Goal: Task Accomplishment & Management: Use online tool/utility

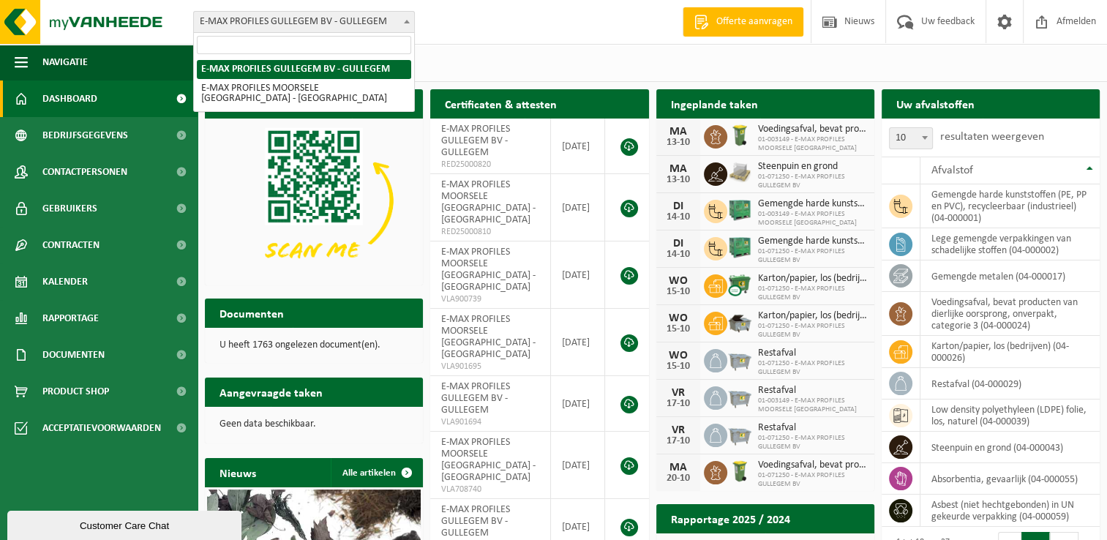
click at [410, 27] on span at bounding box center [406, 21] width 15 height 19
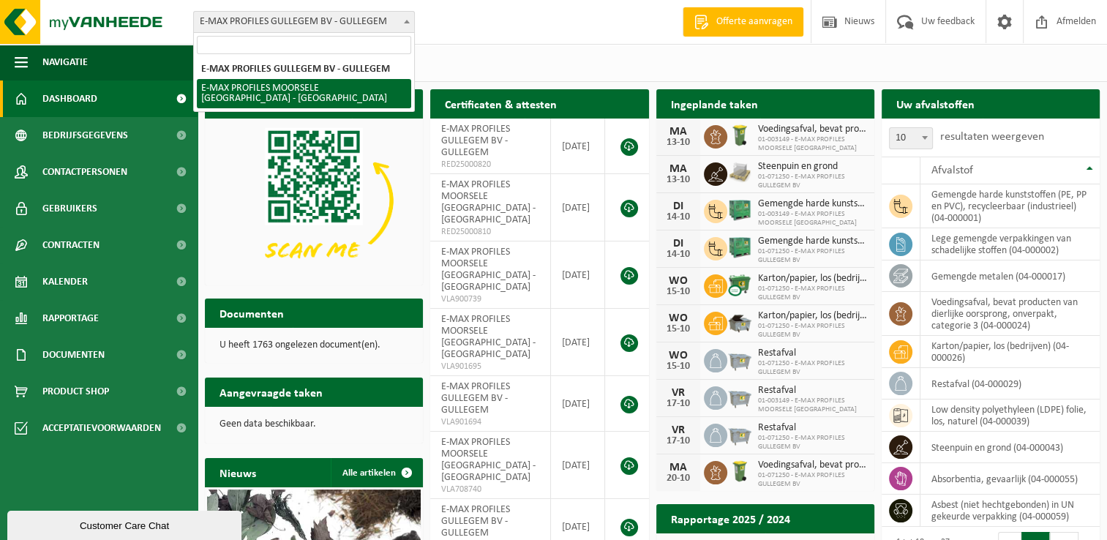
select select "172"
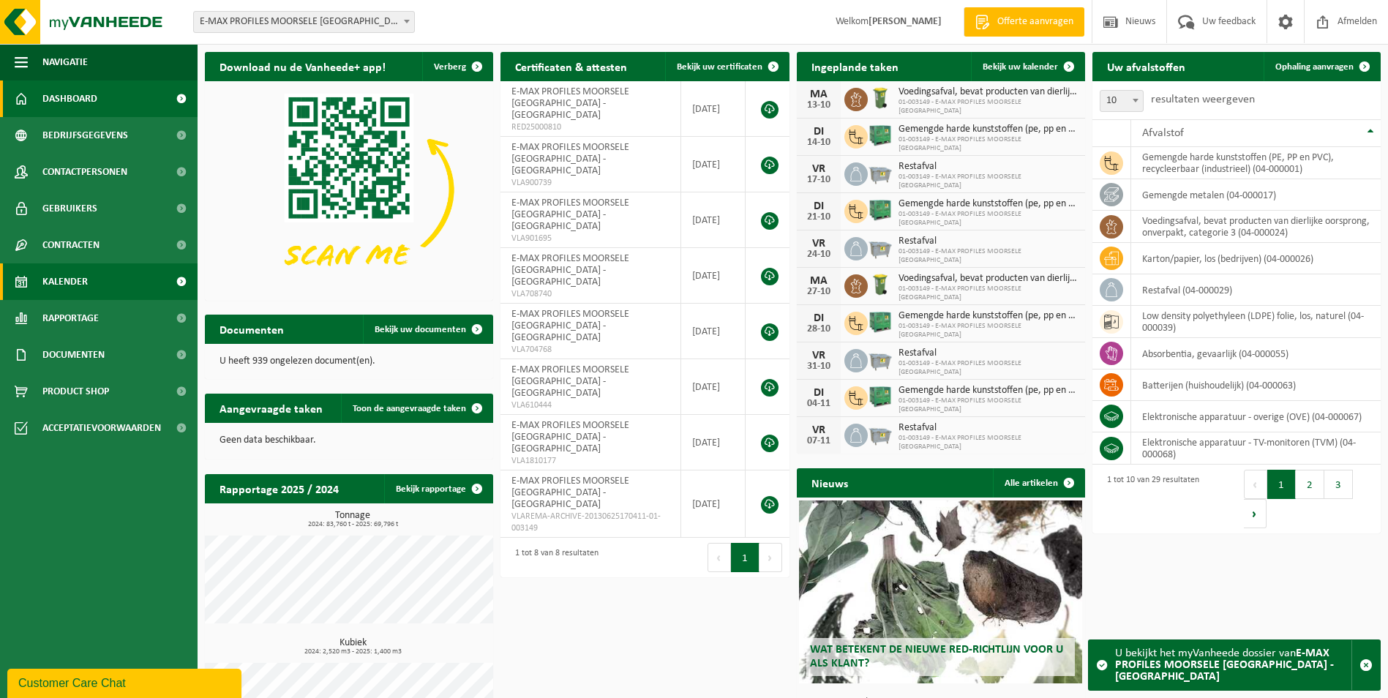
click at [124, 277] on link "Kalender" at bounding box center [99, 281] width 198 height 37
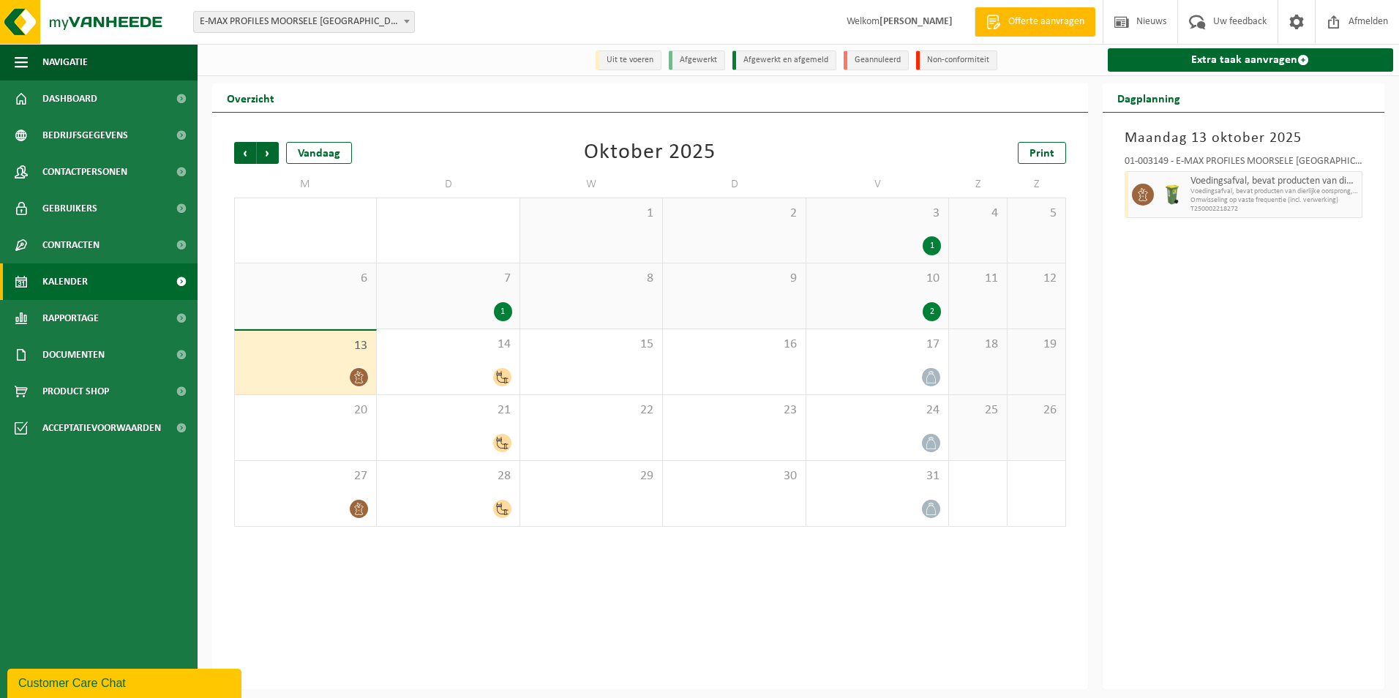
click at [301, 350] on span "13" at bounding box center [305, 346] width 127 height 16
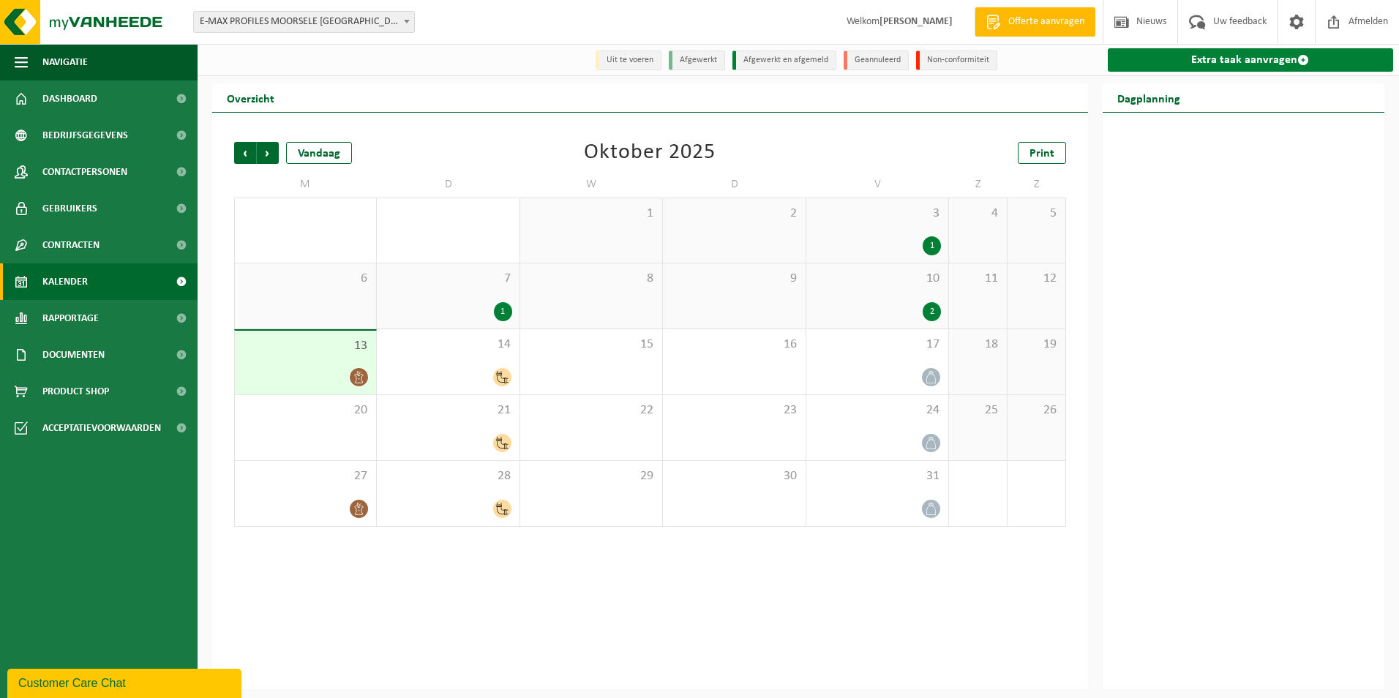
click at [1220, 58] on link "Extra taak aanvragen" at bounding box center [1251, 59] width 286 height 23
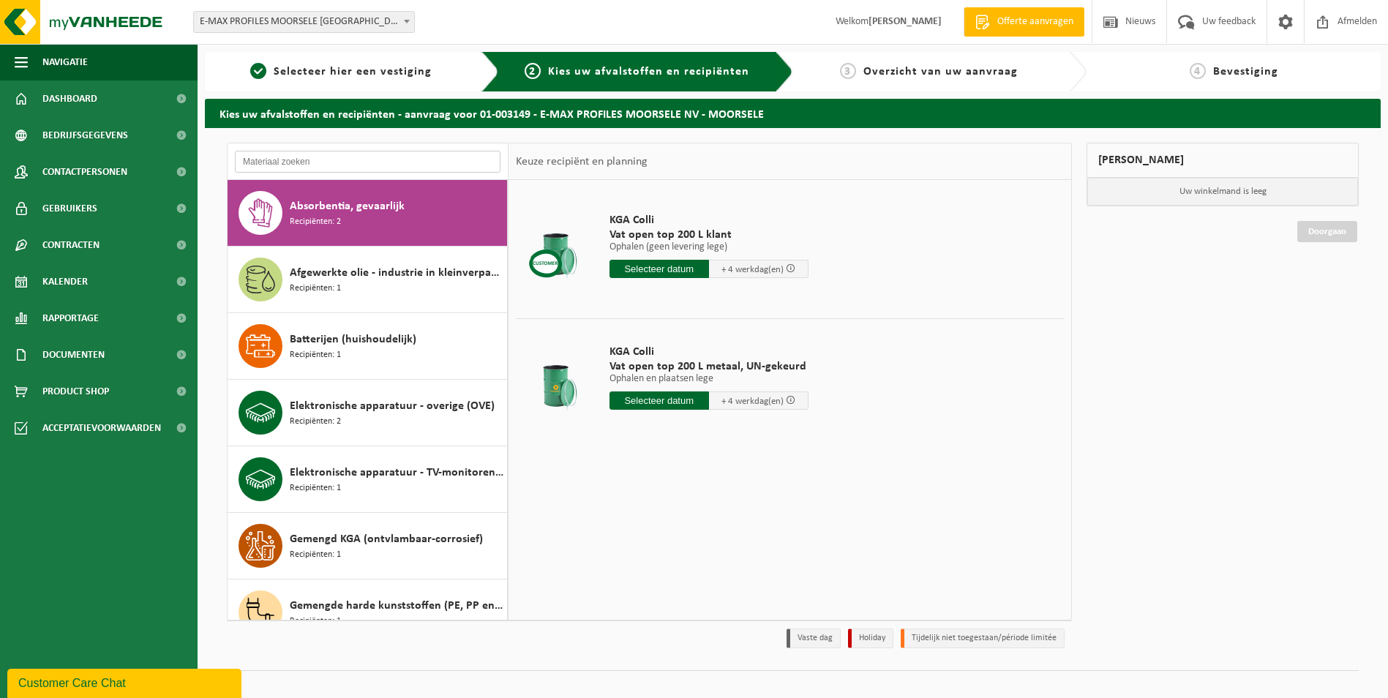
click at [341, 159] on input "text" at bounding box center [368, 162] width 266 height 22
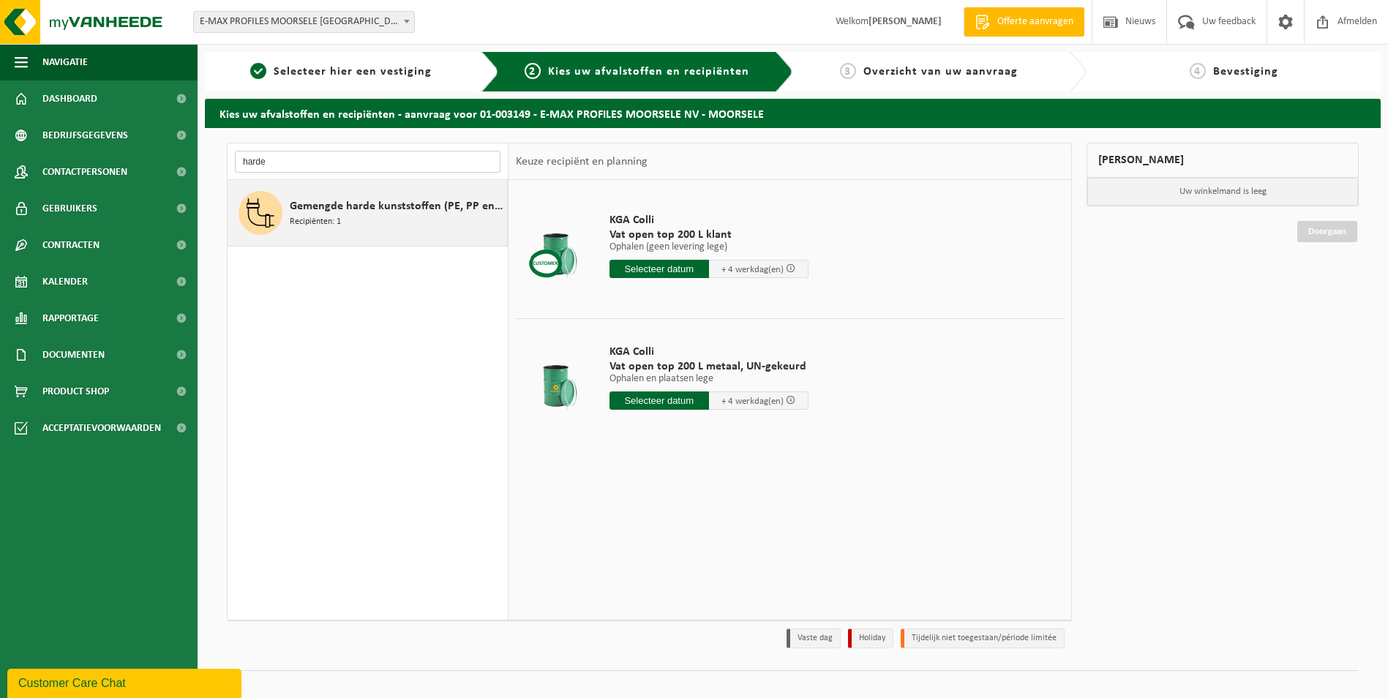
type input "harde"
click at [363, 213] on span "Gemengde harde kunststoffen (PE, PP en PVC), recycleerbaar (industrieel)" at bounding box center [397, 207] width 214 height 18
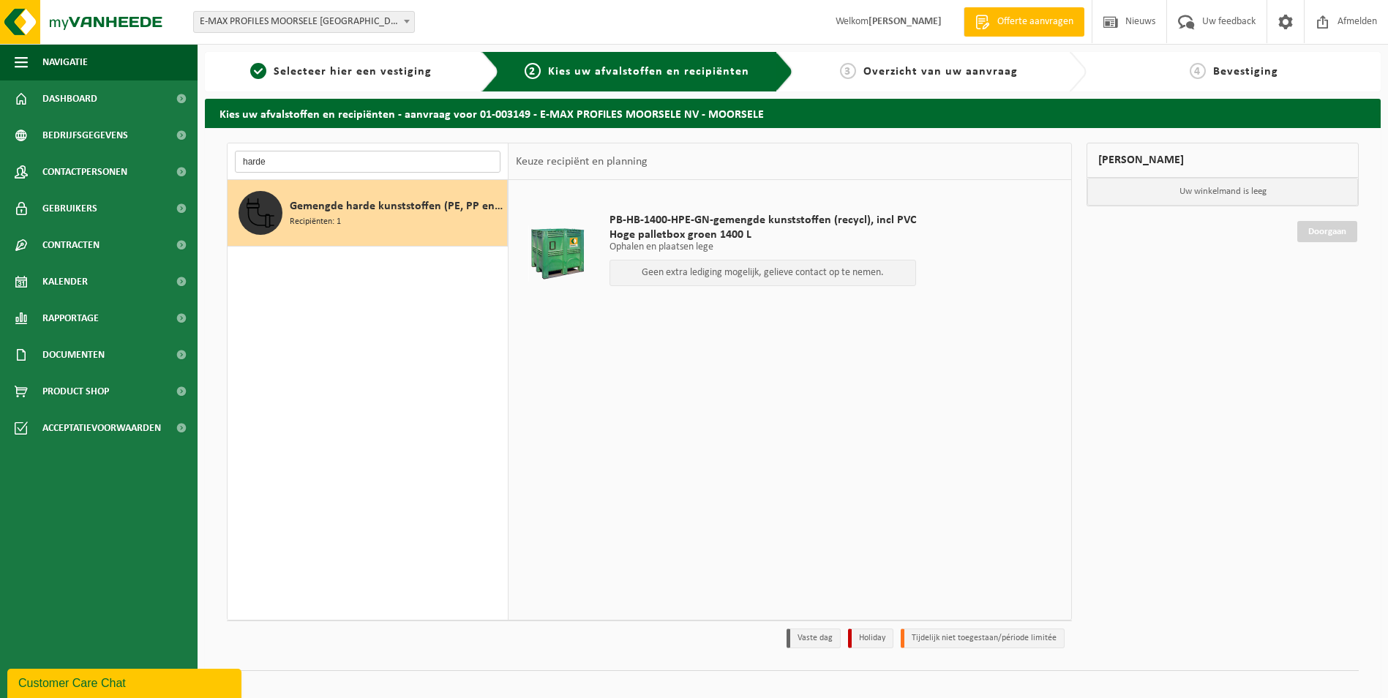
click at [268, 157] on input "harde" at bounding box center [368, 162] width 266 height 22
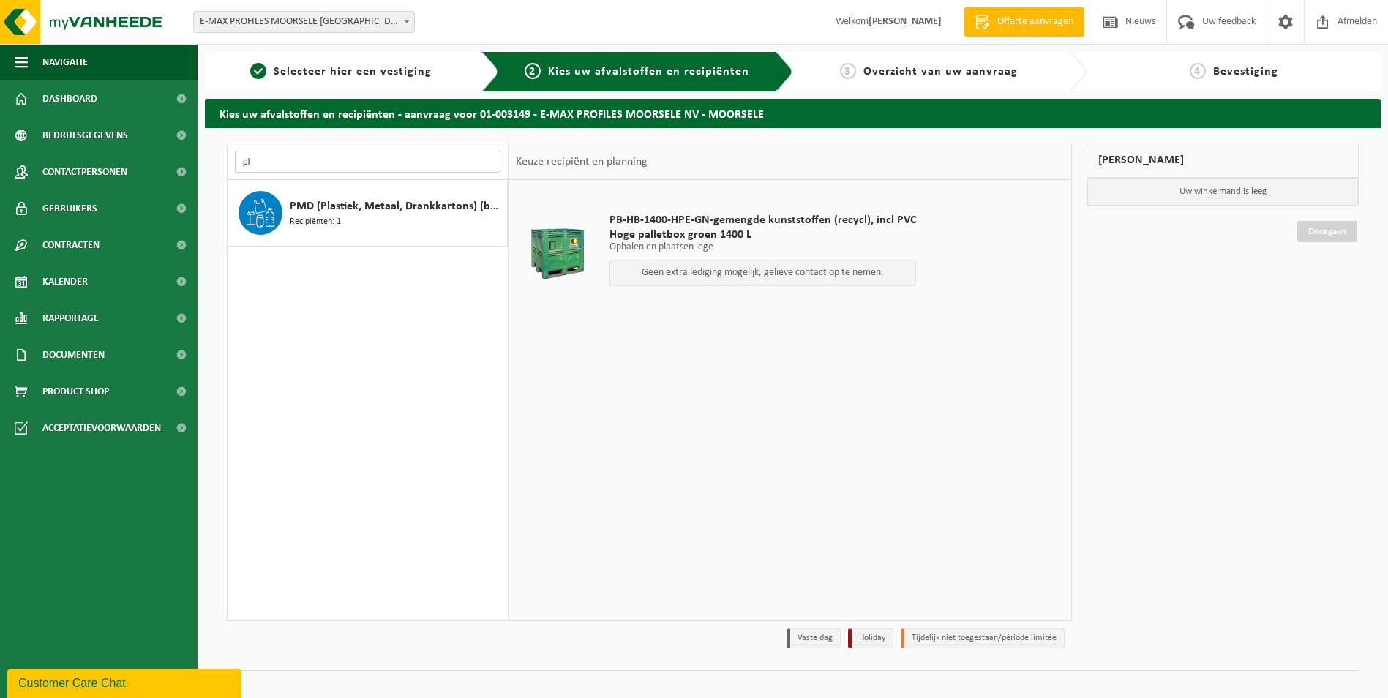
type input "p"
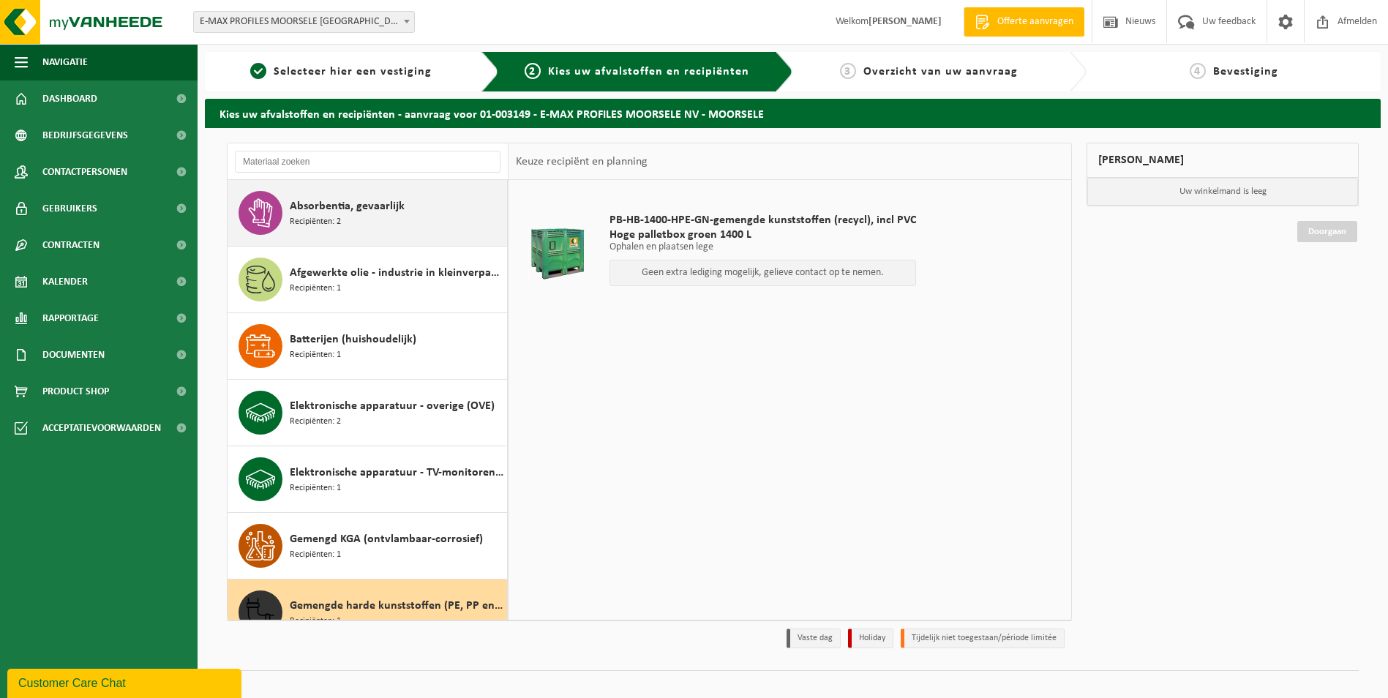
click at [455, 241] on div "Absorbentia, gevaarlijk Recipiënten: 2" at bounding box center [368, 213] width 280 height 66
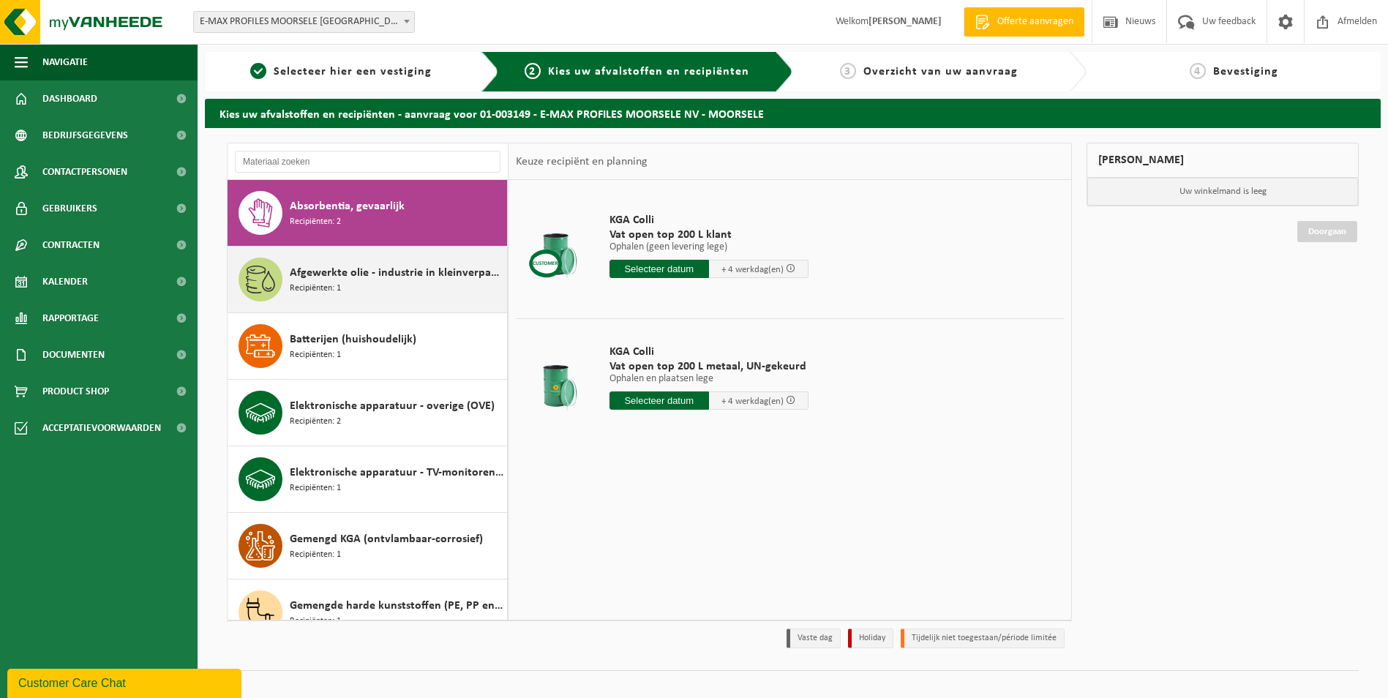
click at [429, 304] on div "Afgewerkte olie - industrie in kleinverpakking Recipiënten: 1" at bounding box center [368, 280] width 280 height 66
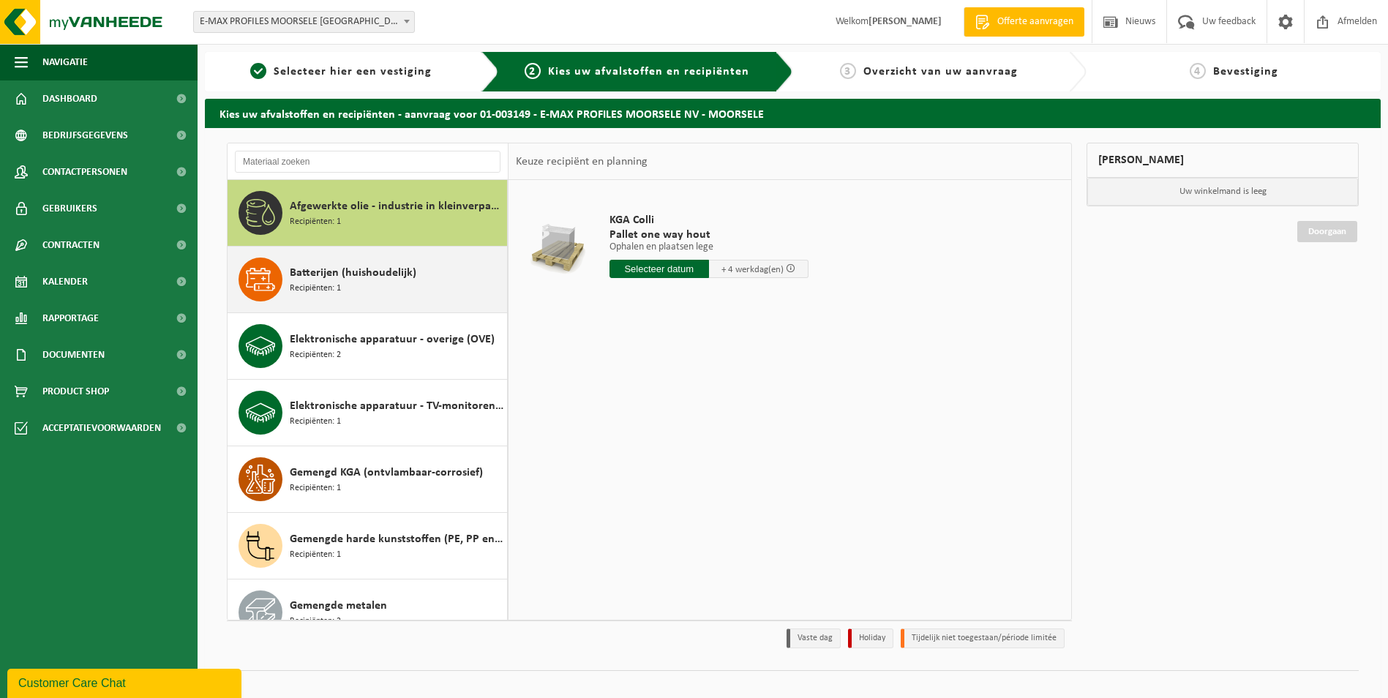
click at [432, 296] on div "Batterijen (huishoudelijk) Recipiënten: 1" at bounding box center [397, 280] width 214 height 44
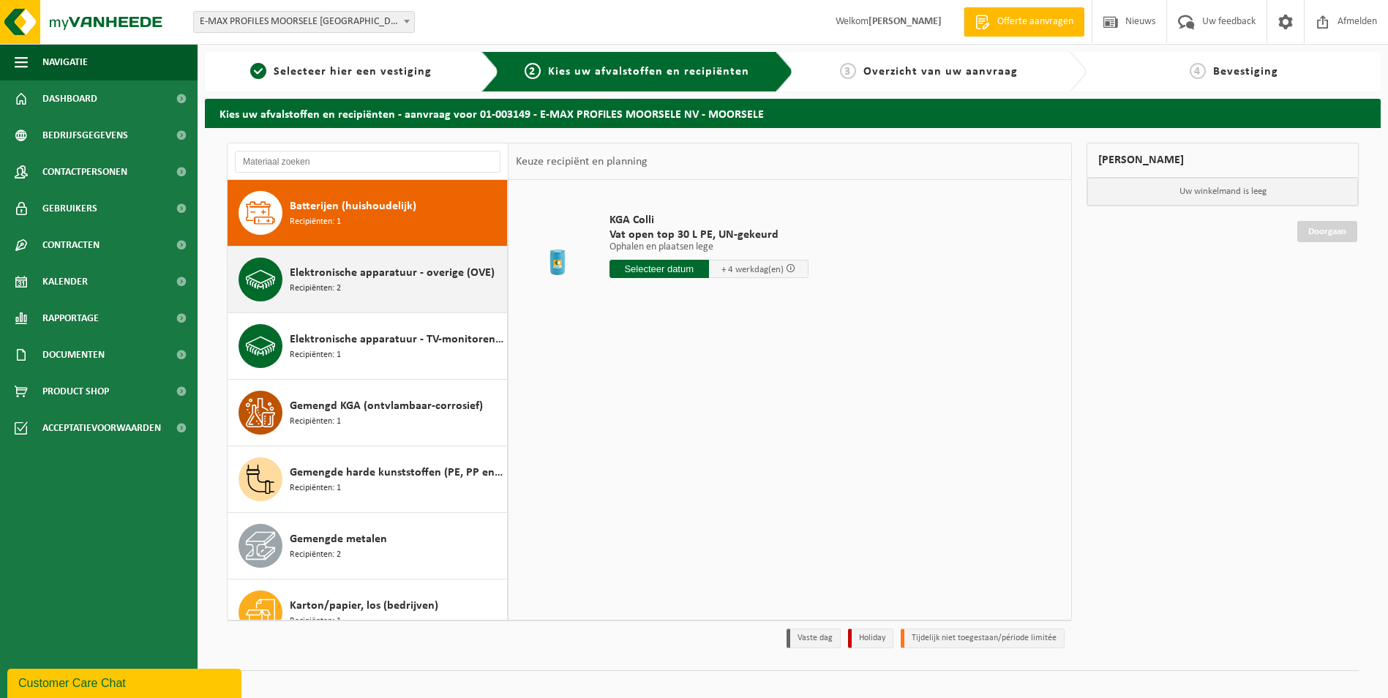
click at [432, 303] on div "Elektronische apparatuur - overige (OVE) Recipiënten: 2" at bounding box center [368, 280] width 280 height 66
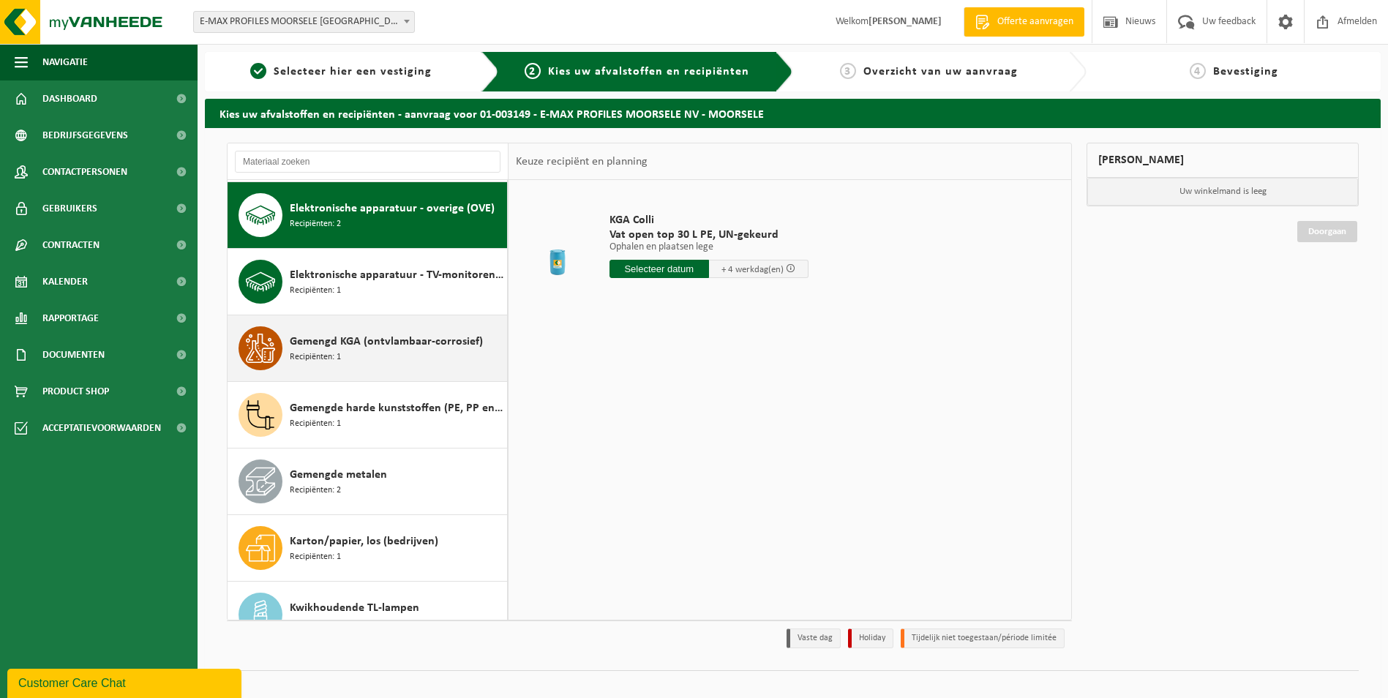
scroll to position [200, 0]
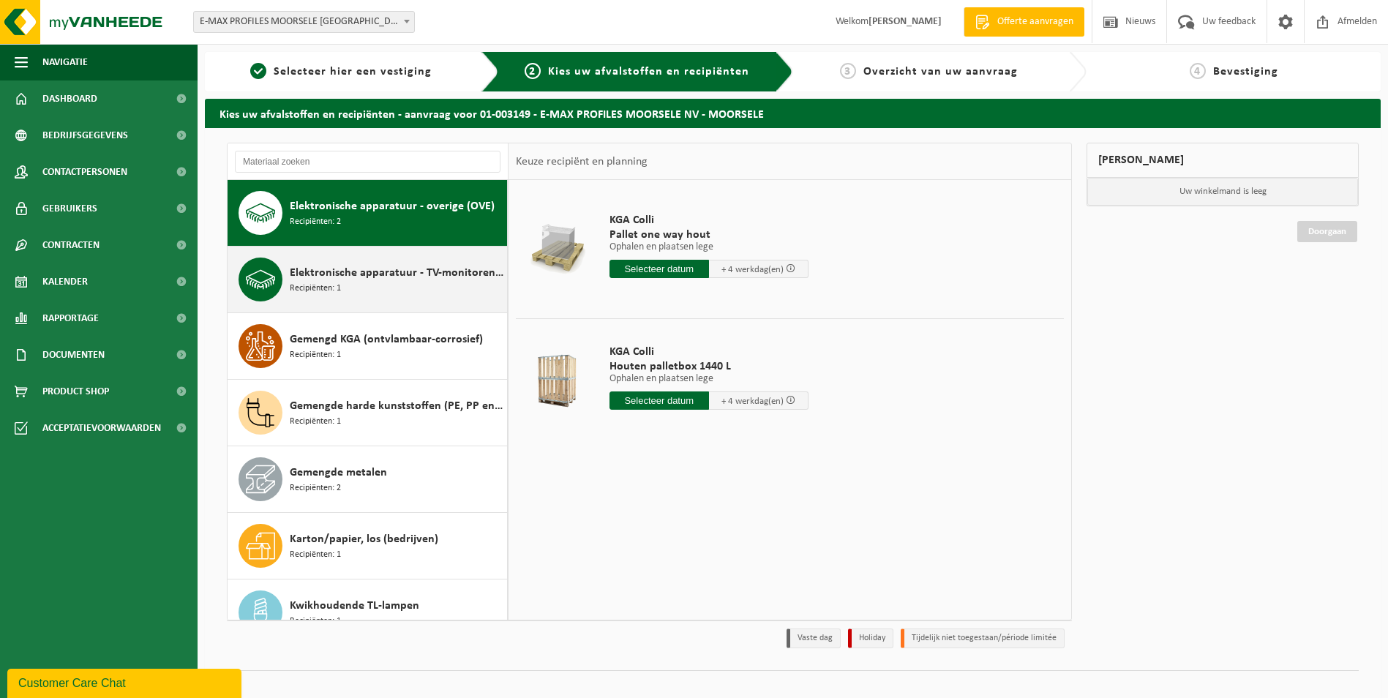
click at [432, 308] on div "Elektronische apparatuur - TV-monitoren (TVM) Recipiënten: 1" at bounding box center [368, 280] width 280 height 66
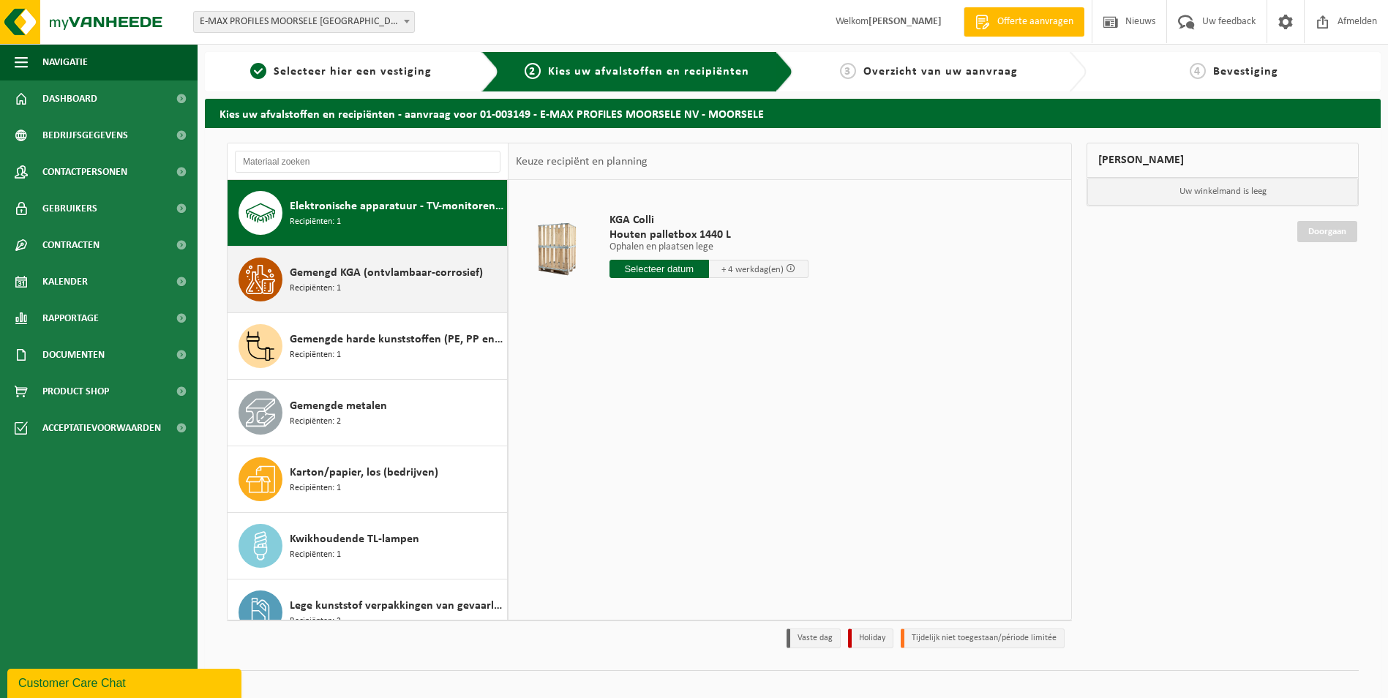
click at [435, 303] on div "Gemengd KGA (ontvlambaar-corrosief) Recipiënten: 1" at bounding box center [368, 280] width 280 height 66
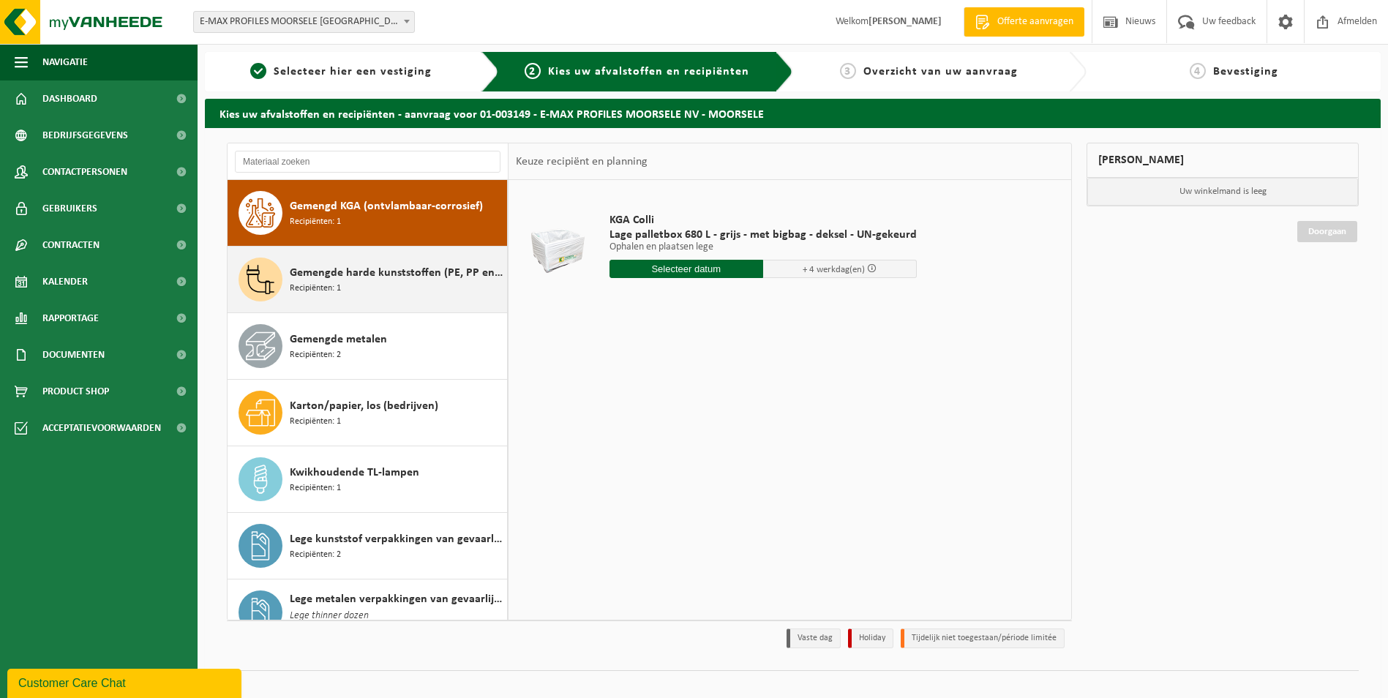
click at [432, 302] on div "Gemengde harde kunststoffen (PE, PP en PVC), recycleerbaar (industrieel) Recipi…" at bounding box center [368, 280] width 280 height 66
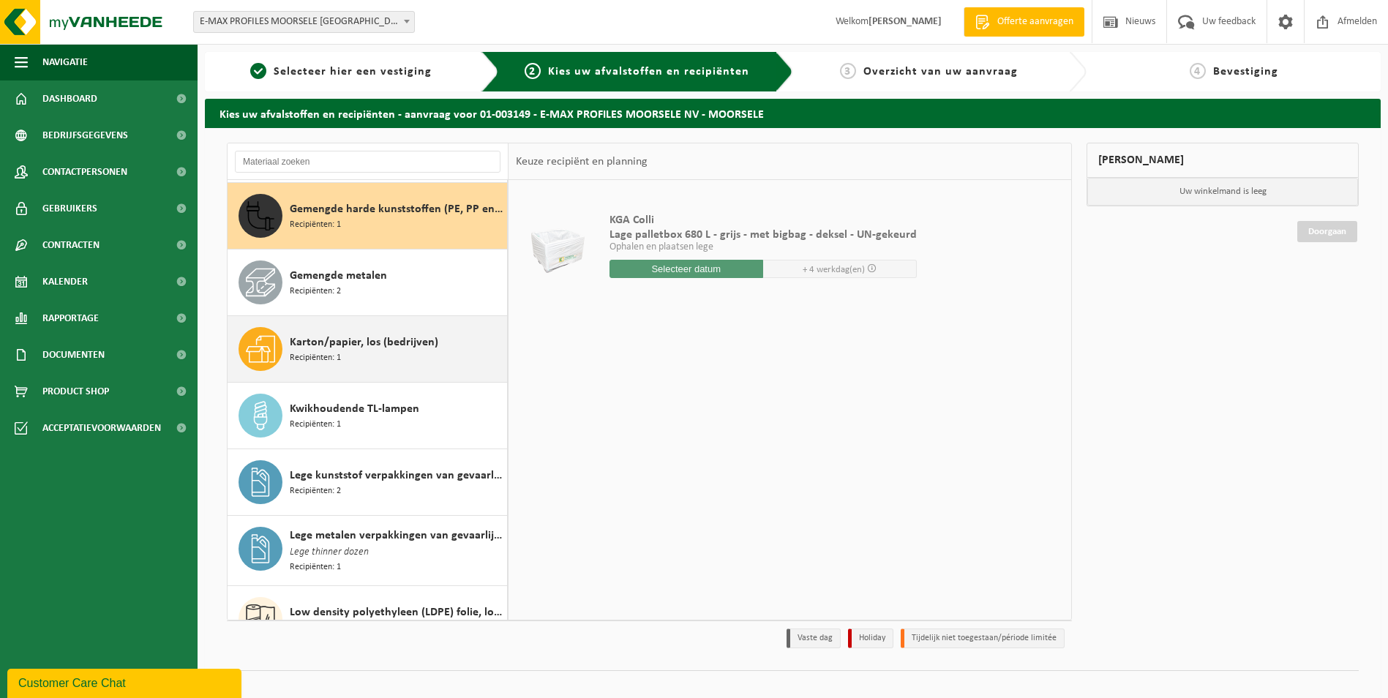
scroll to position [399, 0]
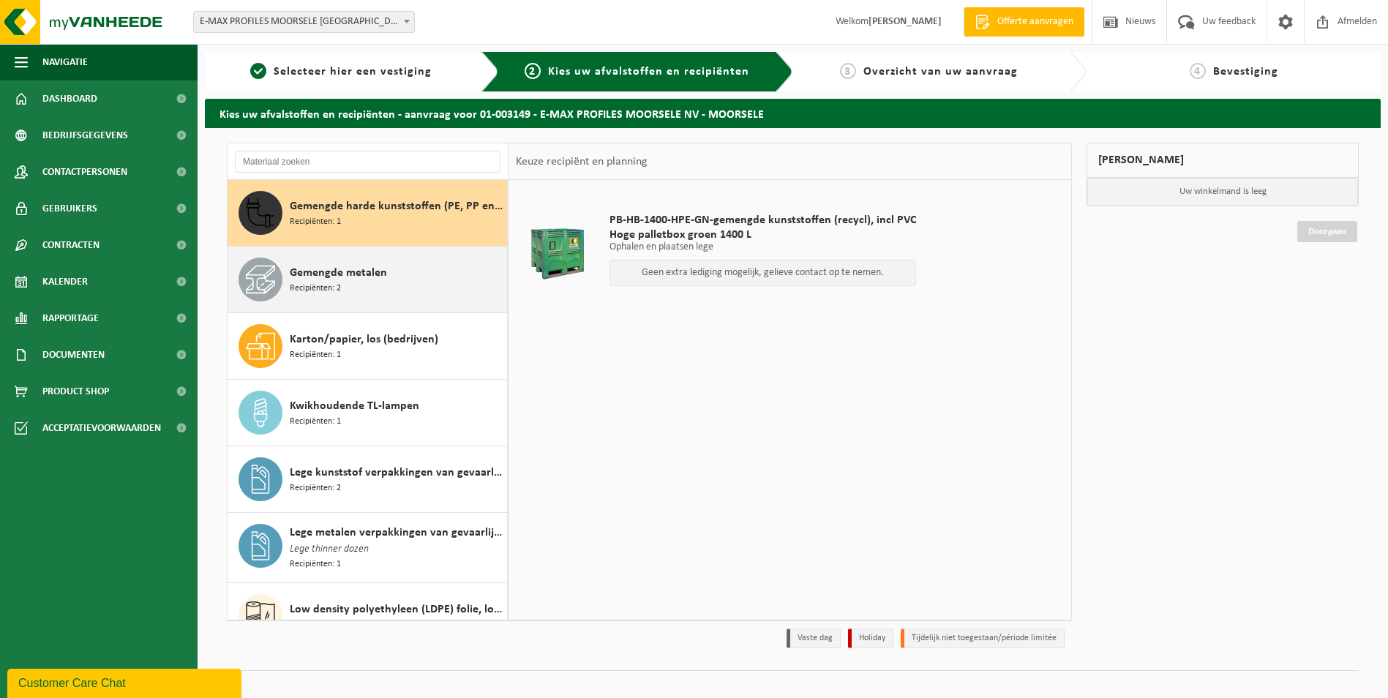
click at [422, 282] on div "Gemengde metalen Recipiënten: 2" at bounding box center [397, 280] width 214 height 44
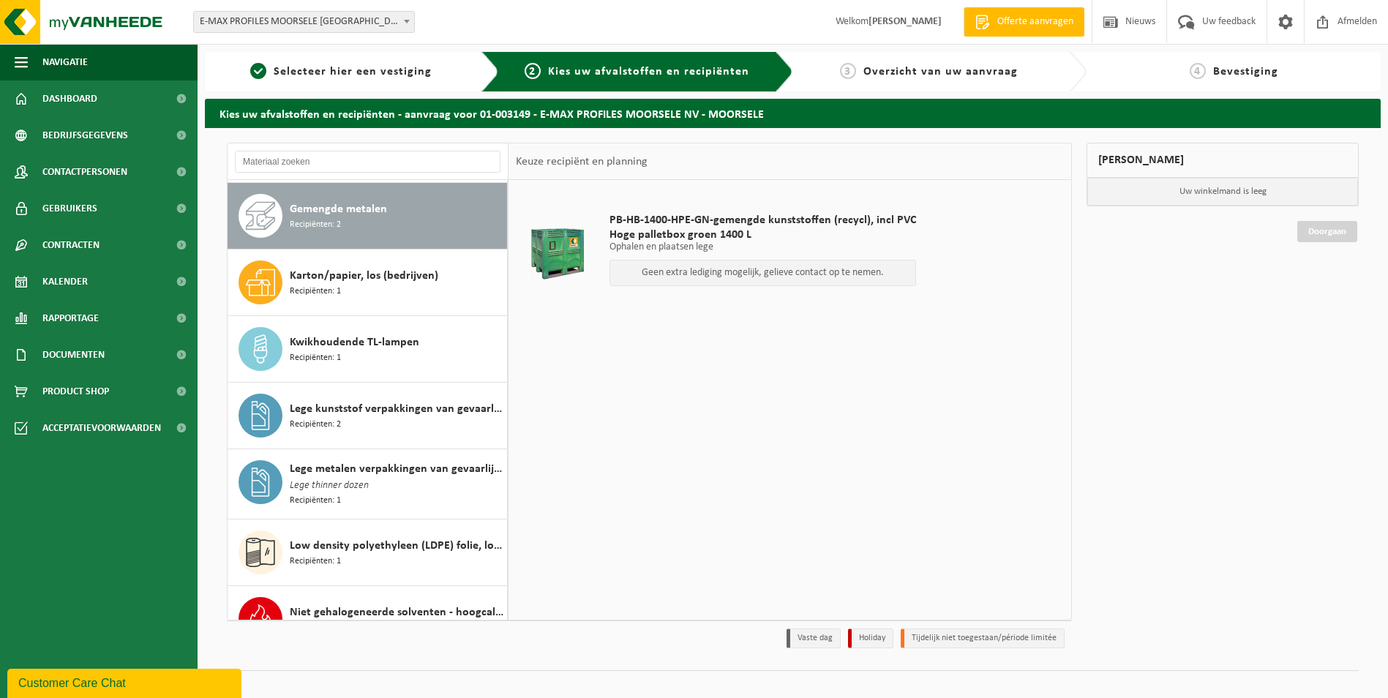
scroll to position [466, 0]
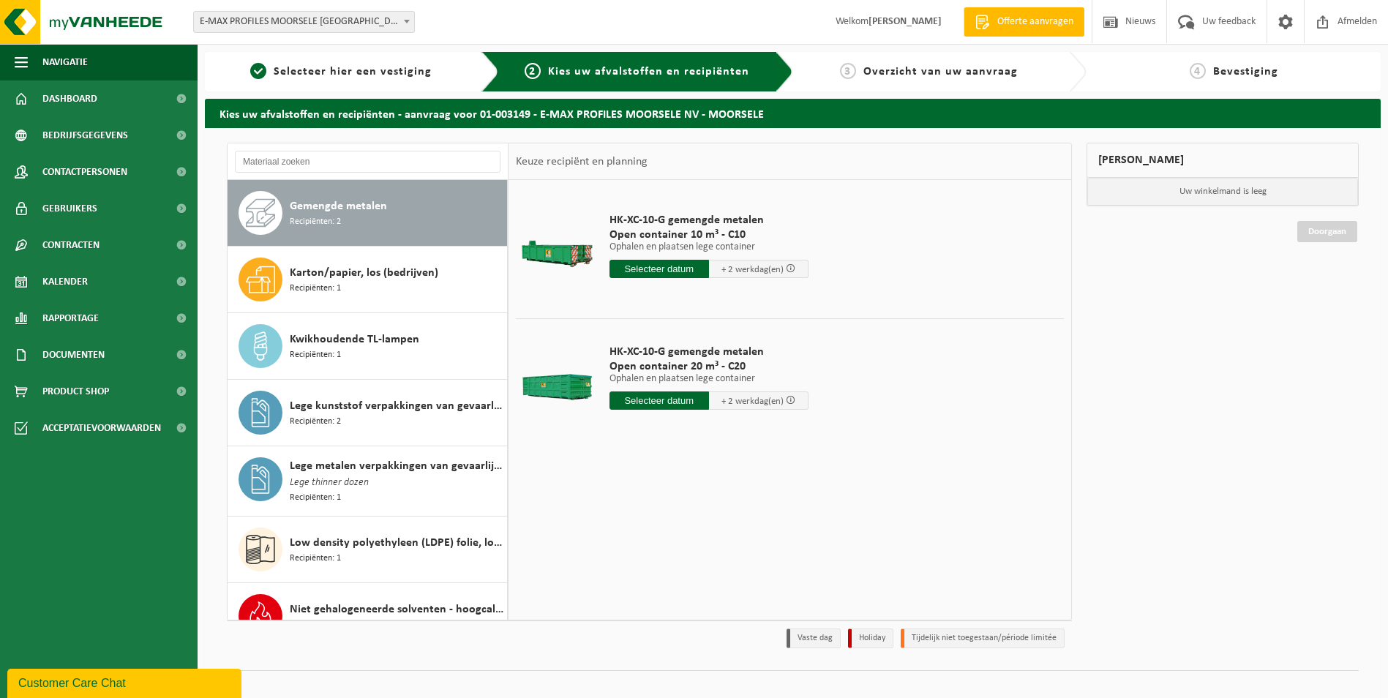
click at [422, 282] on div "Karton/papier, los (bedrijven) Recipiënten: 1" at bounding box center [397, 280] width 214 height 44
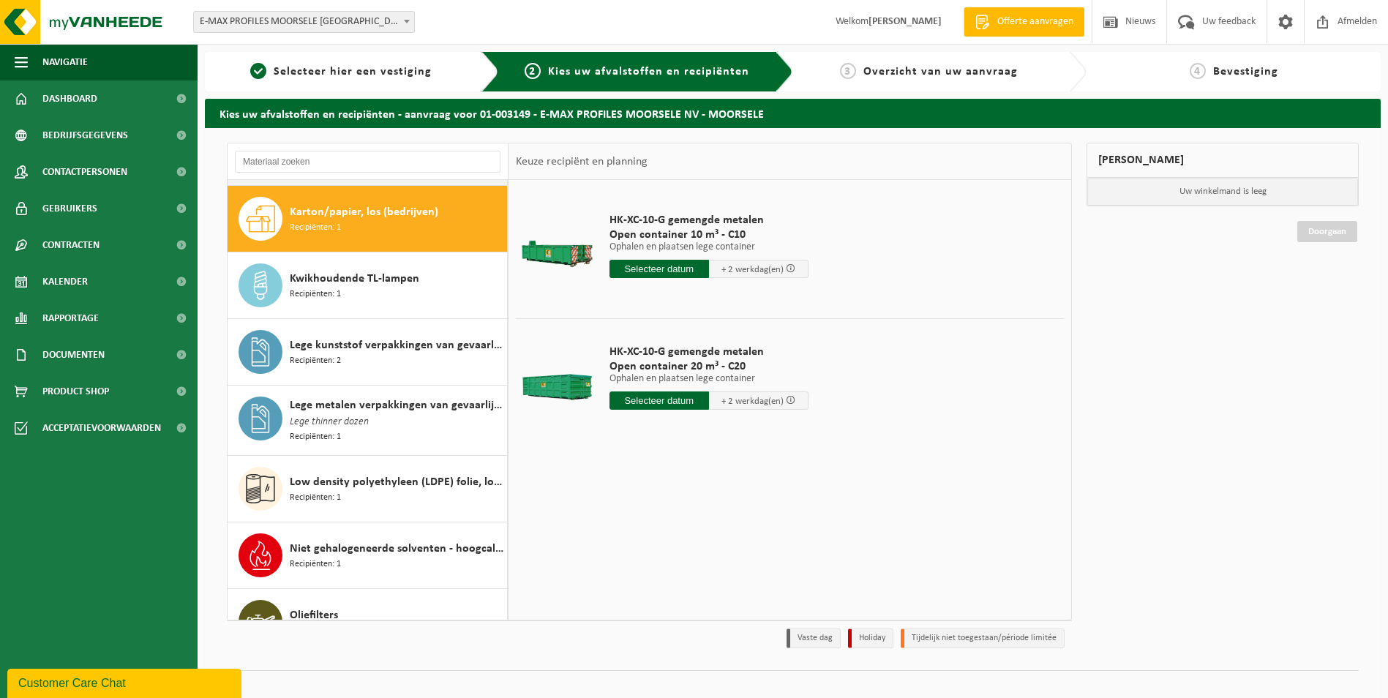
scroll to position [533, 0]
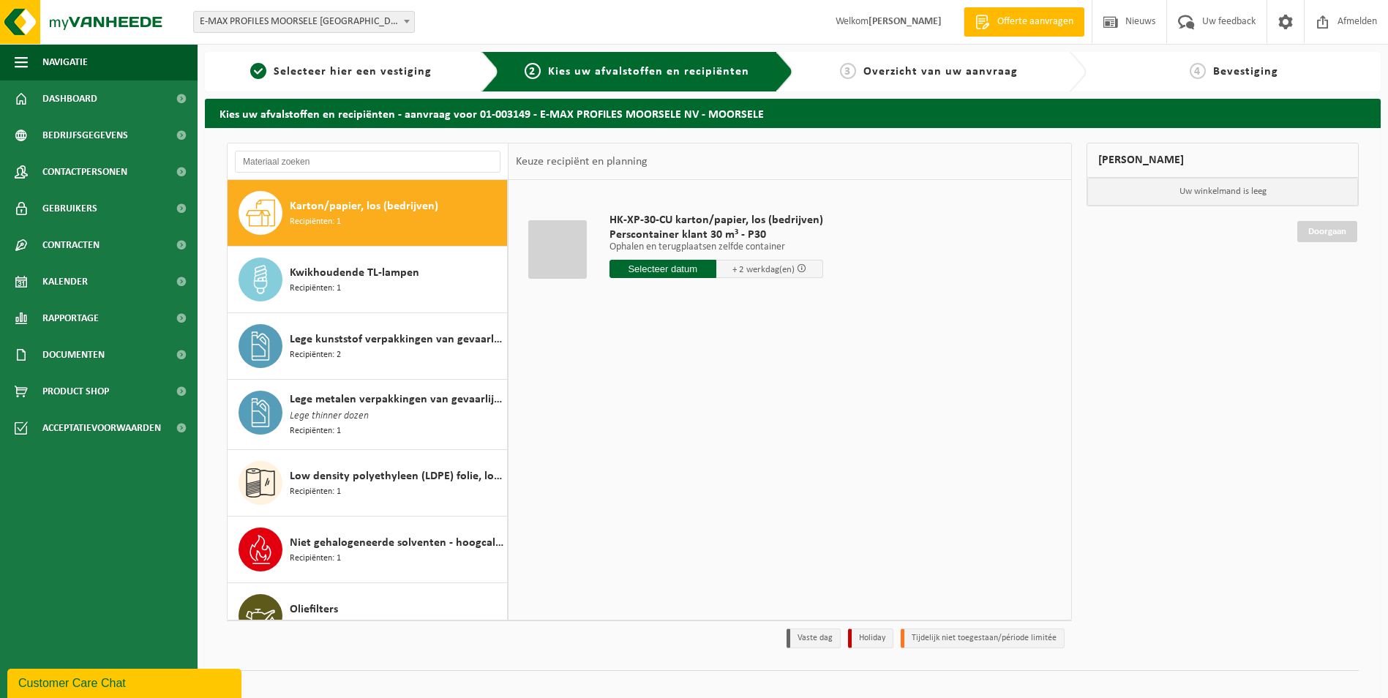
click at [422, 282] on div "Kwikhoudende TL-lampen Recipiënten: 1" at bounding box center [397, 280] width 214 height 44
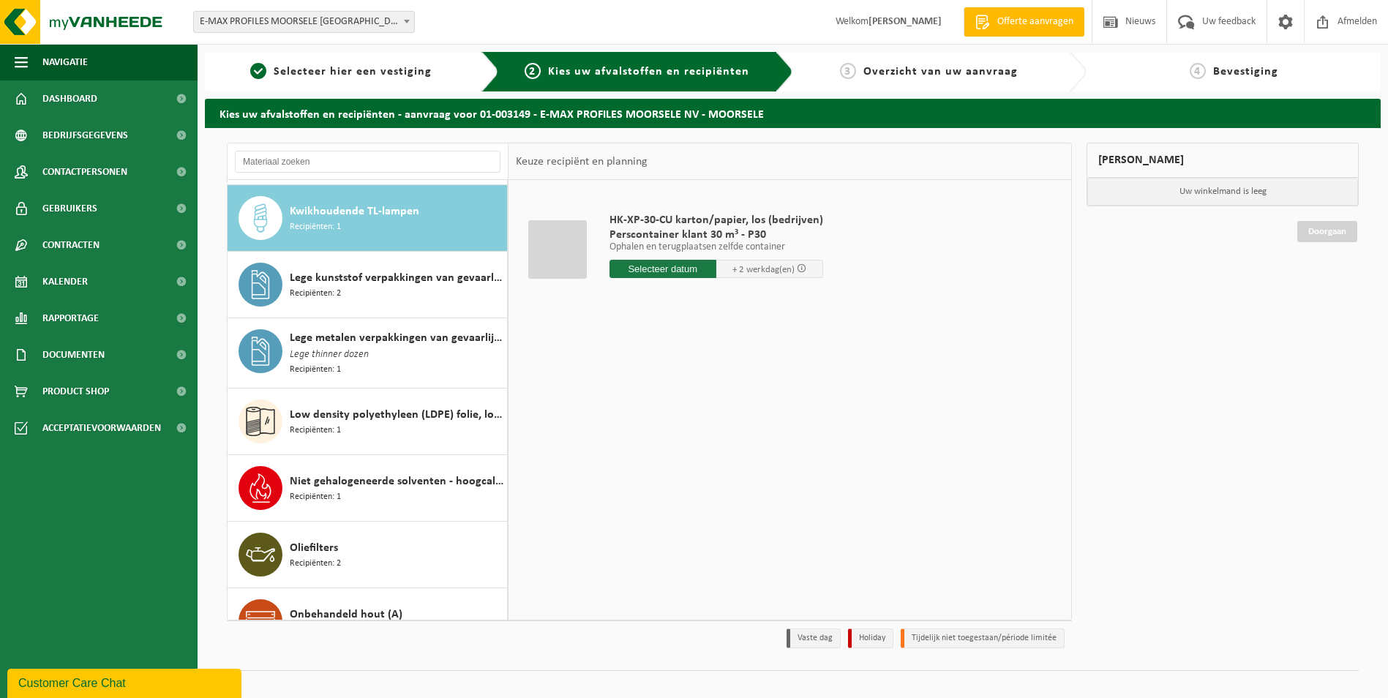
scroll to position [599, 0]
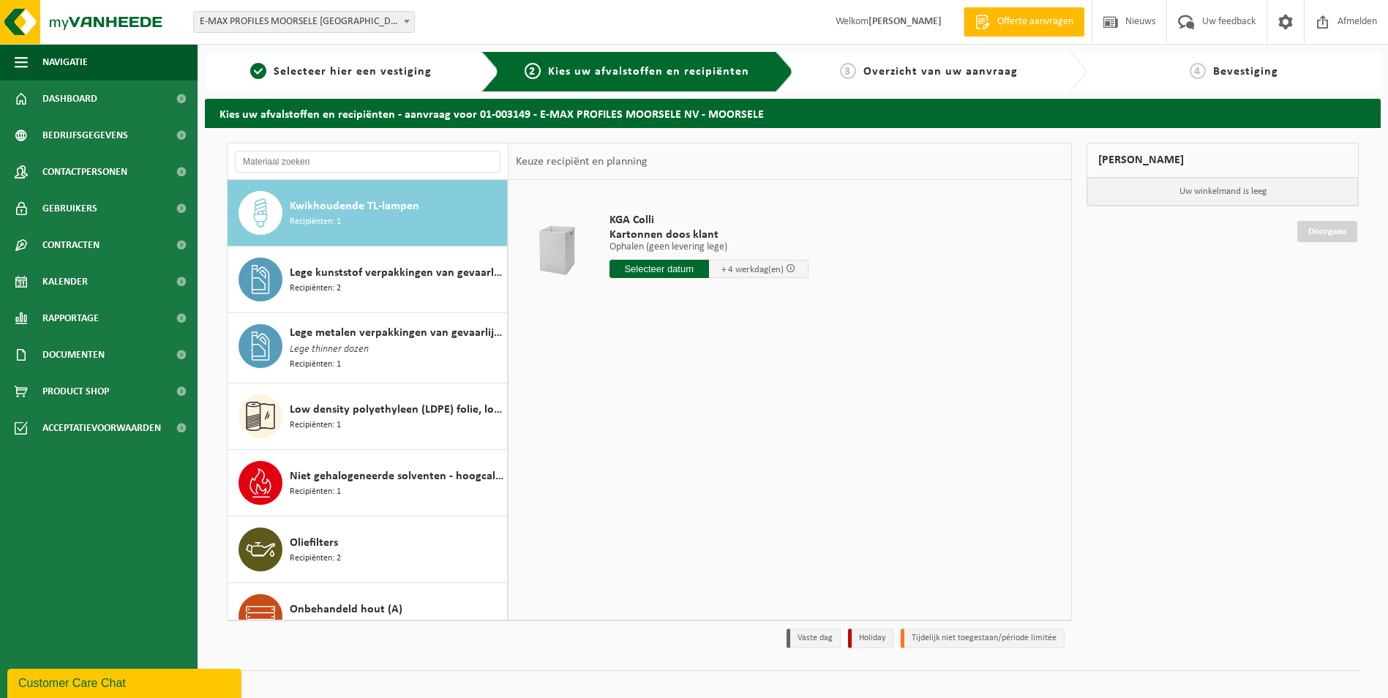
click at [422, 282] on div "Lege kunststof verpakkingen van gevaarlijke stoffen Recipiënten: 2" at bounding box center [397, 280] width 214 height 44
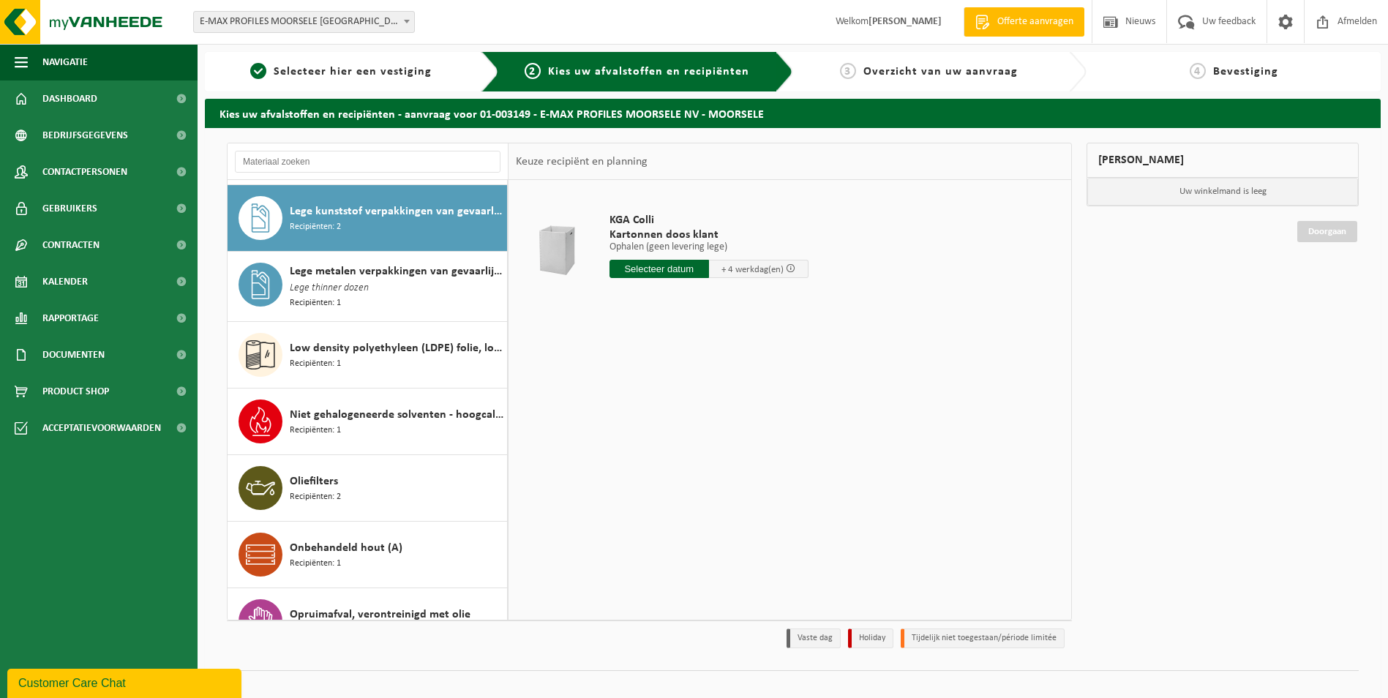
scroll to position [666, 0]
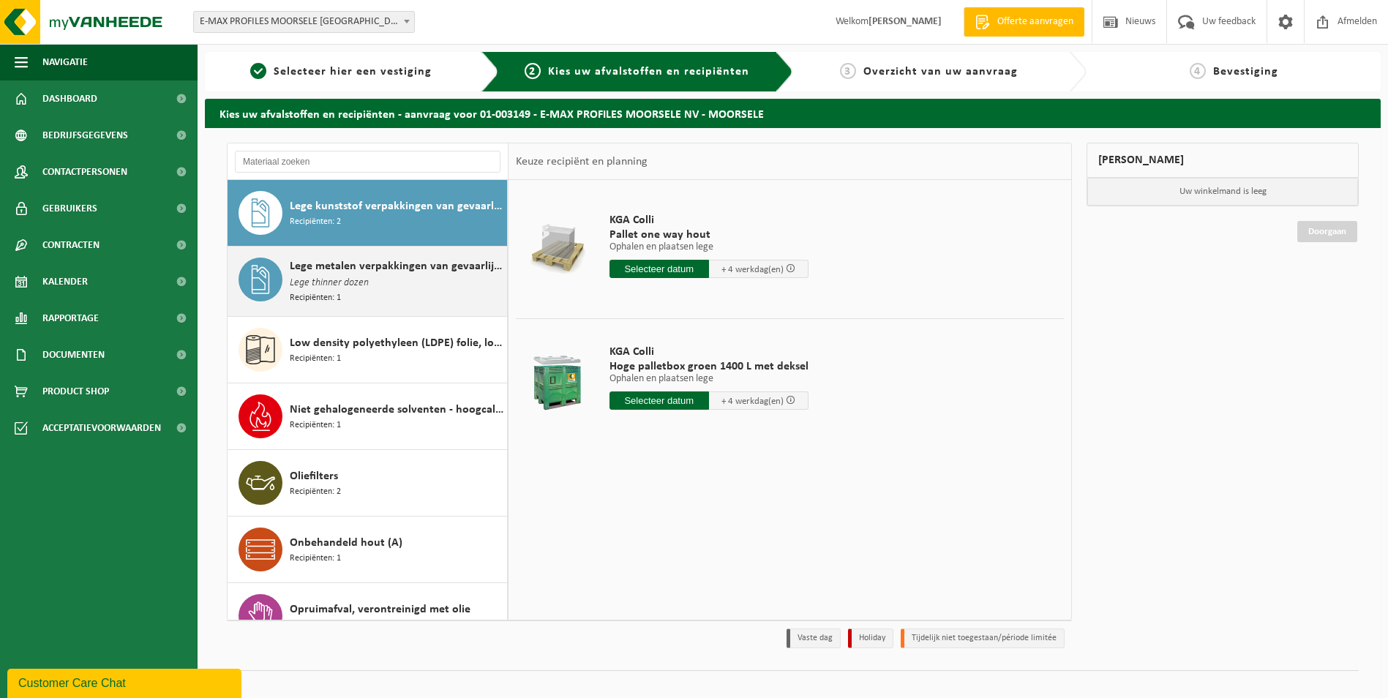
click at [415, 287] on div "Lege metalen verpakkingen van gevaarlijke stoffen Lege thinner dozen Recipiënte…" at bounding box center [397, 282] width 214 height 48
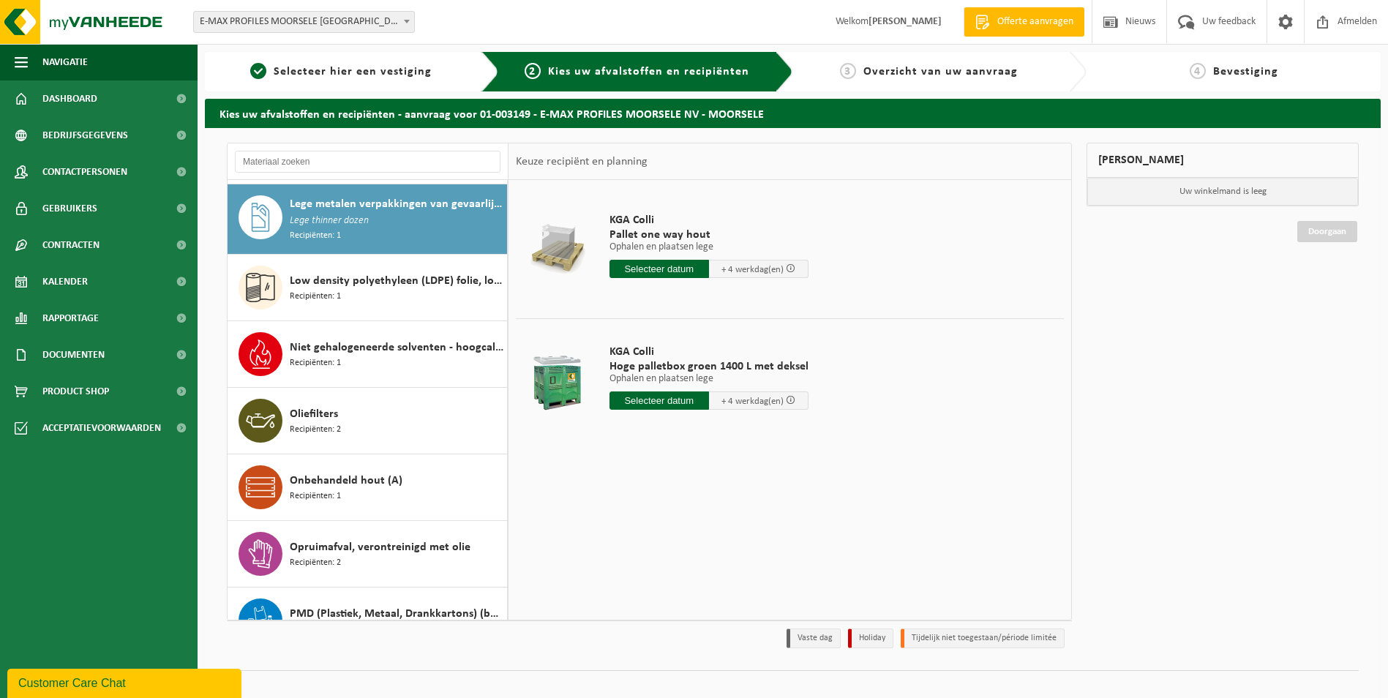
scroll to position [732, 0]
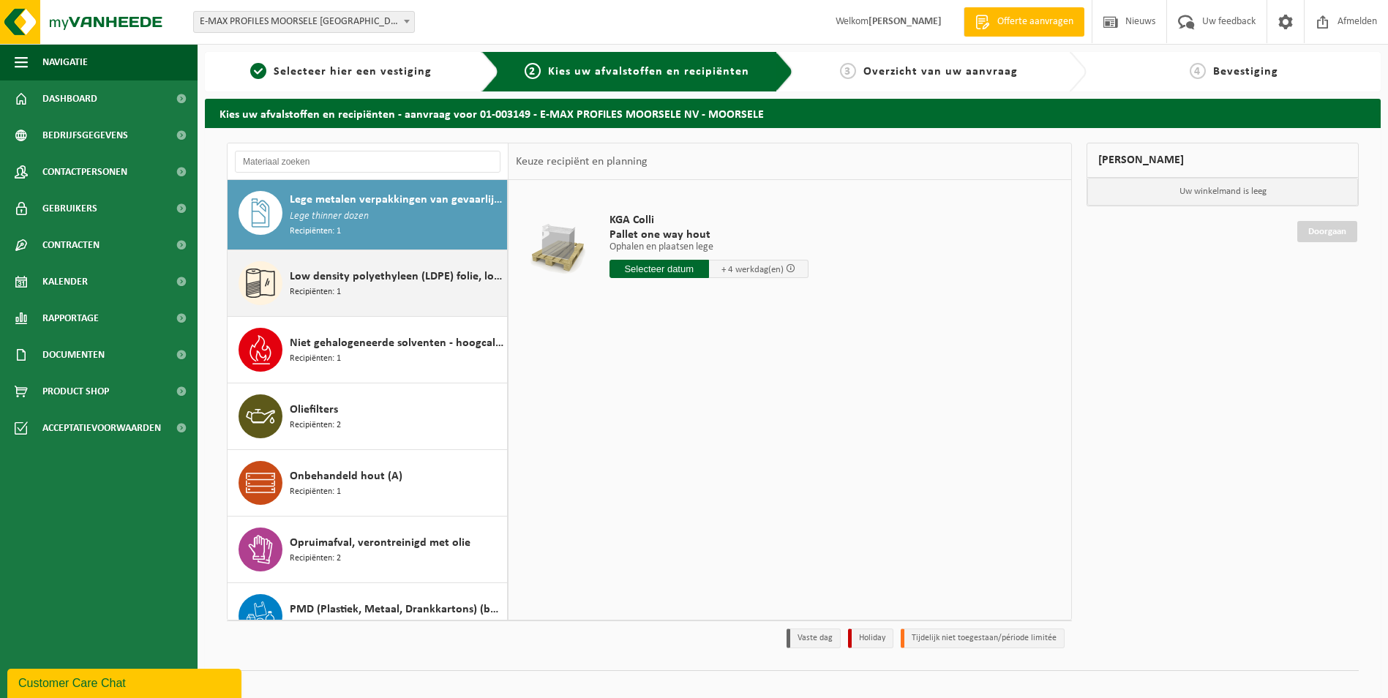
click at [415, 293] on div "Low density polyethyleen (LDPE) folie, los, naturel Recipiënten: 1" at bounding box center [397, 283] width 214 height 44
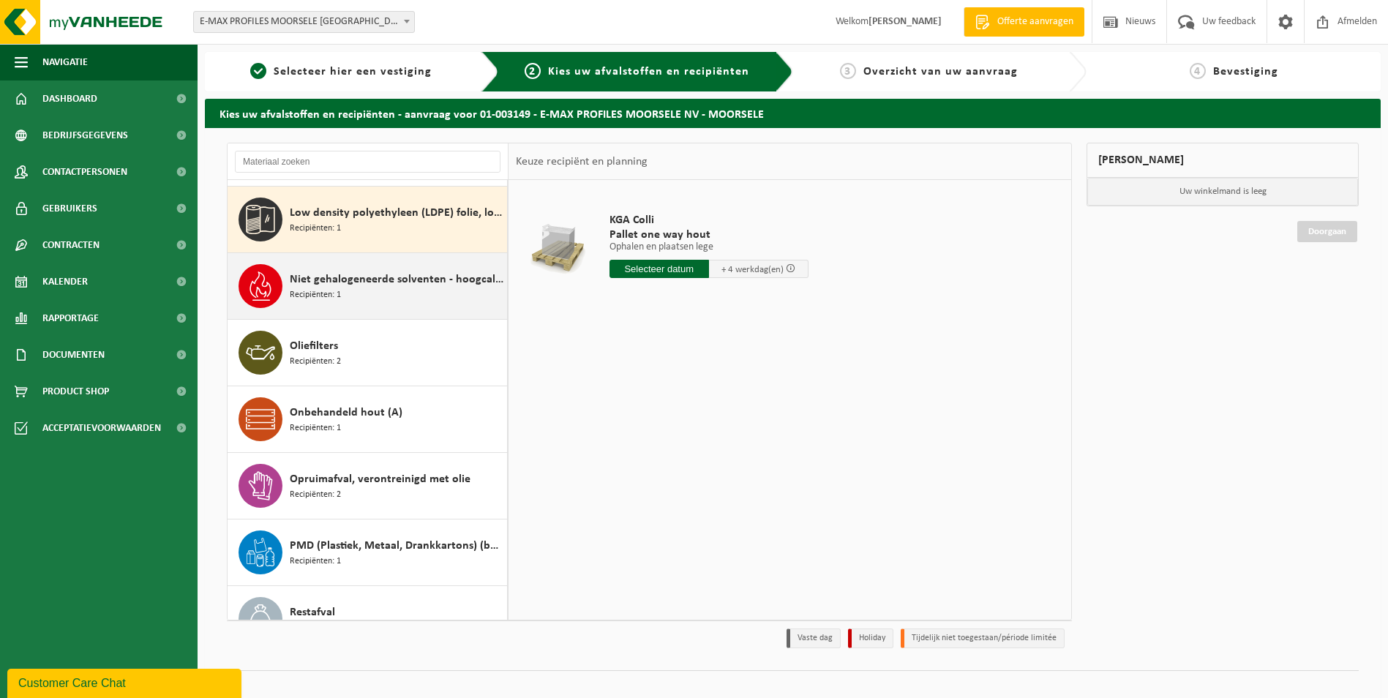
scroll to position [800, 0]
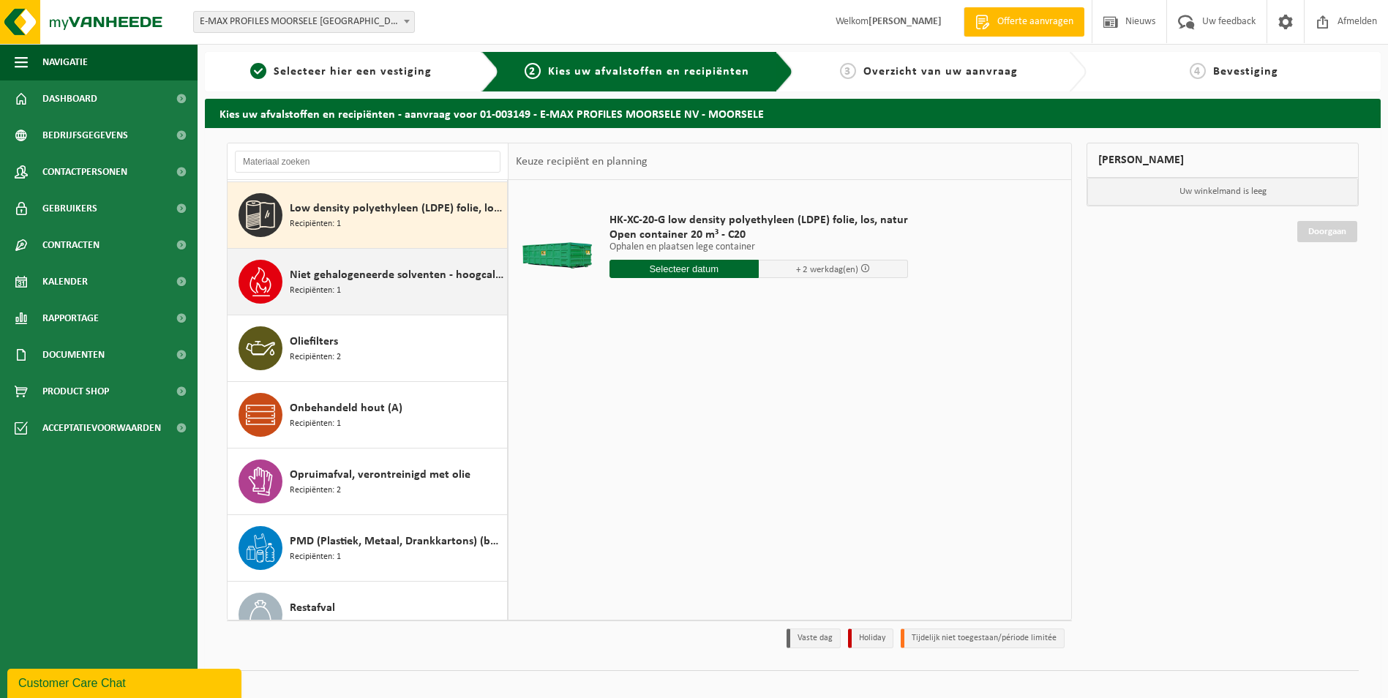
click at [415, 296] on div "Niet gehalogeneerde solventen - hoogcalorisch in kleinverpakking Recipiënten: 1" at bounding box center [397, 282] width 214 height 44
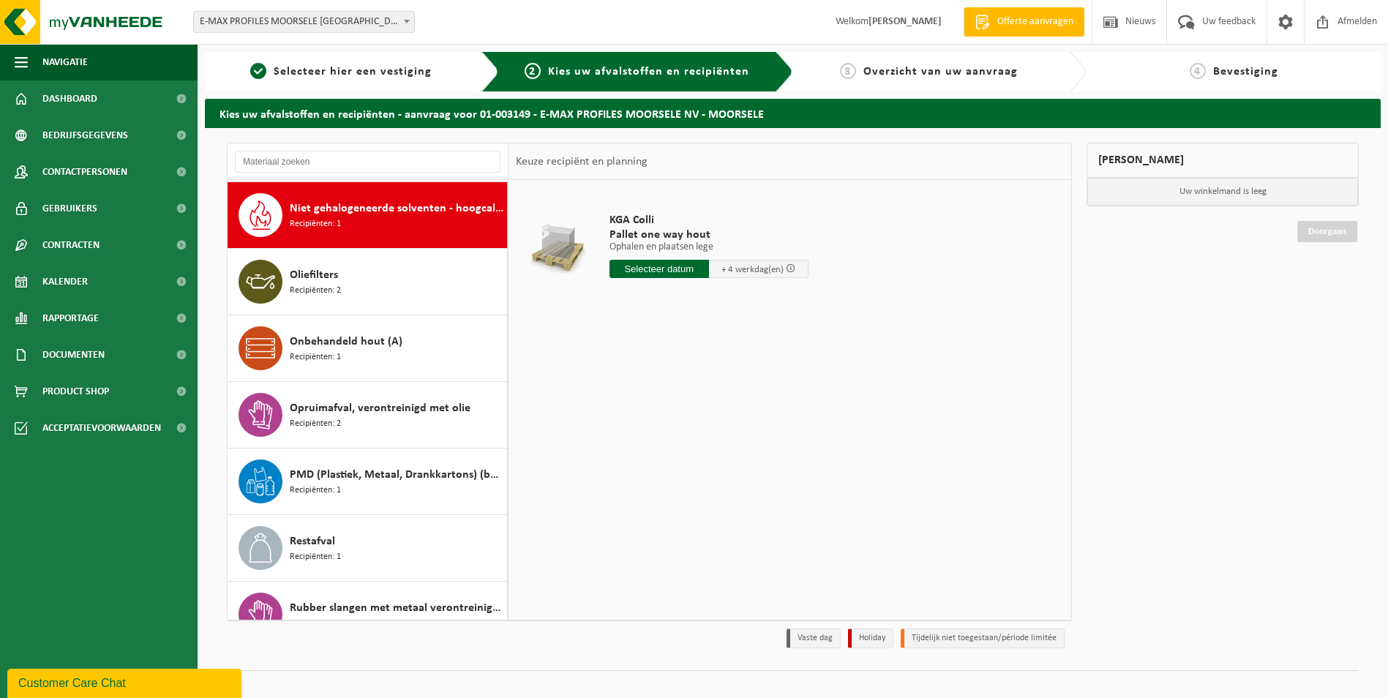
click at [415, 296] on div "Oliefilters Recipiënten: 2" at bounding box center [397, 282] width 214 height 44
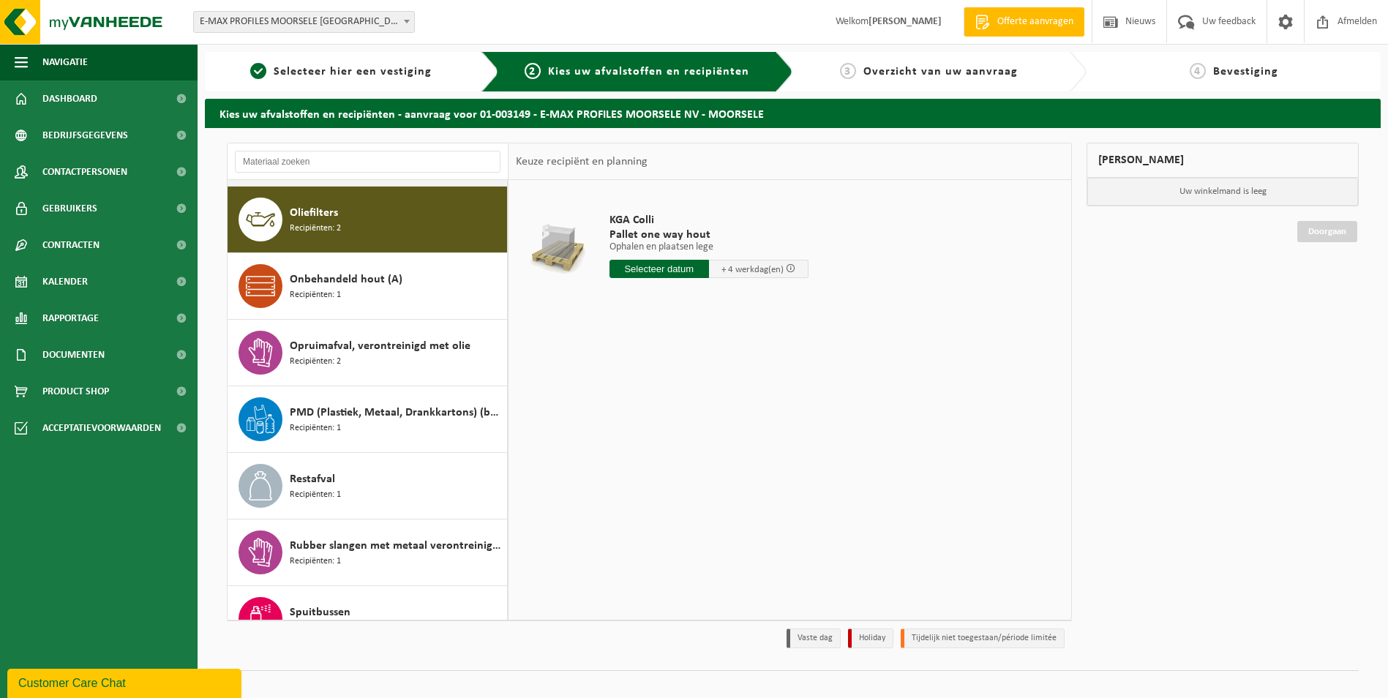
scroll to position [933, 0]
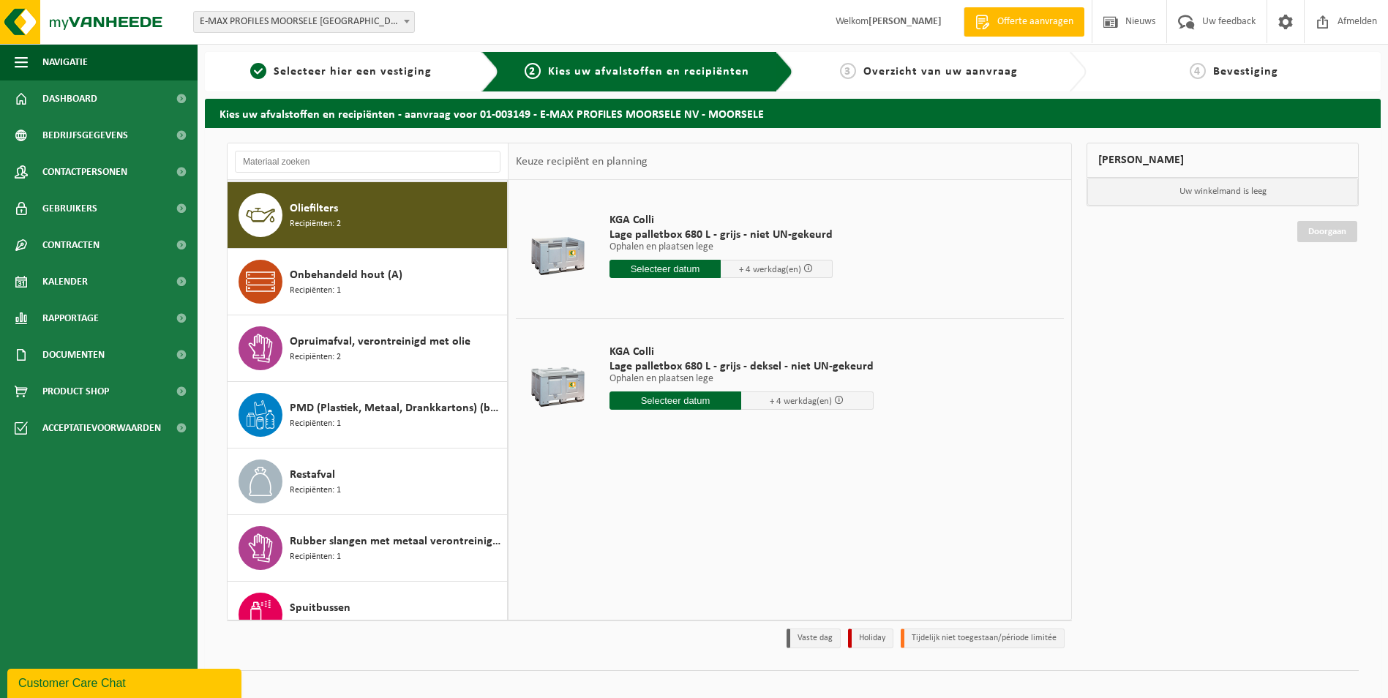
click at [415, 296] on div "Onbehandeld hout (A) Recipiënten: 1" at bounding box center [397, 282] width 214 height 44
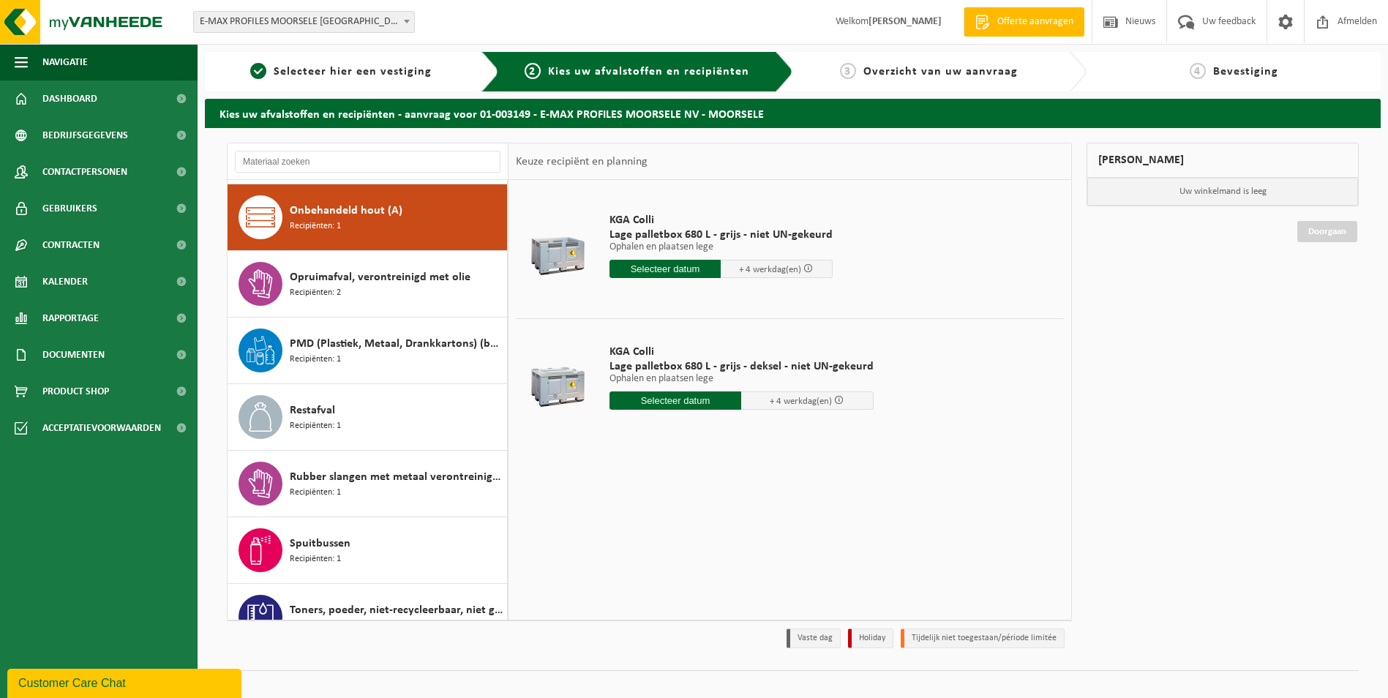
scroll to position [1000, 0]
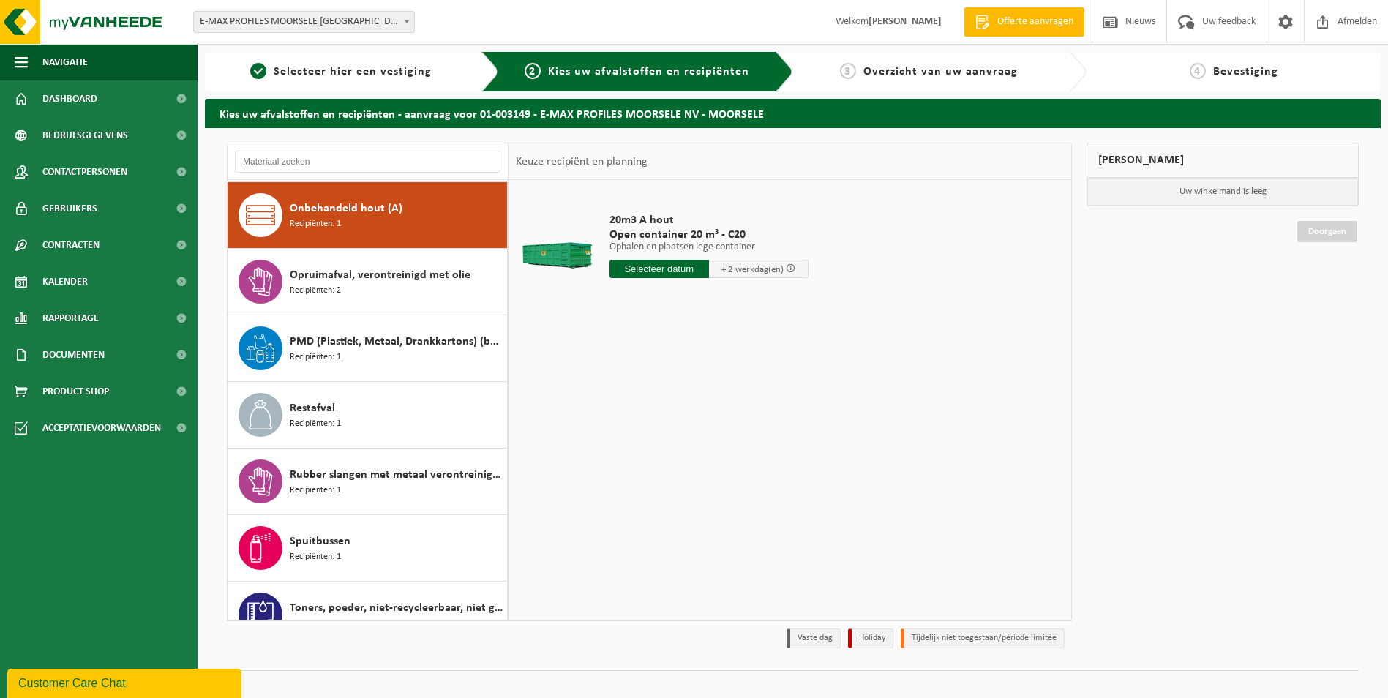
click at [415, 296] on div "Opruimafval, verontreinigd met olie Recipiënten: 2" at bounding box center [397, 282] width 214 height 44
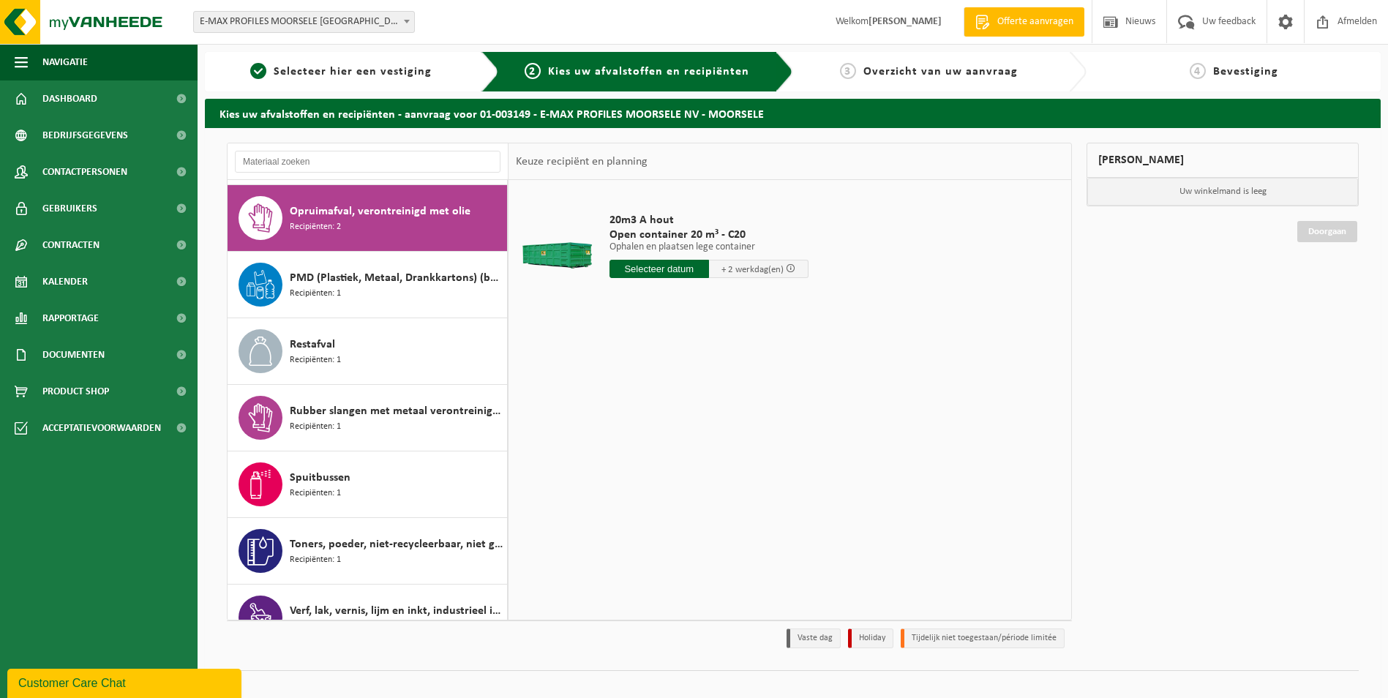
scroll to position [1067, 0]
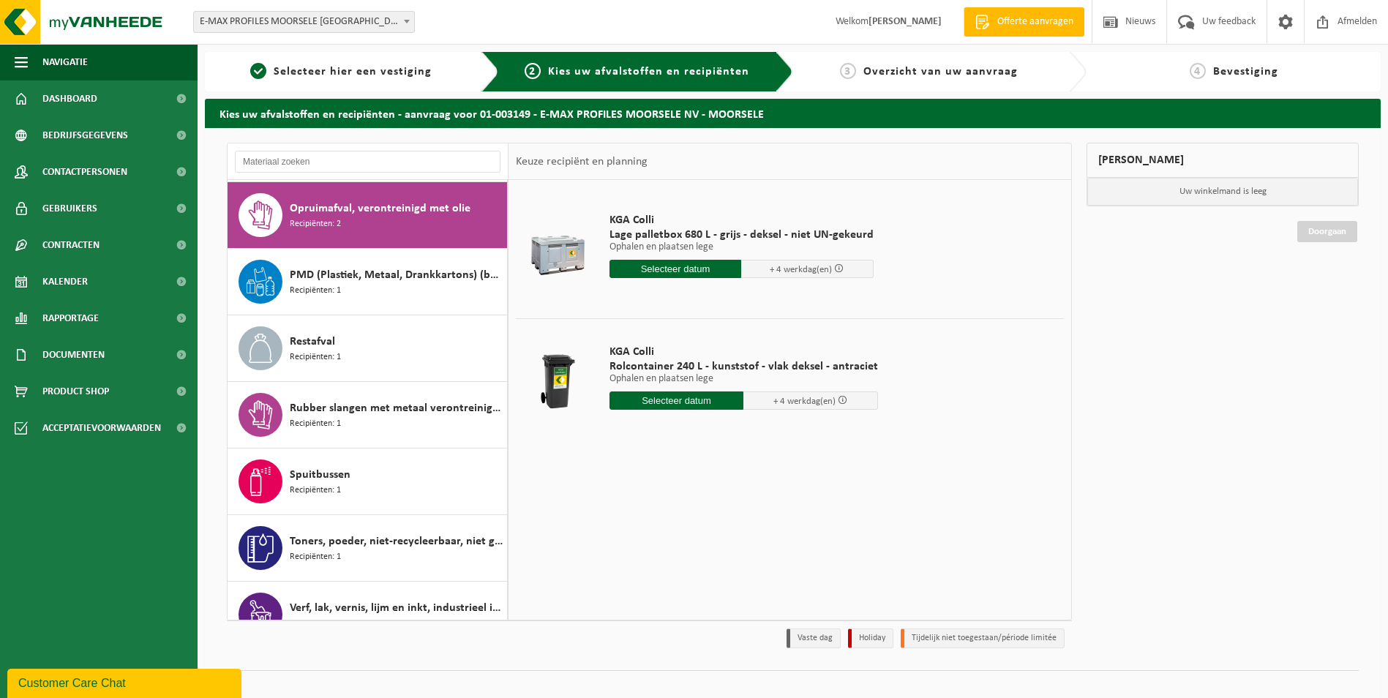
click at [415, 296] on div "PMD (Plastiek, Metaal, Drankkartons) (bedrijven) Recipiënten: 1" at bounding box center [397, 282] width 214 height 44
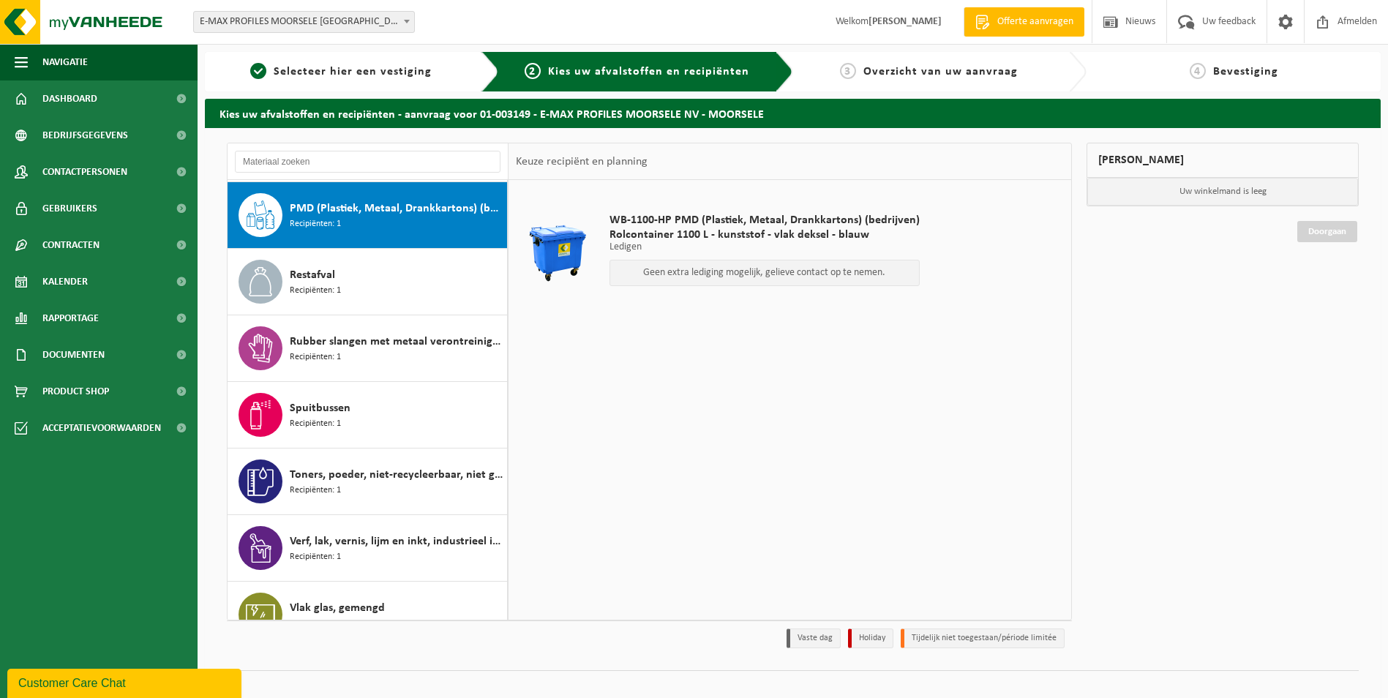
click at [415, 296] on div "Restafval Recipiënten: 1" at bounding box center [397, 282] width 214 height 44
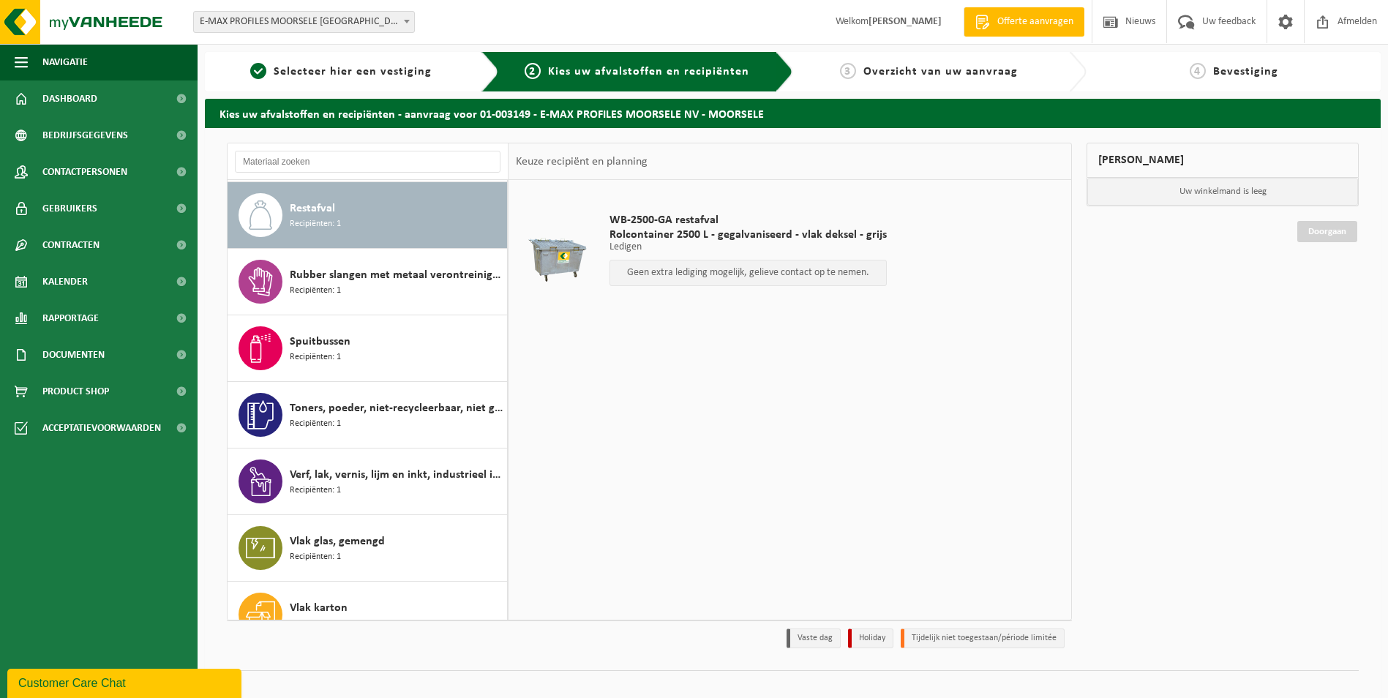
click at [415, 296] on div "Rubber slangen met metaal verontreinigd met olie Recipiënten: 1" at bounding box center [397, 282] width 214 height 44
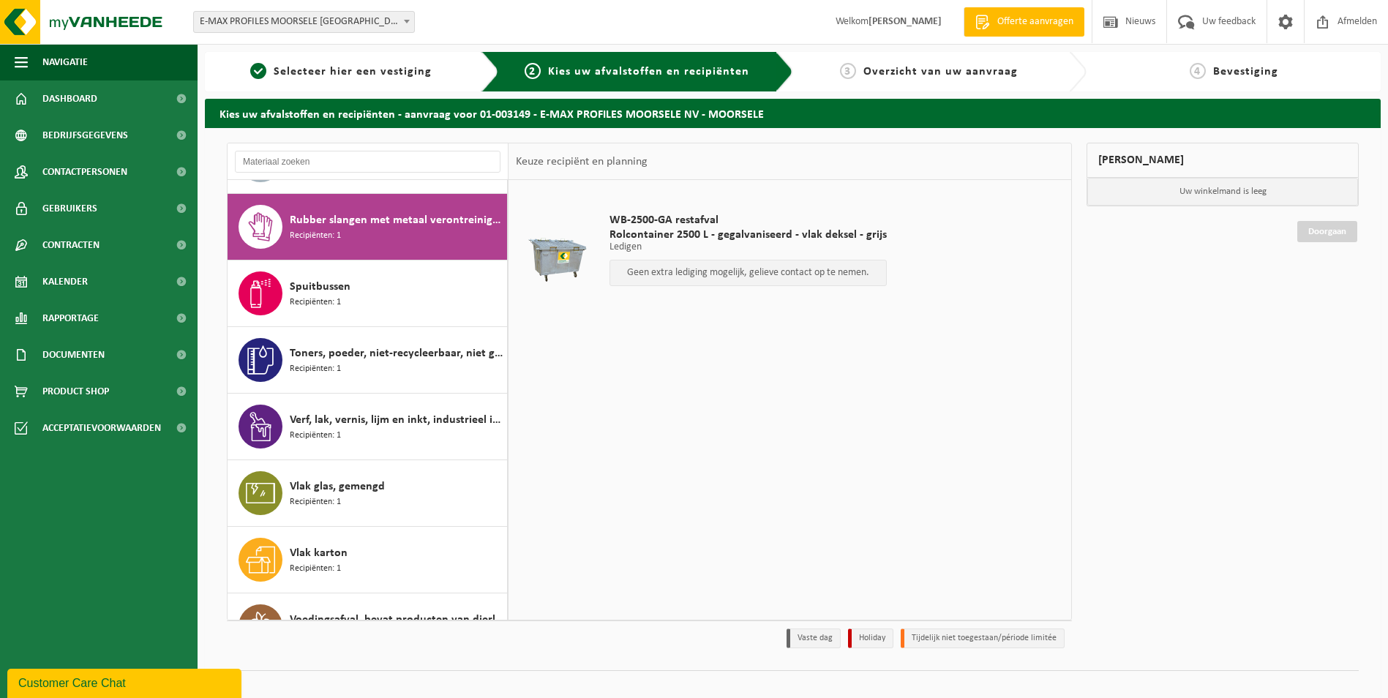
scroll to position [1266, 0]
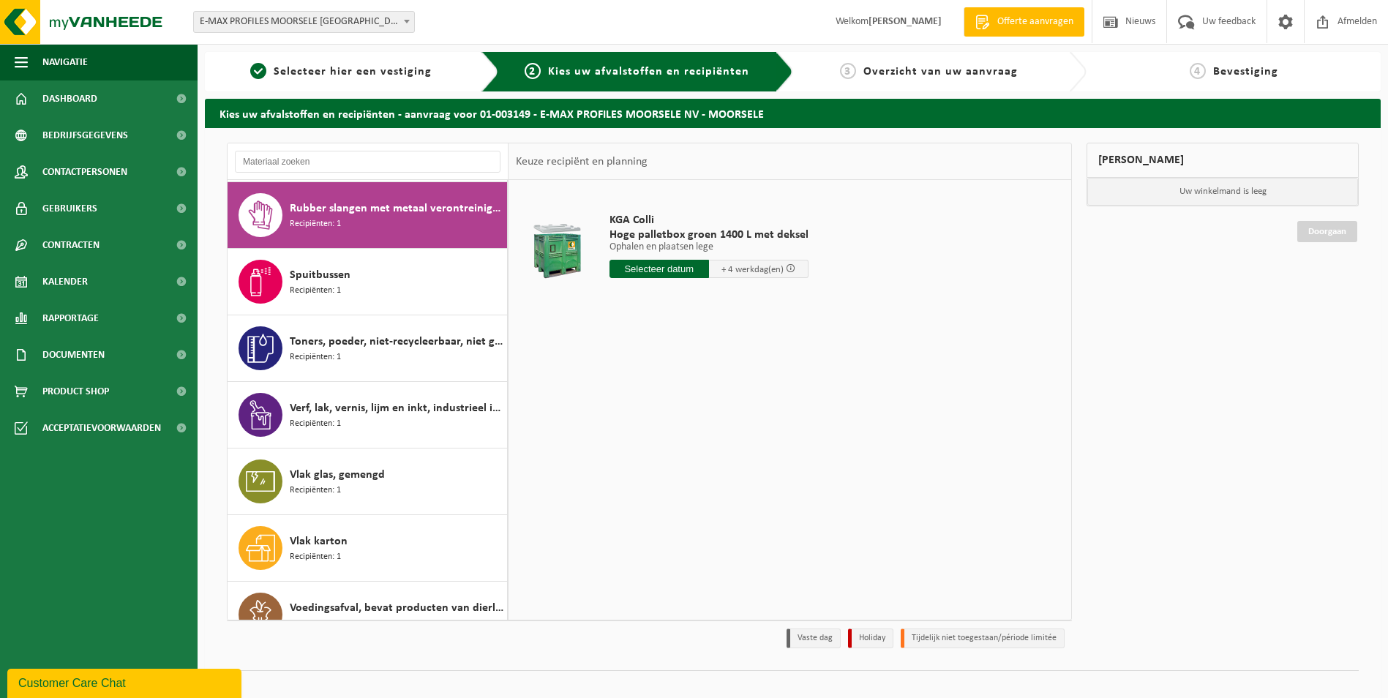
click at [415, 296] on div "Spuitbussen Recipiënten: 1" at bounding box center [397, 282] width 214 height 44
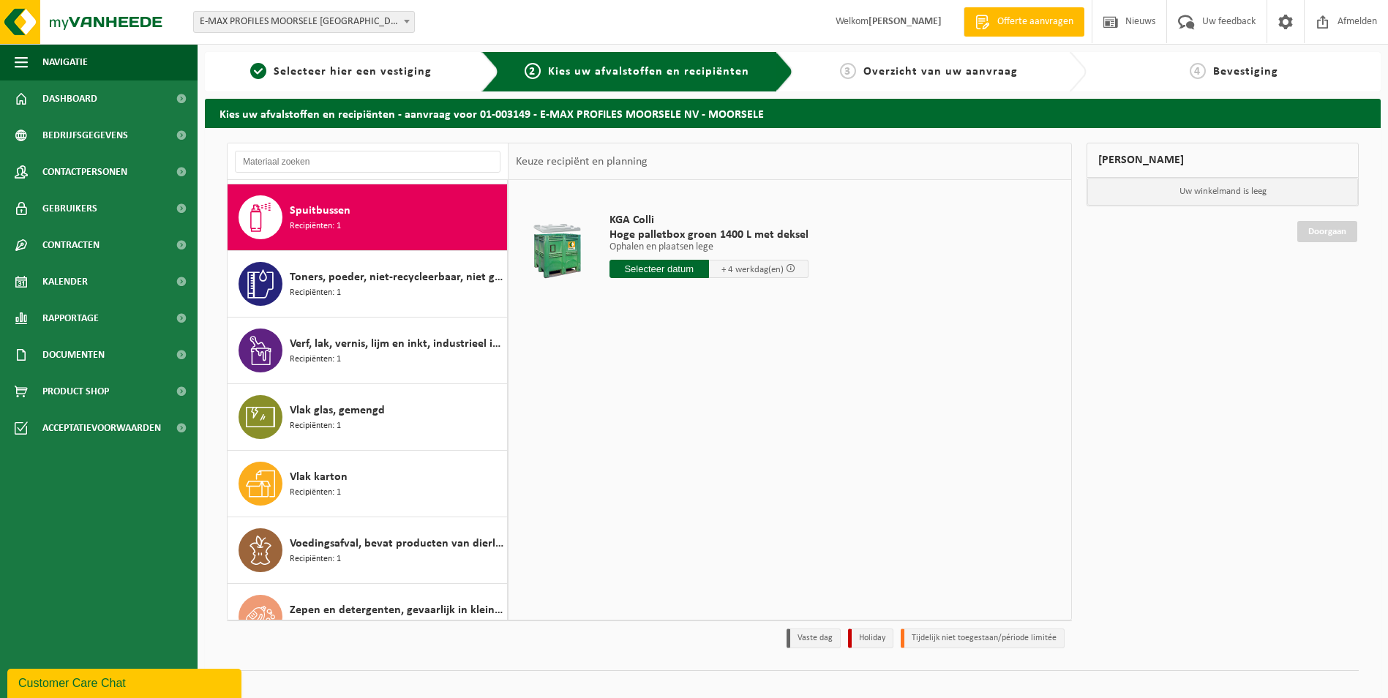
scroll to position [1333, 0]
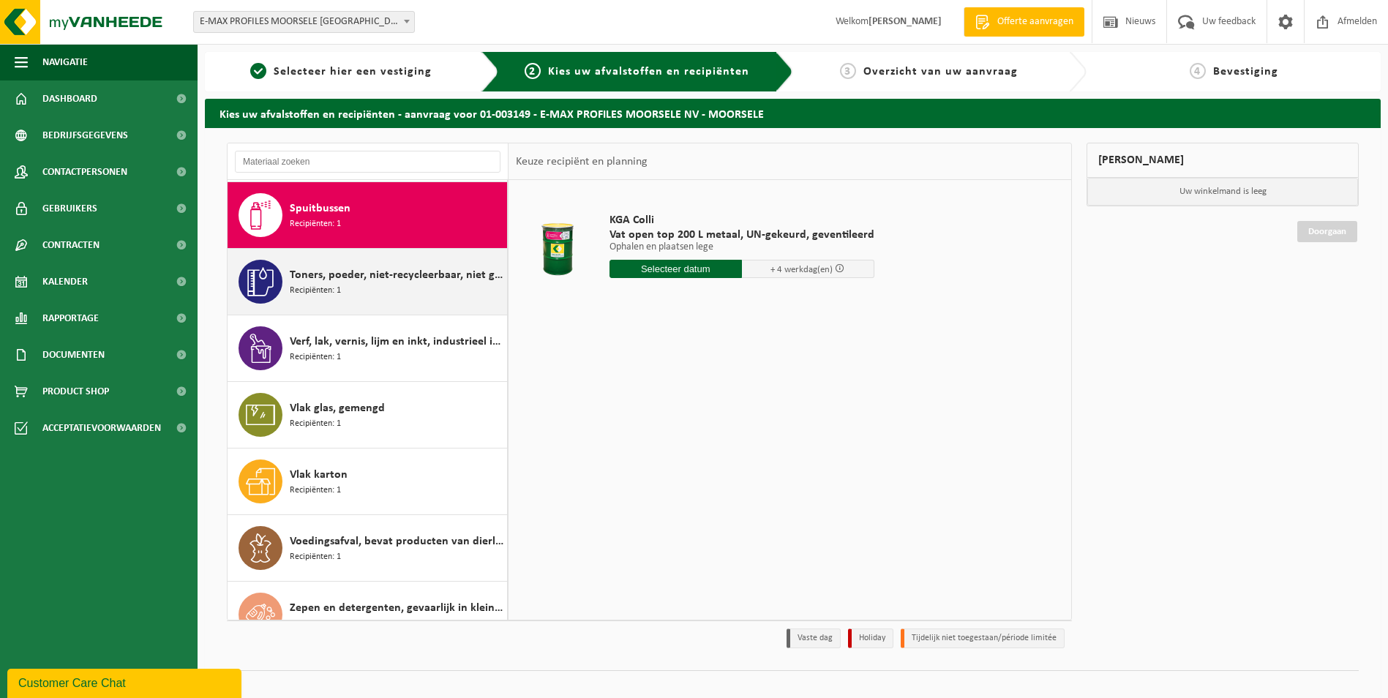
click at [413, 301] on div "Toners, poeder, niet-recycleerbaar, niet gevaarlijk Recipiënten: 1" at bounding box center [368, 282] width 280 height 66
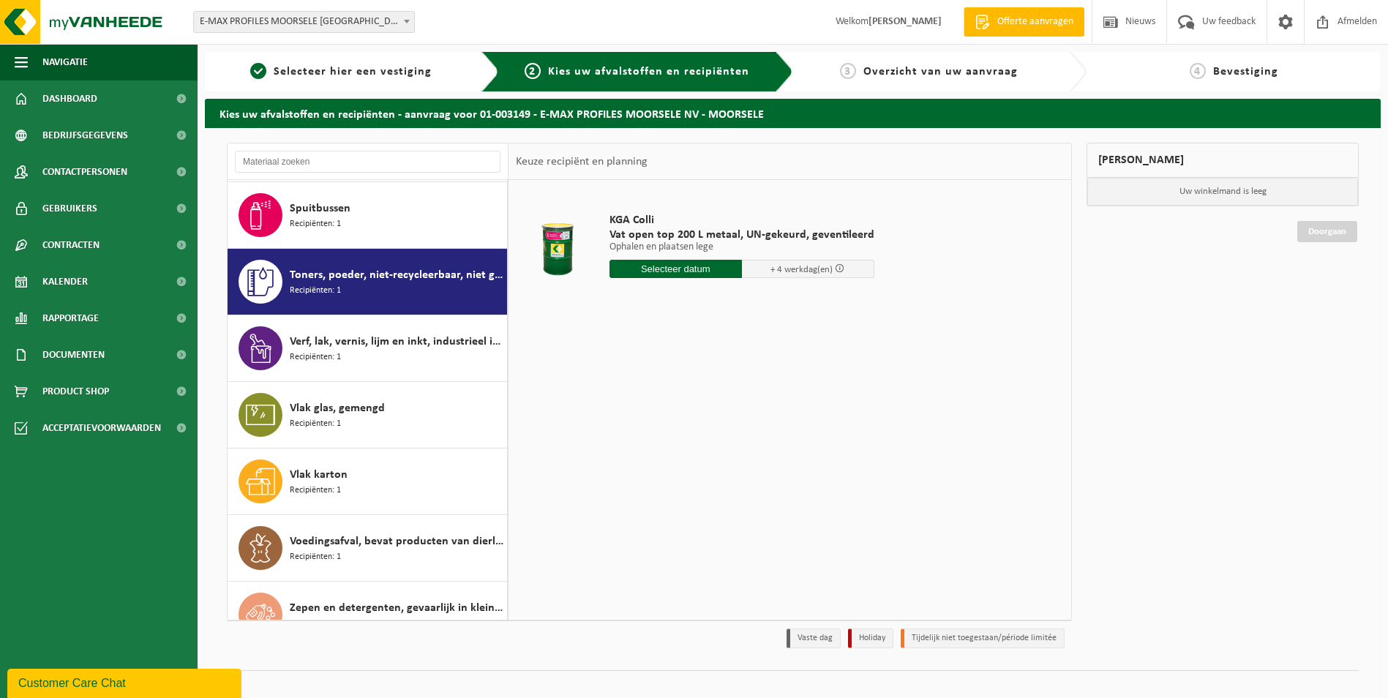
scroll to position [1359, 0]
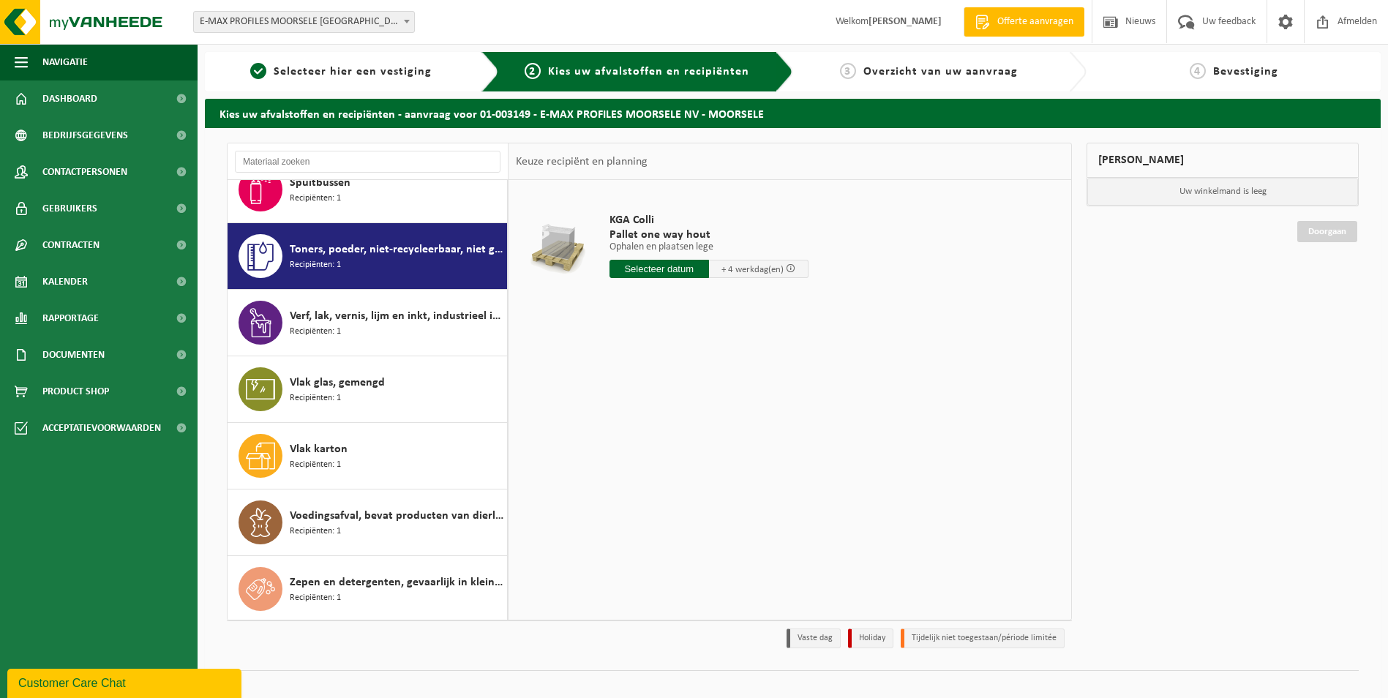
click at [413, 301] on div "Verf, lak, vernis, lijm en inkt, industrieel in kleinverpakking Recipiënten: 1" at bounding box center [397, 323] width 214 height 44
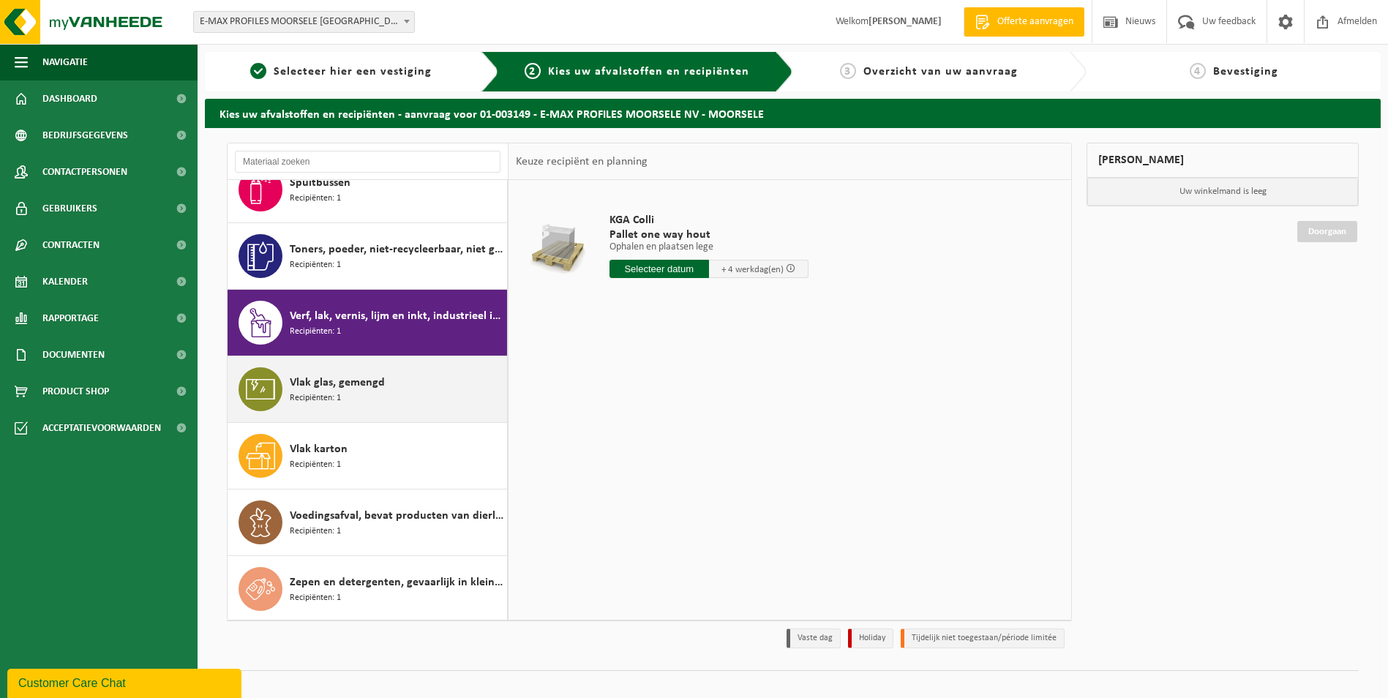
click at [405, 388] on div "Vlak glas, gemengd Recipiënten: 1" at bounding box center [397, 389] width 214 height 44
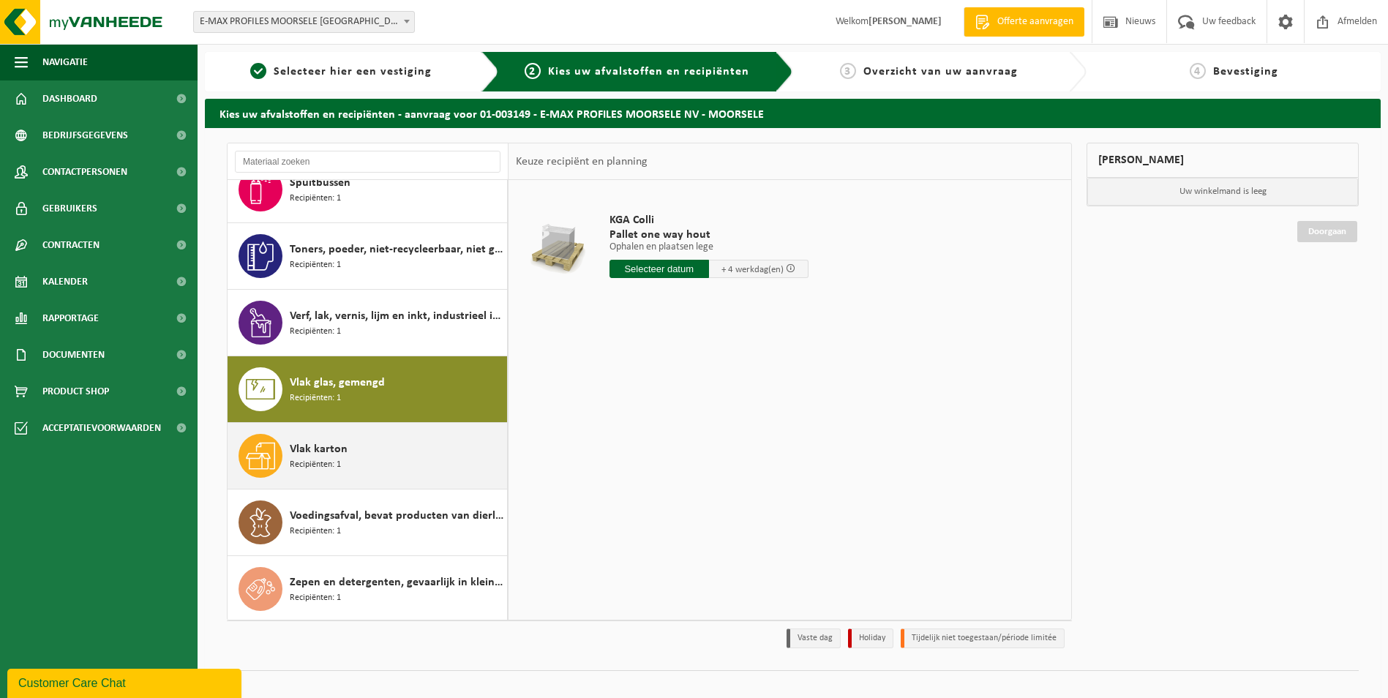
click at [408, 446] on div "Vlak karton Recipiënten: 1" at bounding box center [397, 456] width 214 height 44
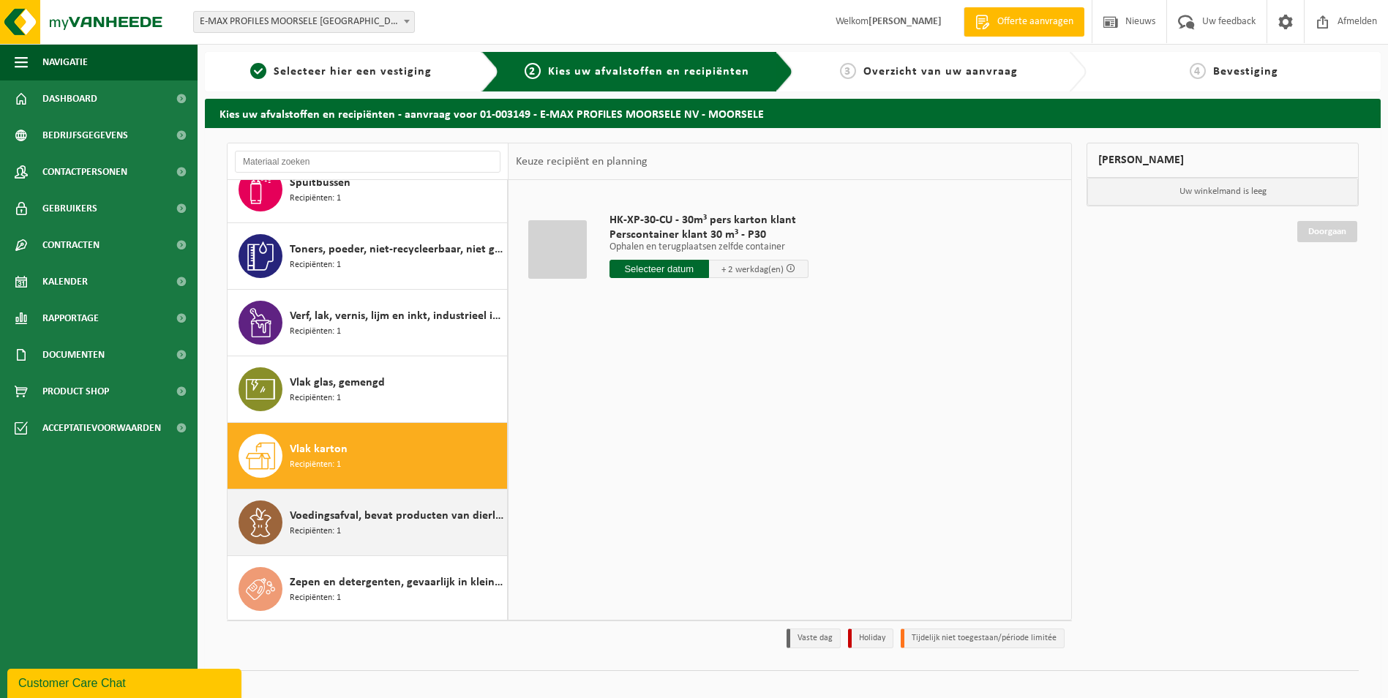
click at [395, 529] on div "Voedingsafval, bevat producten van dierlijke oorsprong, onverpakt, categorie 3 …" at bounding box center [397, 522] width 214 height 44
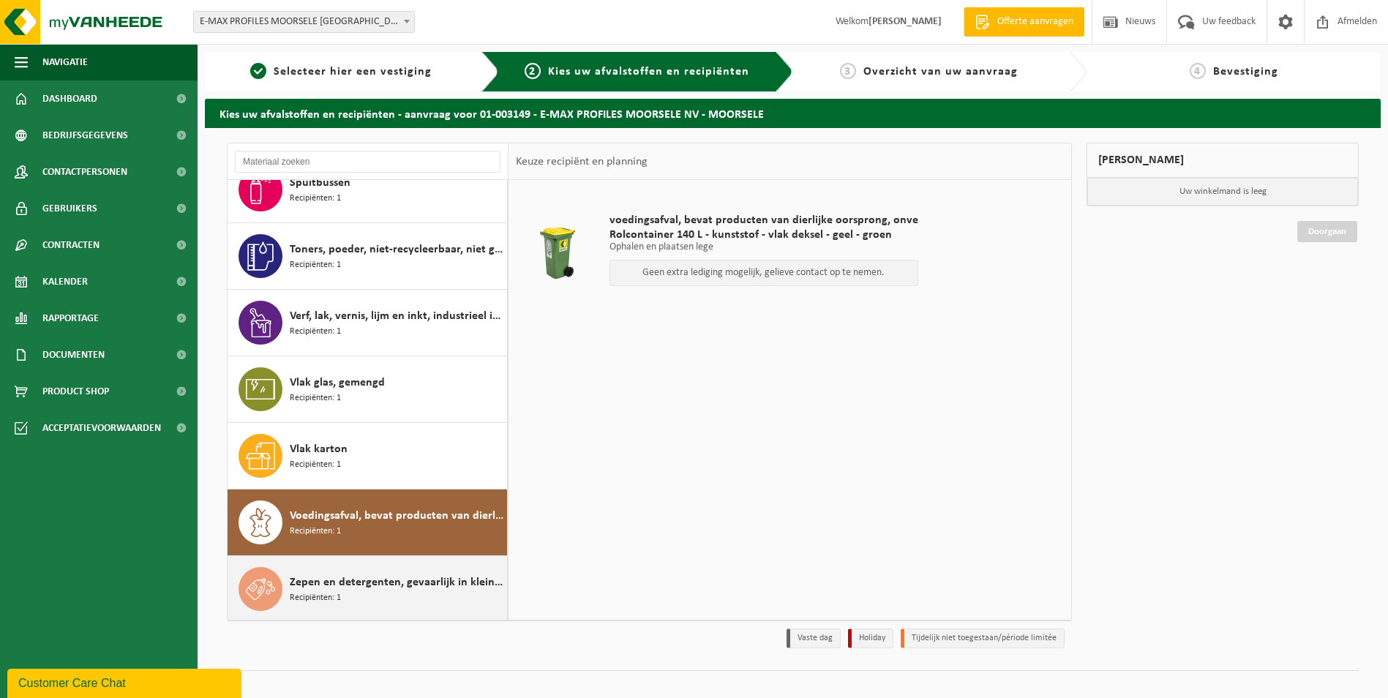
click at [399, 575] on span "Zepen en detergenten, gevaarlijk in kleinverpakking" at bounding box center [397, 583] width 214 height 18
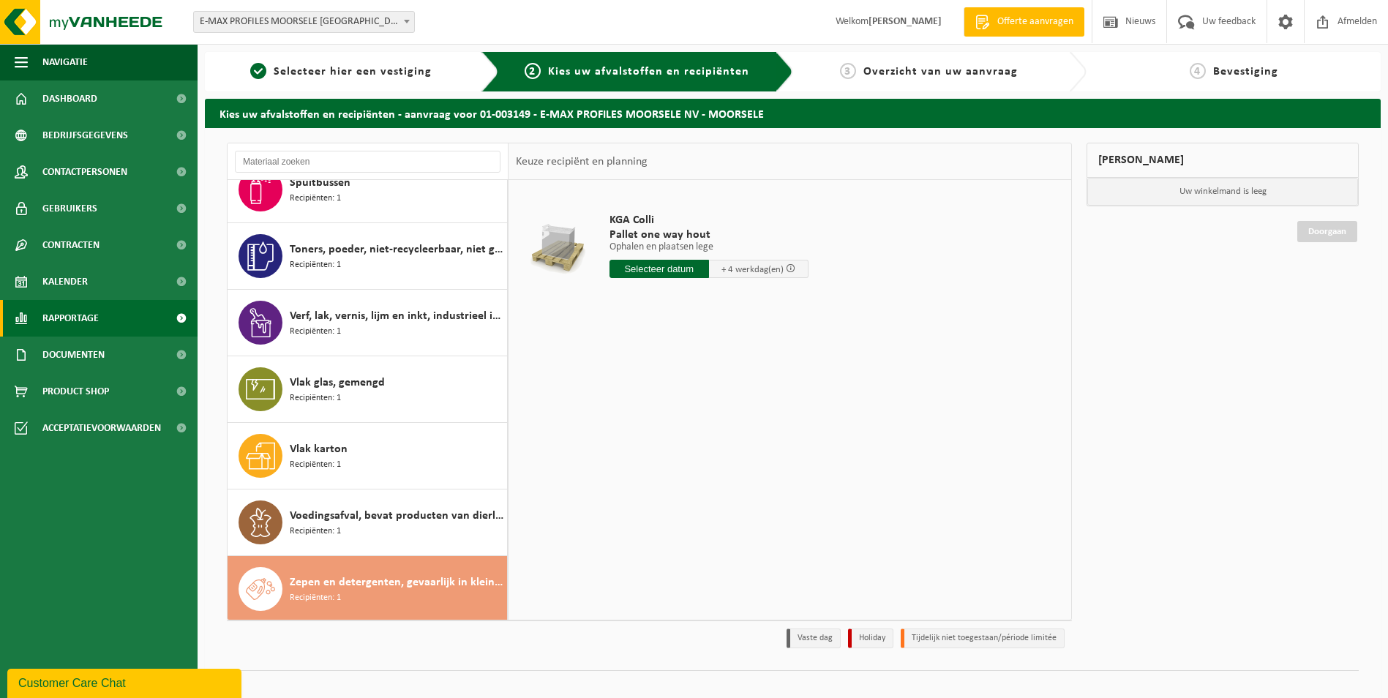
click at [100, 325] on link "Rapportage" at bounding box center [99, 318] width 198 height 37
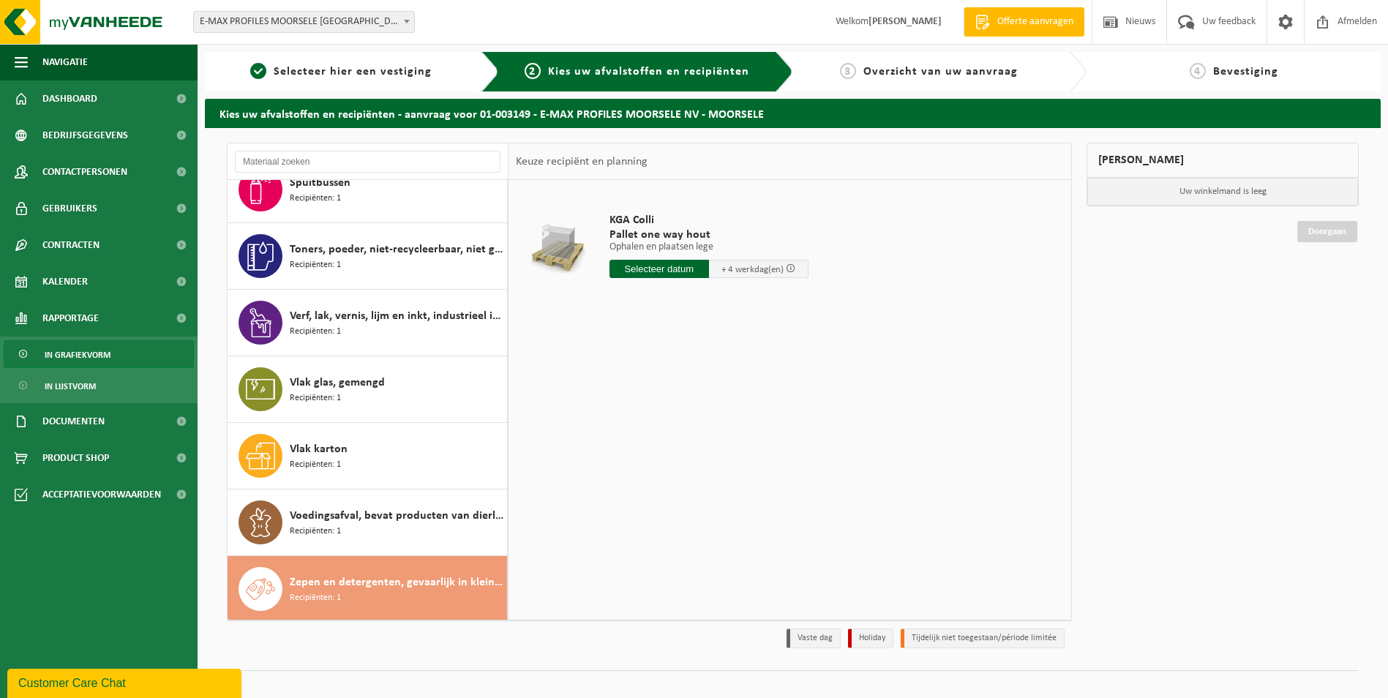
click at [102, 353] on span "In grafiekvorm" at bounding box center [78, 355] width 66 height 28
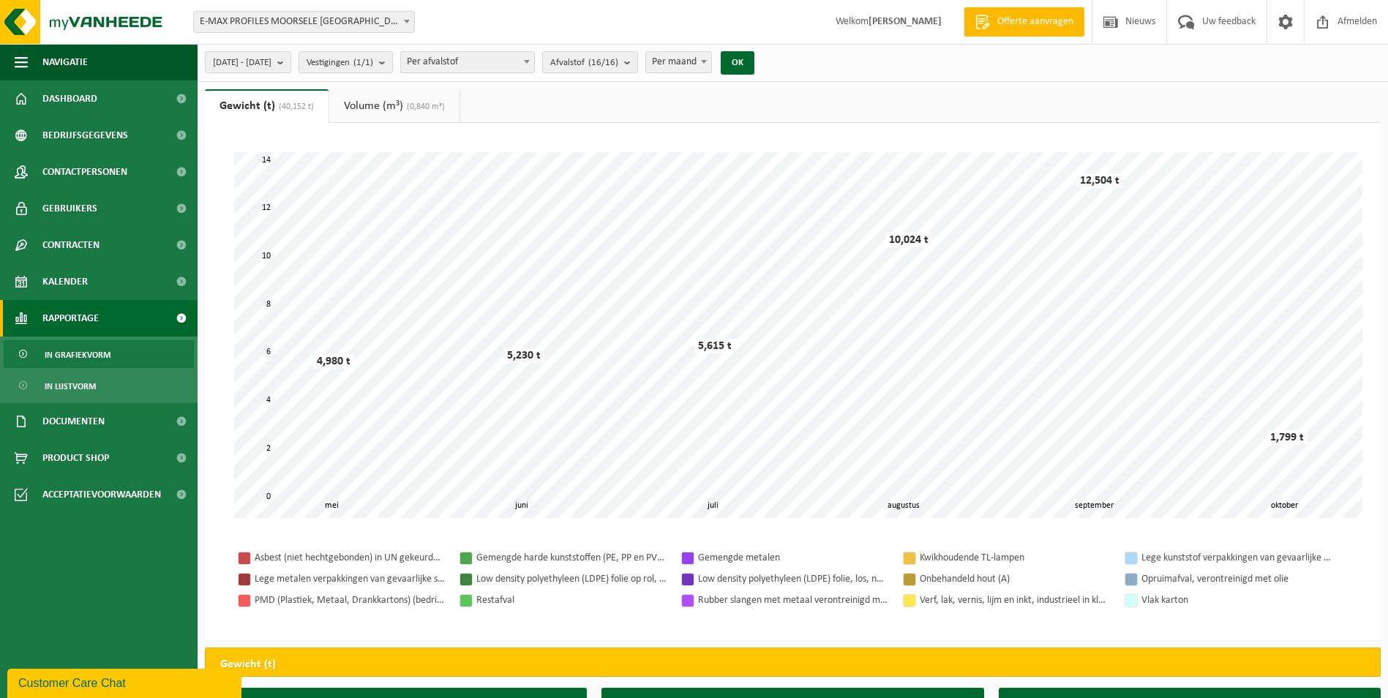
click at [637, 64] on b "submit" at bounding box center [630, 62] width 13 height 20
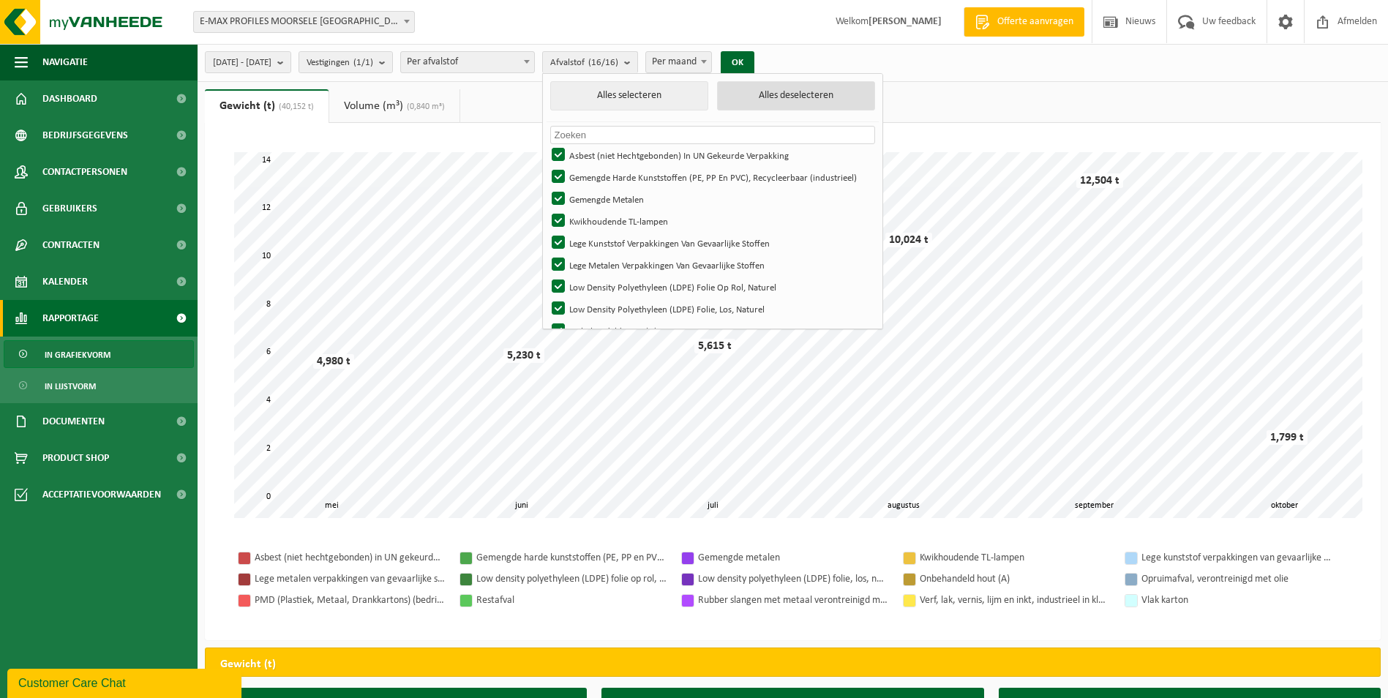
click at [800, 91] on button "Alles deselecteren" at bounding box center [796, 95] width 158 height 29
checkbox input "false"
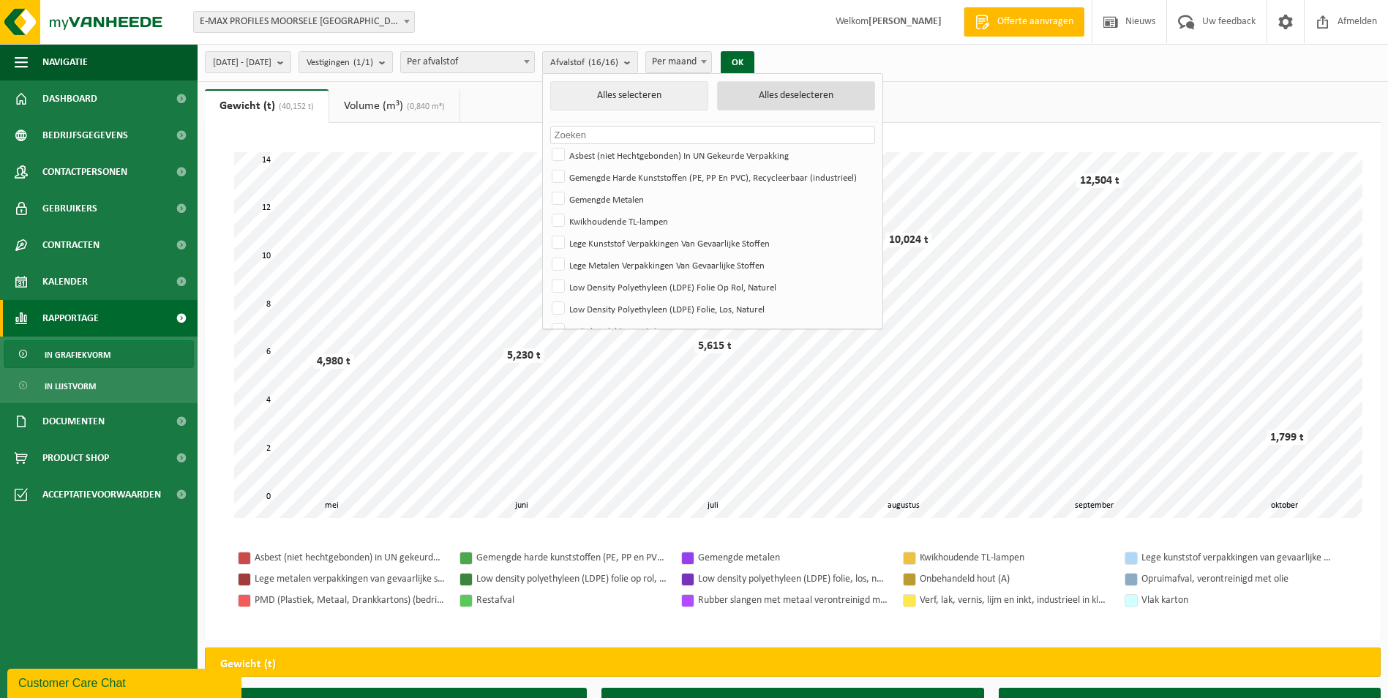
checkbox input "false"
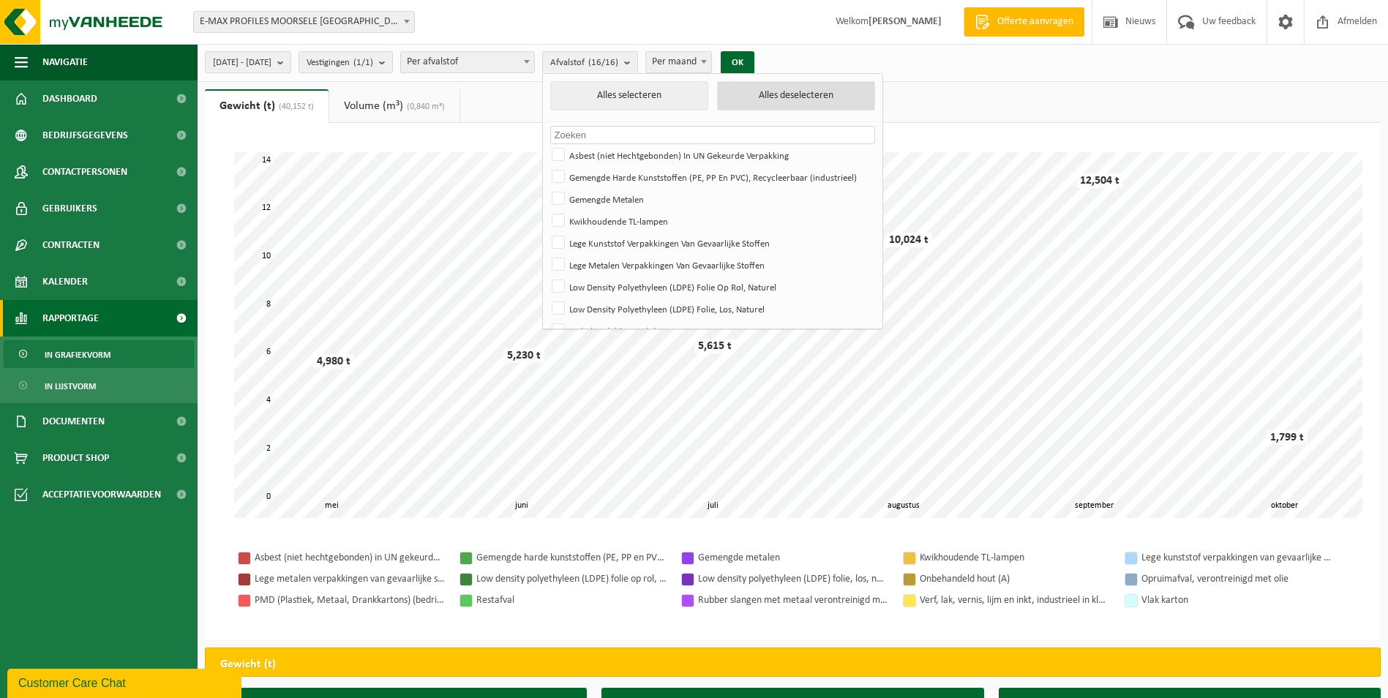
checkbox input "false"
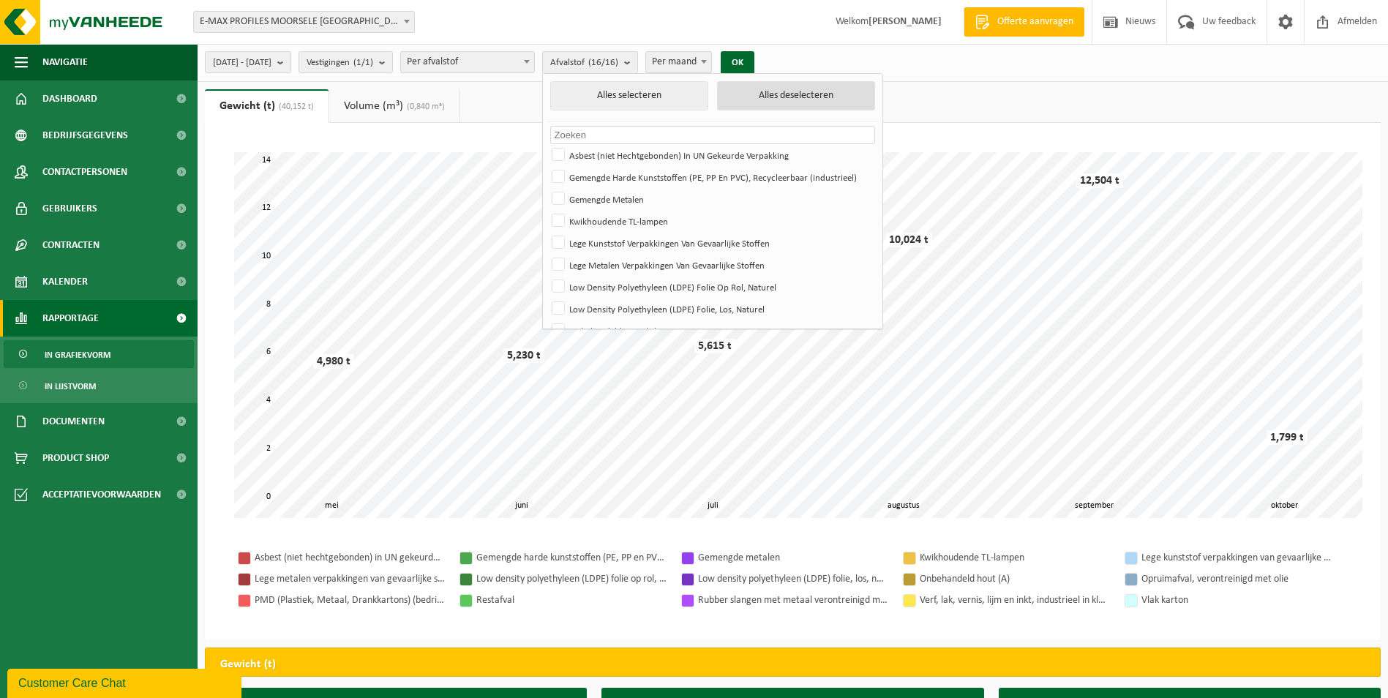
checkbox input "false"
click at [649, 182] on label "Gemengde Harde Kunststoffen (PE, PP En PVC), Recycleerbaar (industrieel)" at bounding box center [712, 177] width 326 height 22
click at [546, 166] on input "Gemengde Harde Kunststoffen (PE, PP En PVC), Recycleerbaar (industrieel)" at bounding box center [546, 165] width 1 height 1
click at [605, 175] on label "Gemengde Harde Kunststoffen (PE, PP En PVC), Recycleerbaar (industrieel)" at bounding box center [712, 177] width 326 height 22
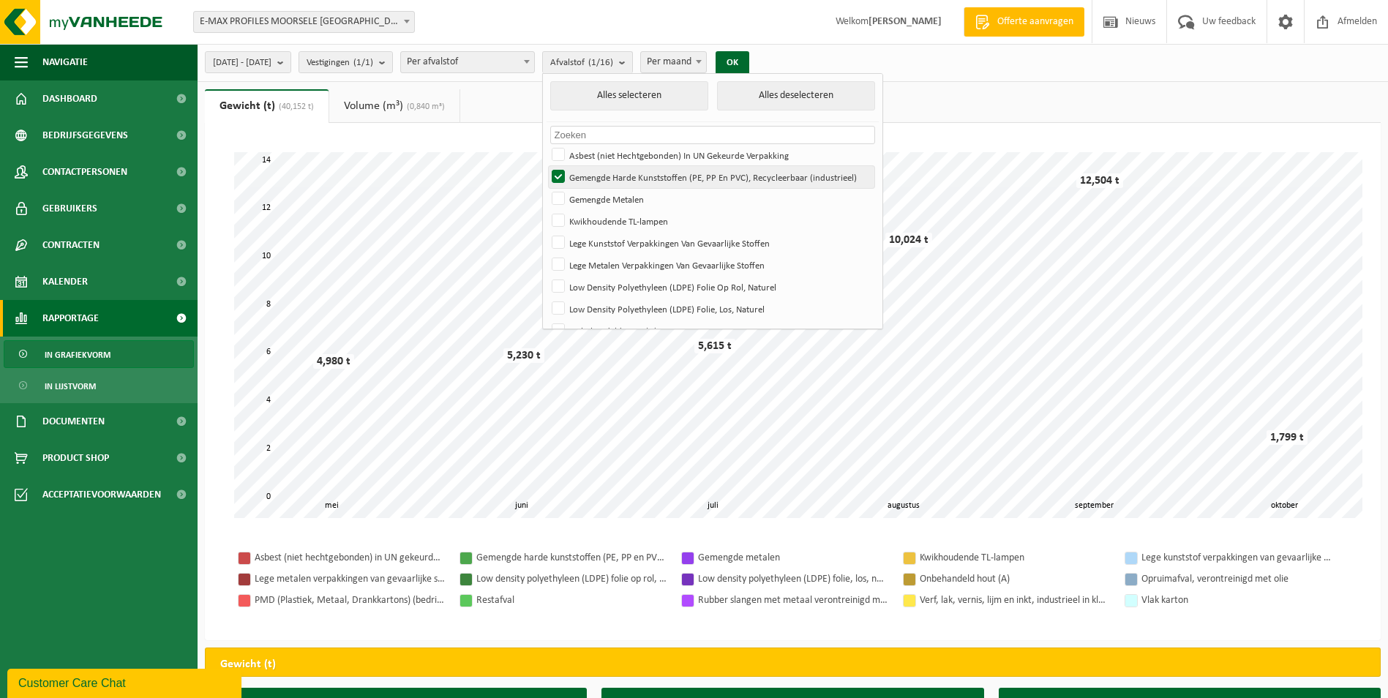
click at [546, 166] on input "Gemengde Harde Kunststoffen (PE, PP En PVC), Recycleerbaar (industrieel)" at bounding box center [546, 165] width 1 height 1
checkbox input "false"
click at [614, 135] on input "text" at bounding box center [713, 135] width 326 height 18
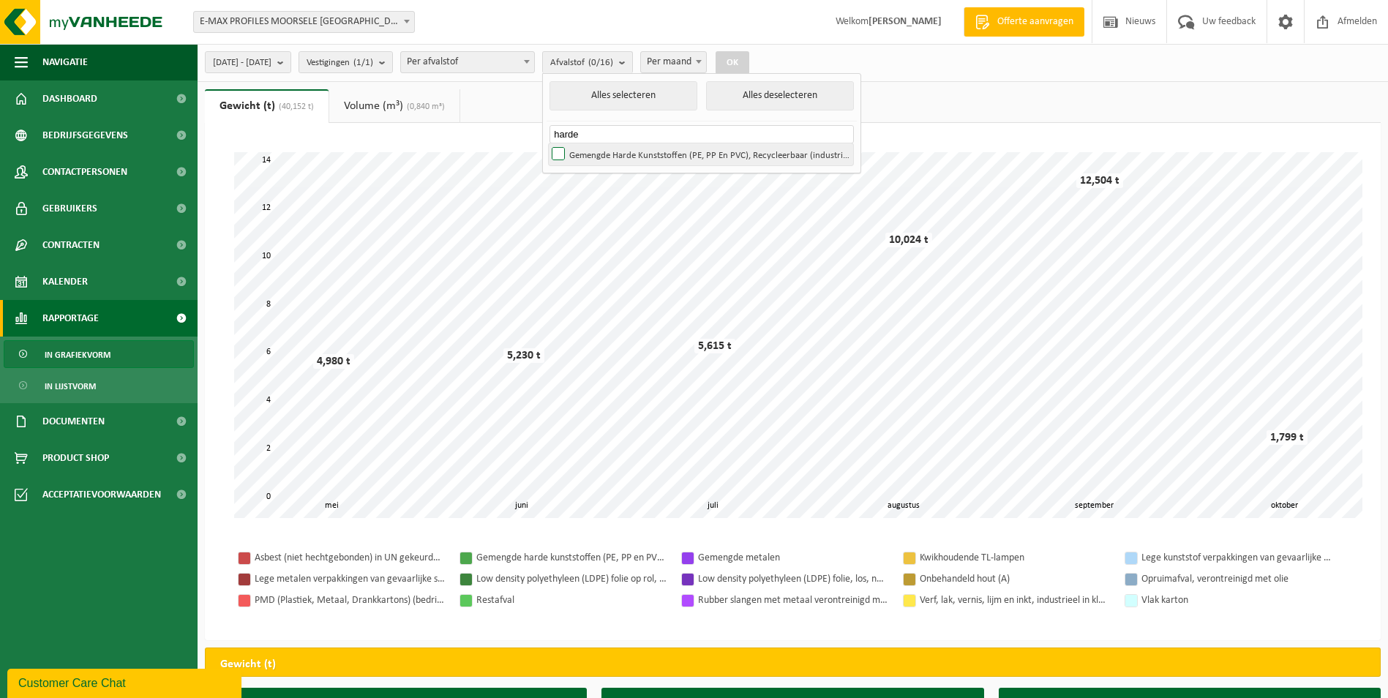
type input "harde"
click at [604, 156] on label "Gemengde Harde Kunststoffen (PE, PP En PVC), Recycleerbaar (industrieel)" at bounding box center [701, 154] width 304 height 22
click at [546, 143] on input "Gemengde Harde Kunststoffen (PE, PP En PVC), Recycleerbaar (industrieel)" at bounding box center [546, 143] width 1 height 1
click at [749, 67] on button "OK" at bounding box center [732, 62] width 34 height 23
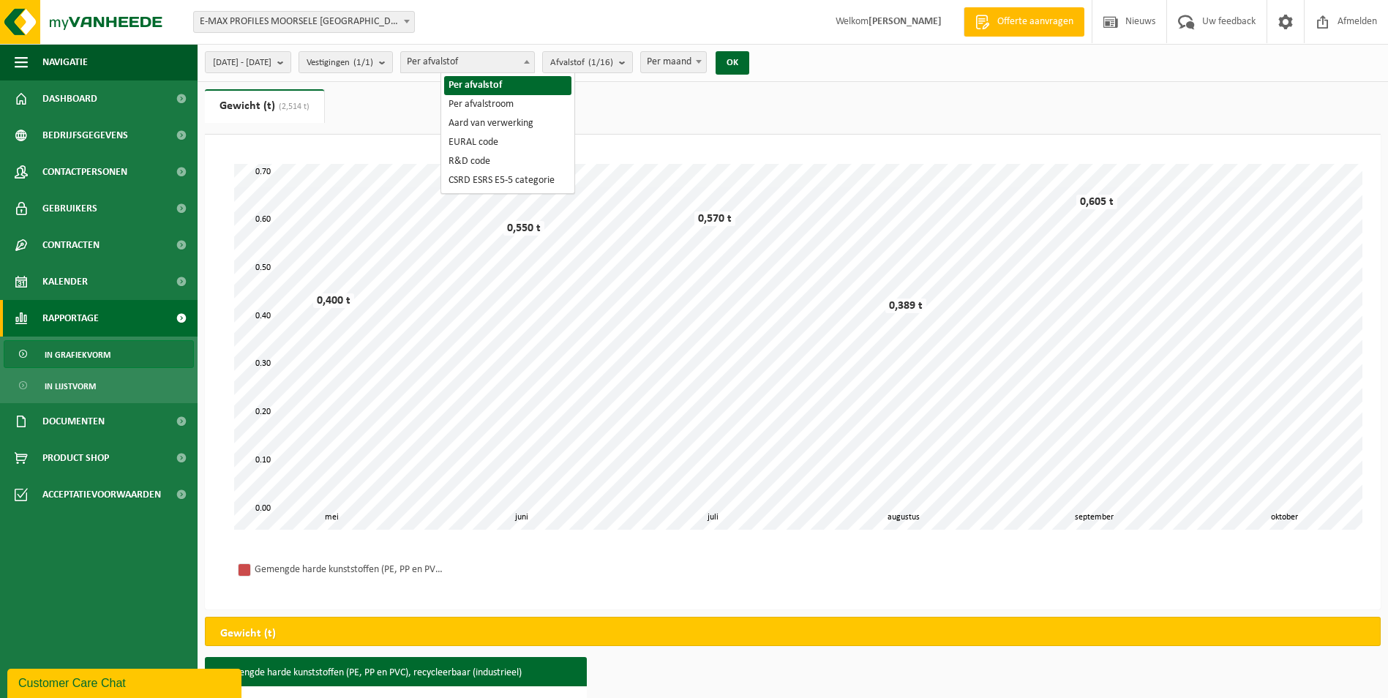
click at [530, 63] on b at bounding box center [527, 62] width 6 height 4
click at [662, 73] on div "2025-05-01 - 2025-10-13 Huidige maand Vorige maand Laatste 6 maanden Huidig jaa…" at bounding box center [482, 62] width 568 height 31
click at [632, 66] on b "submit" at bounding box center [625, 62] width 13 height 20
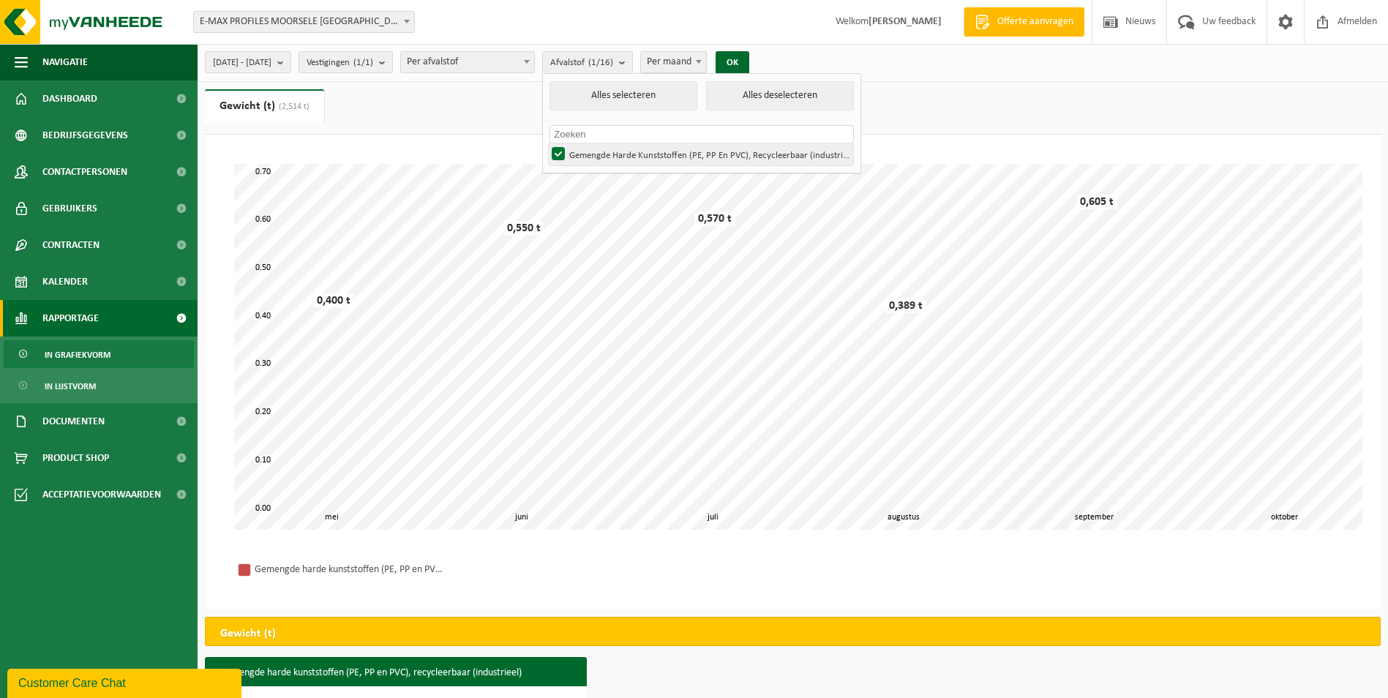
click at [606, 157] on label "Gemengde Harde Kunststoffen (PE, PP En PVC), Recycleerbaar (industrieel)" at bounding box center [701, 154] width 304 height 22
click at [546, 143] on input "Gemengde Harde Kunststoffen (PE, PP En PVC), Recycleerbaar (industrieel)" at bounding box center [546, 143] width 1 height 1
click at [773, 99] on button "Alles deselecteren" at bounding box center [780, 95] width 148 height 29
click at [697, 98] on button "Alles selecteren" at bounding box center [623, 95] width 148 height 29
click at [609, 151] on label "Gemengde Harde Kunststoffen (PE, PP En PVC), Recycleerbaar (industrieel)" at bounding box center [701, 154] width 304 height 22
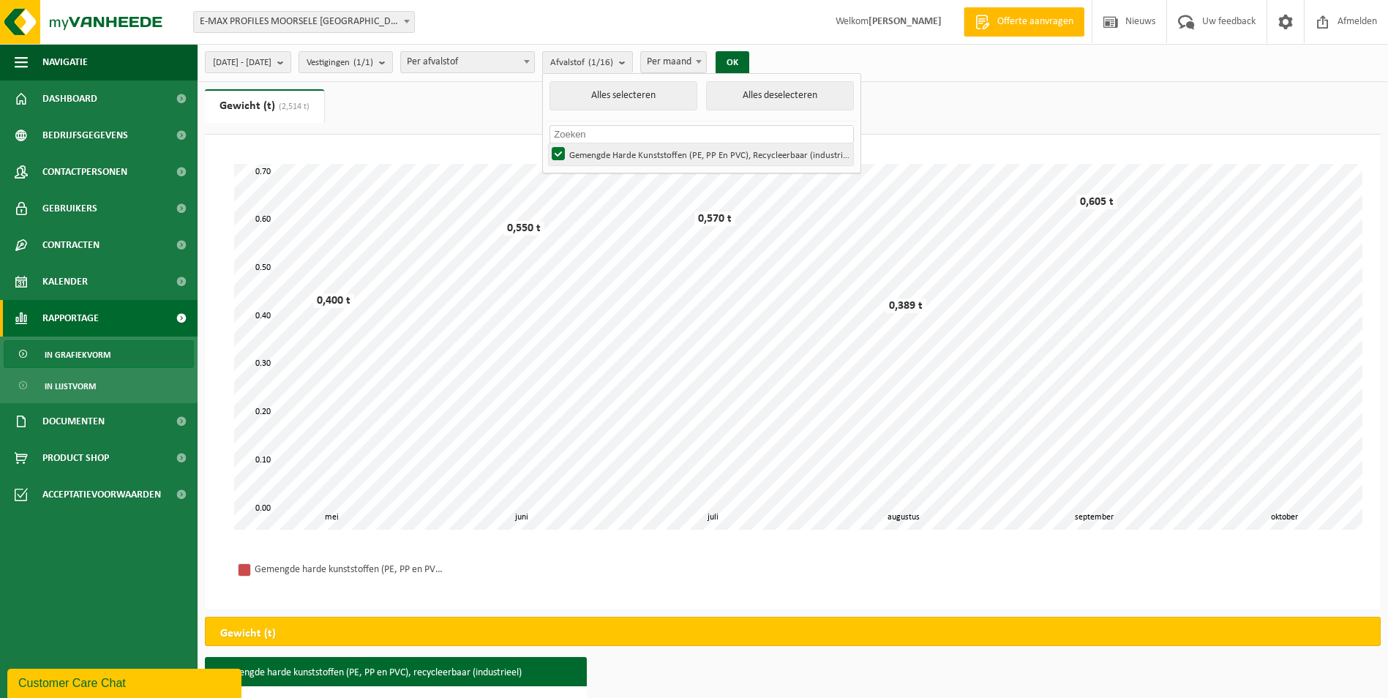
click at [546, 143] on input "Gemengde Harde Kunststoffen (PE, PP En PVC), Recycleerbaar (industrieel)" at bounding box center [546, 143] width 1 height 1
checkbox input "false"
click at [780, 93] on button "Alles deselecteren" at bounding box center [780, 95] width 148 height 29
click at [775, 89] on button "Alles deselecteren" at bounding box center [780, 95] width 148 height 29
click at [638, 20] on div "Vestiging: E-MAX PROFILES GULLEGEM BV - GULLEGEM E-MAX PROFILES MOORSELE NV - M…" at bounding box center [694, 22] width 1388 height 45
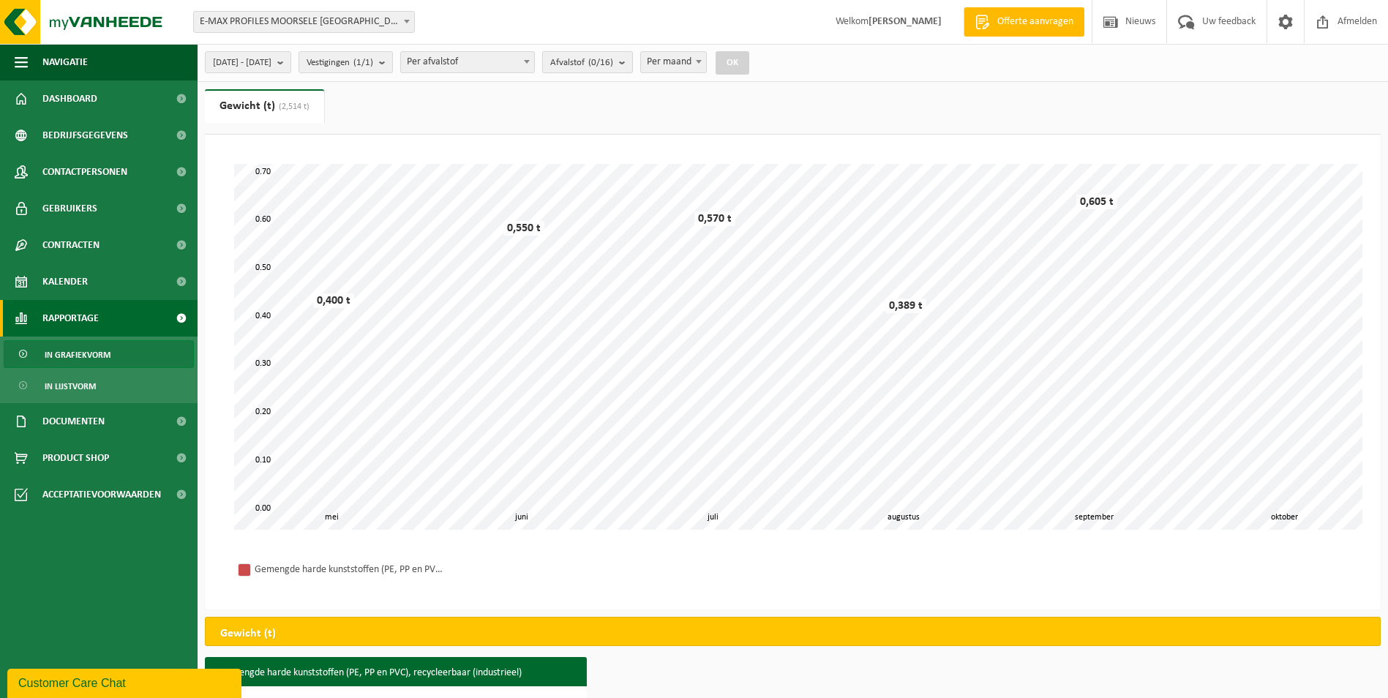
click at [632, 61] on b "submit" at bounding box center [625, 62] width 13 height 20
click at [706, 56] on span "Per maand" at bounding box center [673, 62] width 65 height 20
click at [99, 394] on link "In lijstvorm" at bounding box center [99, 386] width 190 height 28
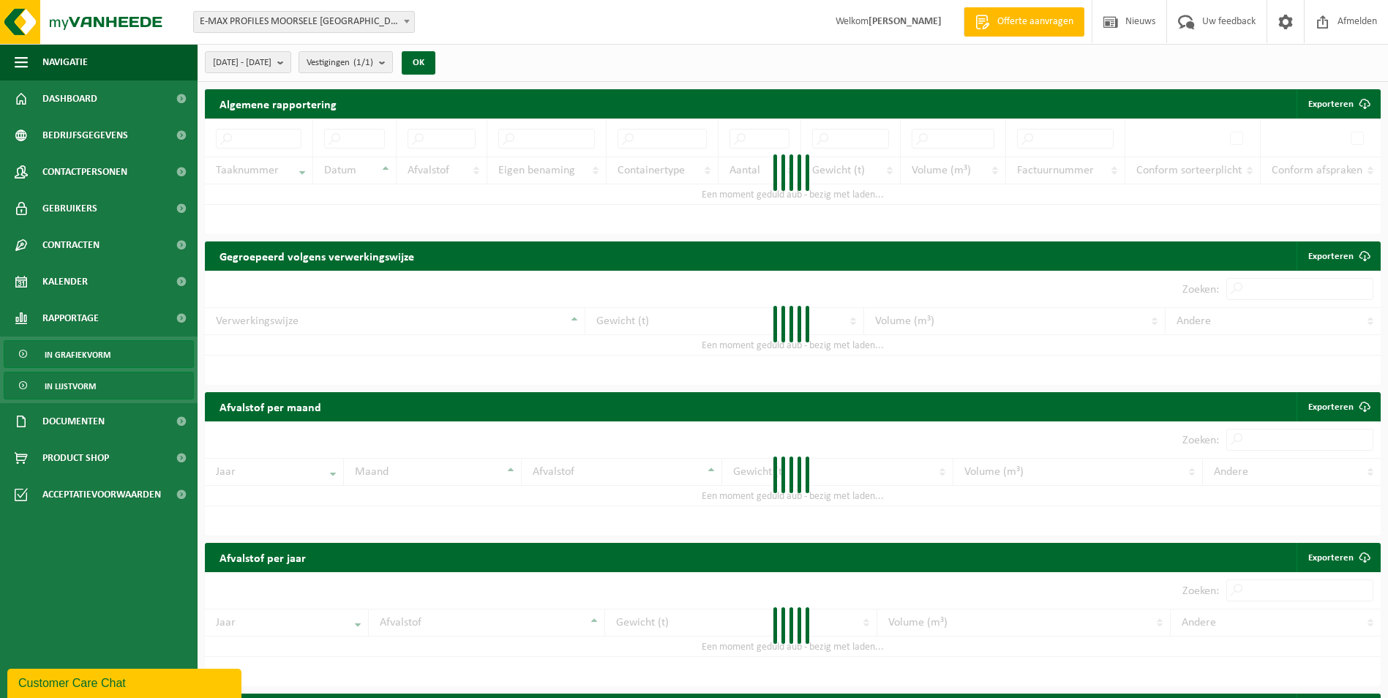
click at [95, 357] on span "In grafiekvorm" at bounding box center [78, 355] width 66 height 28
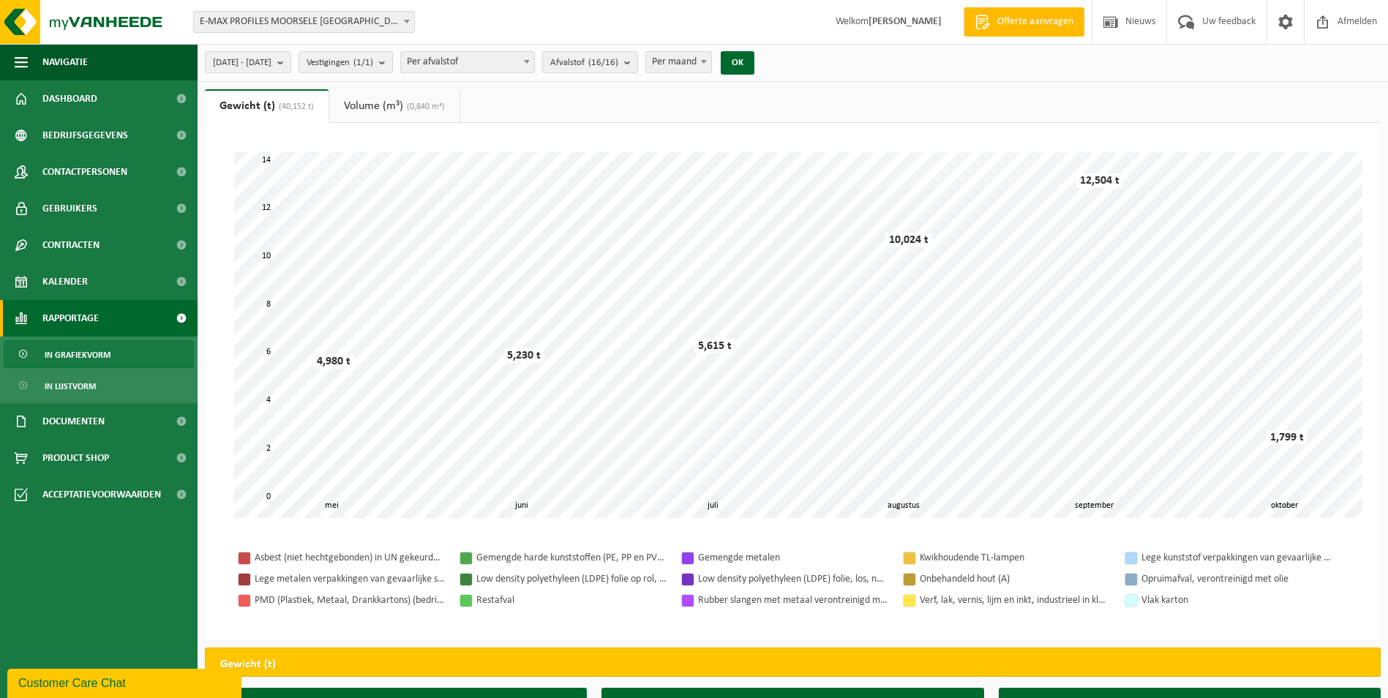
click at [130, 349] on link "In grafiekvorm" at bounding box center [99, 354] width 190 height 28
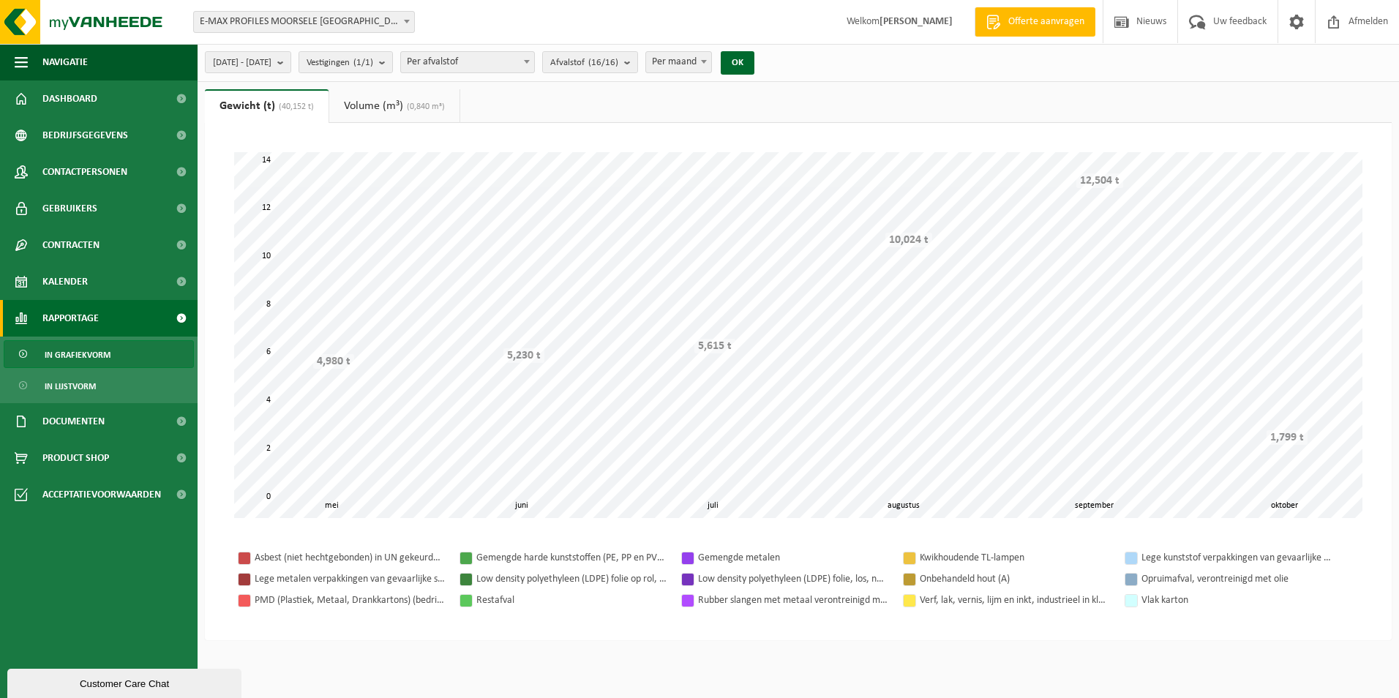
click at [102, 394] on link "In lijstvorm" at bounding box center [99, 386] width 190 height 28
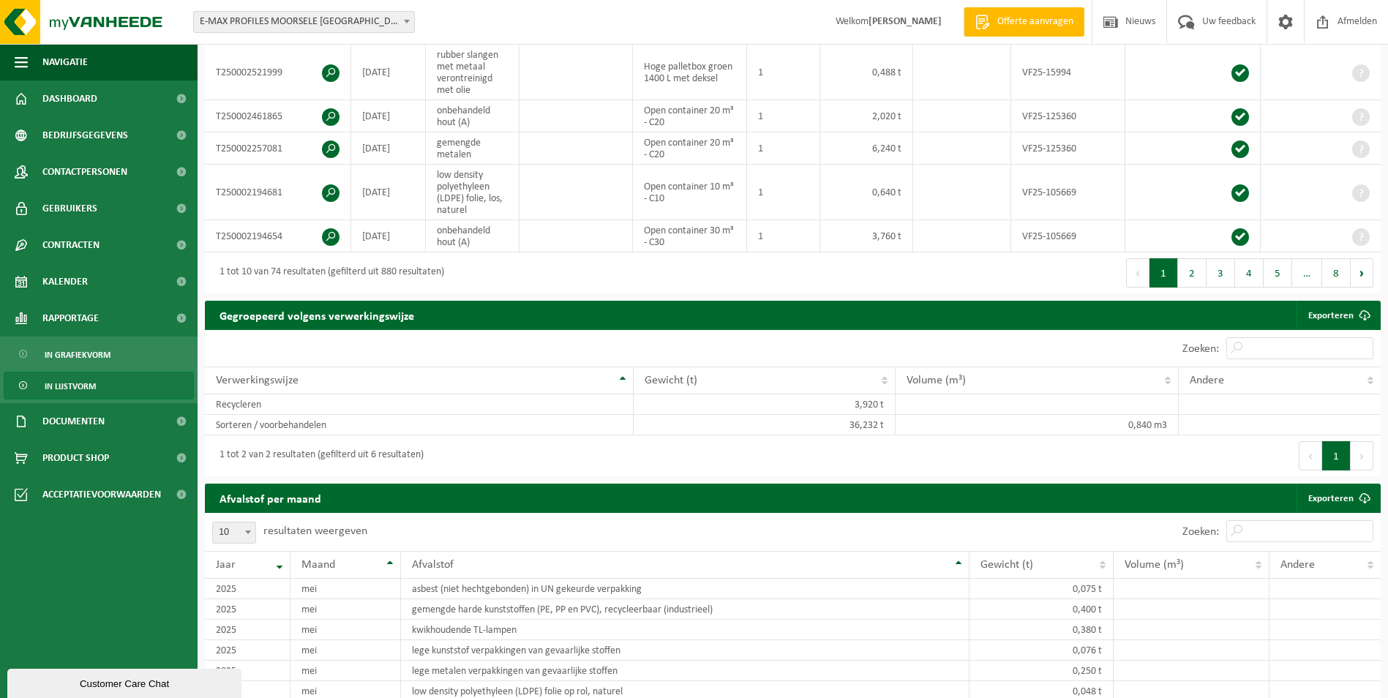
scroll to position [512, 0]
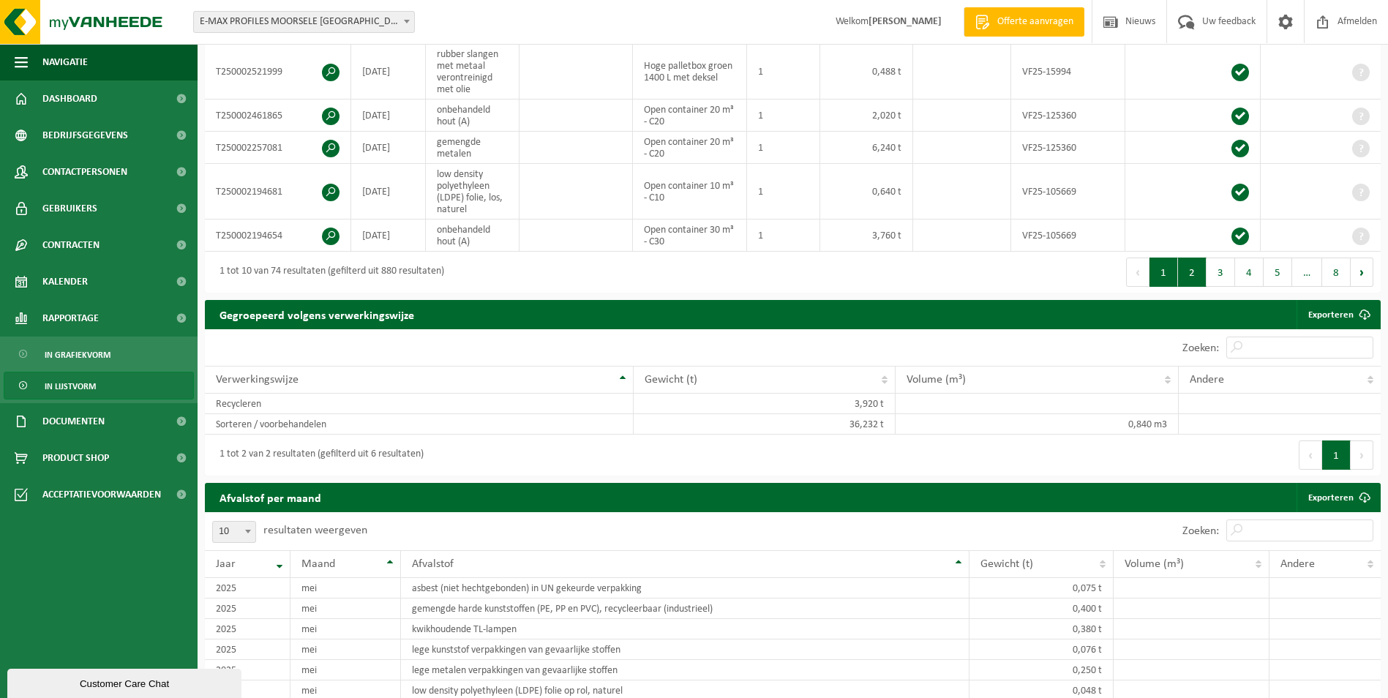
click at [1185, 271] on button "2" at bounding box center [1192, 272] width 29 height 29
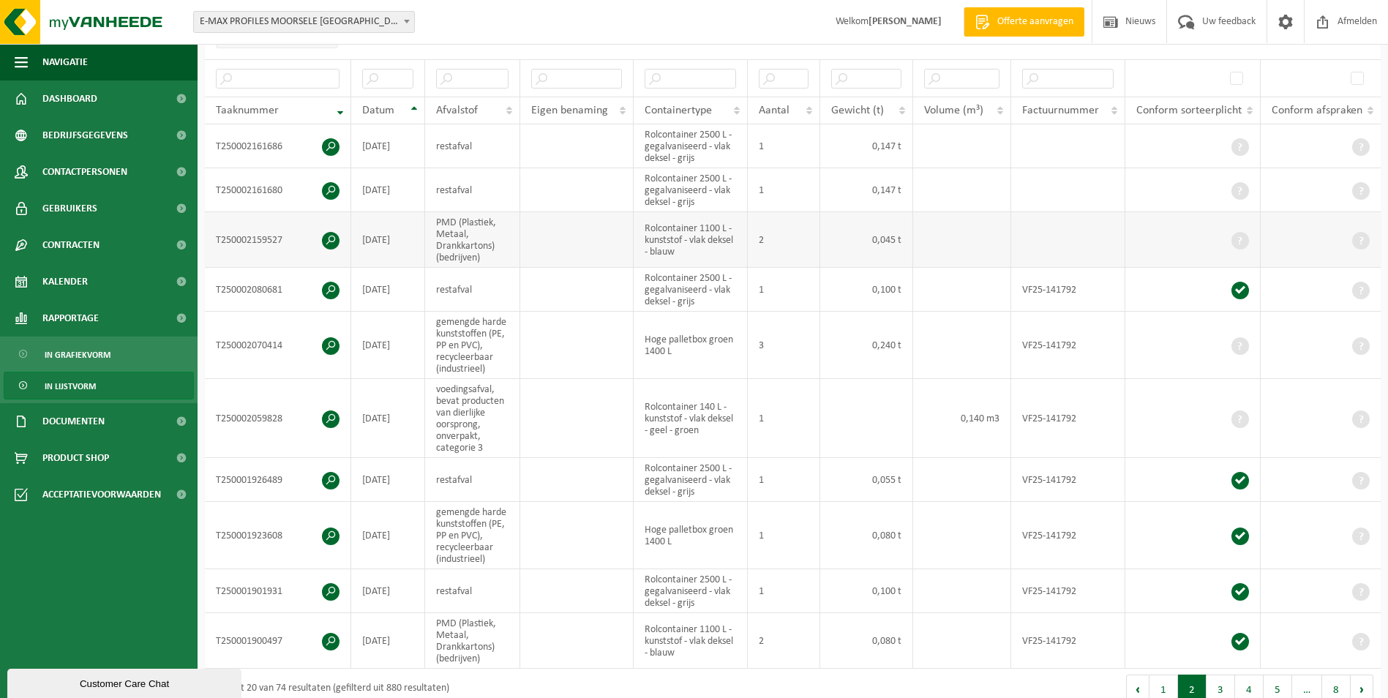
scroll to position [293, 0]
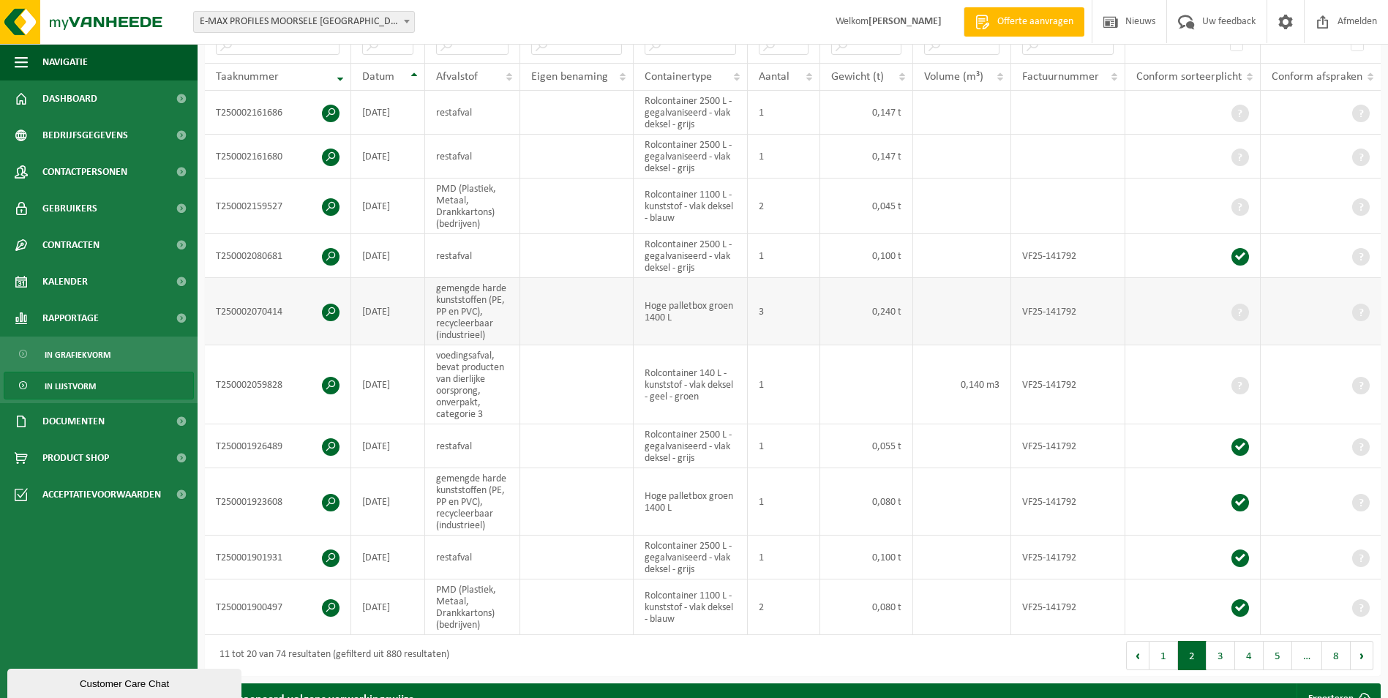
click at [451, 310] on td "gemengde harde kunststoffen (PE, PP en PVC), recycleerbaar (industrieel)" at bounding box center [472, 311] width 95 height 67
click at [56, 288] on span "Kalender" at bounding box center [64, 281] width 45 height 37
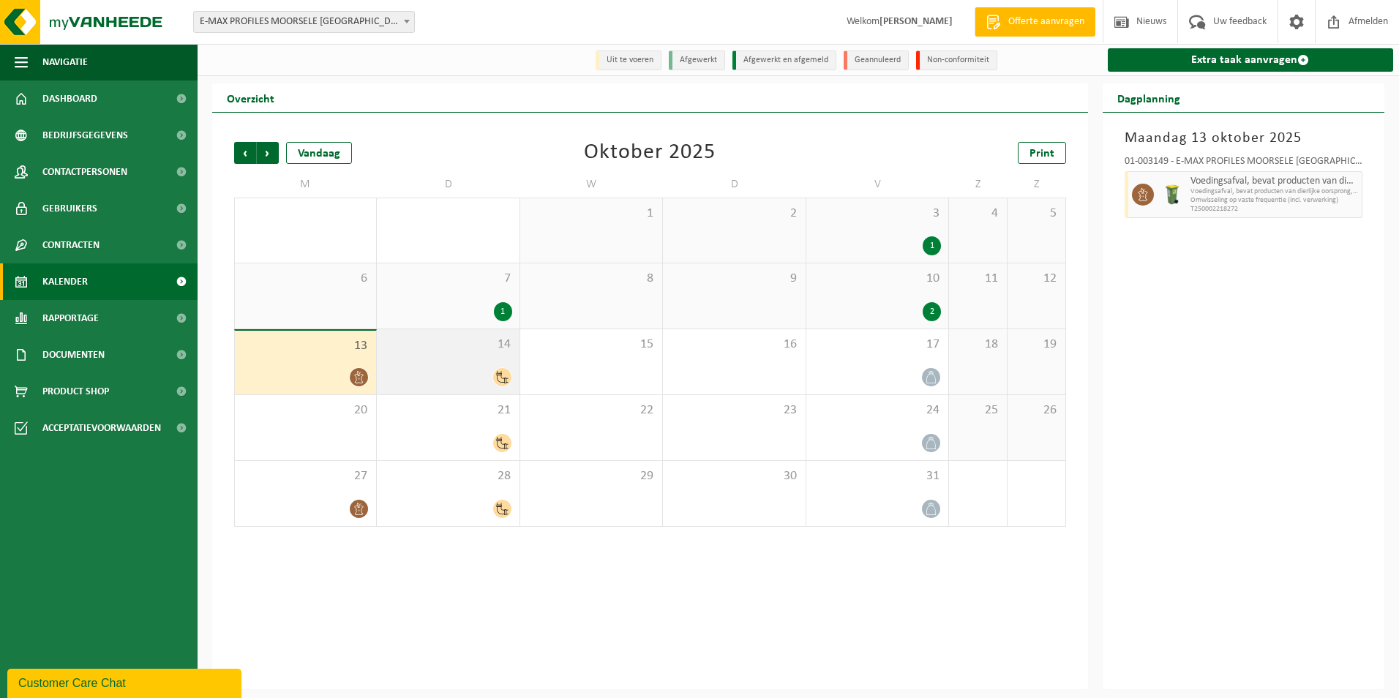
click at [456, 380] on div at bounding box center [447, 377] width 127 height 20
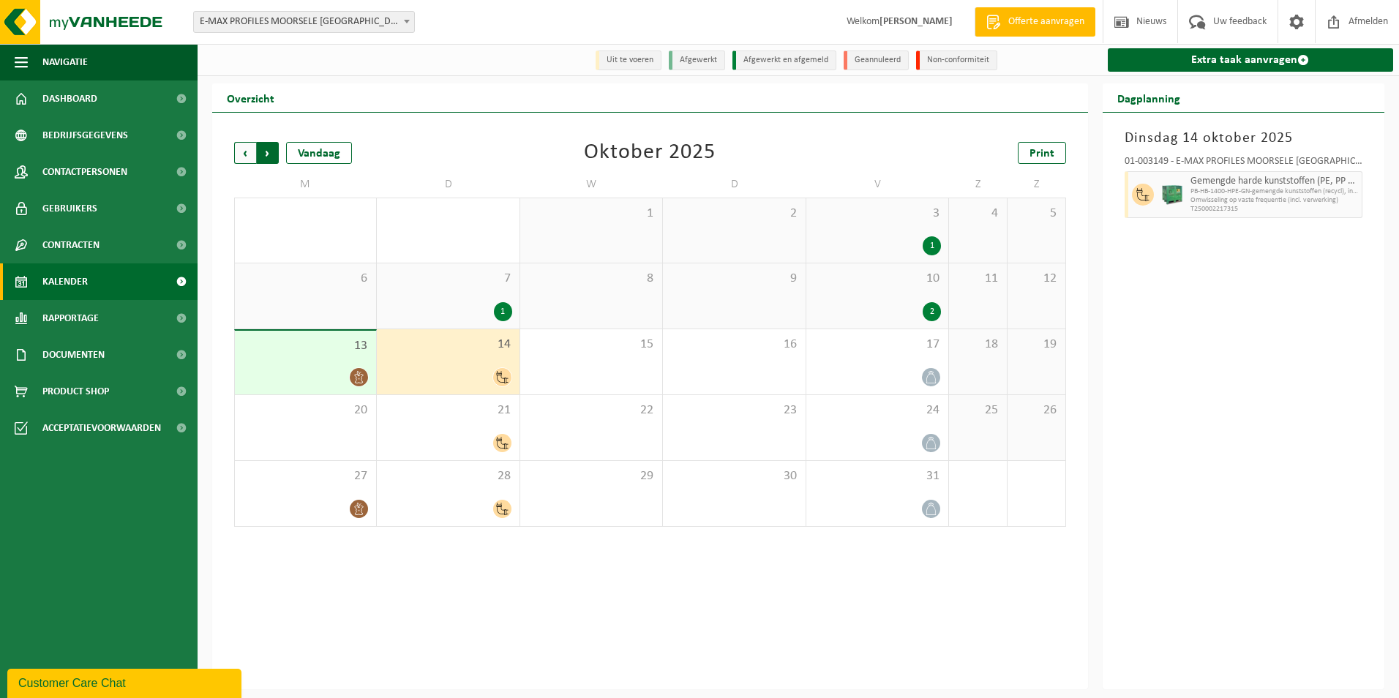
click at [247, 146] on span "Vorige" at bounding box center [245, 153] width 22 height 22
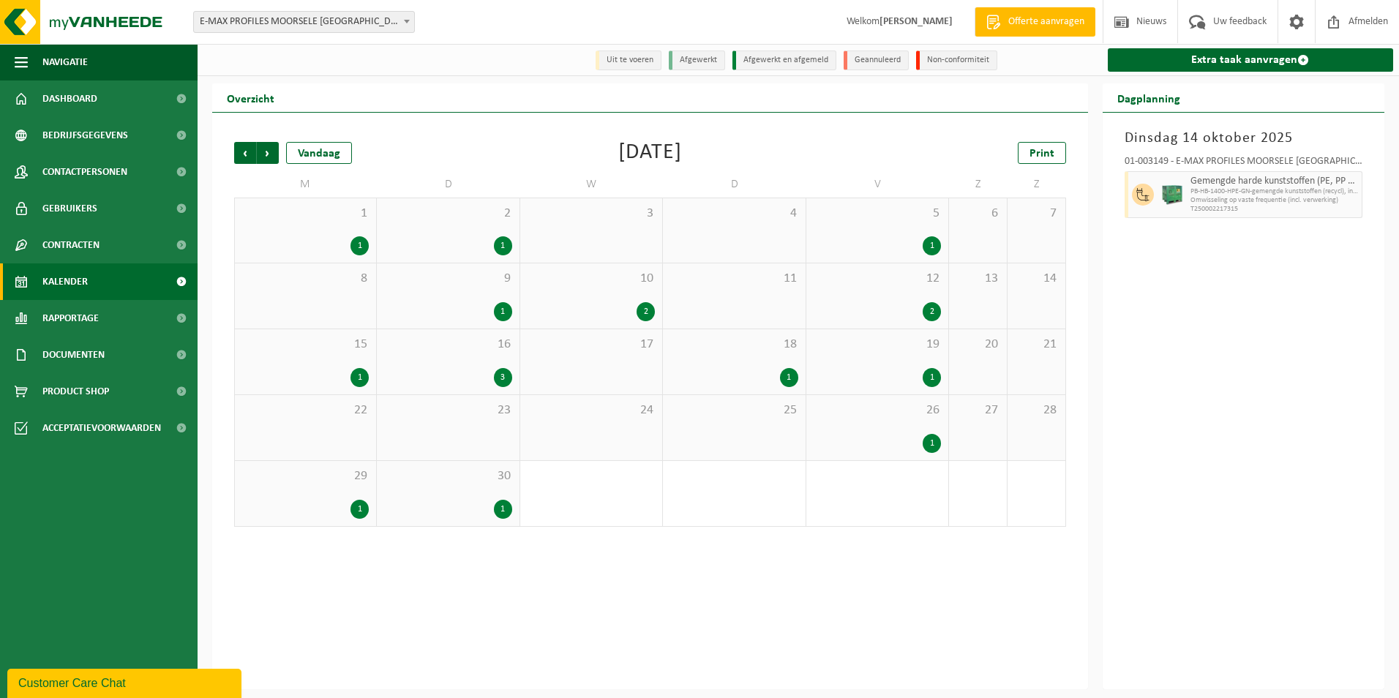
click at [470, 367] on div "16 3" at bounding box center [448, 361] width 142 height 65
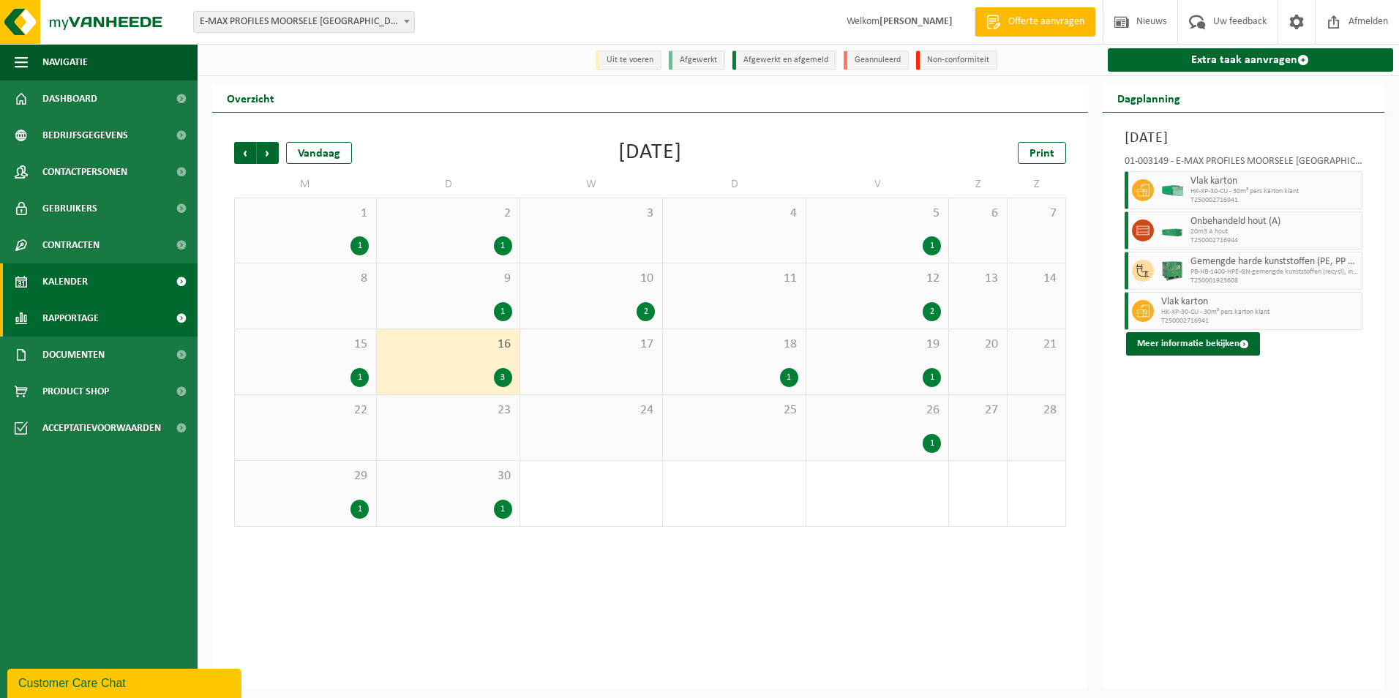
click at [56, 317] on span "Rapportage" at bounding box center [70, 318] width 56 height 37
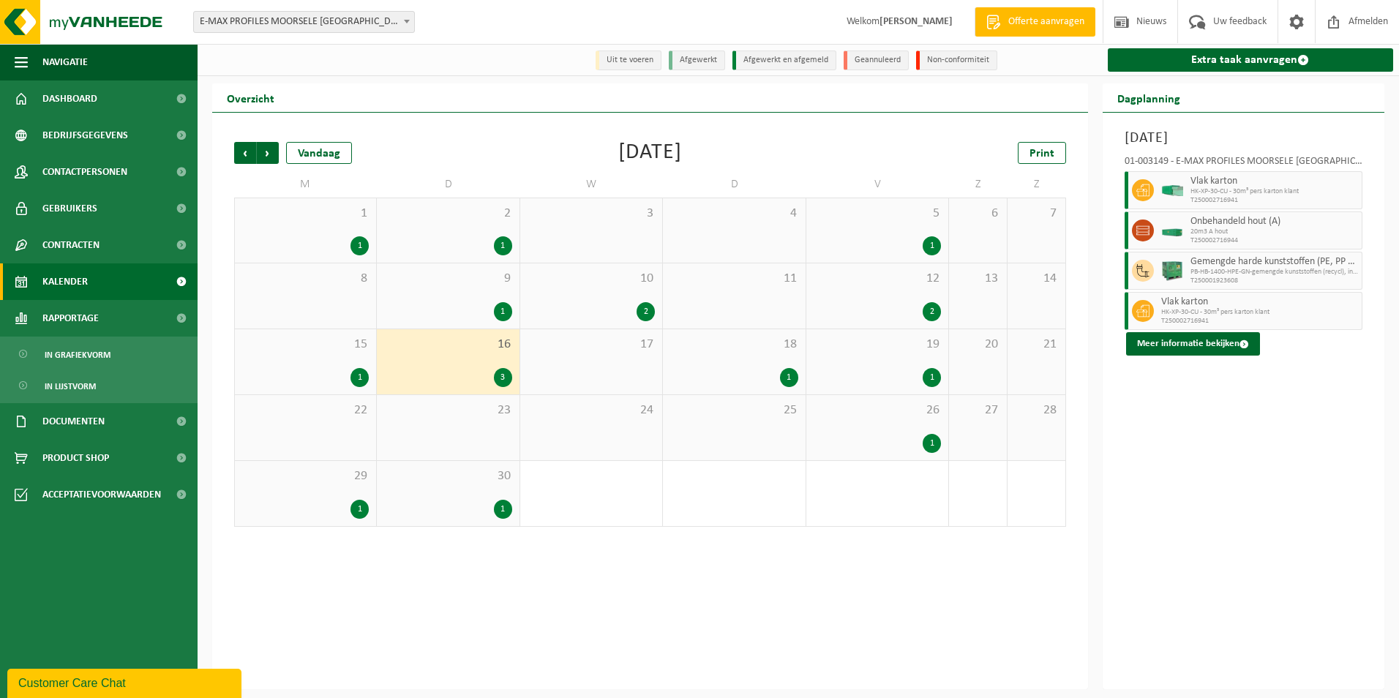
click at [79, 276] on span "Kalender" at bounding box center [64, 281] width 45 height 37
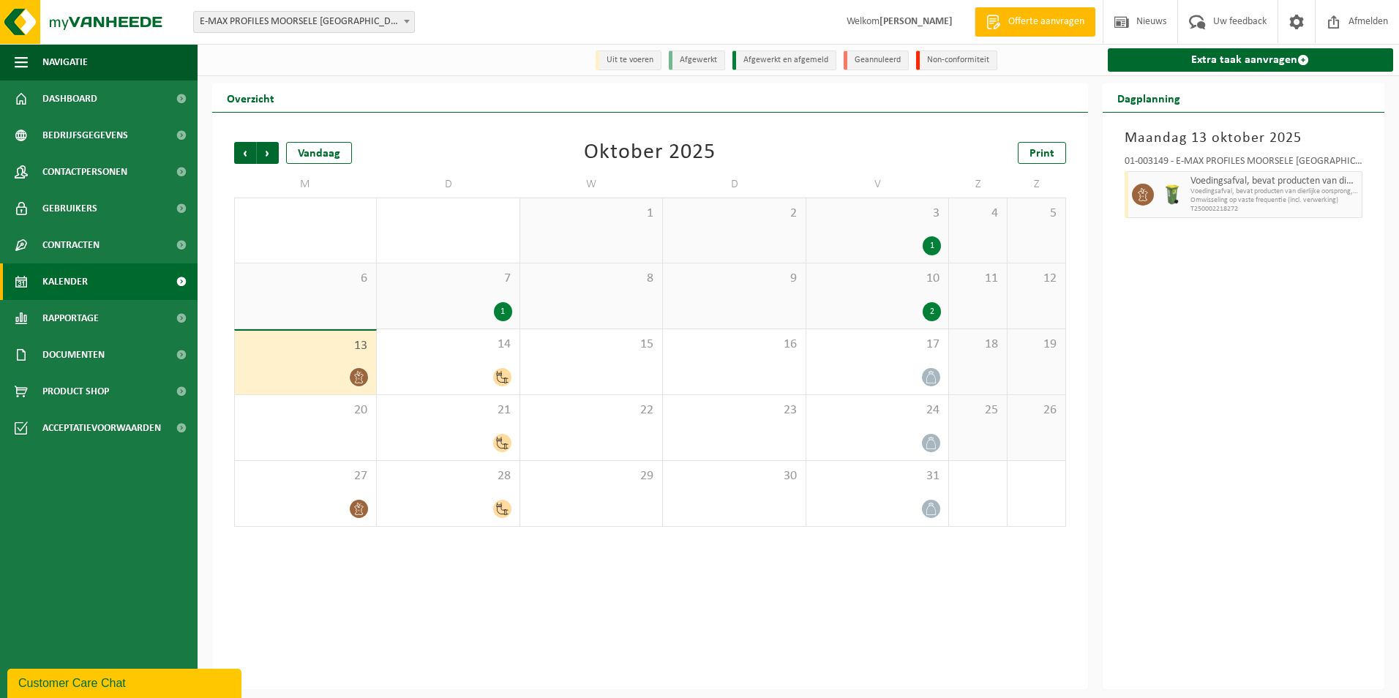
click at [333, 353] on span "13" at bounding box center [305, 346] width 127 height 16
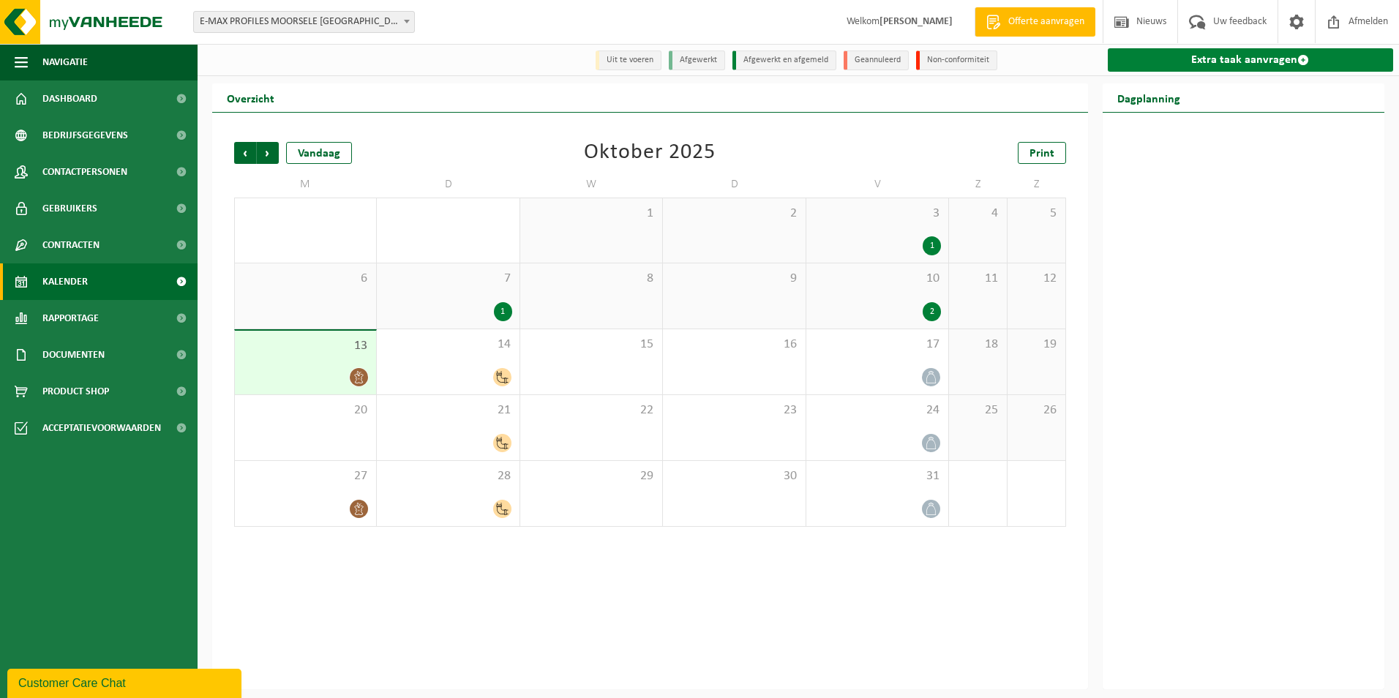
click at [1251, 58] on link "Extra taak aanvragen" at bounding box center [1251, 59] width 286 height 23
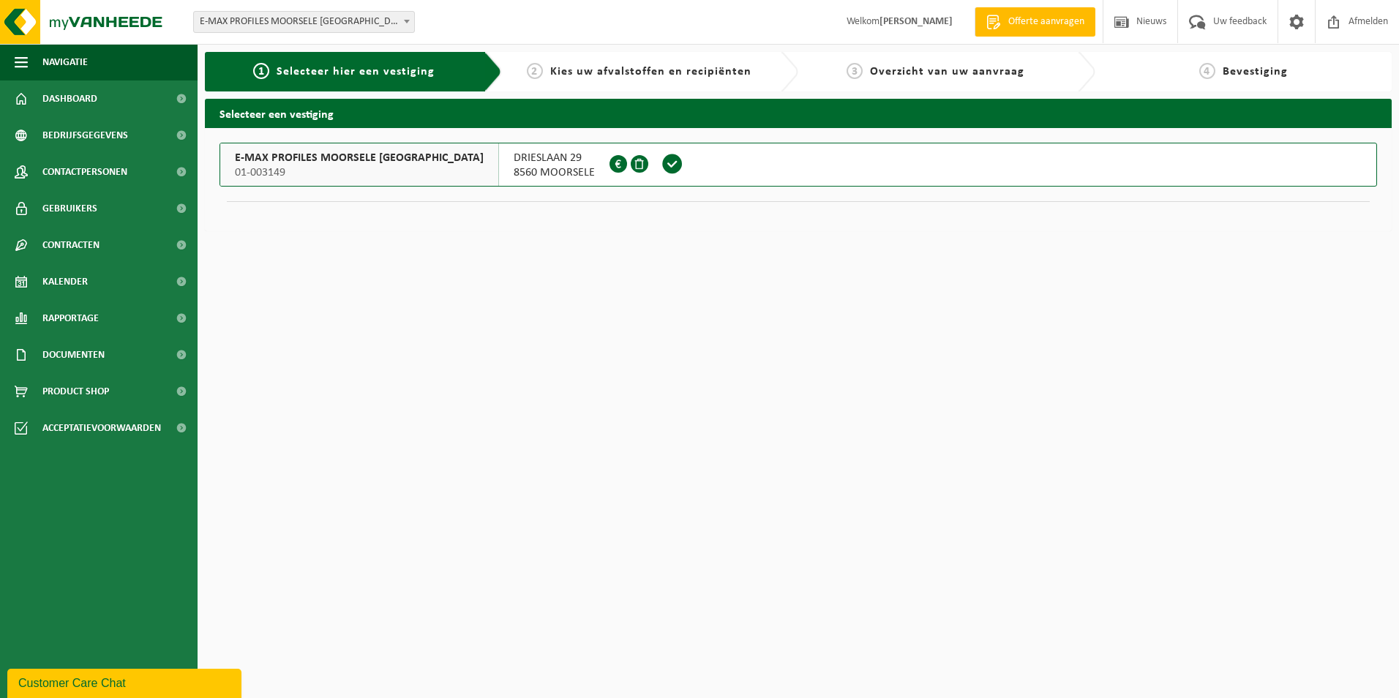
click at [661, 161] on span at bounding box center [672, 164] width 22 height 22
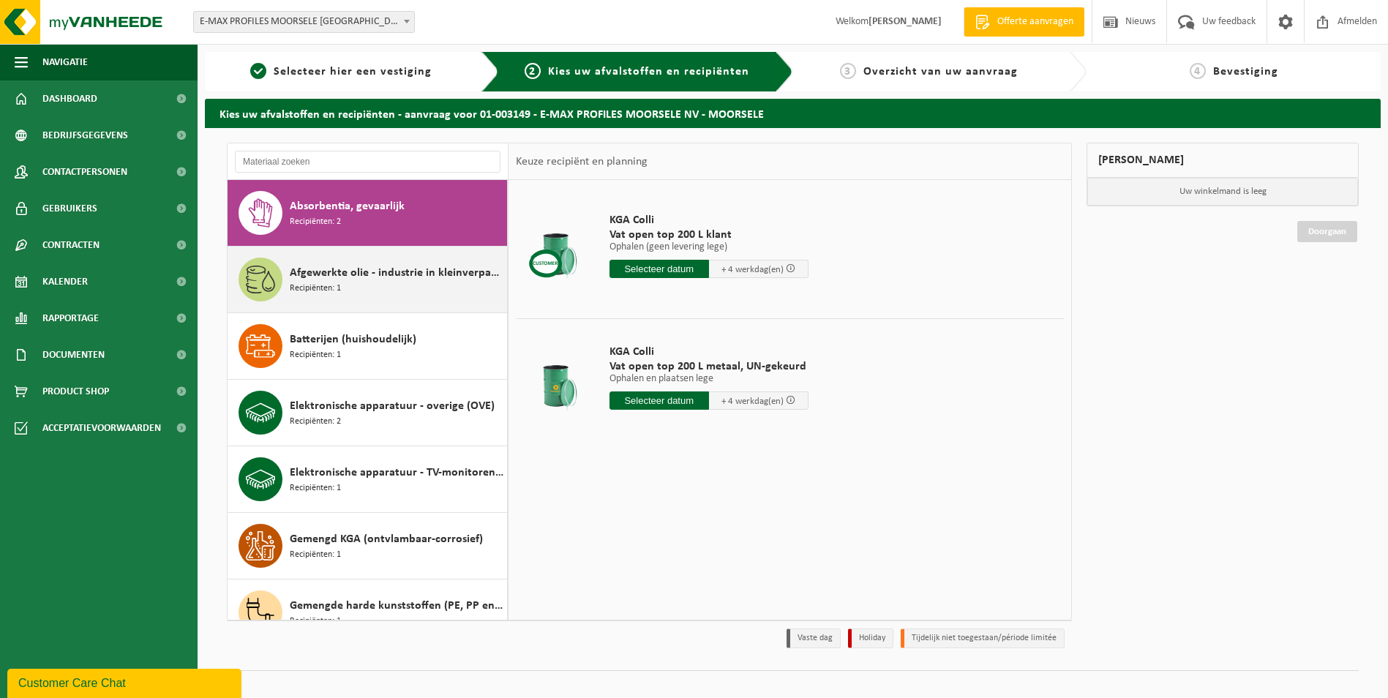
click at [386, 293] on div "Afgewerkte olie - industrie in kleinverpakking Recipiënten: 1" at bounding box center [397, 280] width 214 height 44
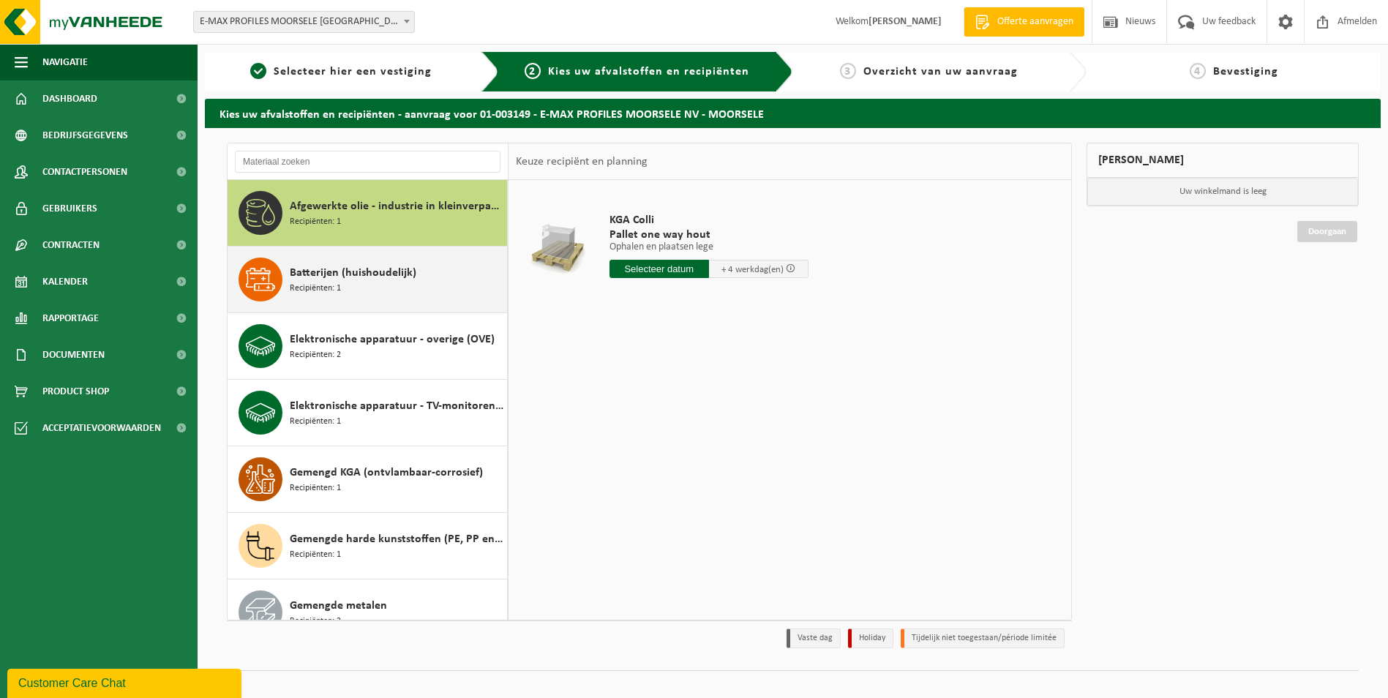
click at [394, 280] on span "Batterijen (huishoudelijk)" at bounding box center [353, 273] width 127 height 18
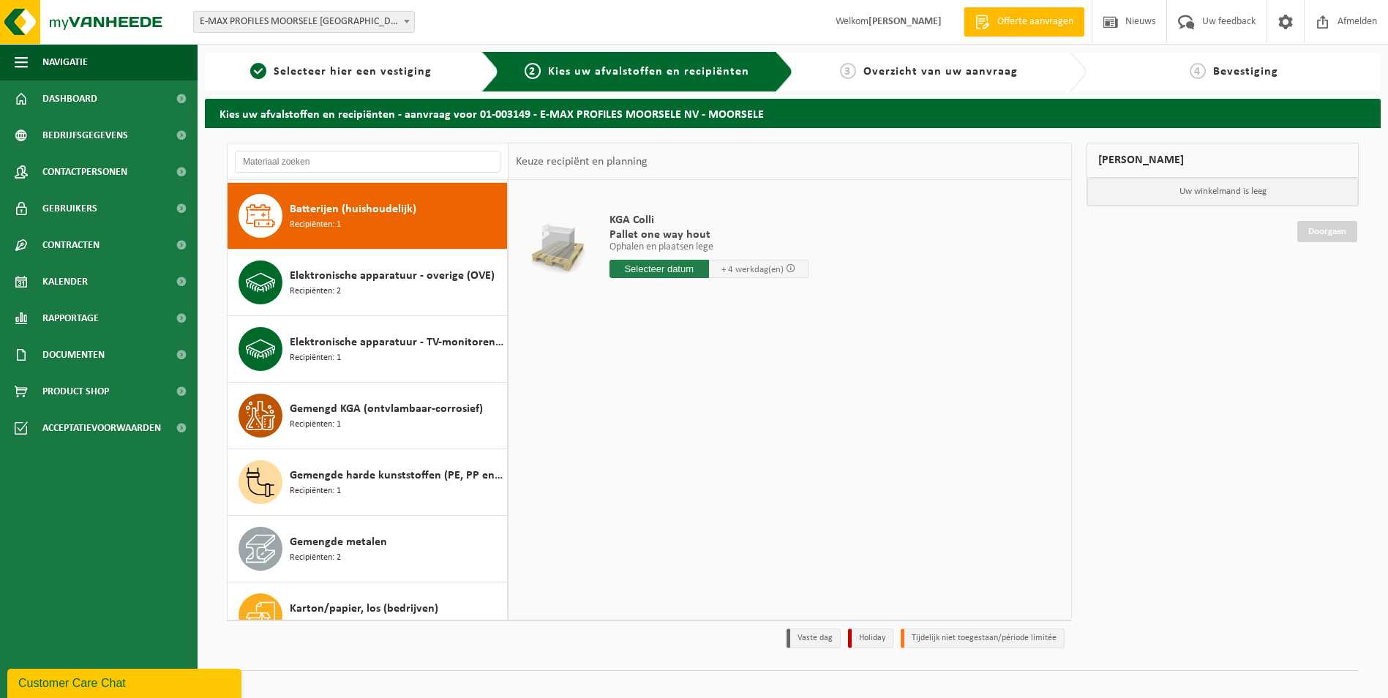
scroll to position [133, 0]
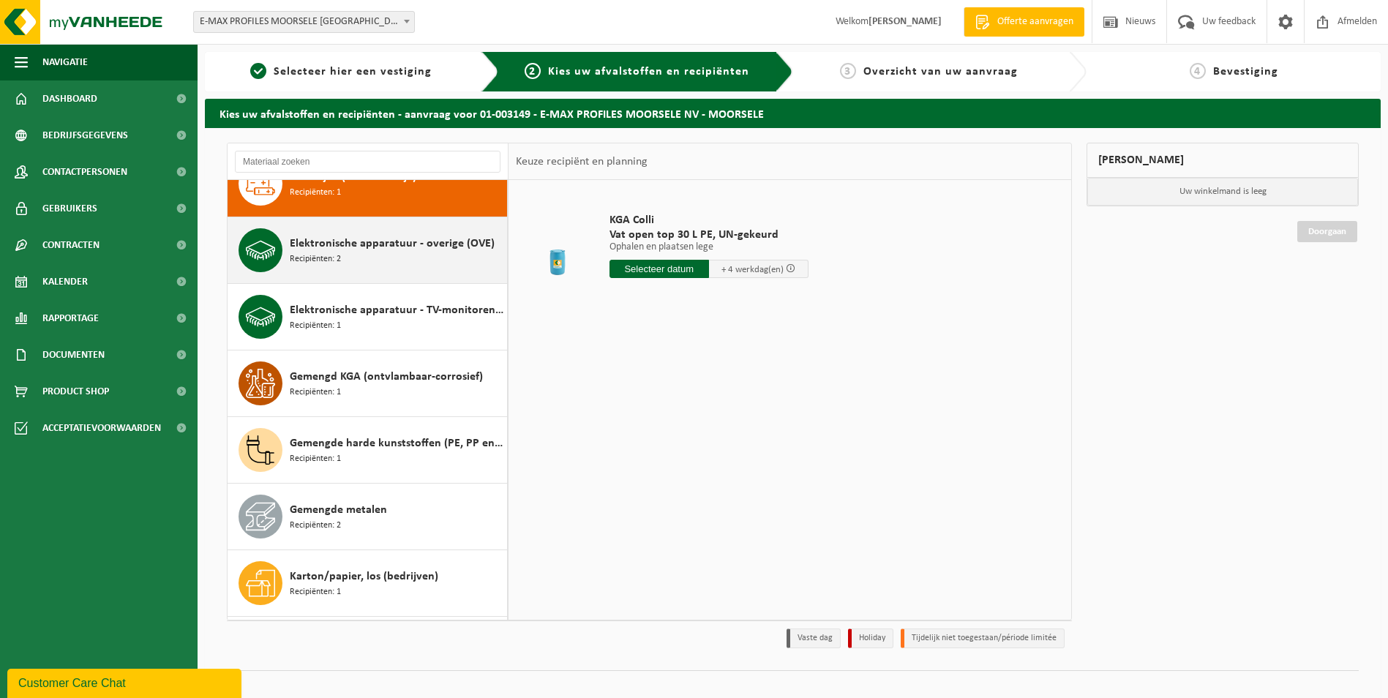
click at [393, 255] on div "Elektronische apparatuur - overige (OVE) Recipiënten: 2" at bounding box center [397, 250] width 214 height 44
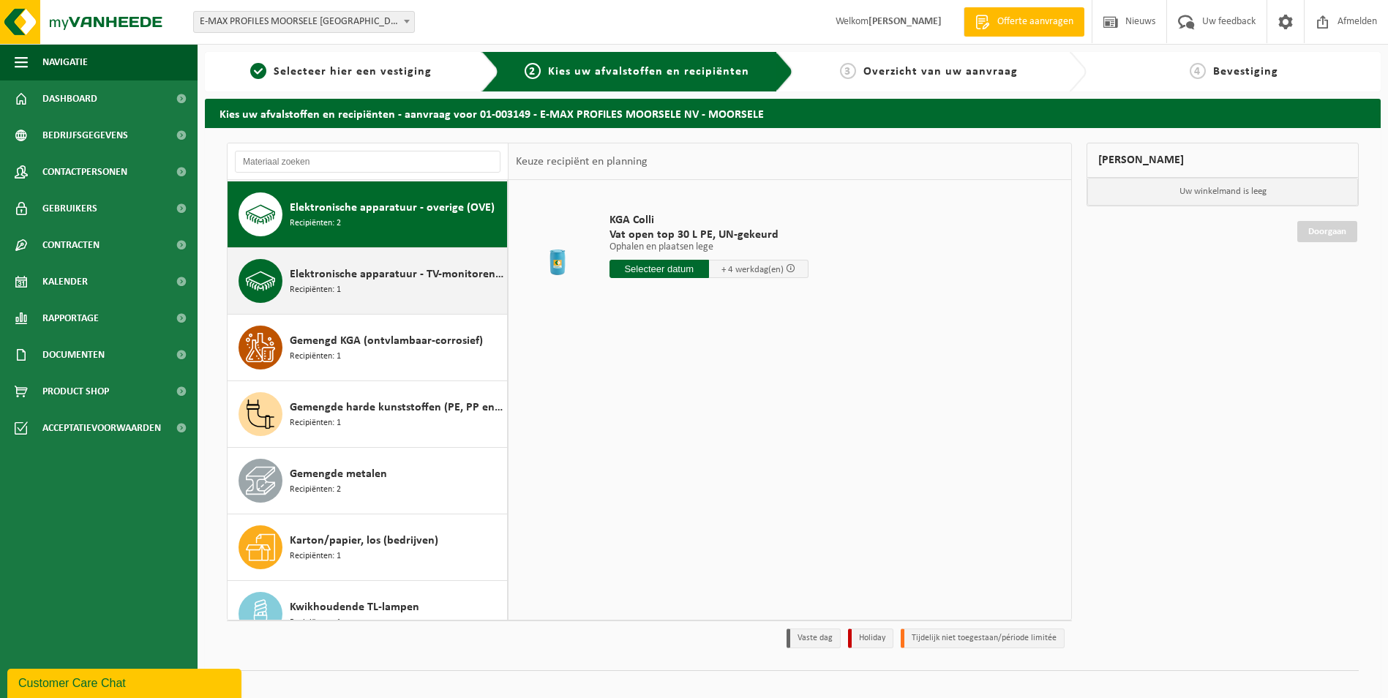
scroll to position [200, 0]
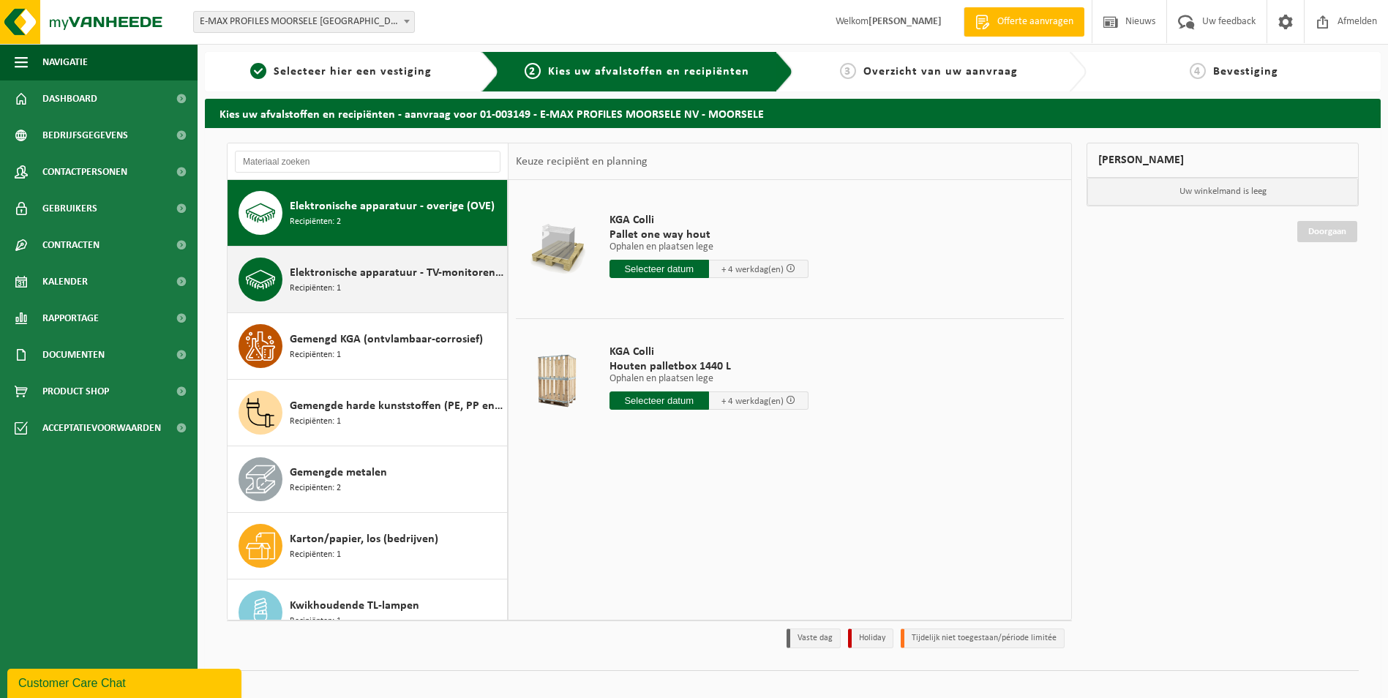
click at [392, 274] on span "Elektronische apparatuur - TV-monitoren (TVM)" at bounding box center [397, 273] width 214 height 18
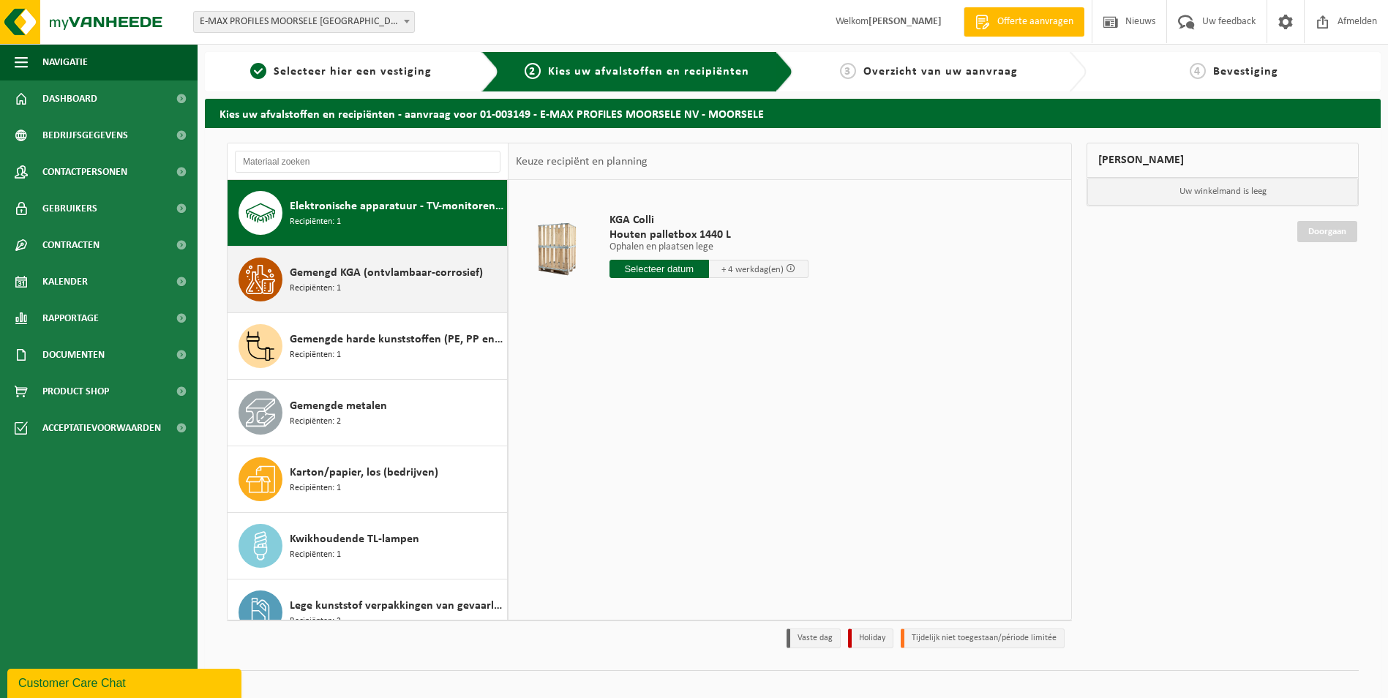
click at [394, 286] on div "Gemengd KGA (ontvlambaar-corrosief) Recipiënten: 1" at bounding box center [397, 280] width 214 height 44
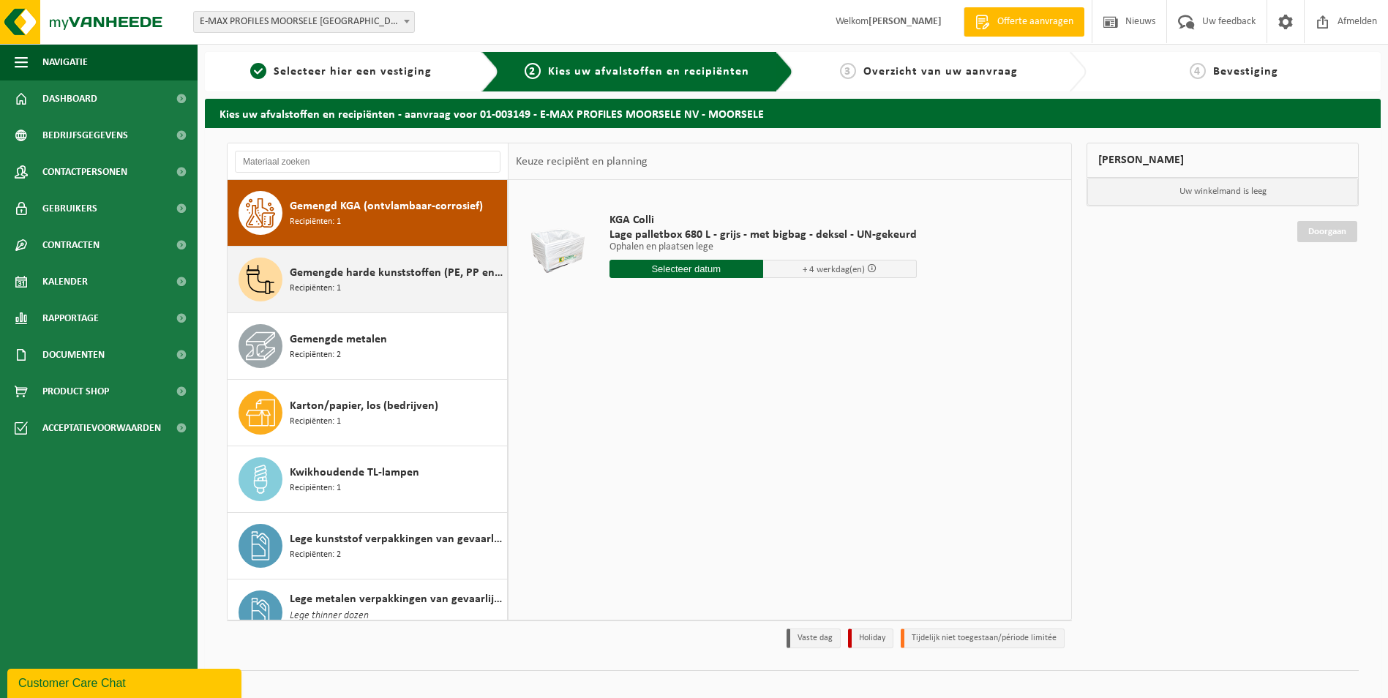
click at [413, 289] on div "Gemengde harde kunststoffen (PE, PP en PVC), recycleerbaar (industrieel) Recipi…" at bounding box center [397, 280] width 214 height 44
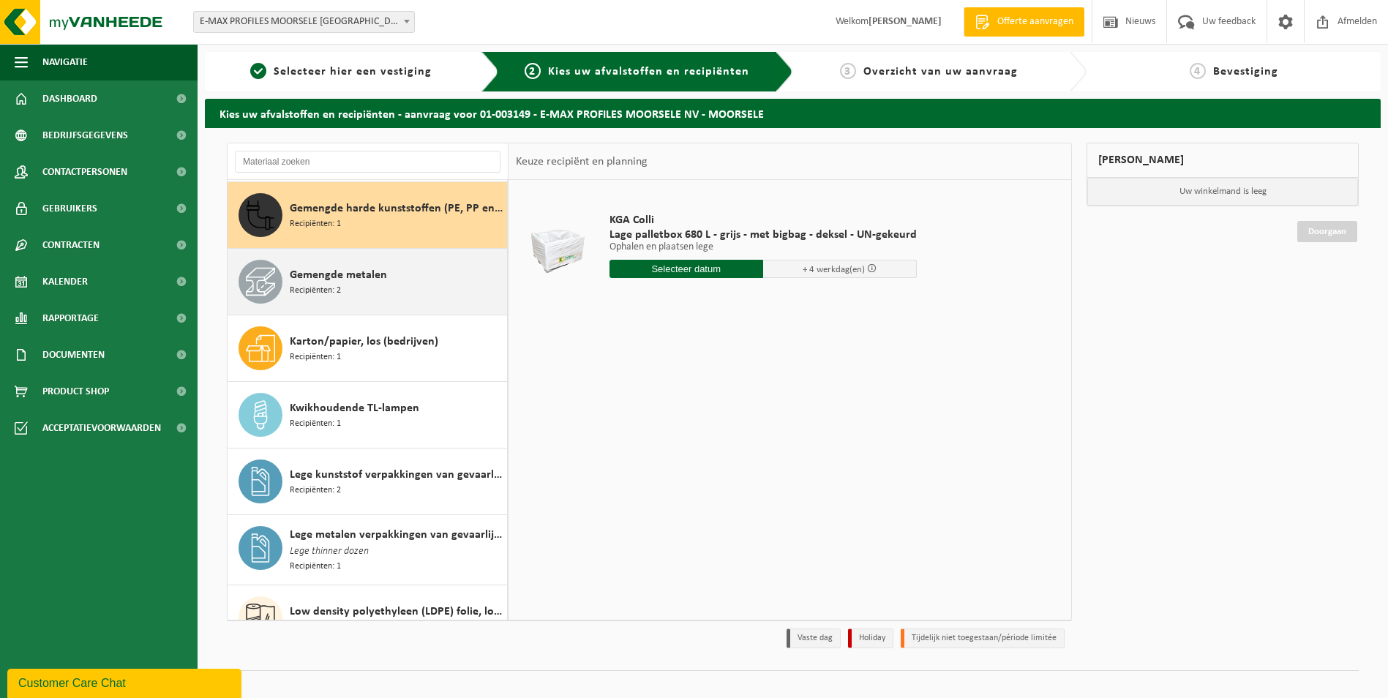
scroll to position [399, 0]
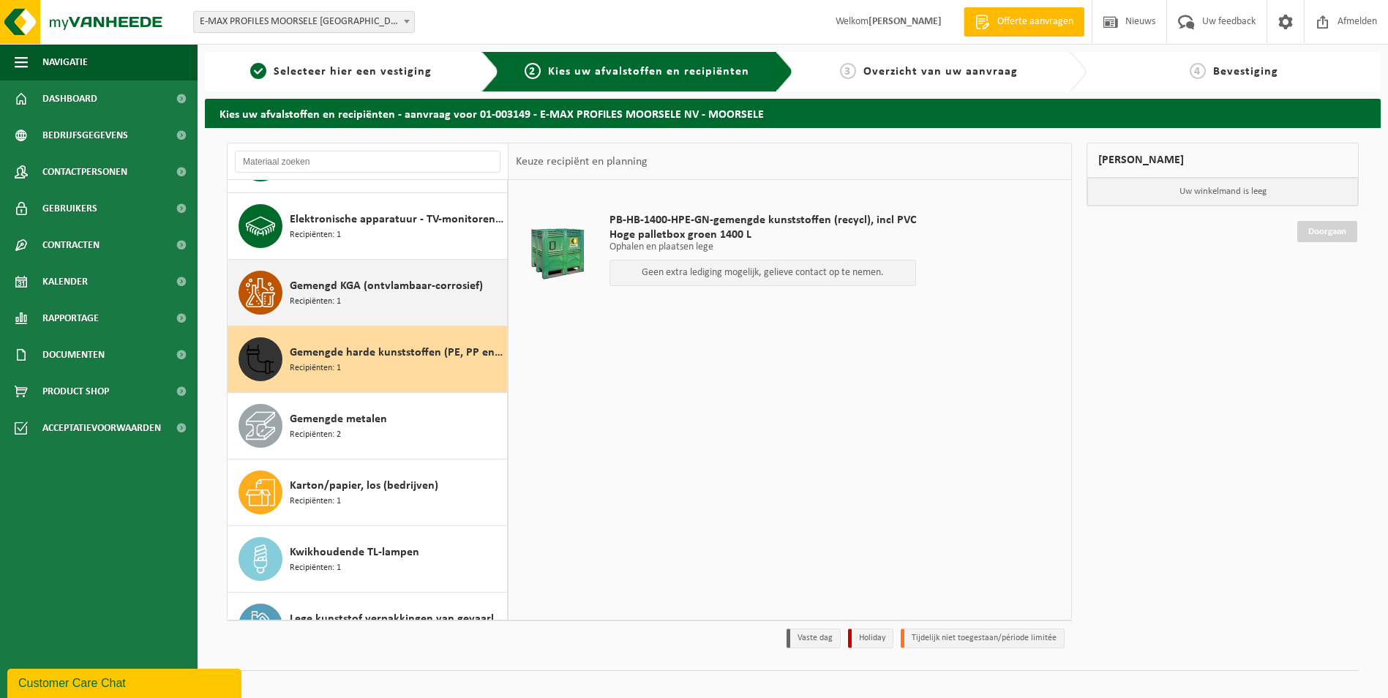
click at [418, 290] on span "Gemengd KGA (ontvlambaar-corrosief)" at bounding box center [386, 286] width 193 height 18
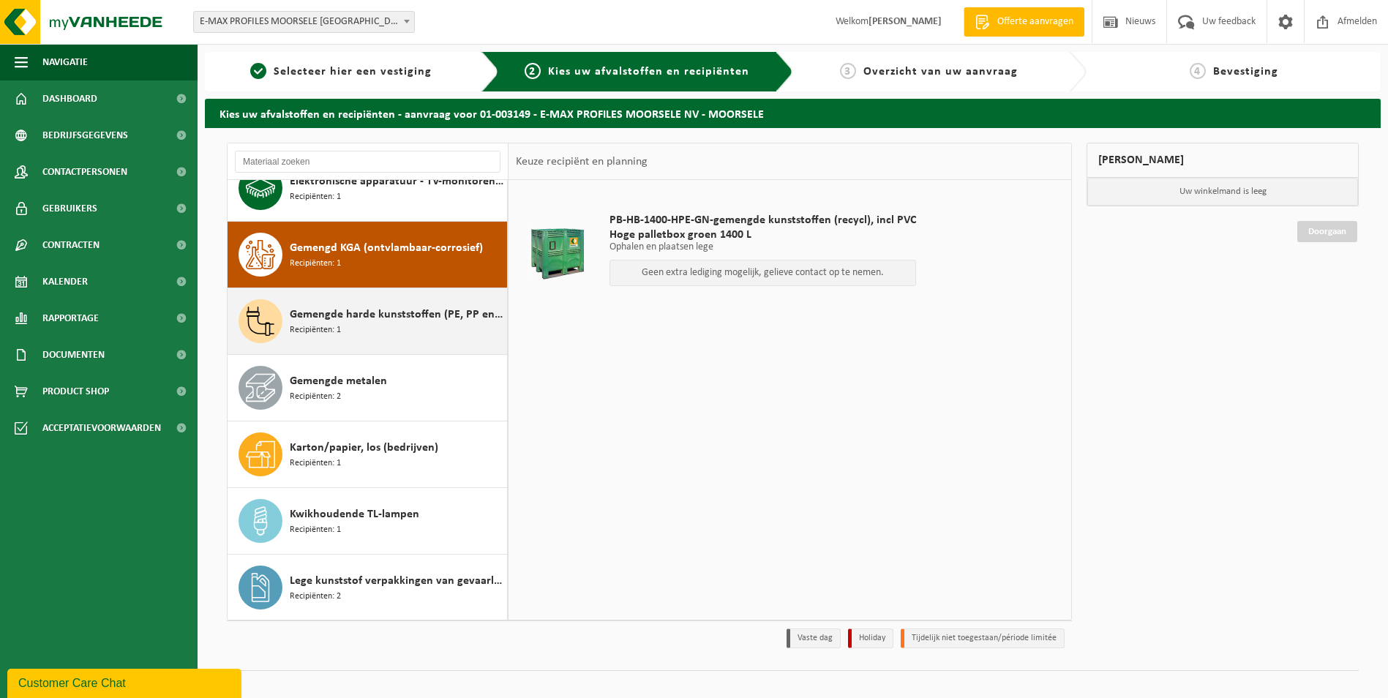
scroll to position [333, 0]
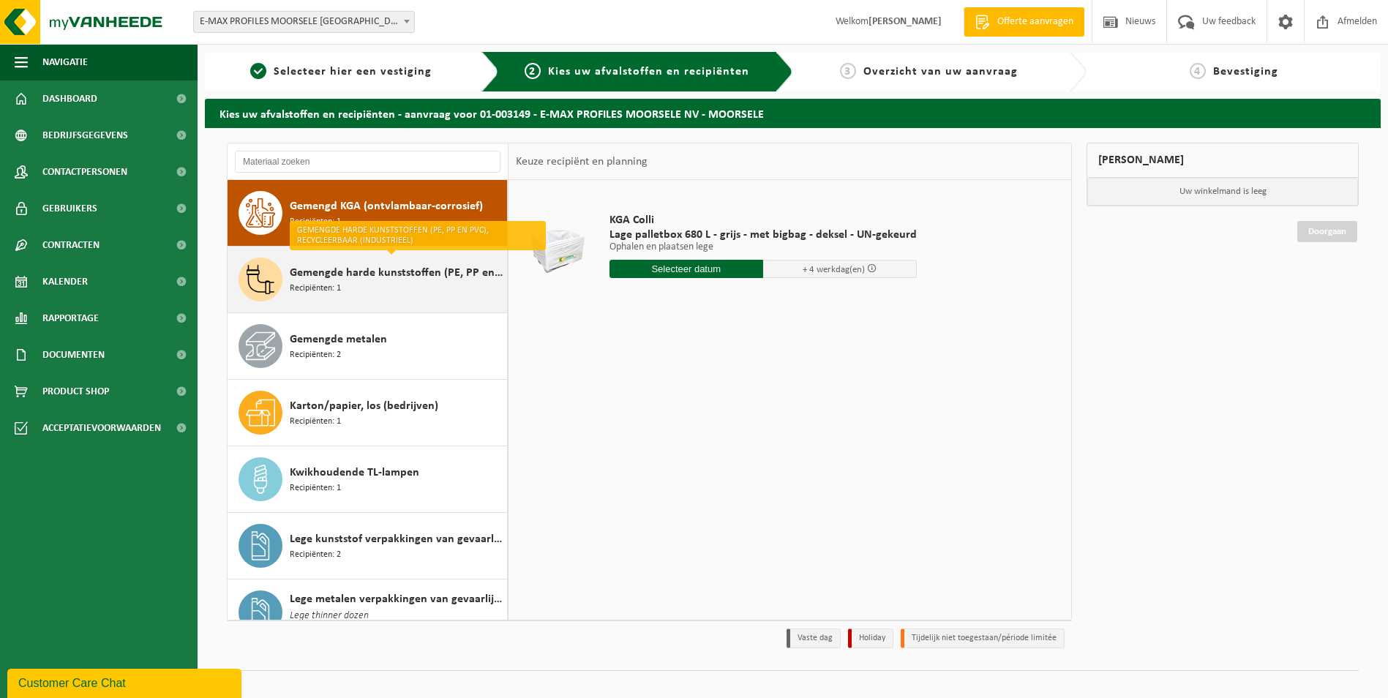
click at [421, 280] on span "Gemengde harde kunststoffen (PE, PP en PVC), recycleerbaar (industrieel)" at bounding box center [397, 273] width 214 height 18
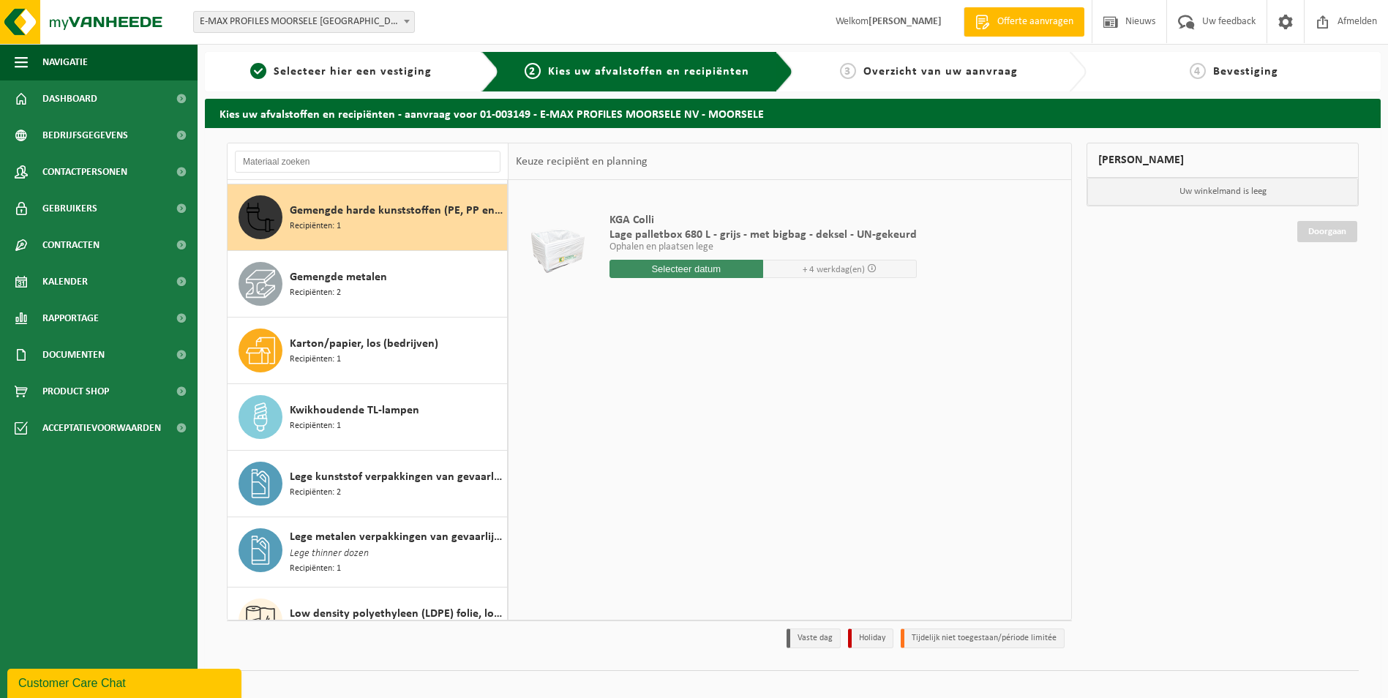
scroll to position [399, 0]
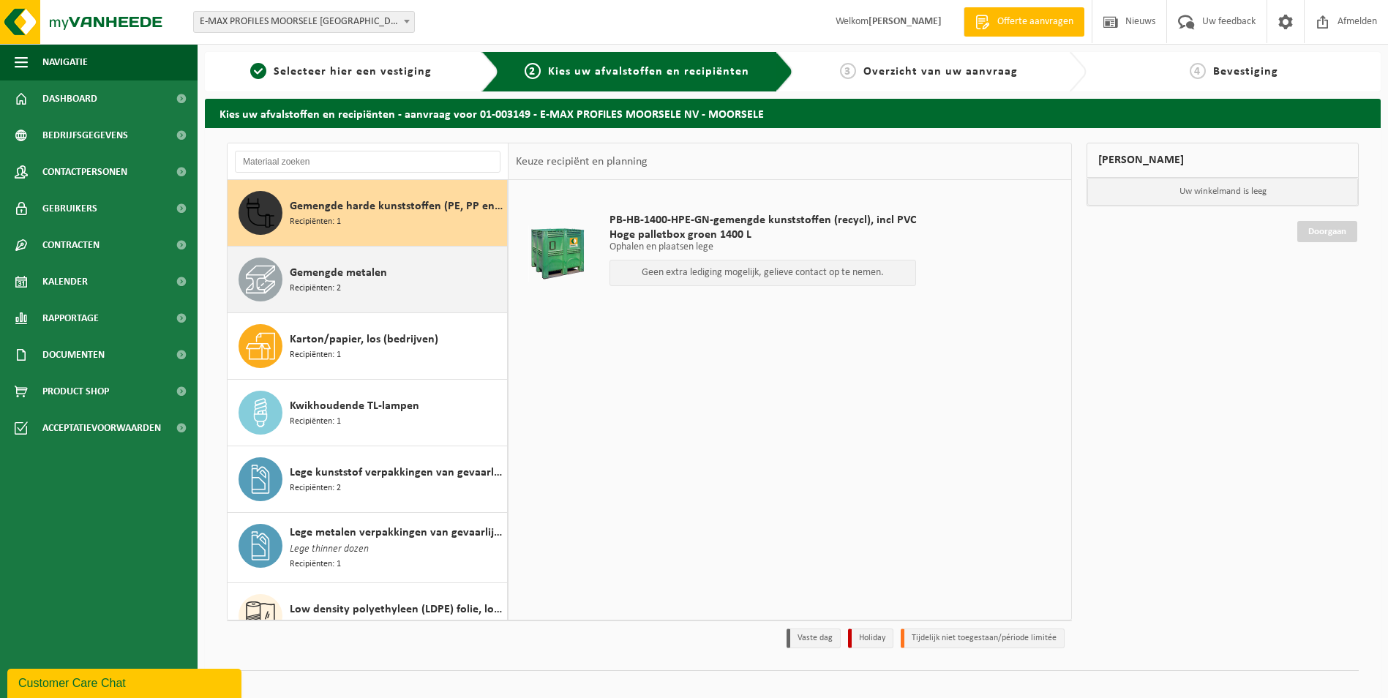
click at [421, 280] on div "Gemengde metalen Recipiënten: 2" at bounding box center [397, 280] width 214 height 44
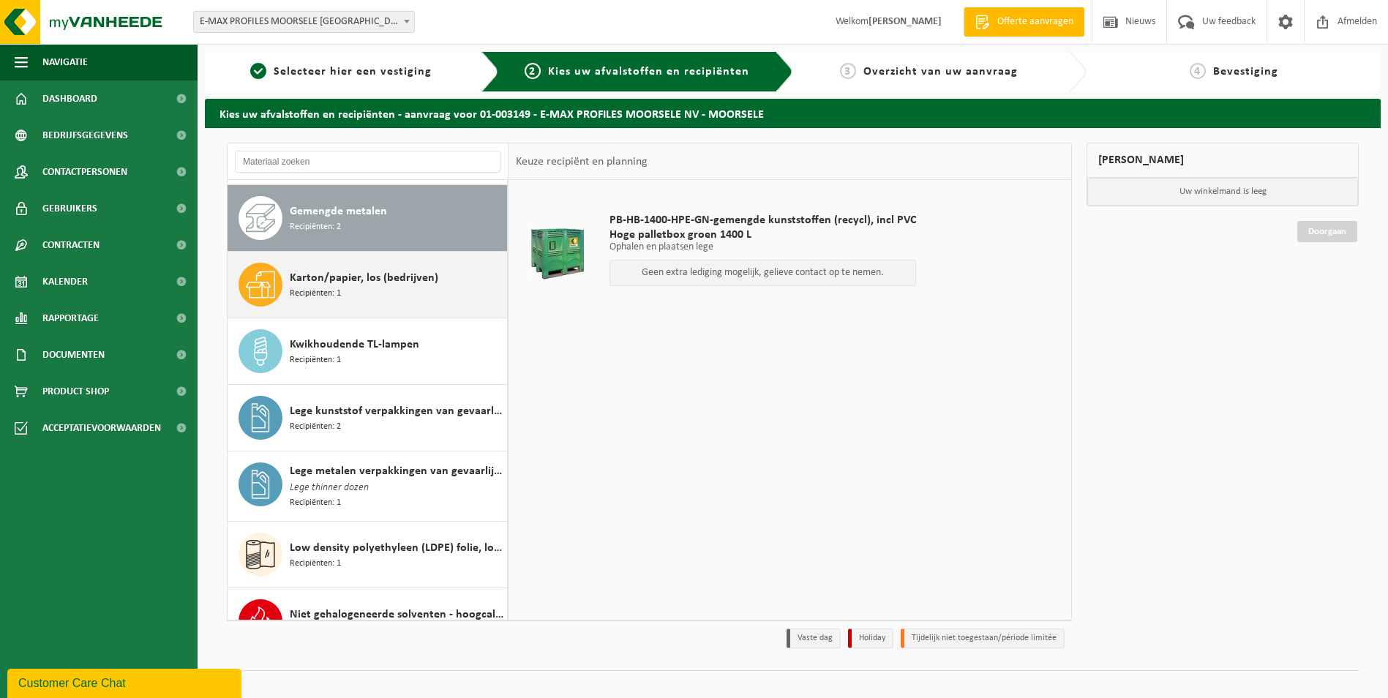
scroll to position [466, 0]
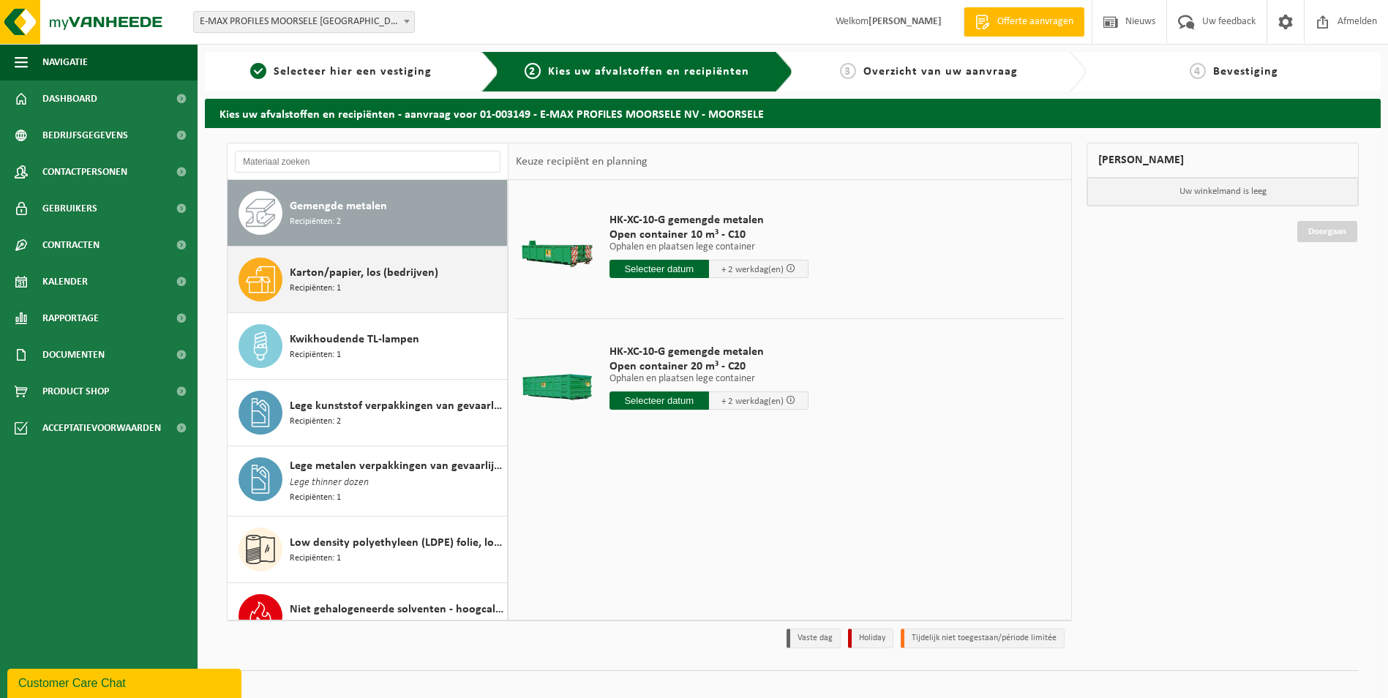
click at [424, 288] on div "Karton/papier, los (bedrijven) Recipiënten: 1" at bounding box center [397, 280] width 214 height 44
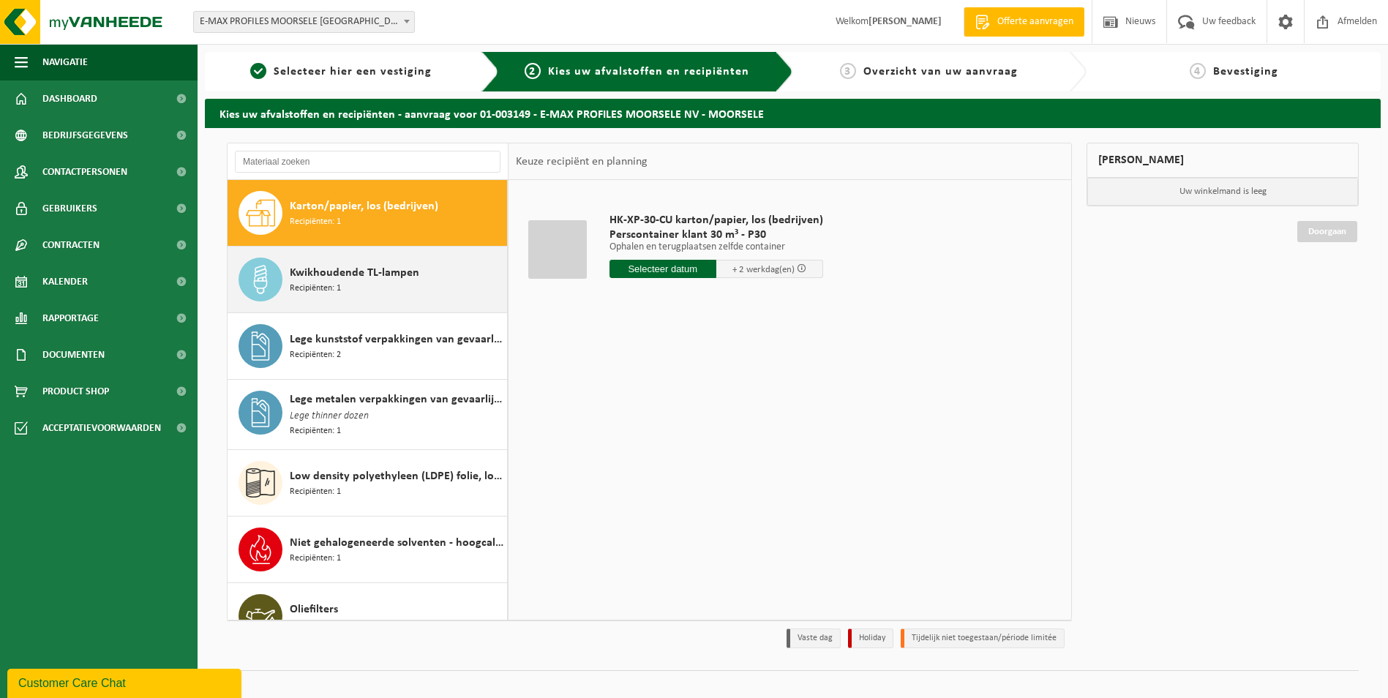
click at [429, 297] on div "Kwikhoudende TL-lampen Recipiënten: 1" at bounding box center [397, 280] width 214 height 44
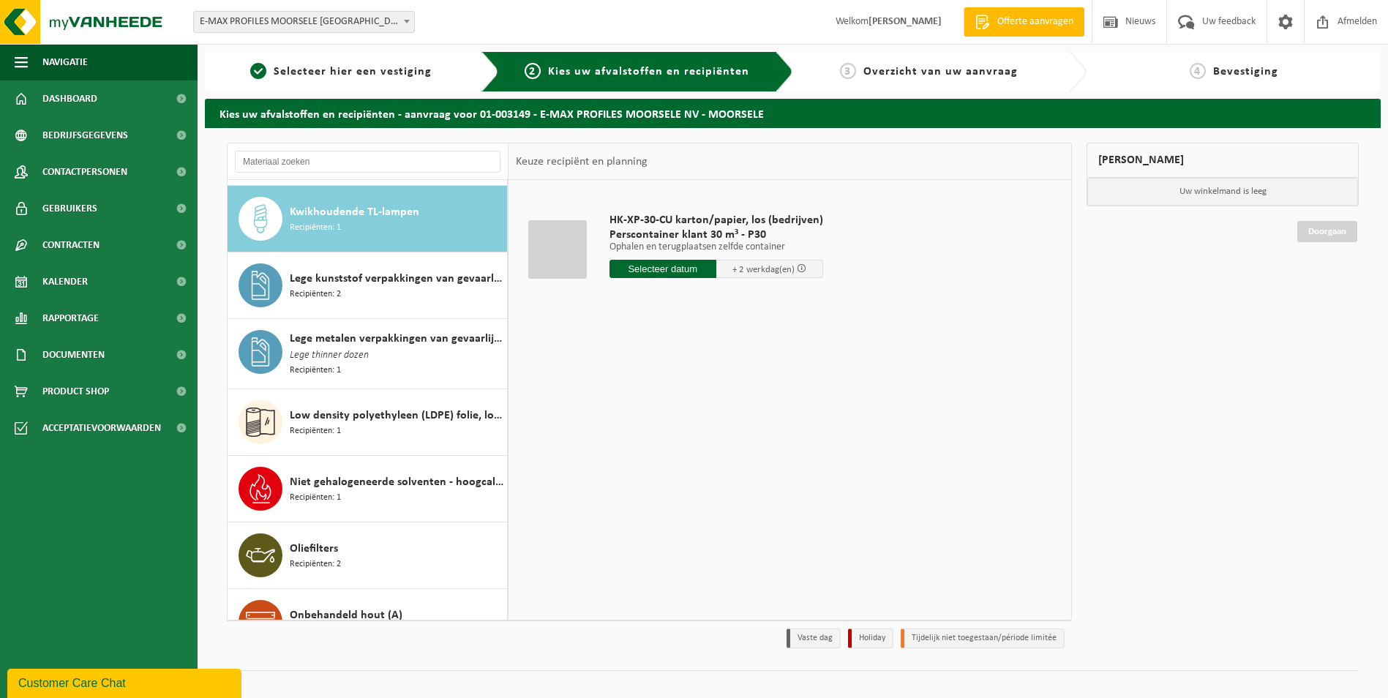
scroll to position [599, 0]
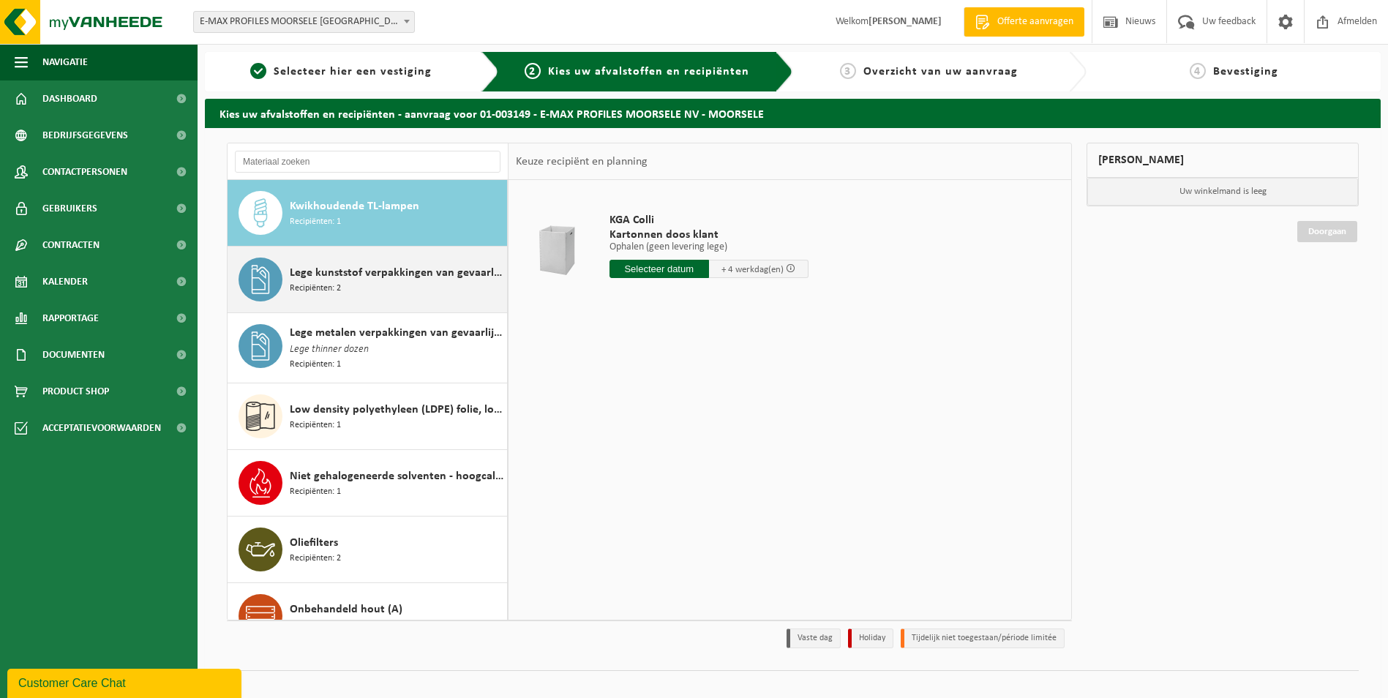
click at [434, 312] on button "Lege kunststof verpakkingen van gevaarlijke stoffen Recipiënten: 2" at bounding box center [368, 280] width 280 height 67
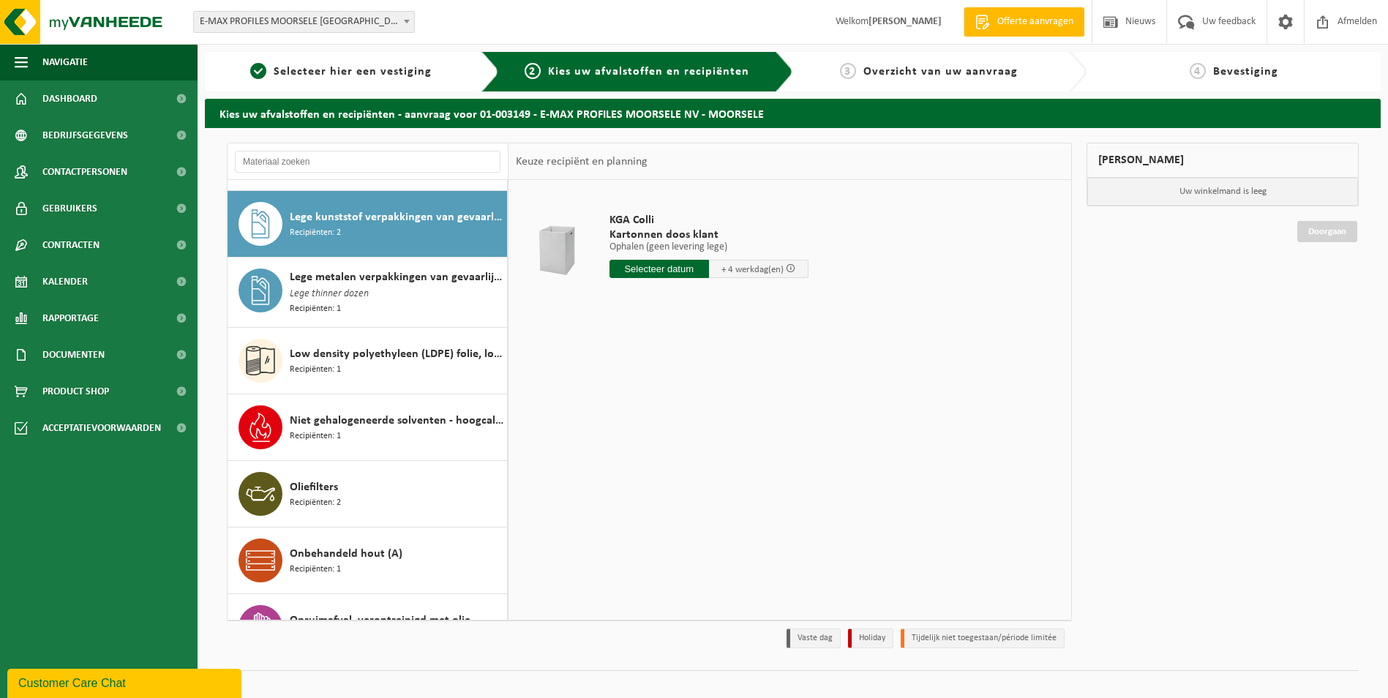
scroll to position [666, 0]
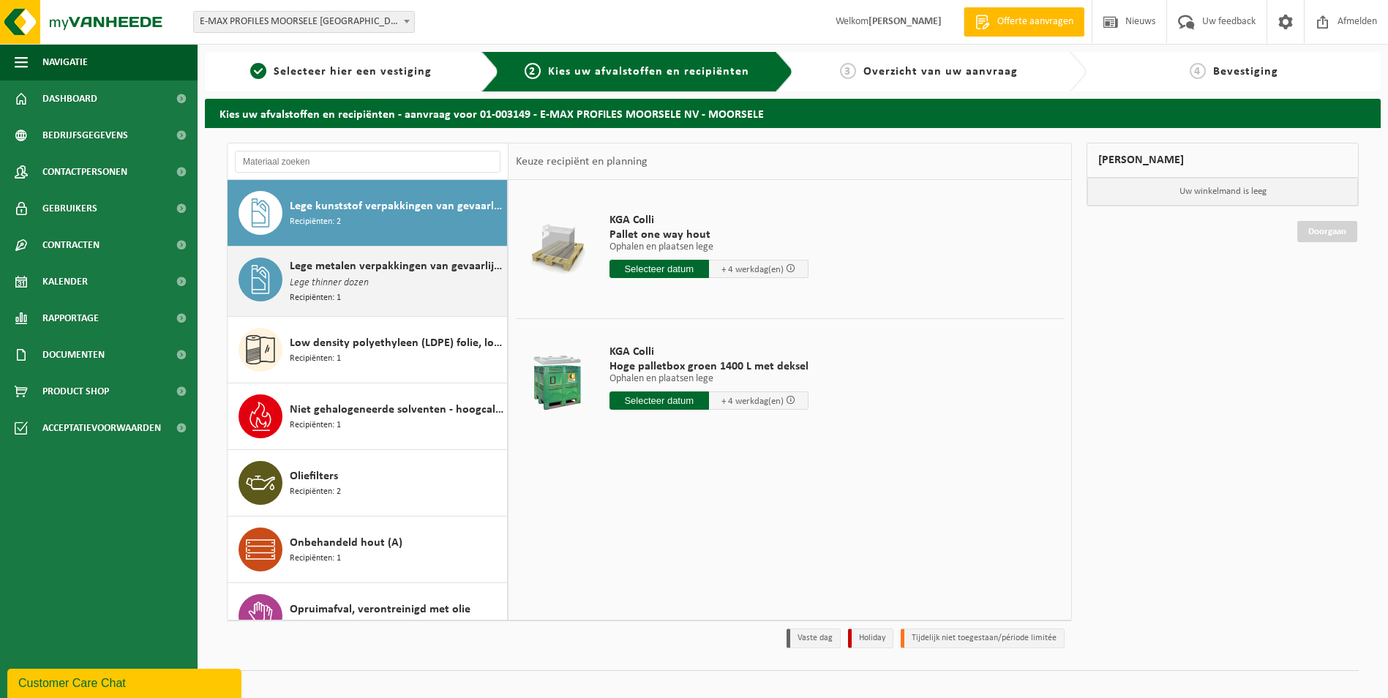
click at [434, 310] on div "Lege metalen verpakkingen van gevaarlijke stoffen Lege thinner dozen Recipiënte…" at bounding box center [368, 281] width 280 height 69
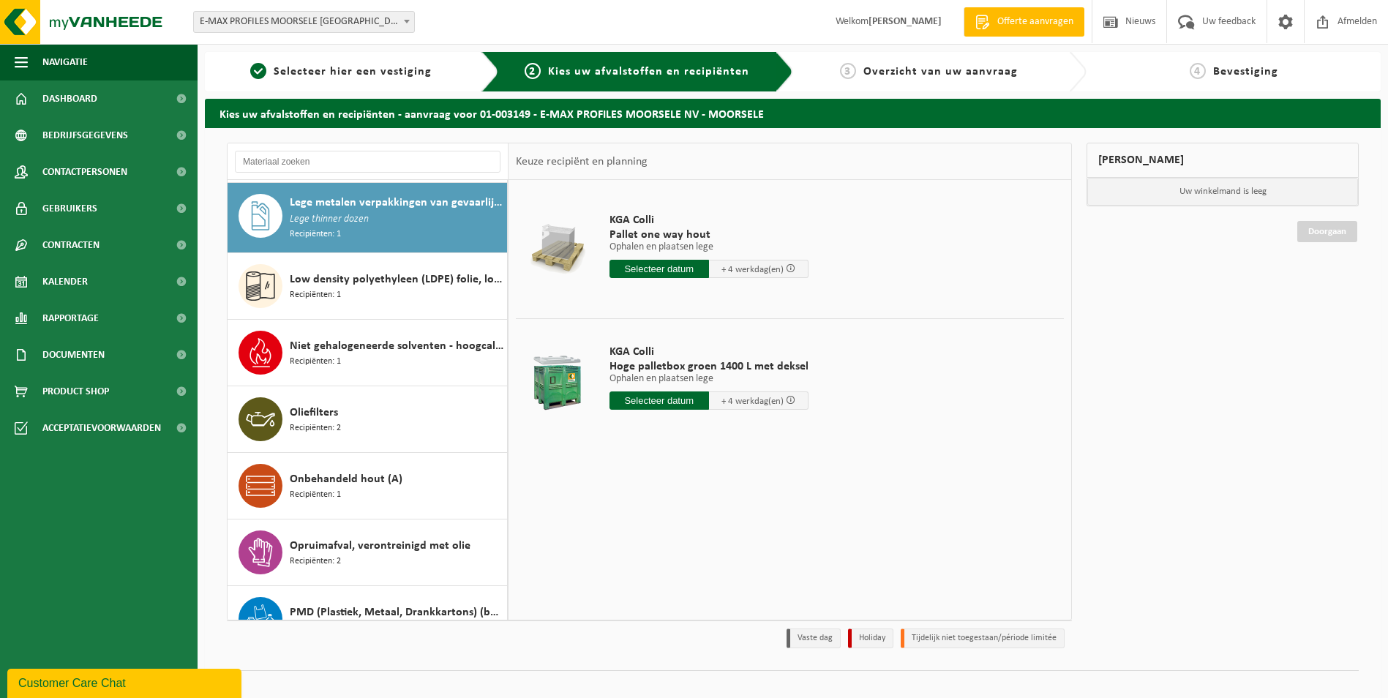
scroll to position [732, 0]
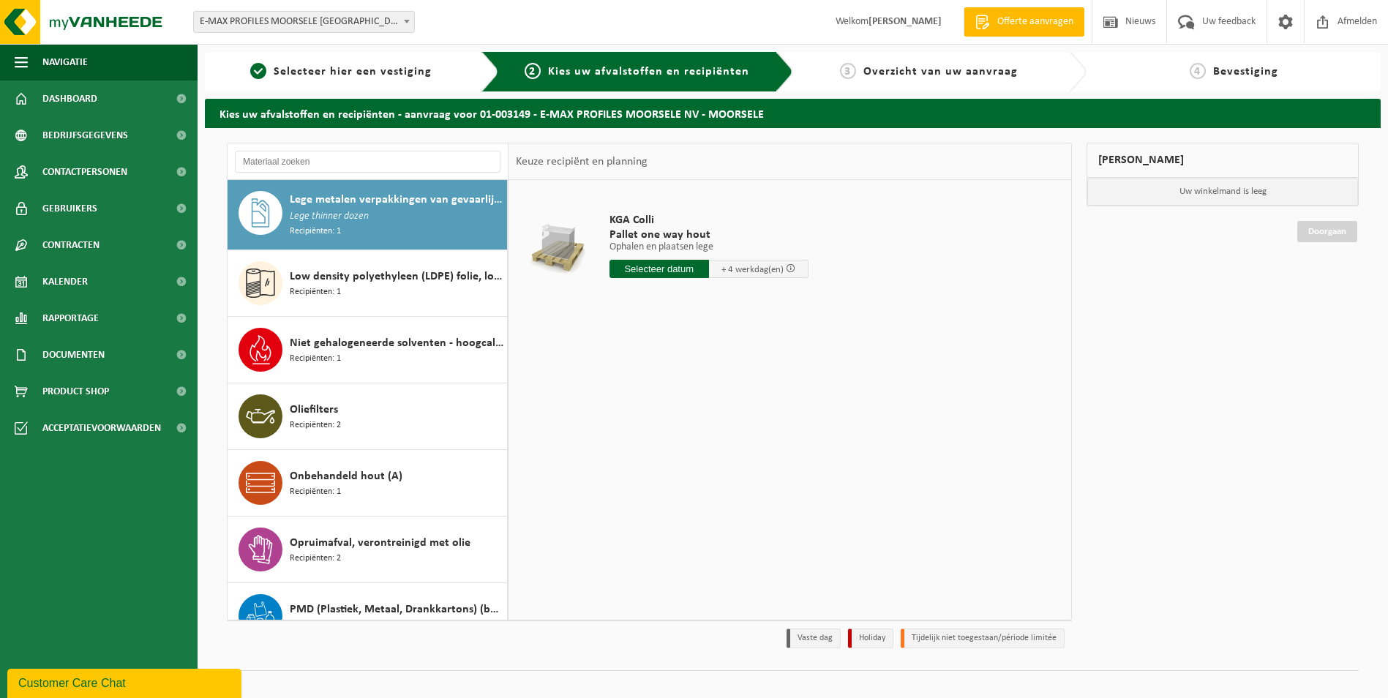
click at [434, 310] on div "Low density polyethyleen (LDPE) folie, los, naturel Recipiënten: 1" at bounding box center [368, 283] width 280 height 66
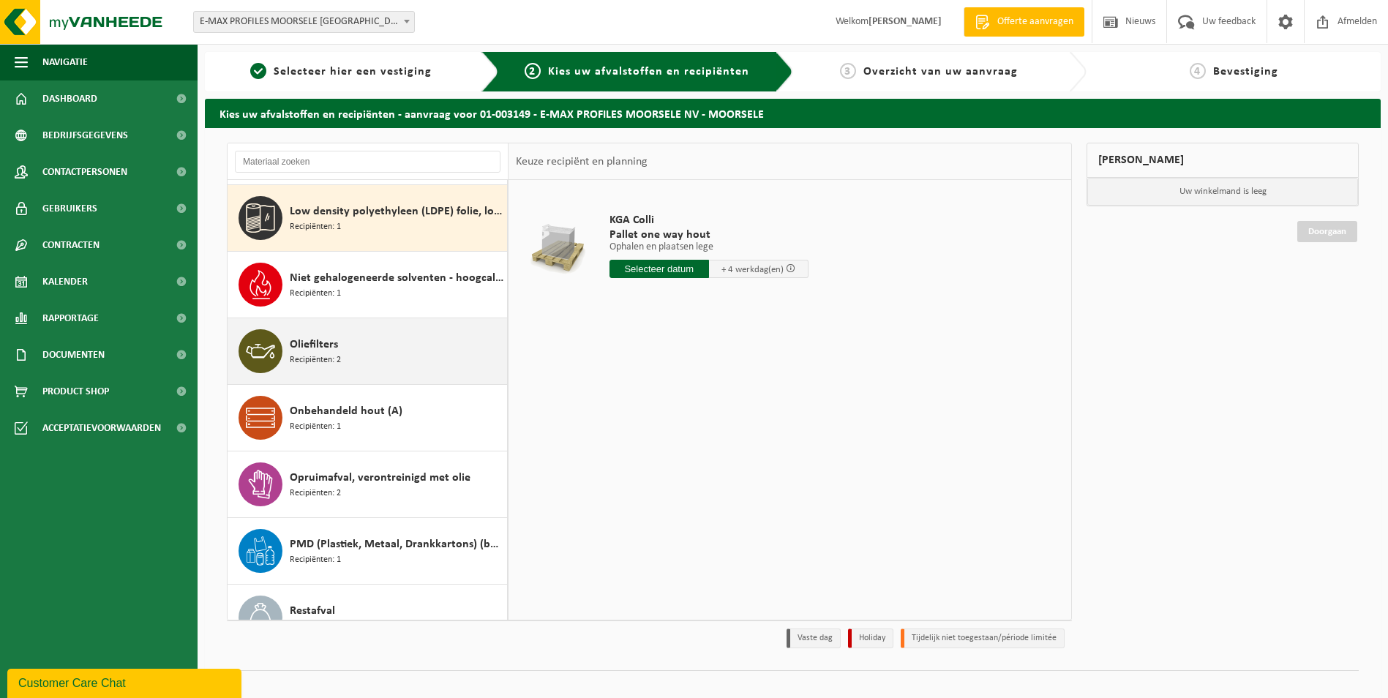
scroll to position [800, 0]
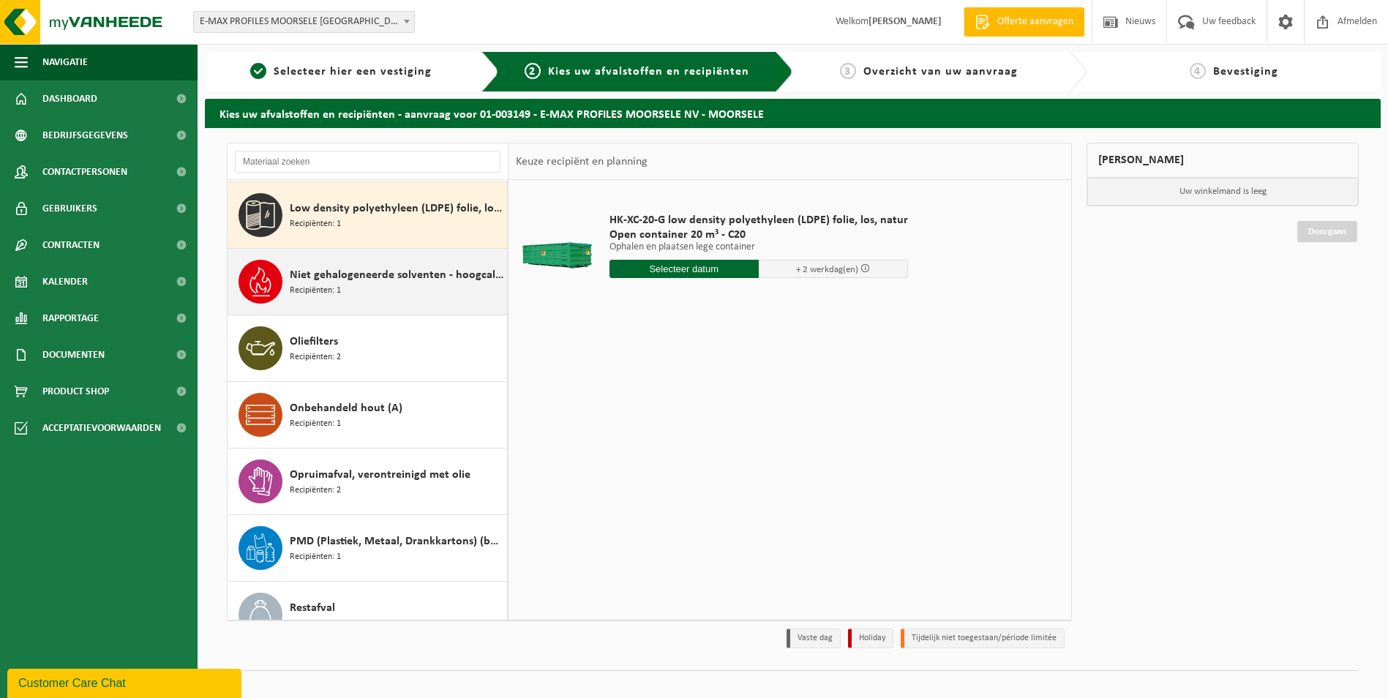
click at [437, 291] on div "Niet gehalogeneerde solventen - hoogcalorisch in kleinverpakking Recipiënten: 1" at bounding box center [397, 282] width 214 height 44
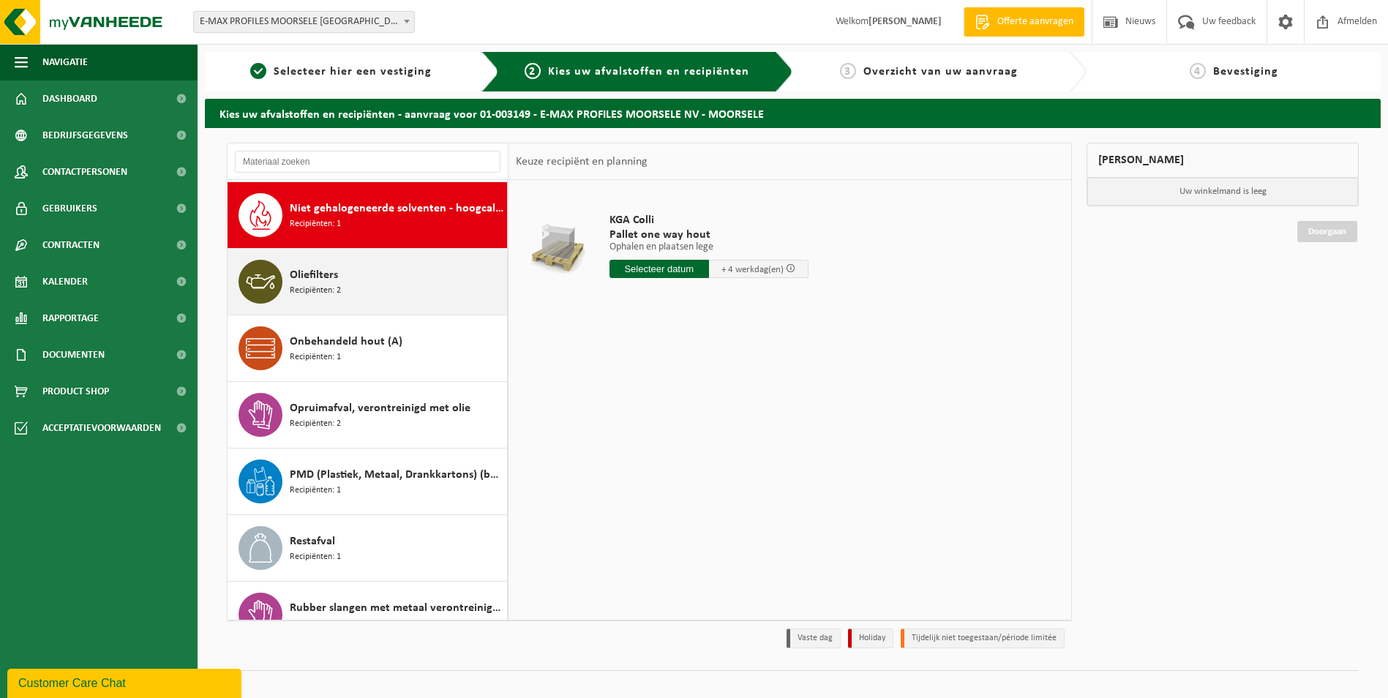
click at [437, 285] on div "Oliefilters Recipiënten: 2" at bounding box center [397, 282] width 214 height 44
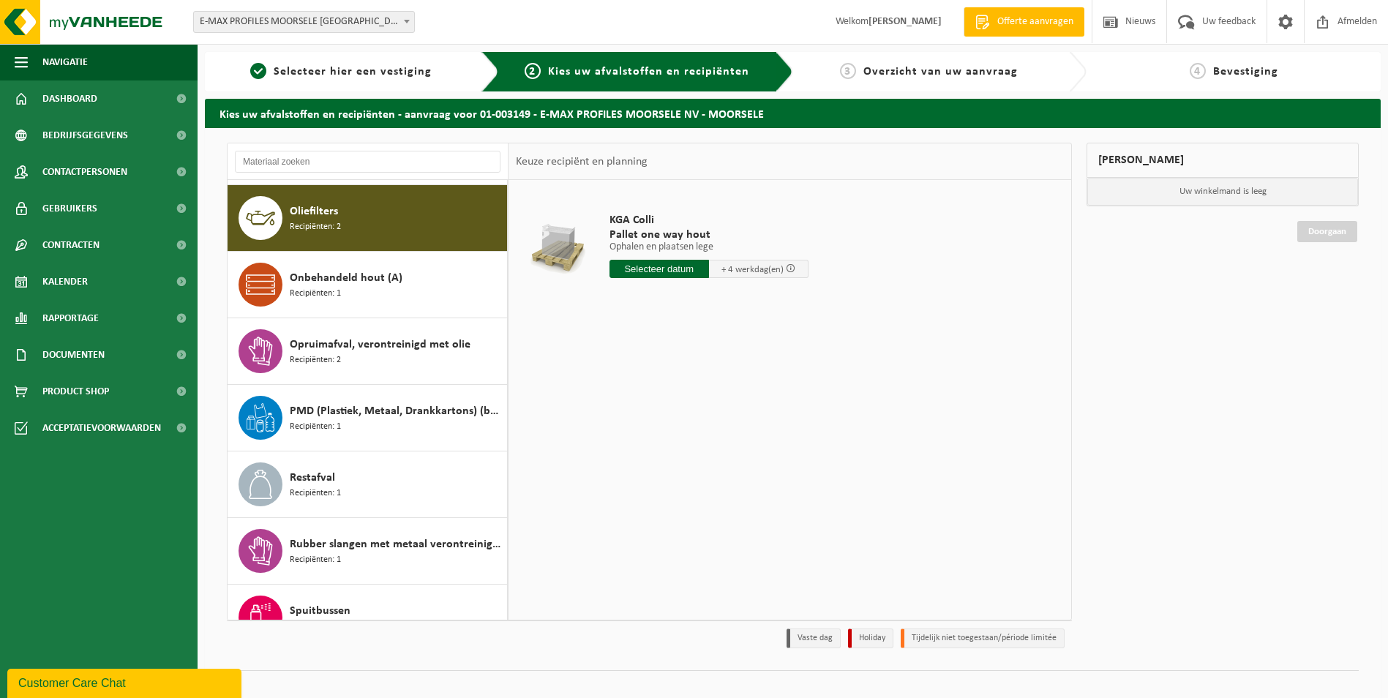
scroll to position [933, 0]
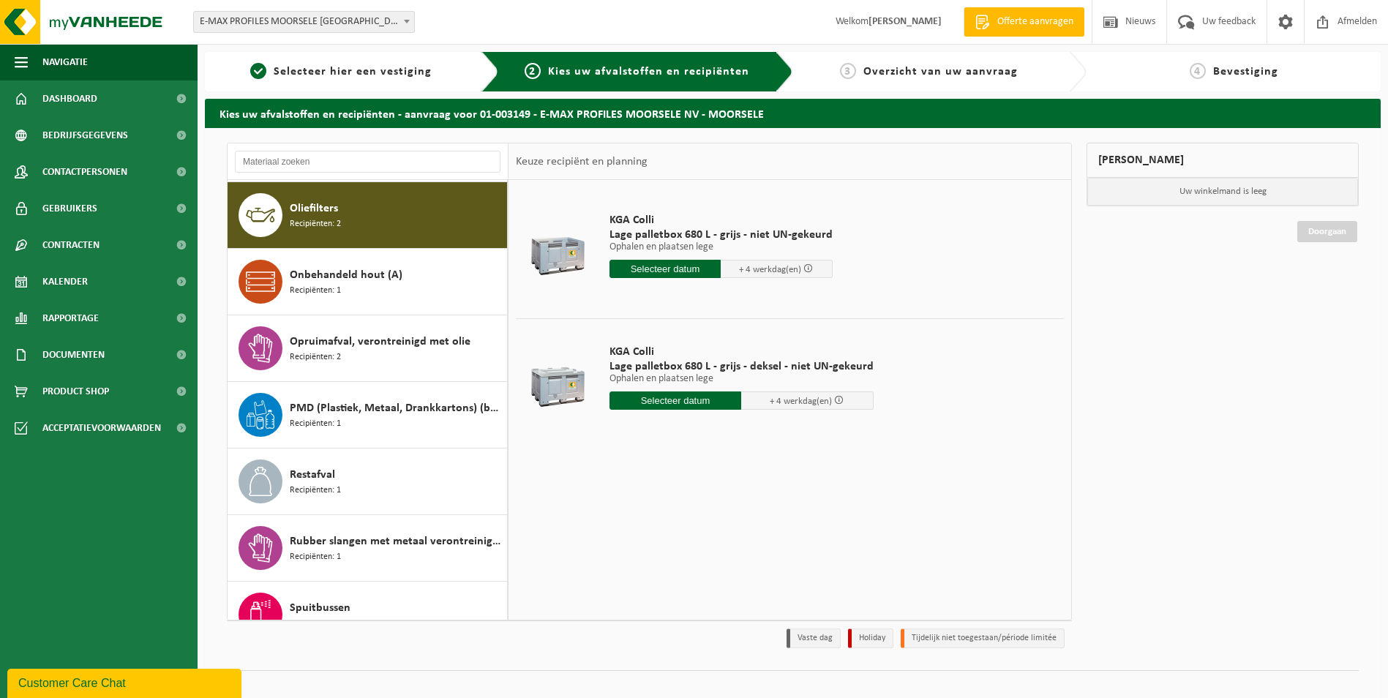
click at [437, 285] on div "Onbehandeld hout (A) Recipiënten: 1" at bounding box center [397, 282] width 214 height 44
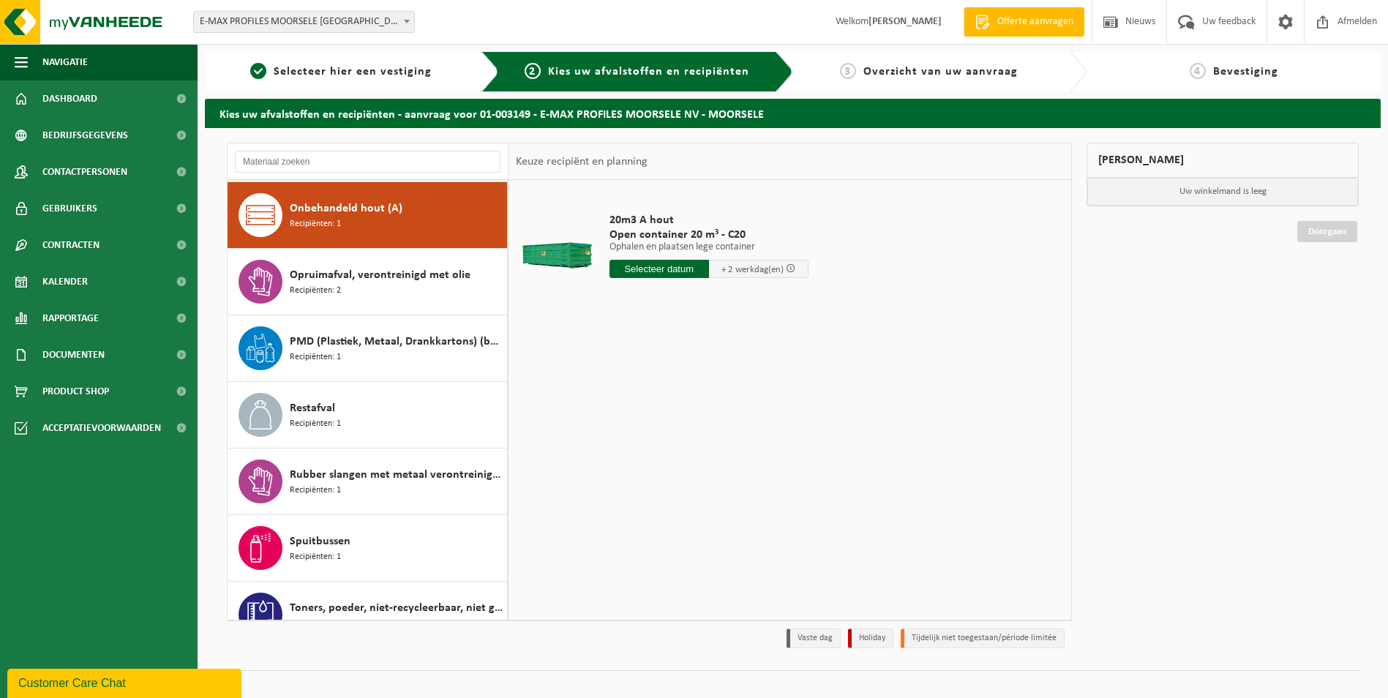
click at [437, 285] on div "Opruimafval, verontreinigd met olie Recipiënten: 2" at bounding box center [397, 282] width 214 height 44
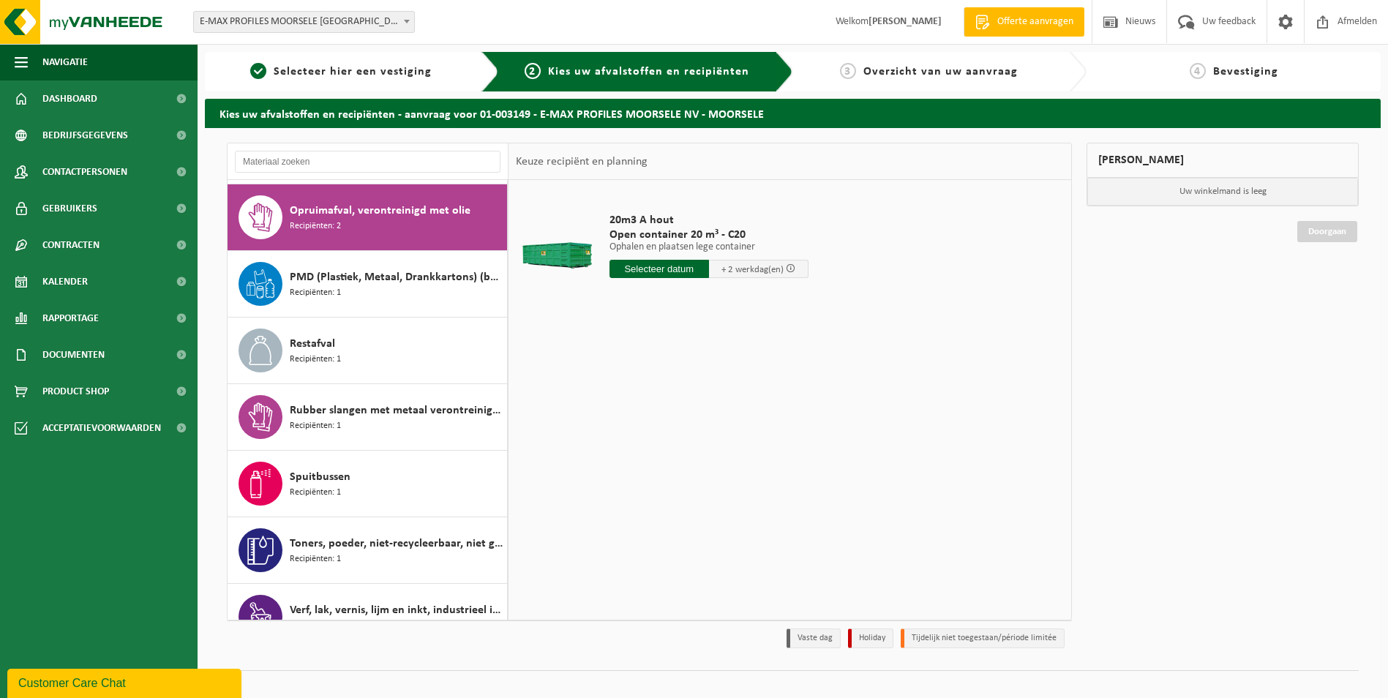
scroll to position [1067, 0]
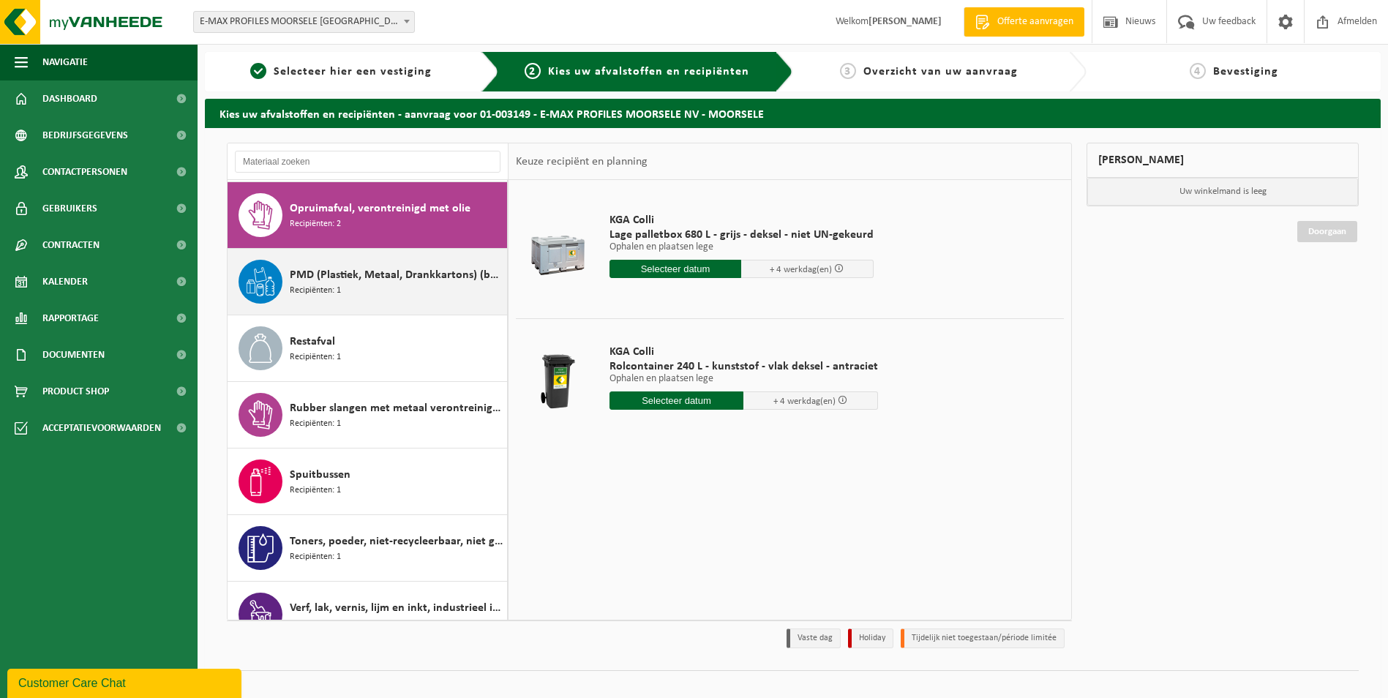
click at [437, 285] on div "PMD (Plastiek, Metaal, Drankkartons) (bedrijven) Recipiënten: 1" at bounding box center [397, 282] width 214 height 44
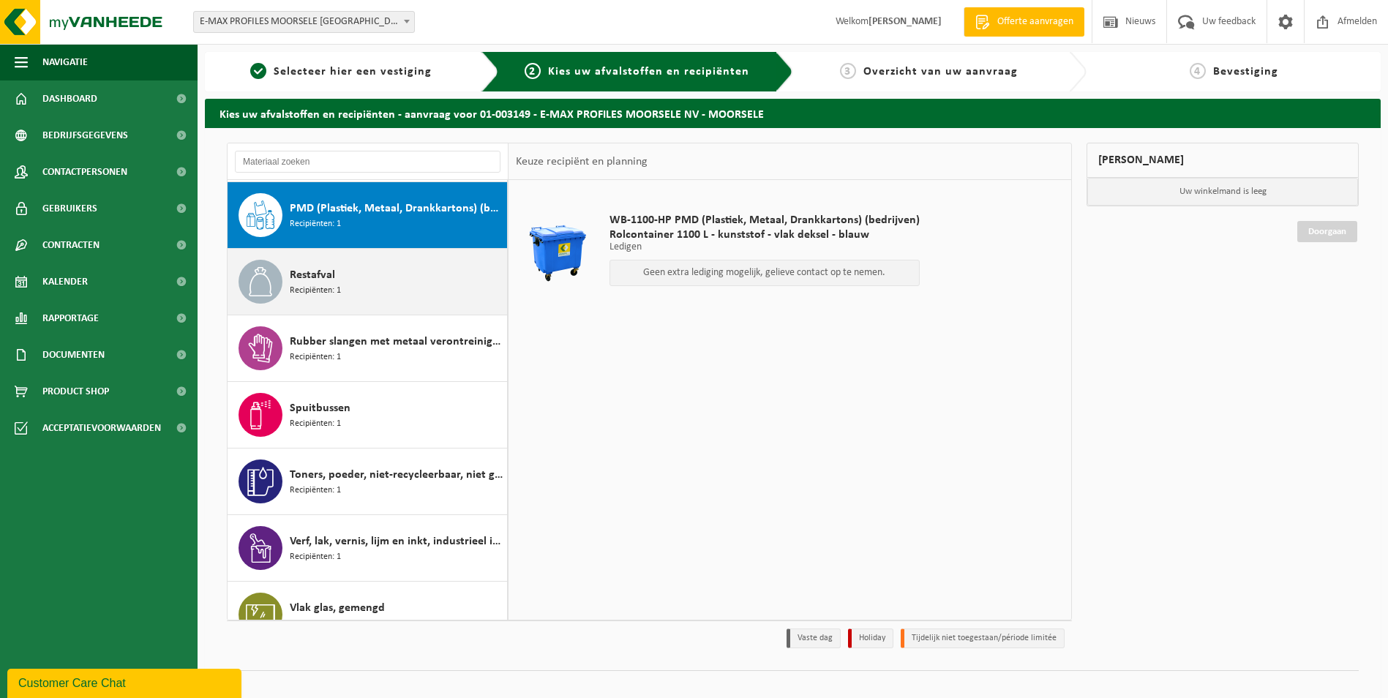
click at [437, 286] on div "Restafval Recipiënten: 1" at bounding box center [397, 282] width 214 height 44
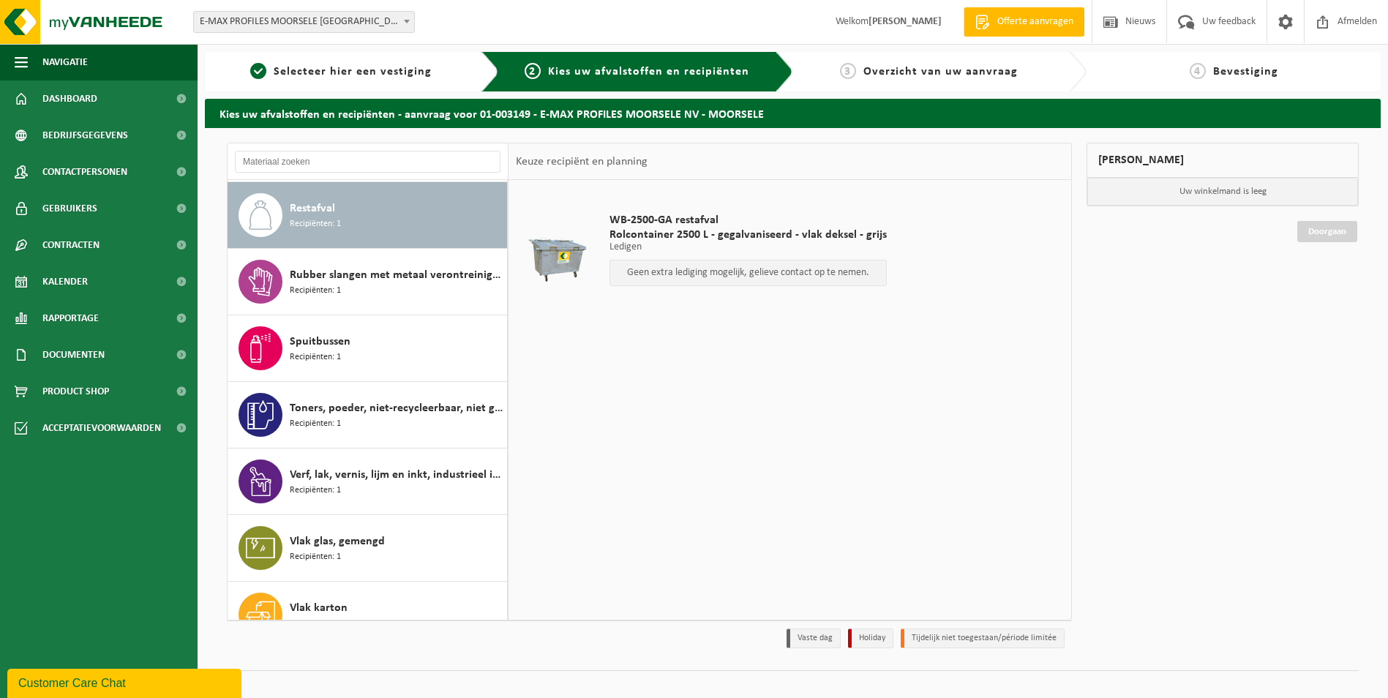
click at [437, 286] on div "Rubber slangen met metaal verontreinigd met olie Recipiënten: 1" at bounding box center [397, 282] width 214 height 44
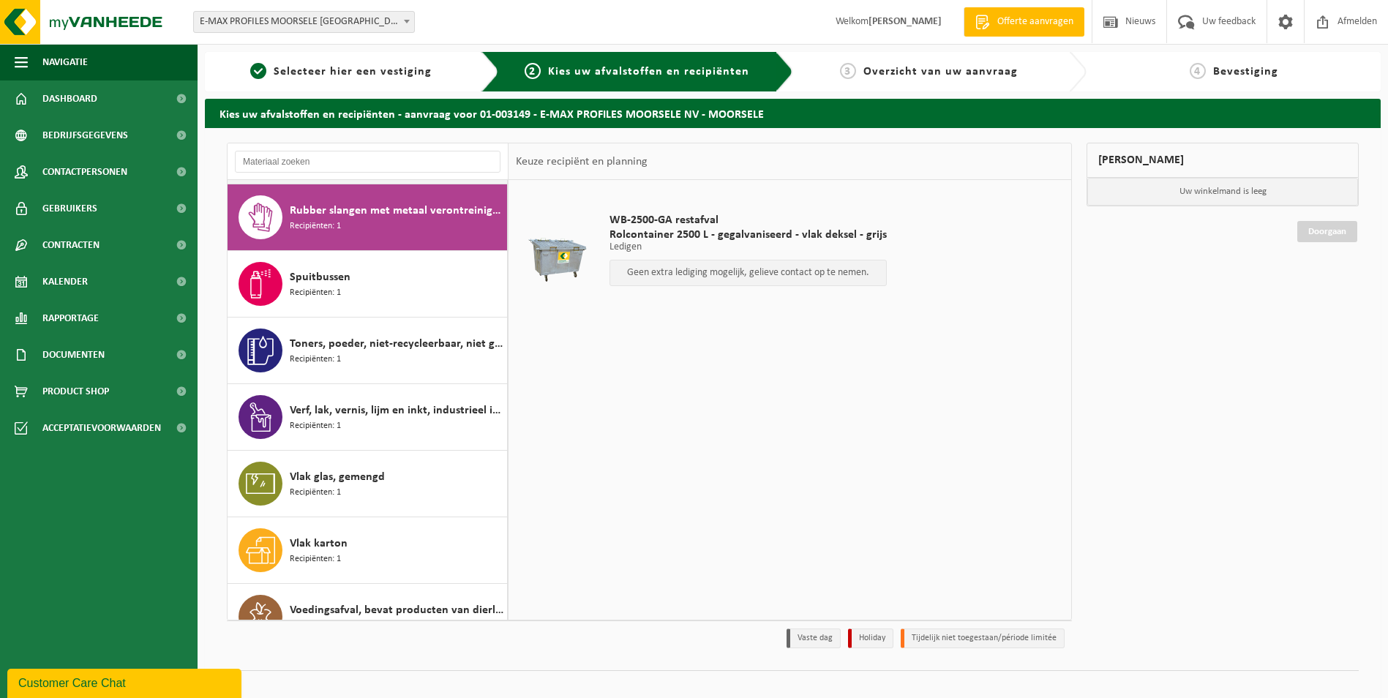
scroll to position [1266, 0]
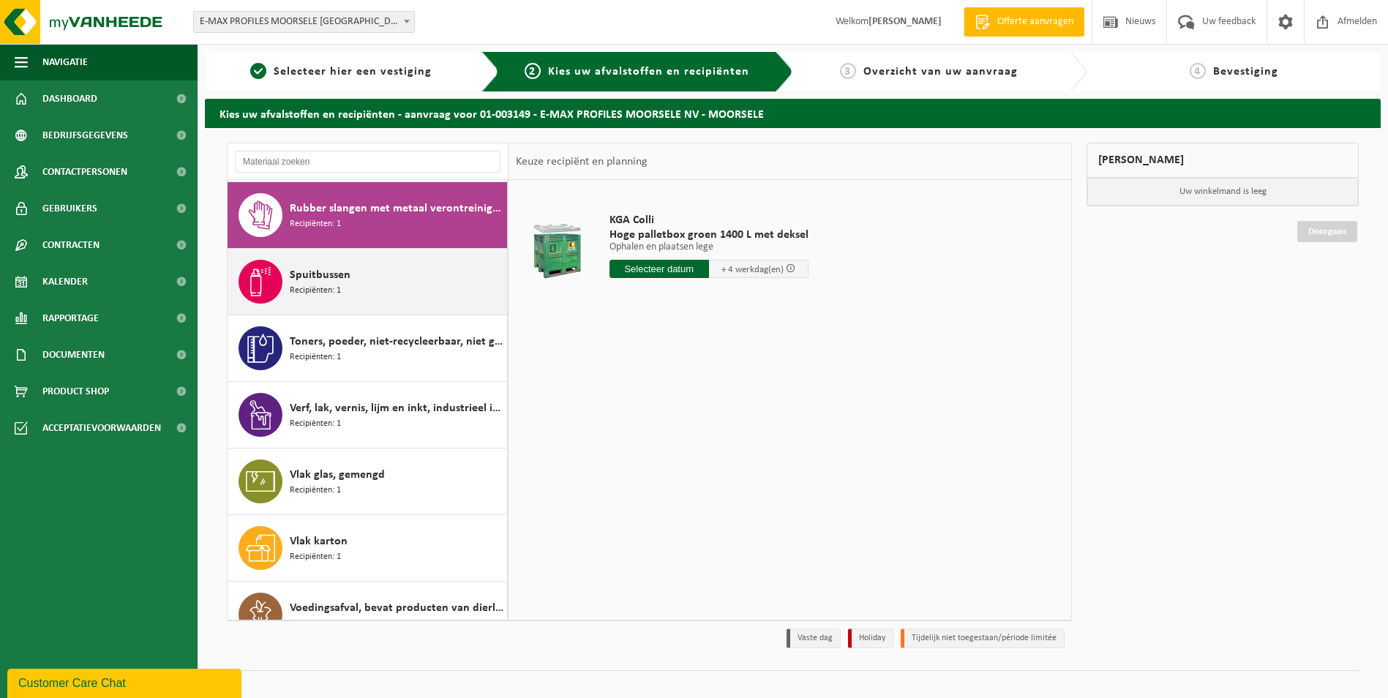
click at [437, 277] on div "Spuitbussen Recipiënten: 1" at bounding box center [397, 282] width 214 height 44
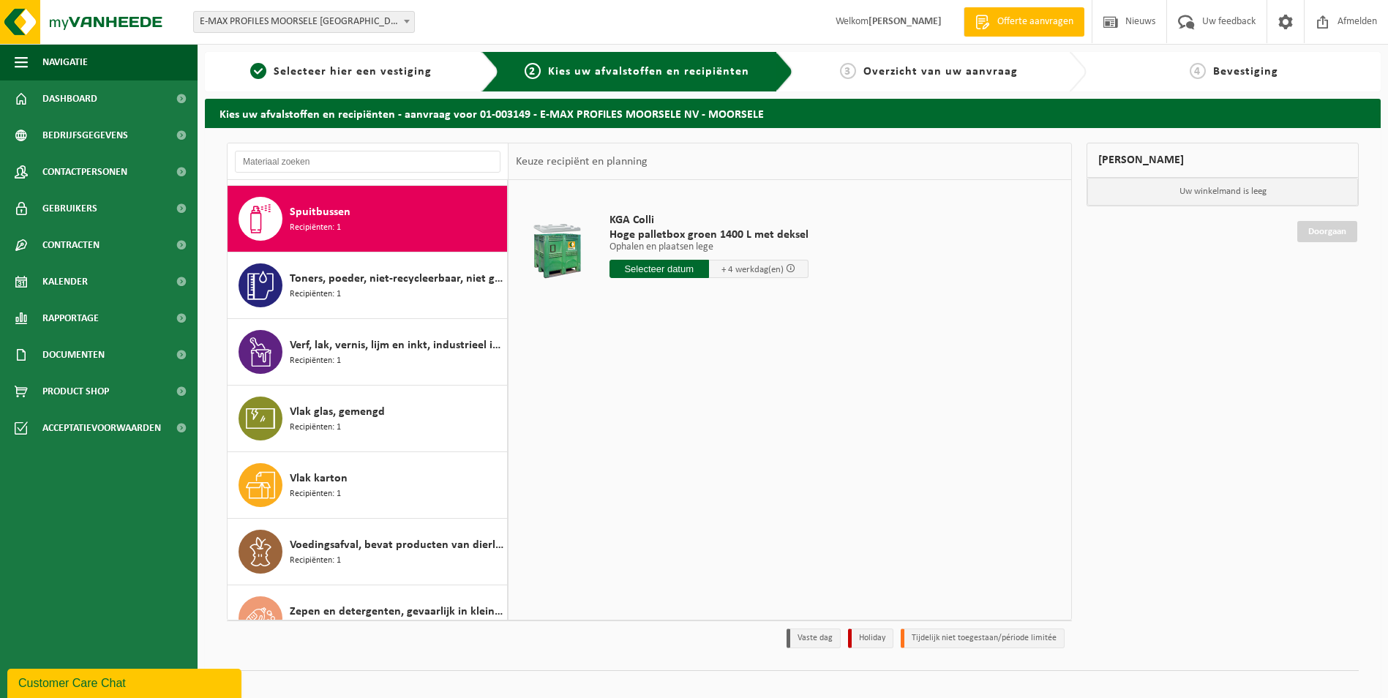
scroll to position [1333, 0]
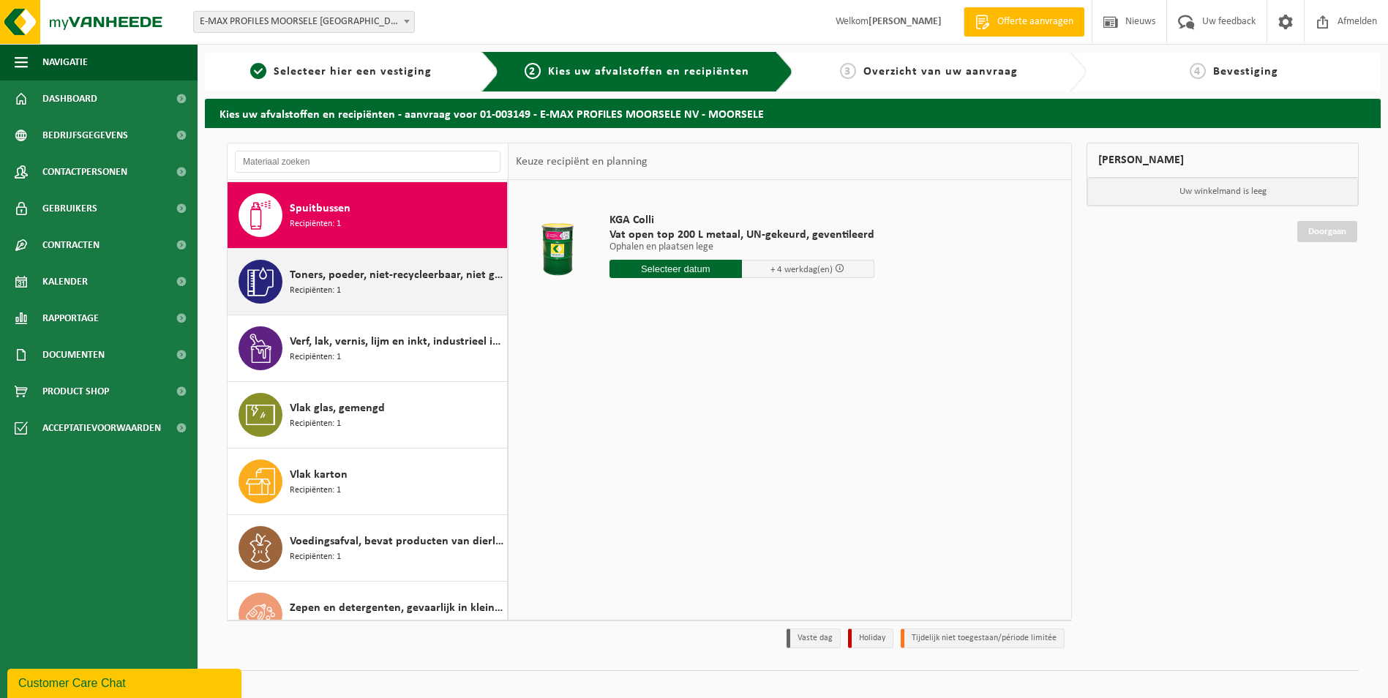
click at [437, 282] on div "Toners, poeder, niet-recycleerbaar, niet gevaarlijk Recipiënten: 1" at bounding box center [397, 282] width 214 height 44
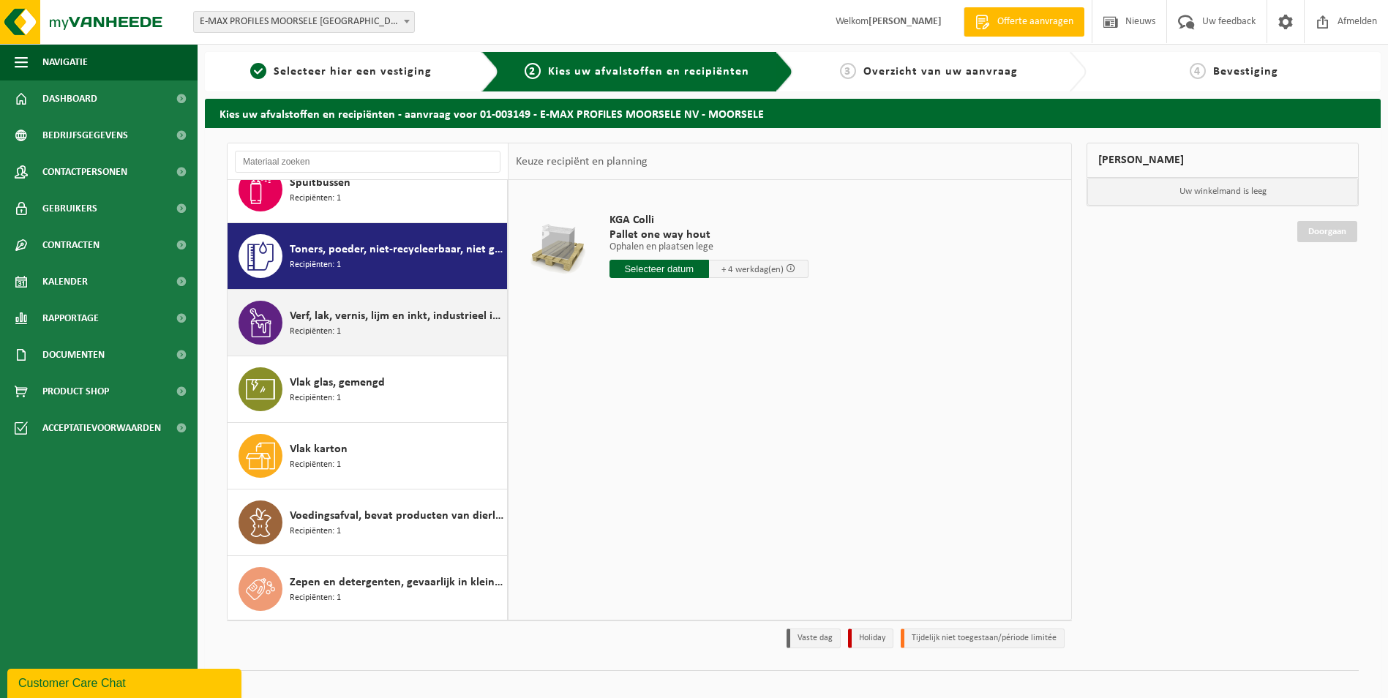
click at [432, 315] on span "Verf, lak, vernis, lijm en inkt, industrieel in kleinverpakking" at bounding box center [397, 316] width 214 height 18
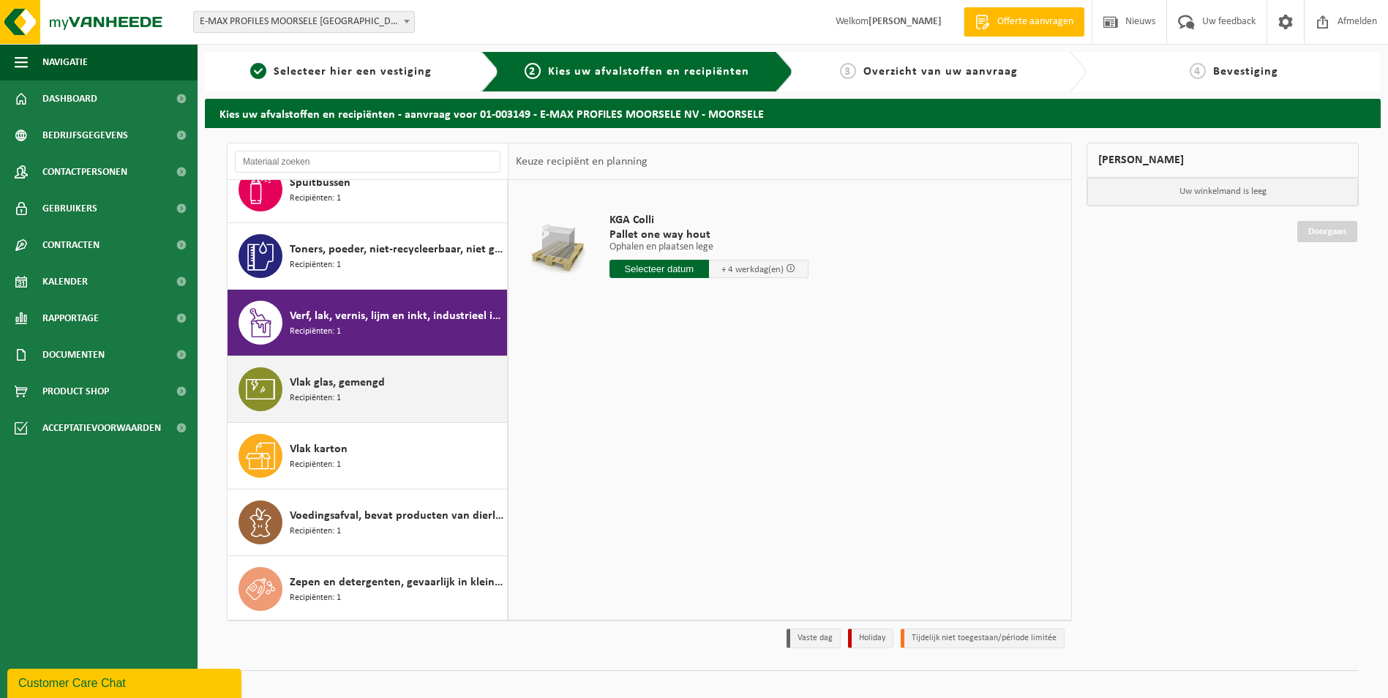
click at [424, 373] on div "Vlak glas, gemengd Recipiënten: 1" at bounding box center [397, 389] width 214 height 44
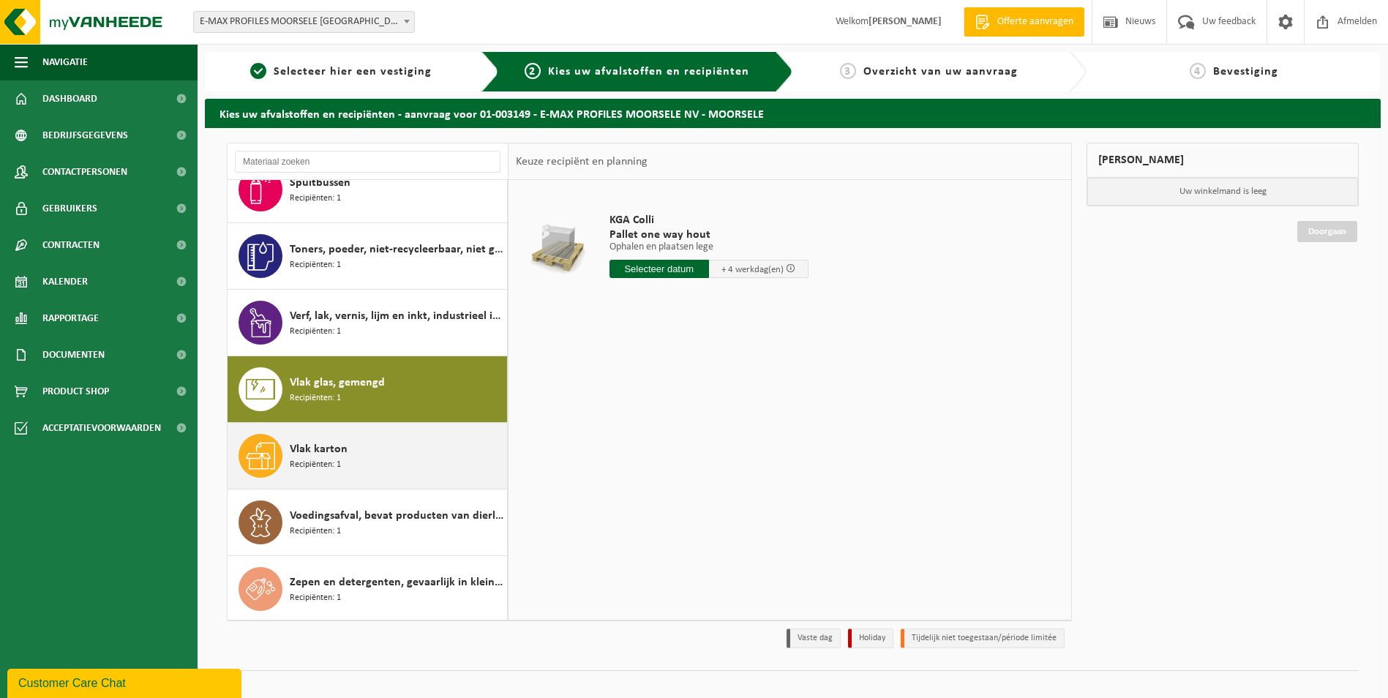
click at [423, 462] on div "Vlak karton Recipiënten: 1" at bounding box center [397, 456] width 214 height 44
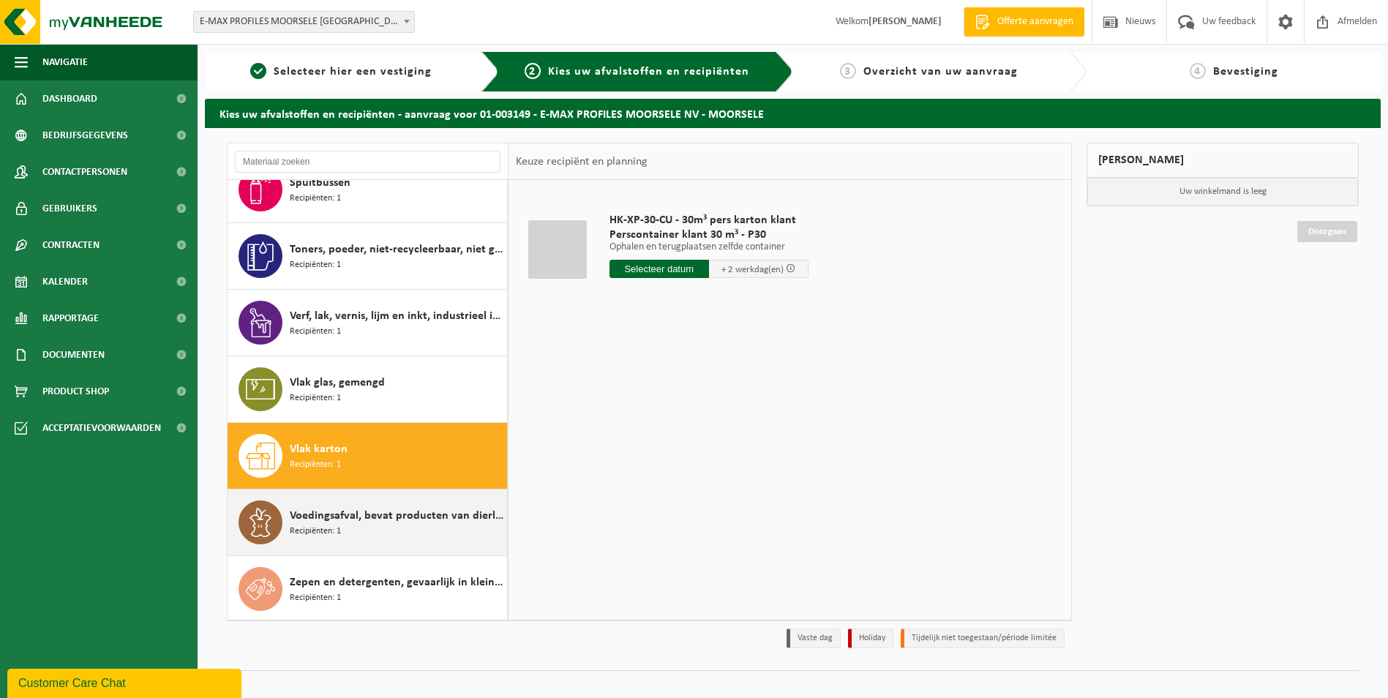
click at [403, 508] on span "Voedingsafval, bevat producten van dierlijke oorsprong, onverpakt, categorie 3" at bounding box center [397, 516] width 214 height 18
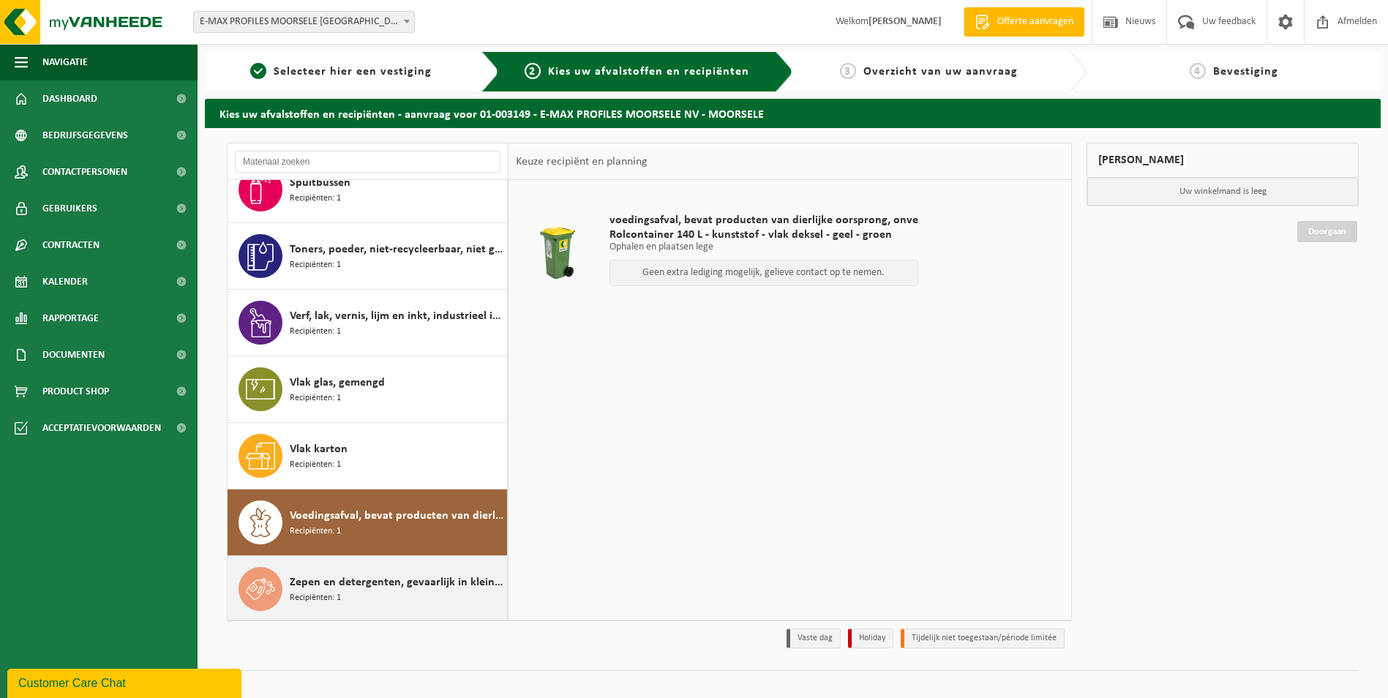
click at [402, 567] on div "Zepen en detergenten, gevaarlijk in kleinverpakking Recipiënten: 1" at bounding box center [397, 589] width 214 height 44
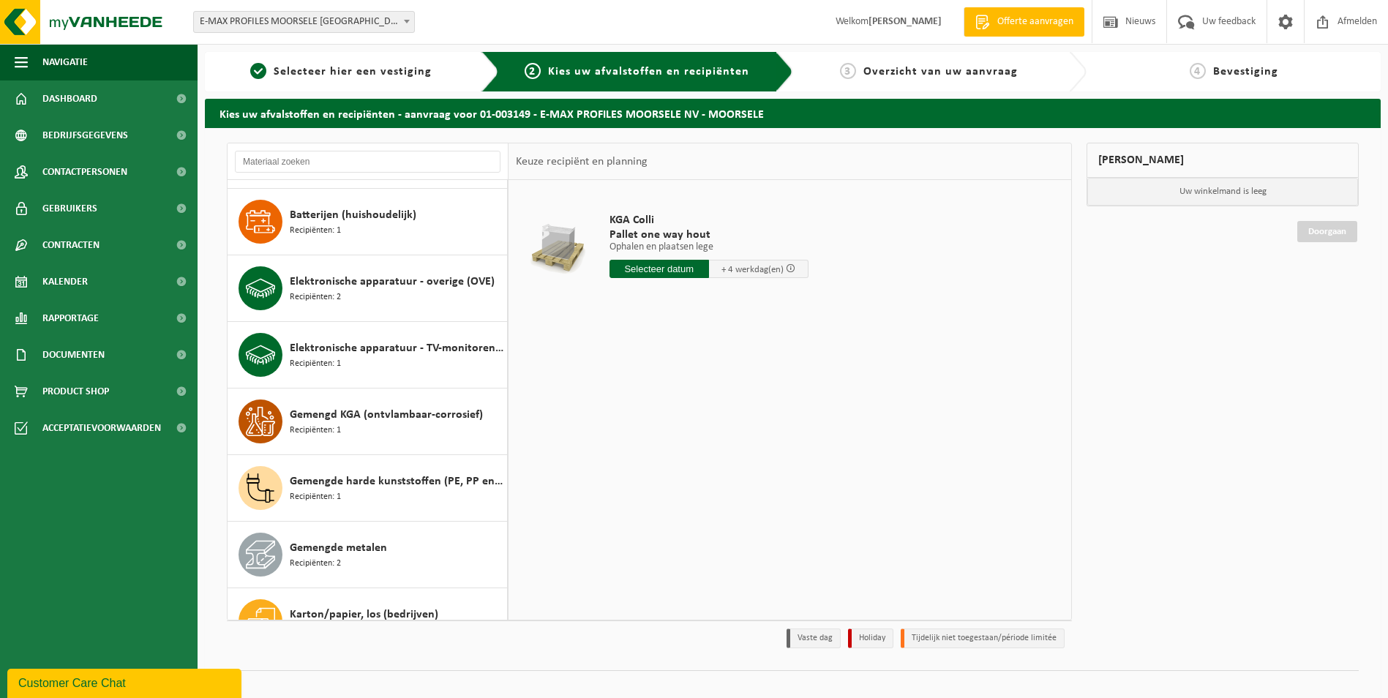
scroll to position [0, 0]
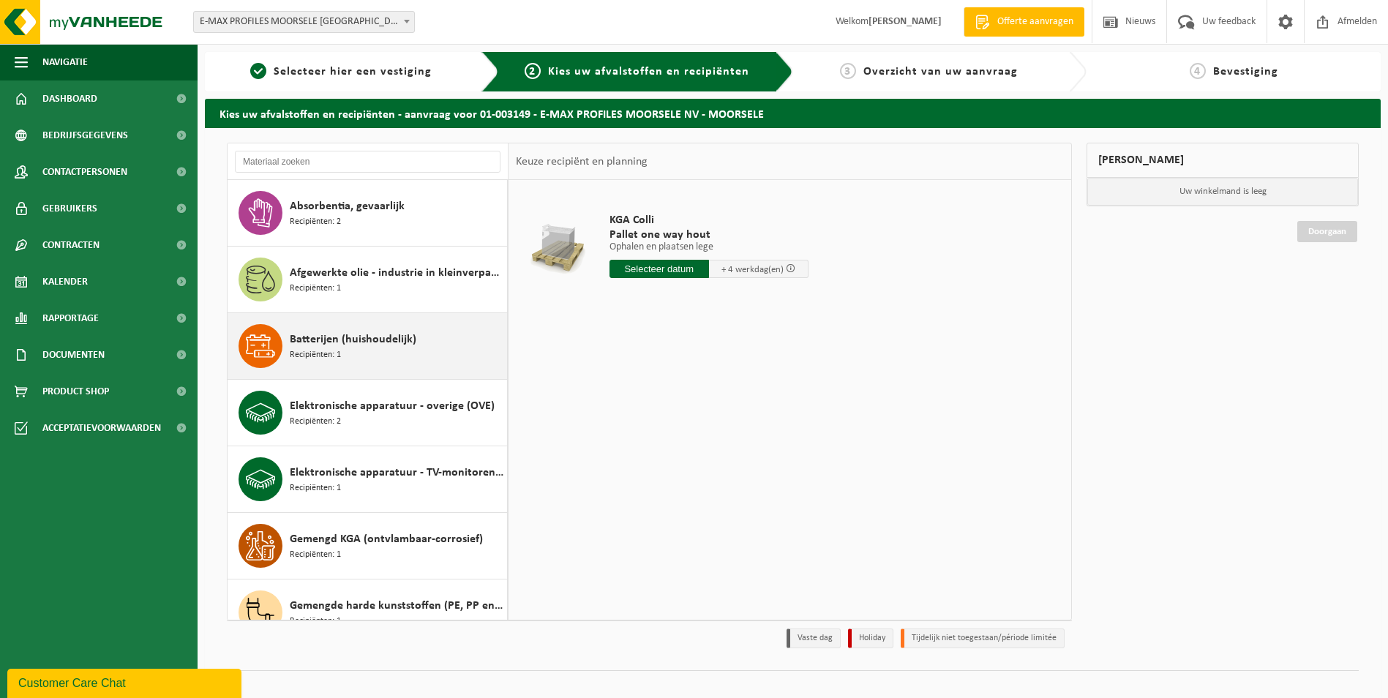
click at [367, 349] on div "Batterijen (huishoudelijk) Recipiënten: 1" at bounding box center [397, 346] width 214 height 44
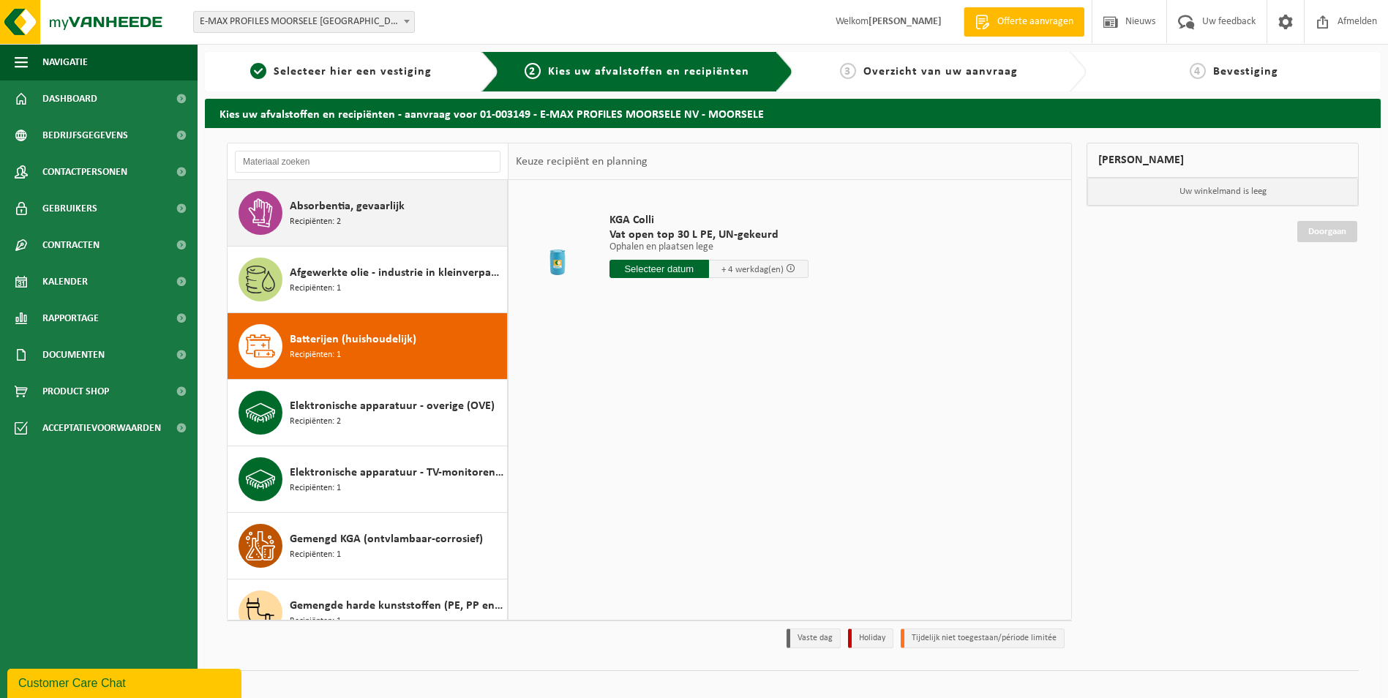
click at [434, 212] on div "Absorbentia, gevaarlijk Recipiënten: 2" at bounding box center [397, 213] width 214 height 44
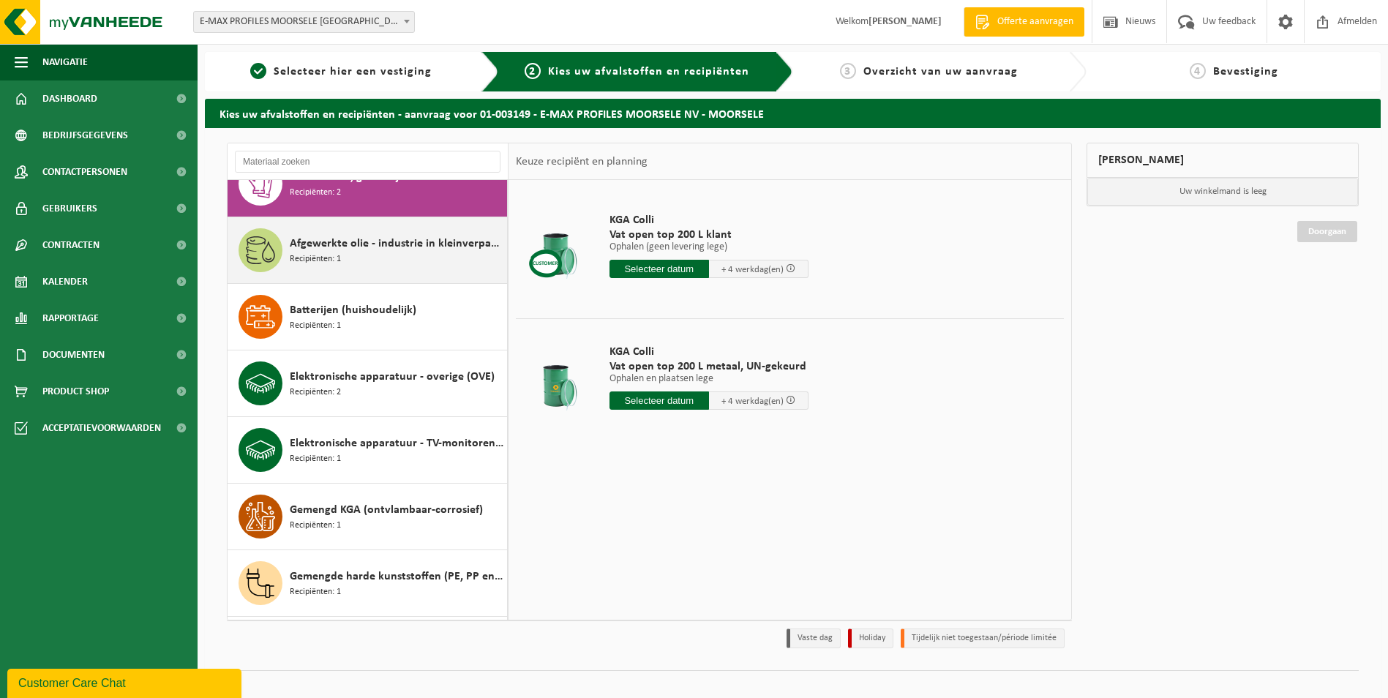
click at [416, 242] on span "Afgewerkte olie - industrie in kleinverpakking" at bounding box center [397, 244] width 214 height 18
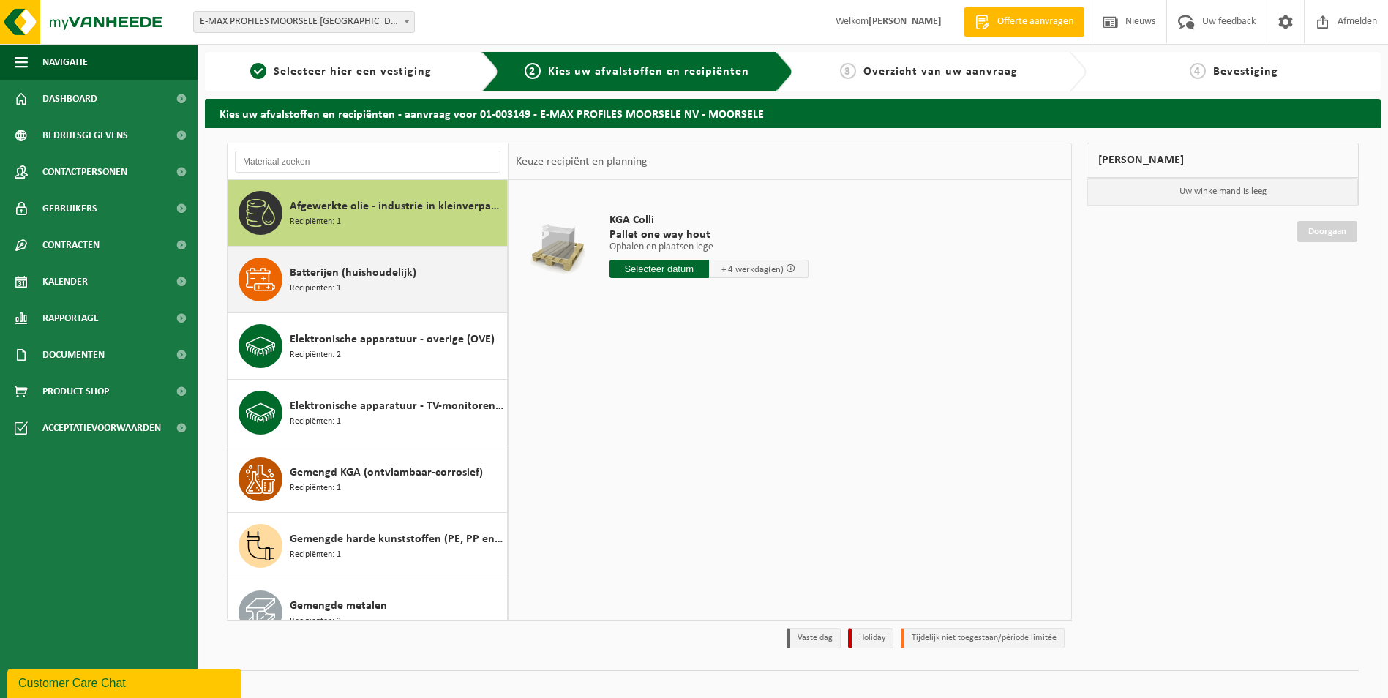
click at [415, 274] on div "Batterijen (huishoudelijk) Recipiënten: 1" at bounding box center [397, 280] width 214 height 44
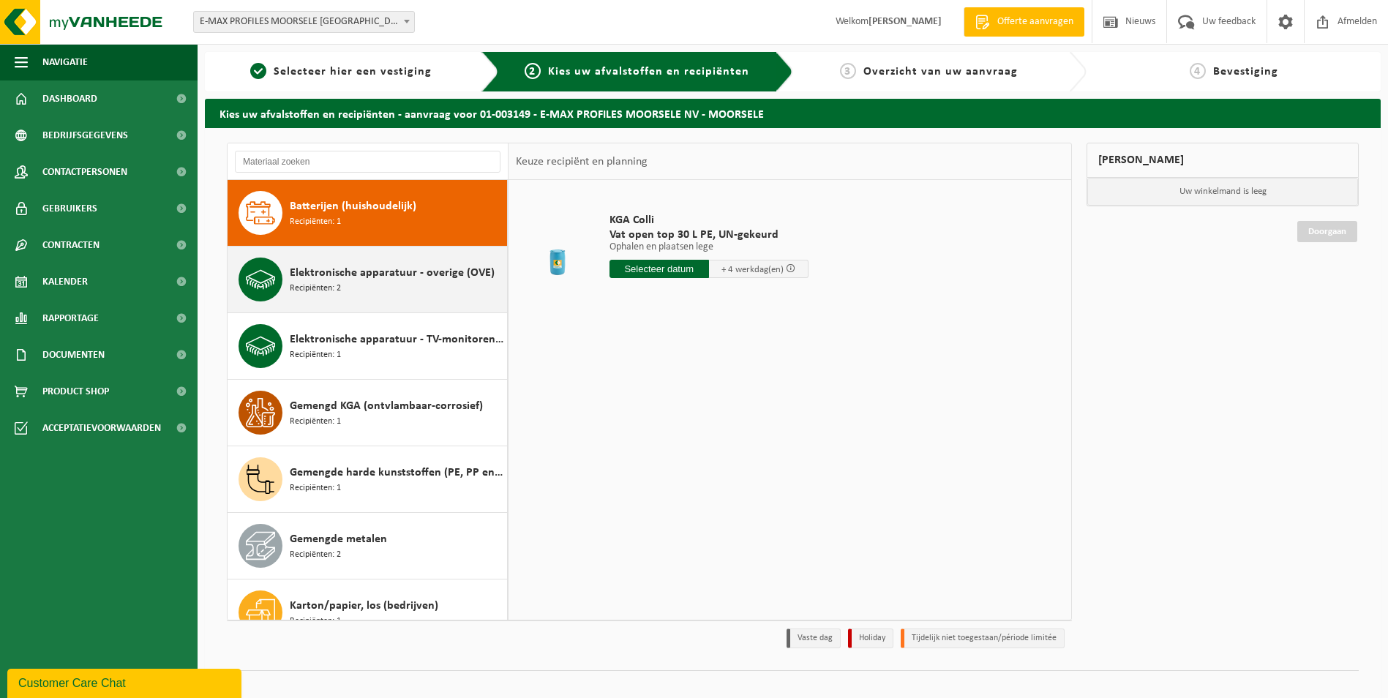
click at [420, 297] on div "Elektronische apparatuur - overige (OVE) Recipiënten: 2" at bounding box center [397, 280] width 214 height 44
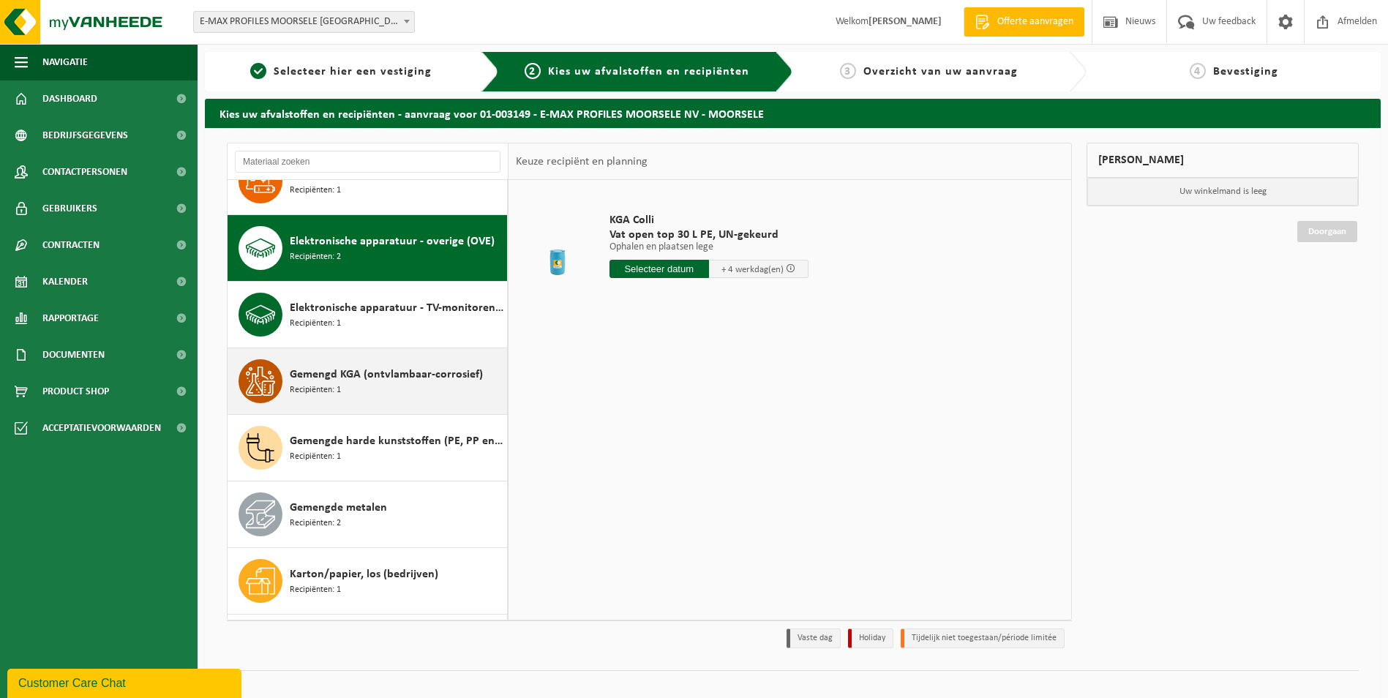
scroll to position [200, 0]
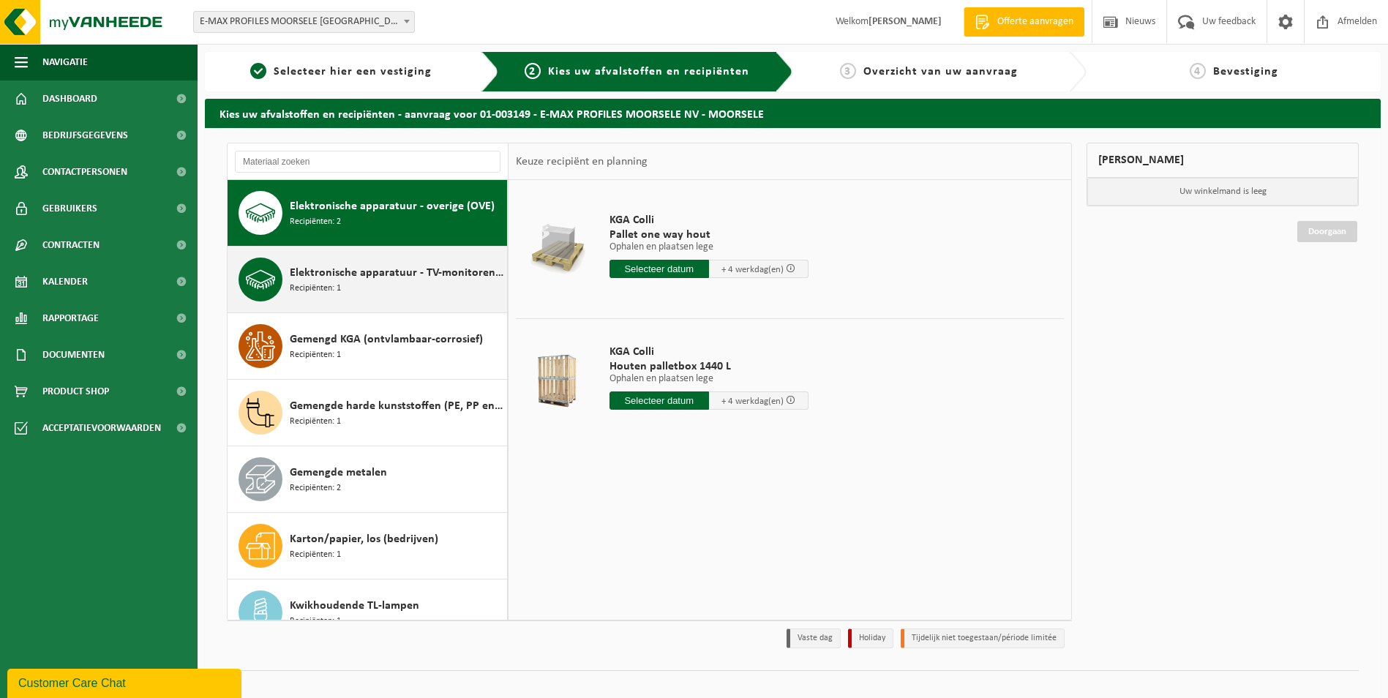
click at [424, 293] on div "Elektronische apparatuur - TV-monitoren (TVM) Recipiënten: 1" at bounding box center [397, 280] width 214 height 44
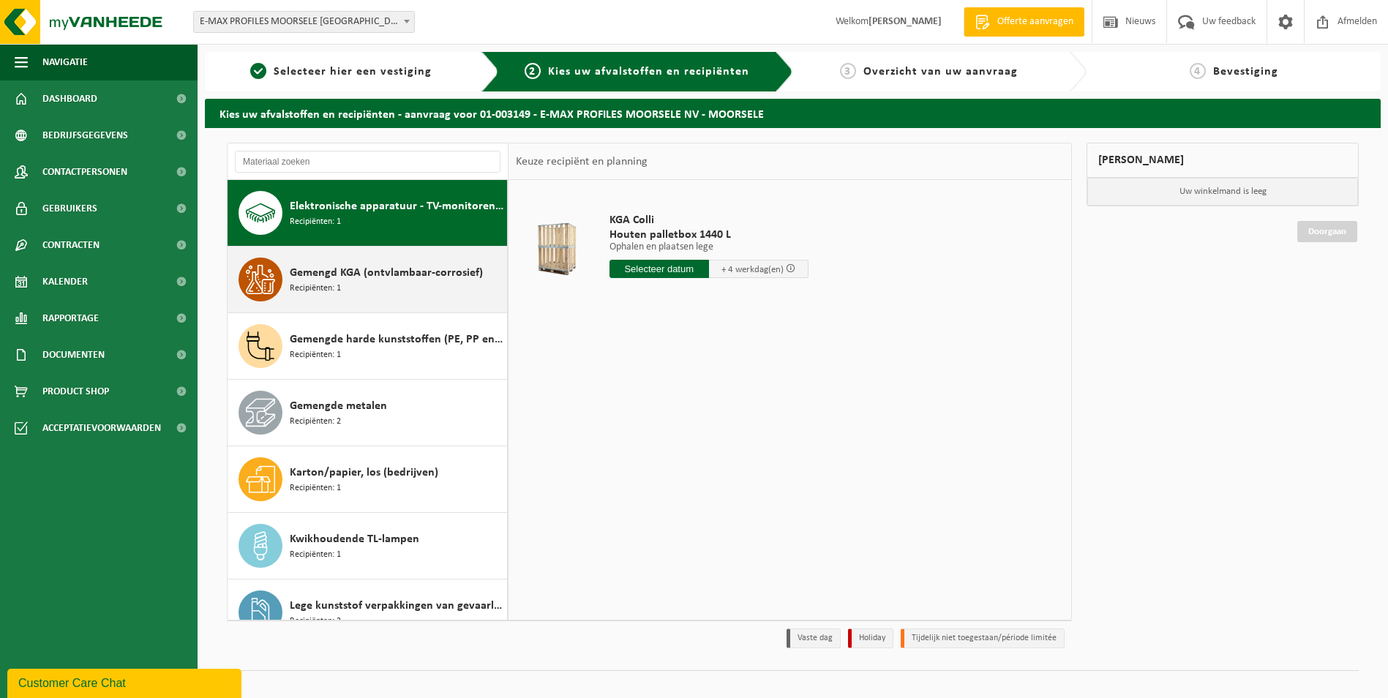
click at [421, 296] on div "Gemengd KGA (ontvlambaar-corrosief) Recipiënten: 1" at bounding box center [397, 280] width 214 height 44
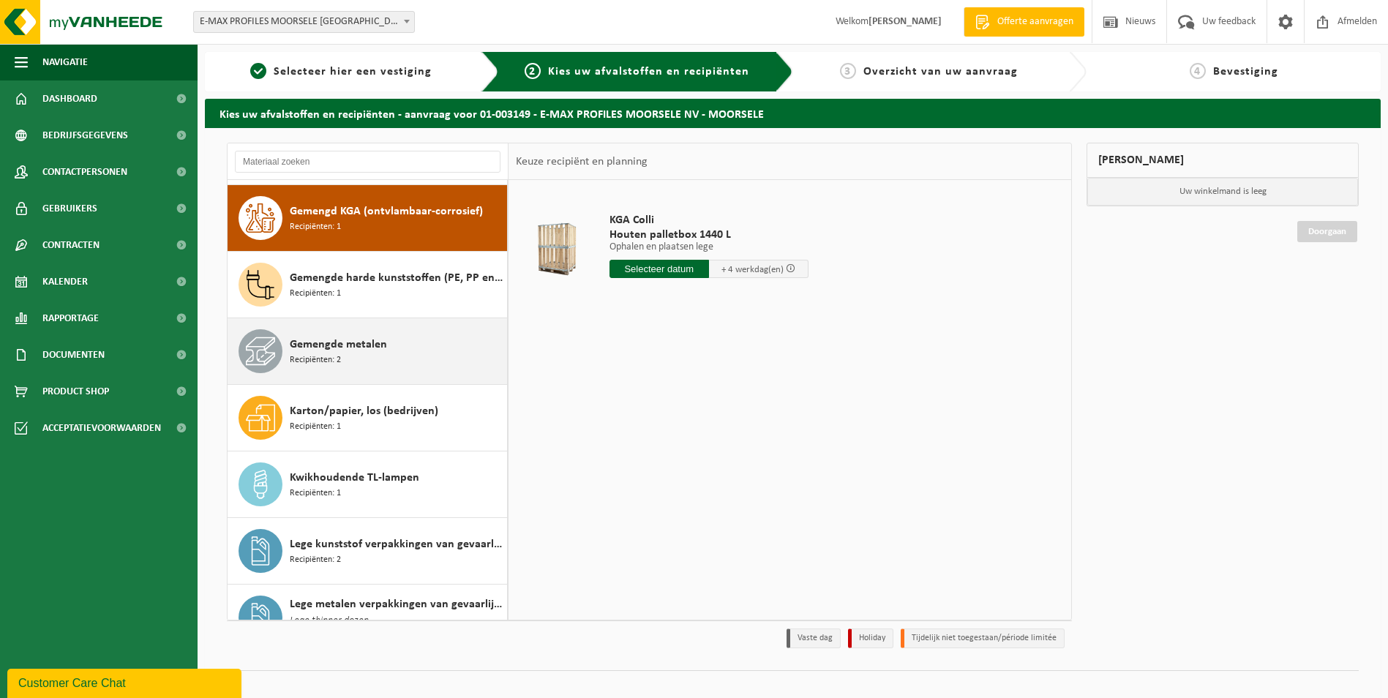
scroll to position [333, 0]
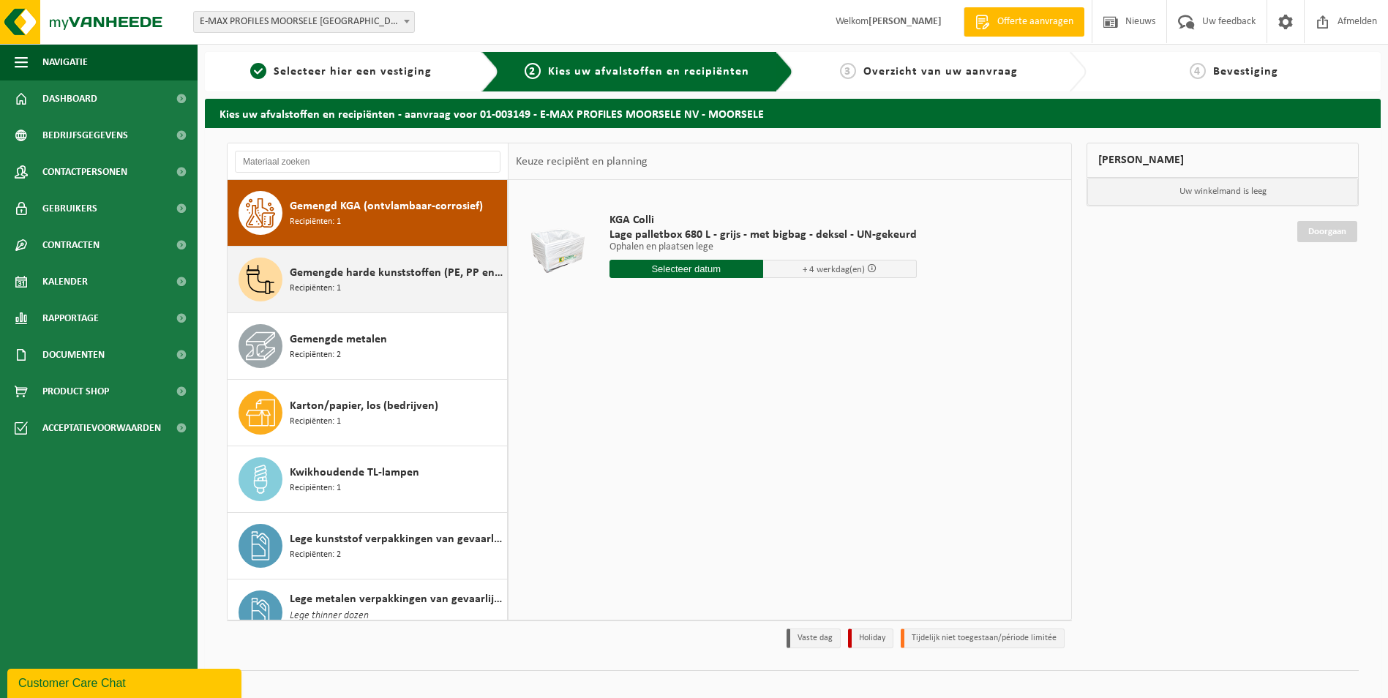
click at [419, 288] on div "Gemengde harde kunststoffen (PE, PP en PVC), recycleerbaar (industrieel) Recipi…" at bounding box center [397, 280] width 214 height 44
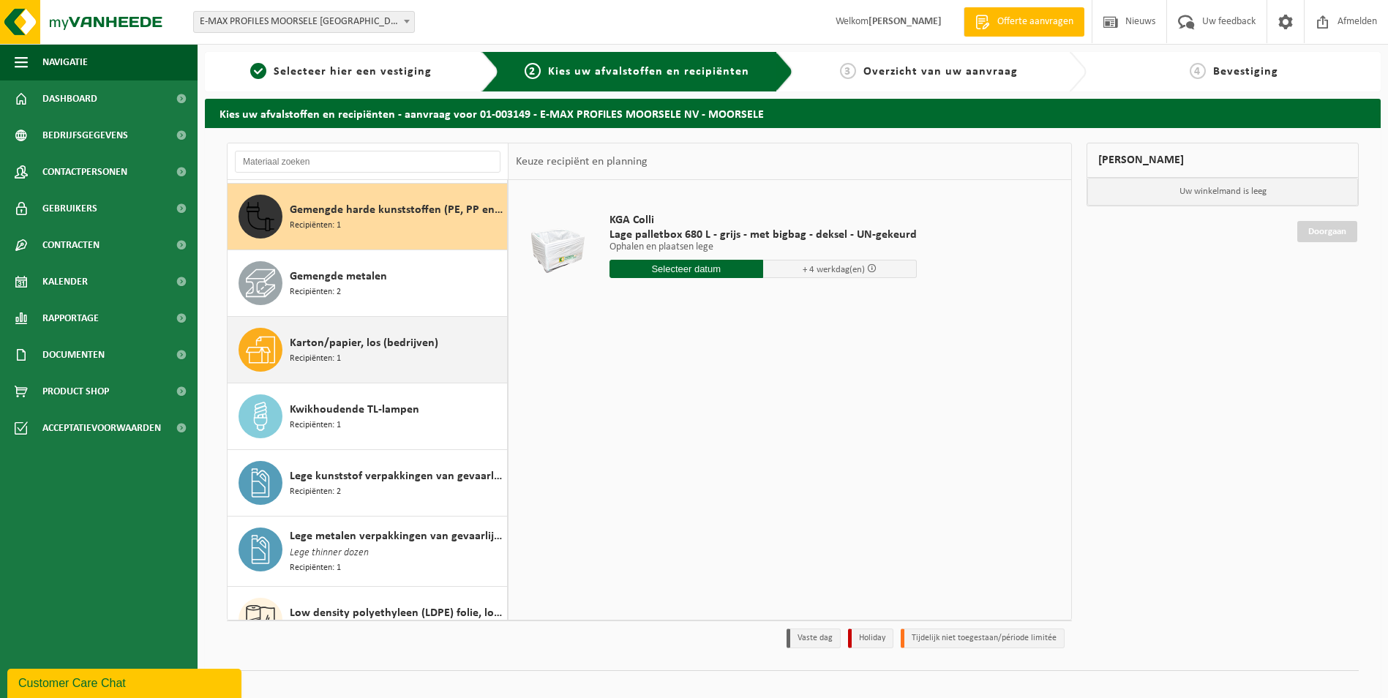
scroll to position [399, 0]
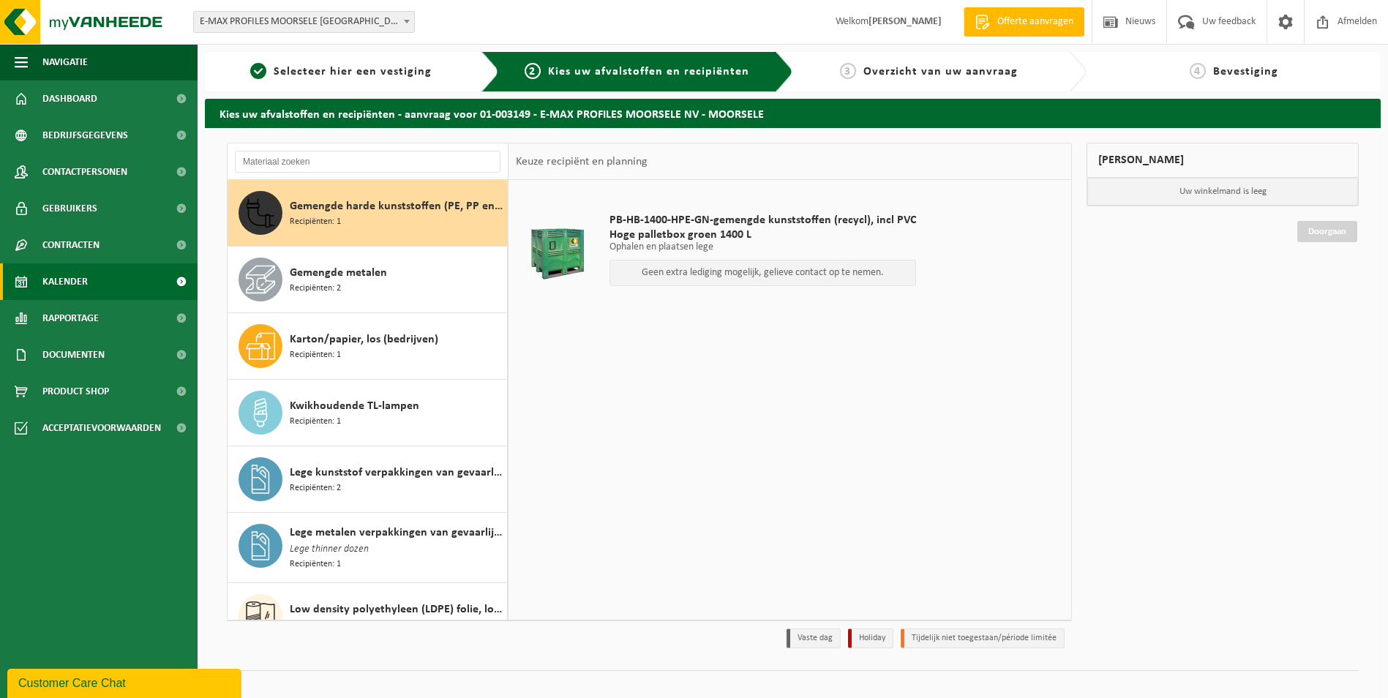
click at [105, 288] on link "Kalender" at bounding box center [99, 281] width 198 height 37
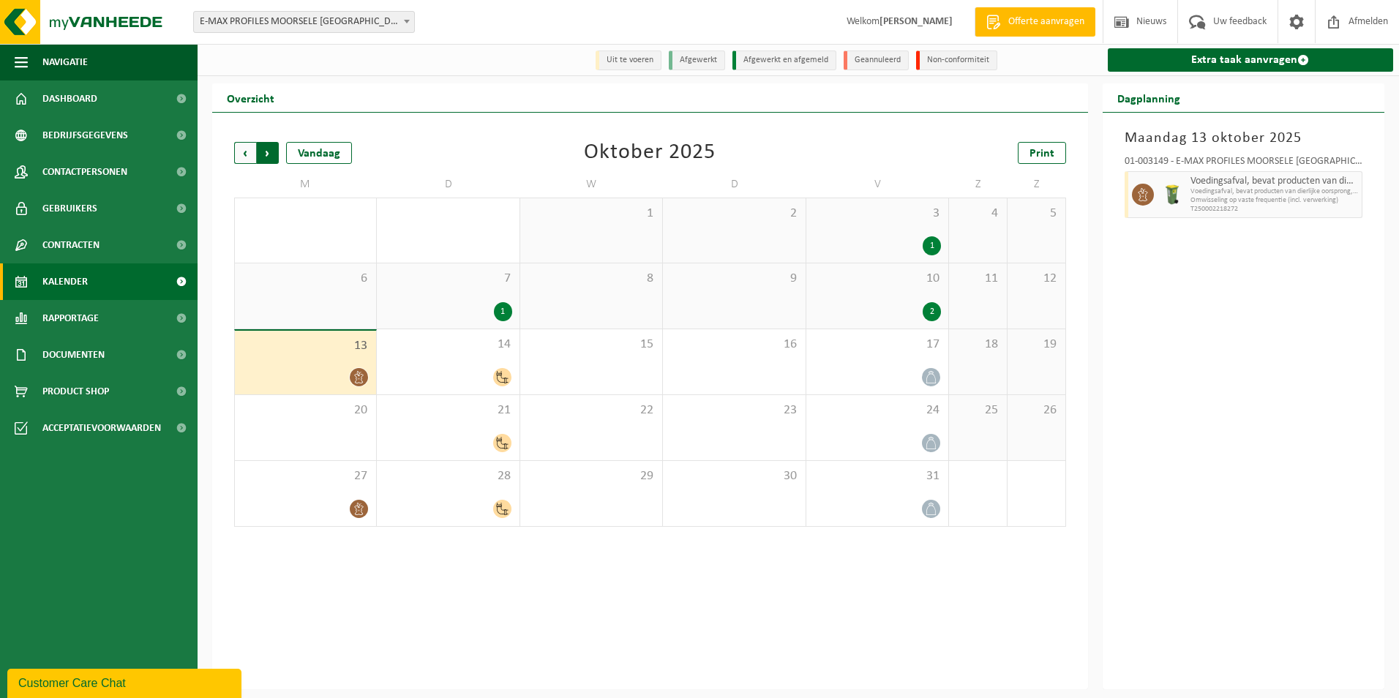
click at [250, 152] on span "Vorige" at bounding box center [245, 153] width 22 height 22
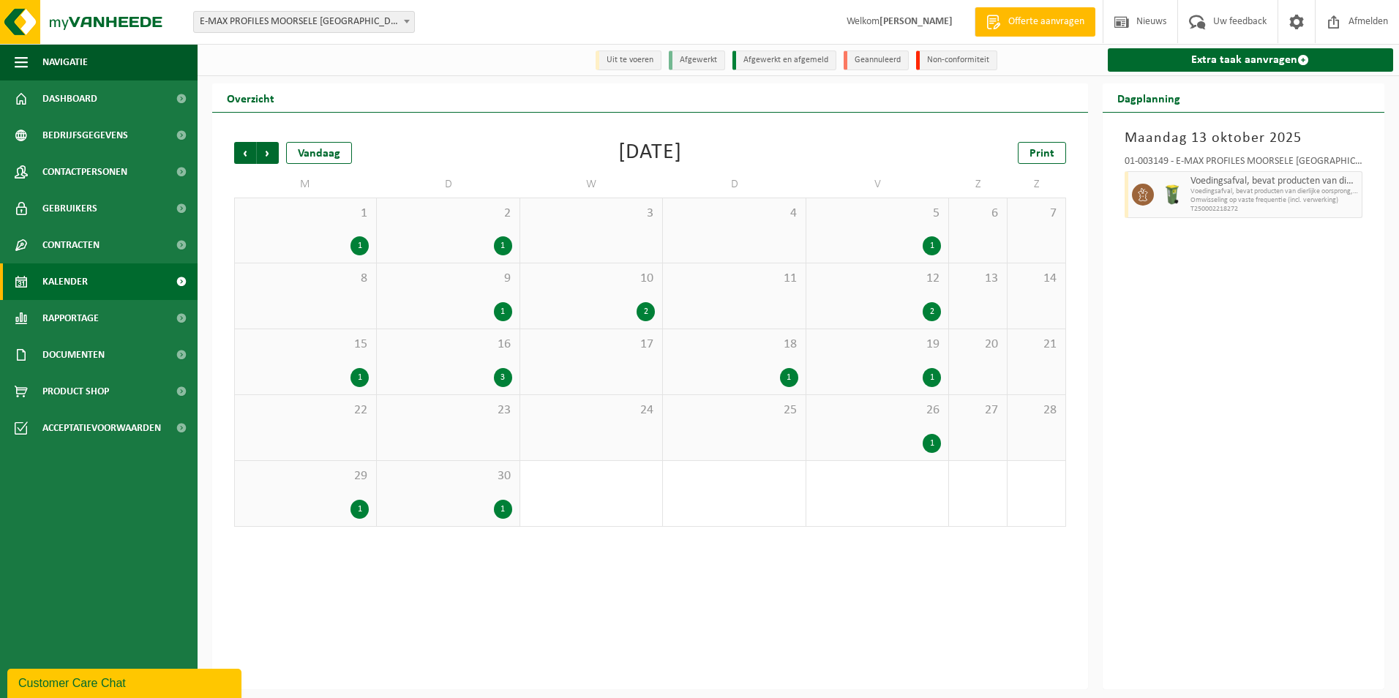
click at [323, 219] on span "1" at bounding box center [305, 214] width 127 height 16
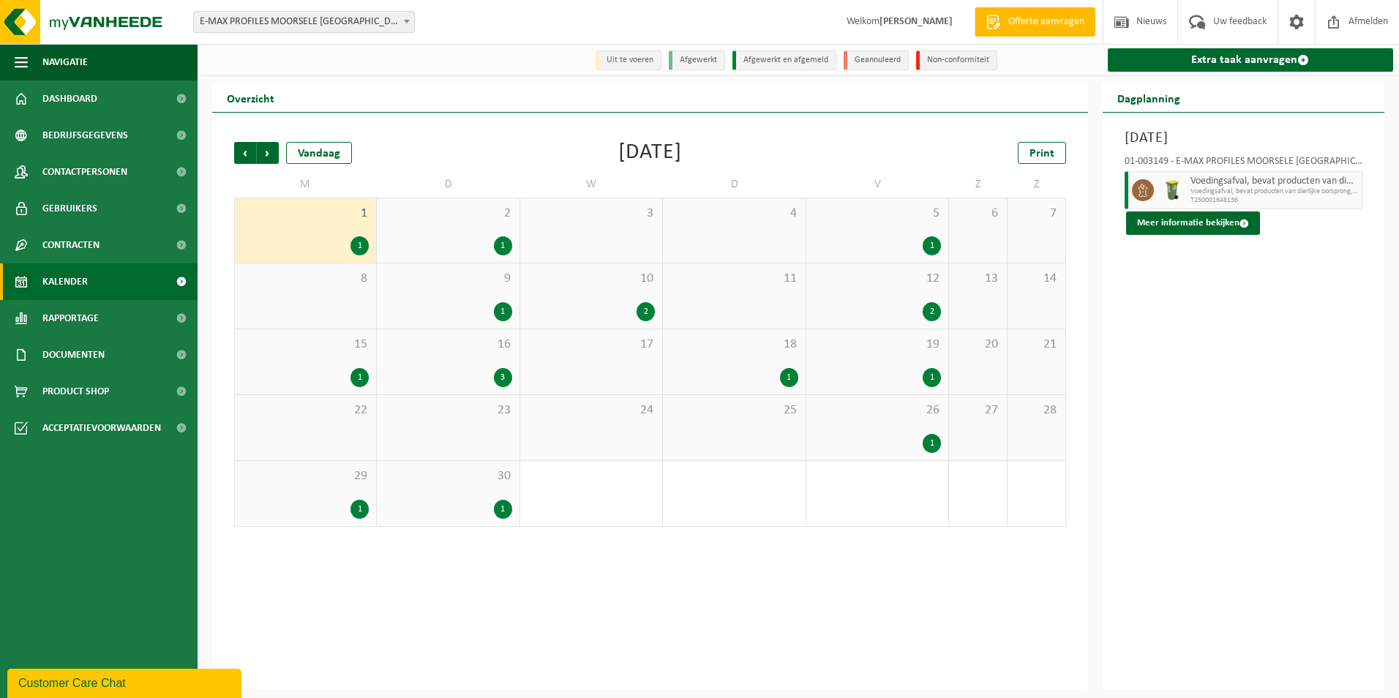
click at [331, 353] on span "15" at bounding box center [305, 345] width 127 height 16
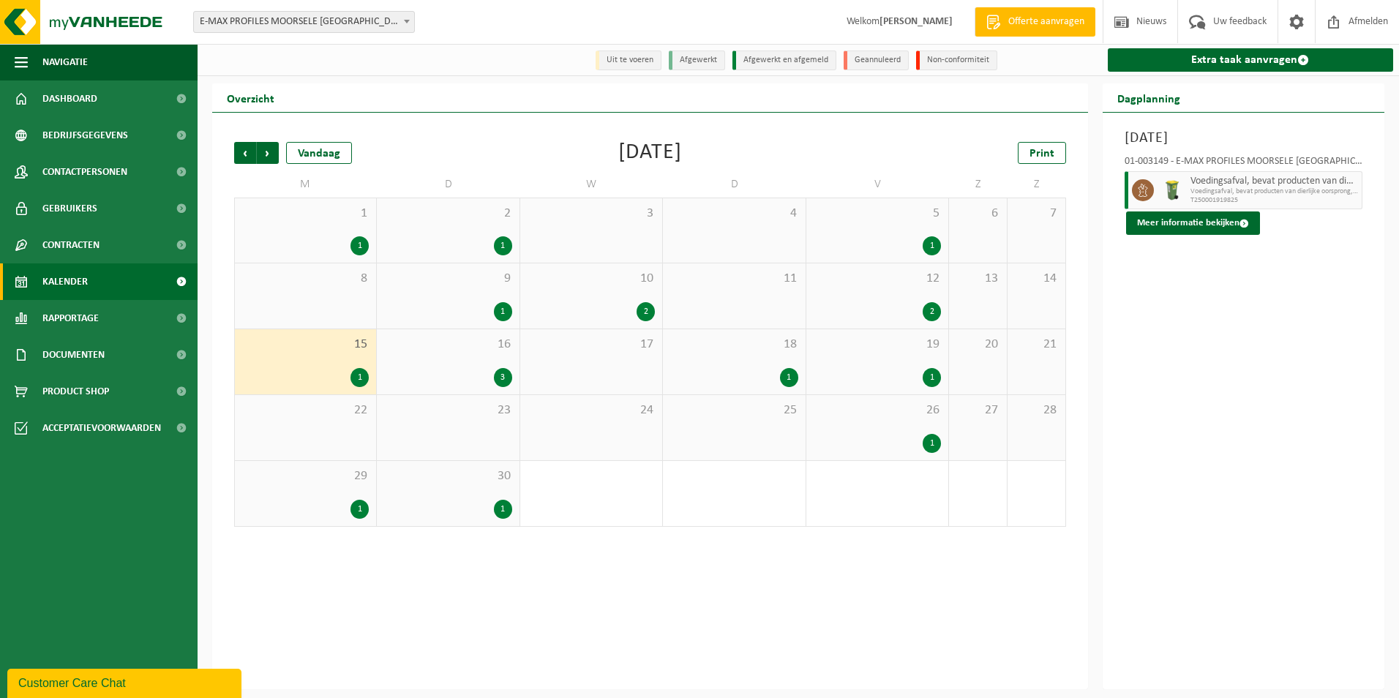
click at [431, 233] on div "2 1" at bounding box center [448, 230] width 142 height 64
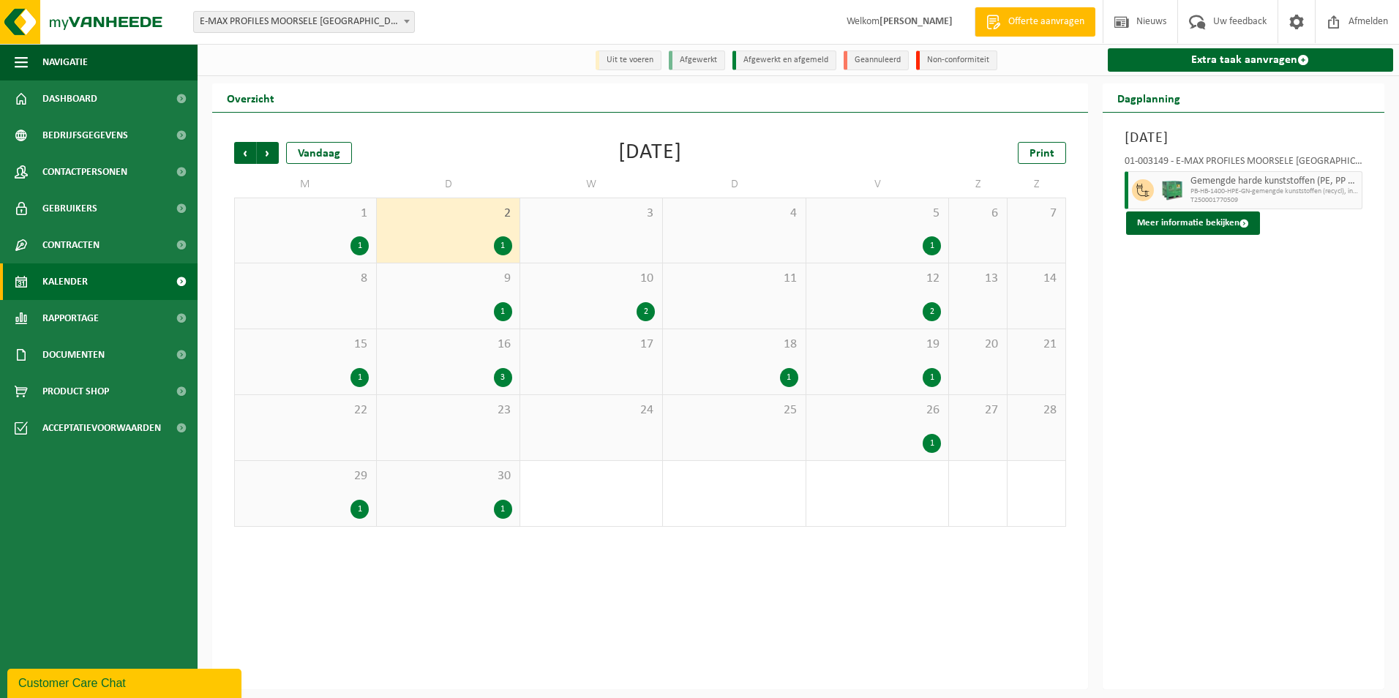
click at [446, 297] on div "9 1" at bounding box center [448, 295] width 142 height 65
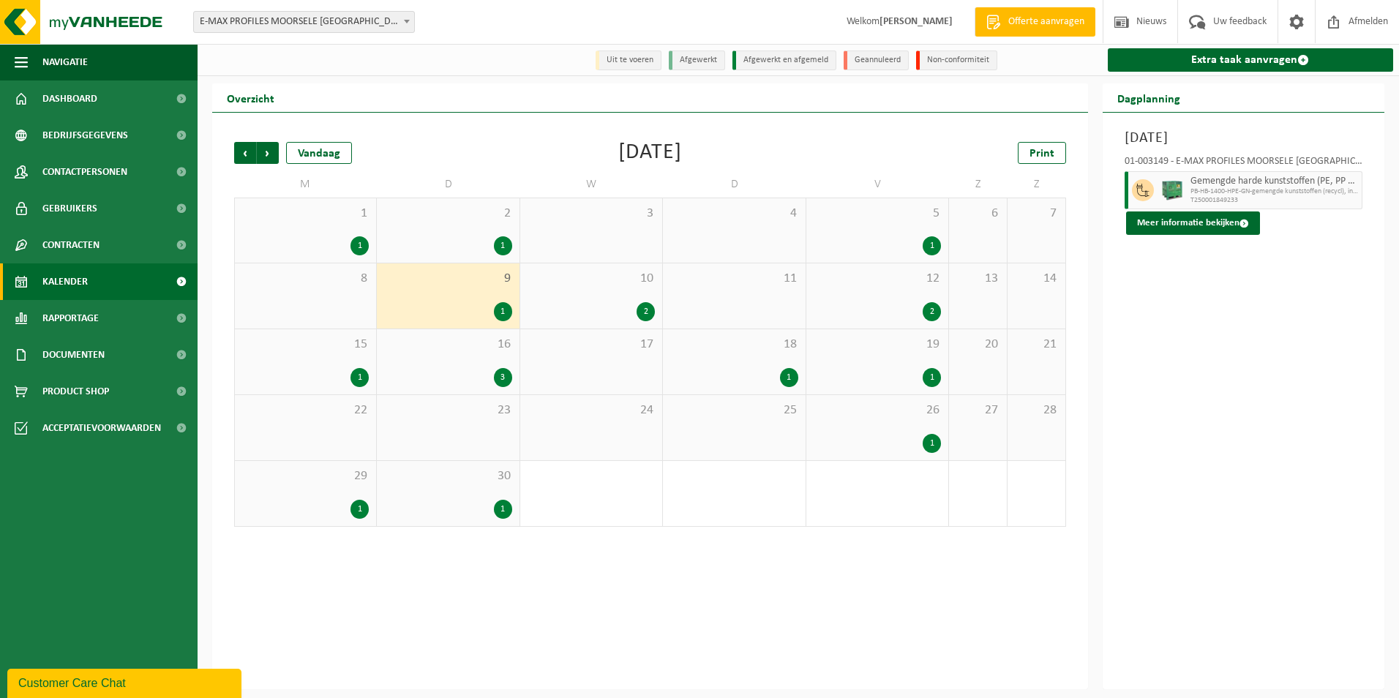
click at [454, 369] on div "3" at bounding box center [447, 377] width 127 height 19
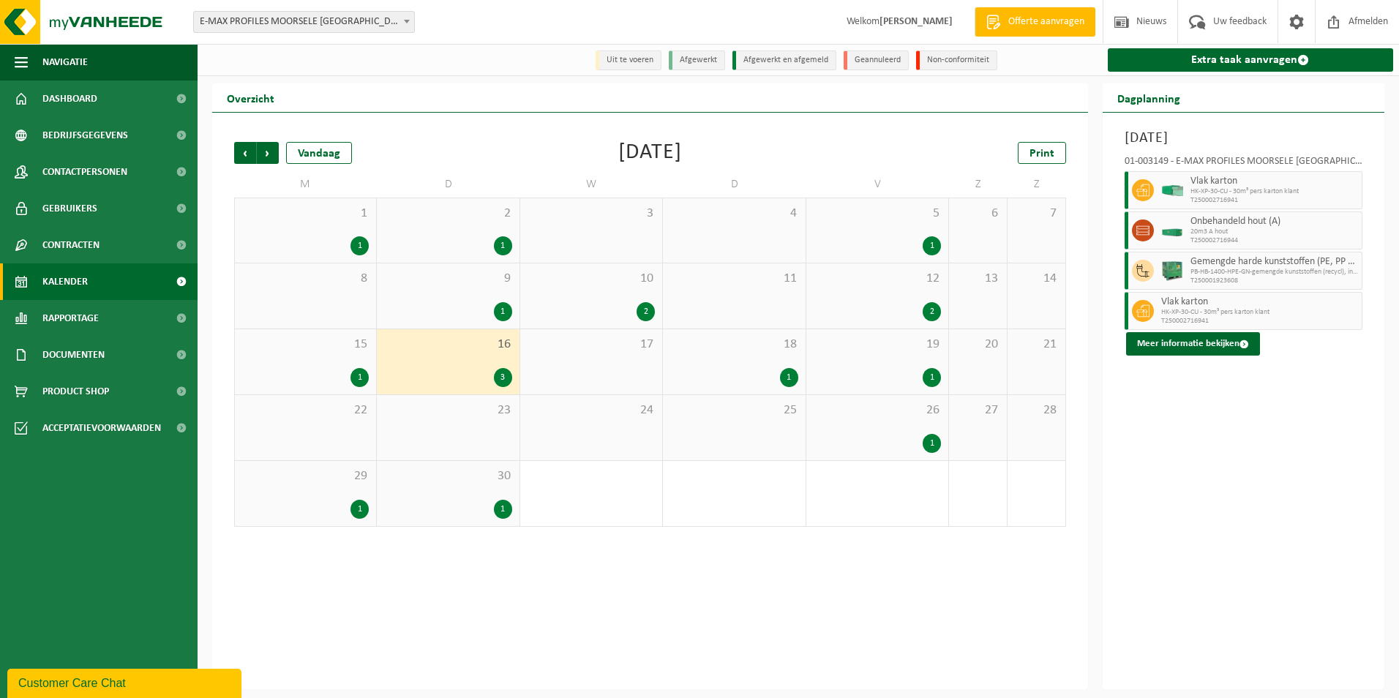
click at [455, 241] on div "1" at bounding box center [447, 245] width 127 height 19
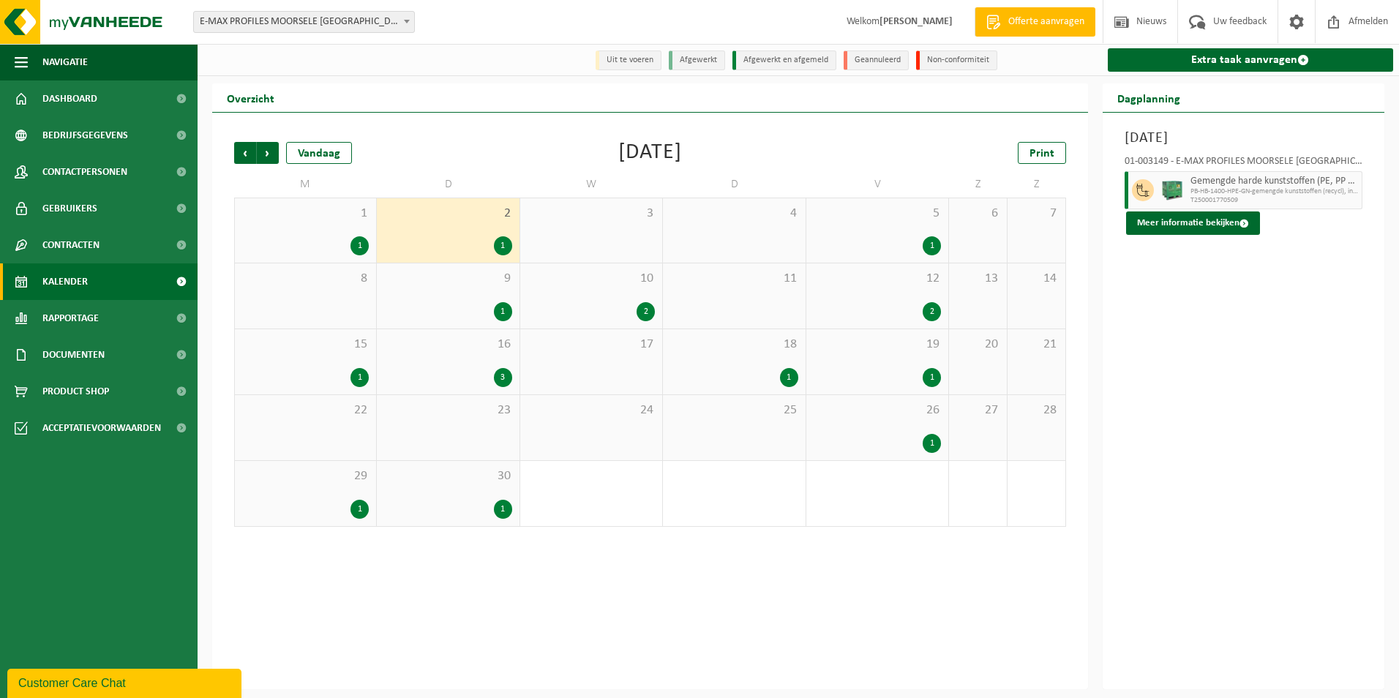
click at [457, 294] on div "9 1" at bounding box center [448, 295] width 142 height 65
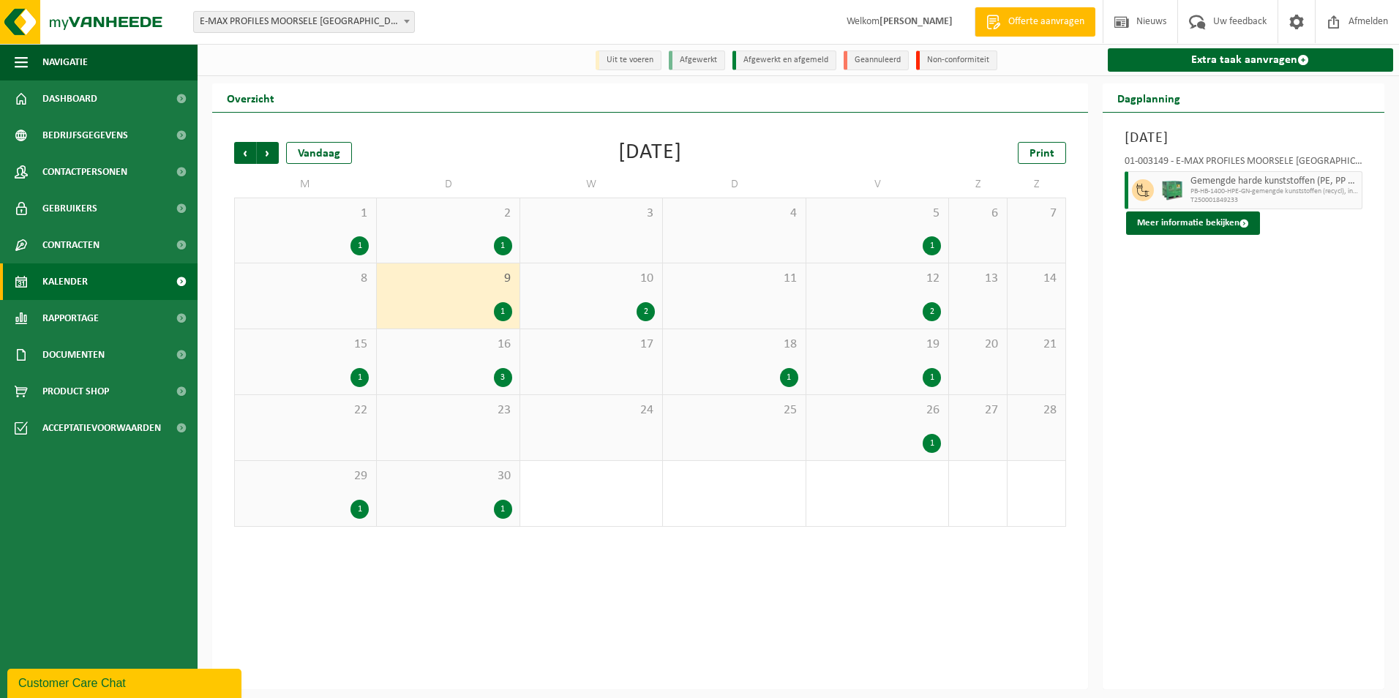
click at [458, 354] on div "16 3" at bounding box center [448, 361] width 142 height 65
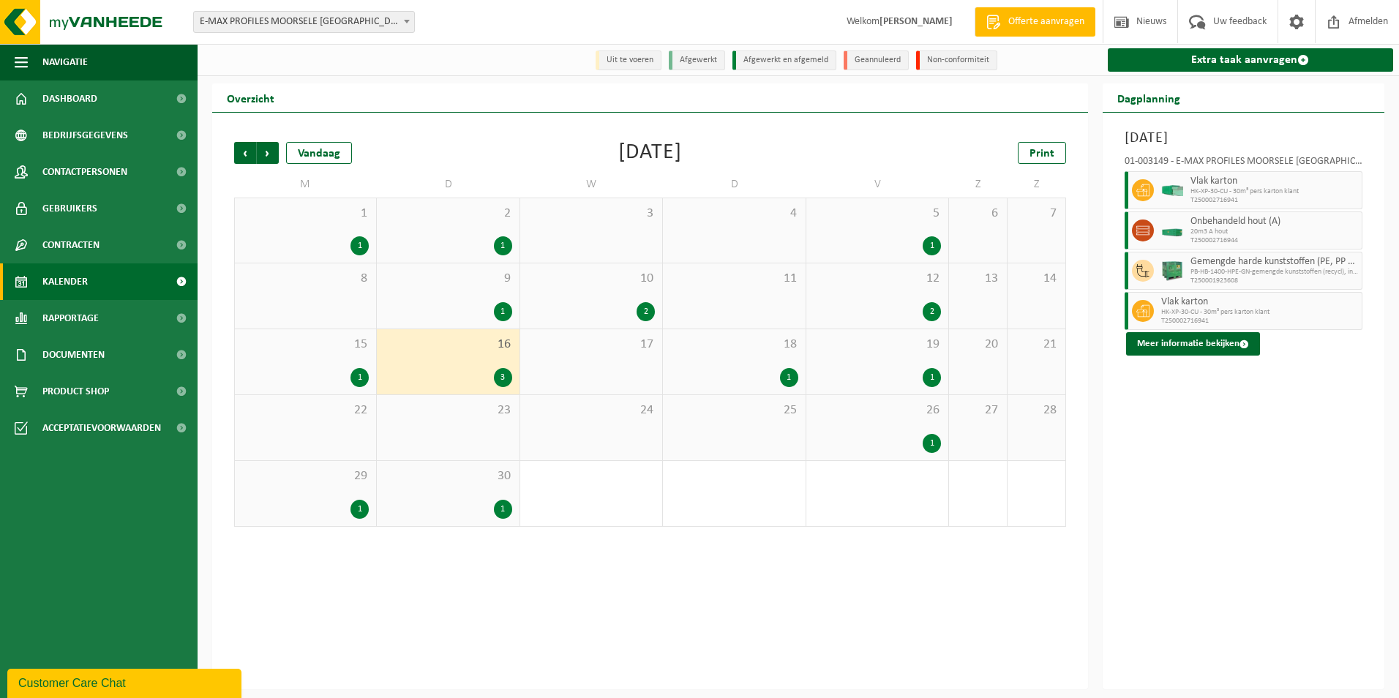
click at [587, 294] on div "10 2" at bounding box center [591, 295] width 142 height 65
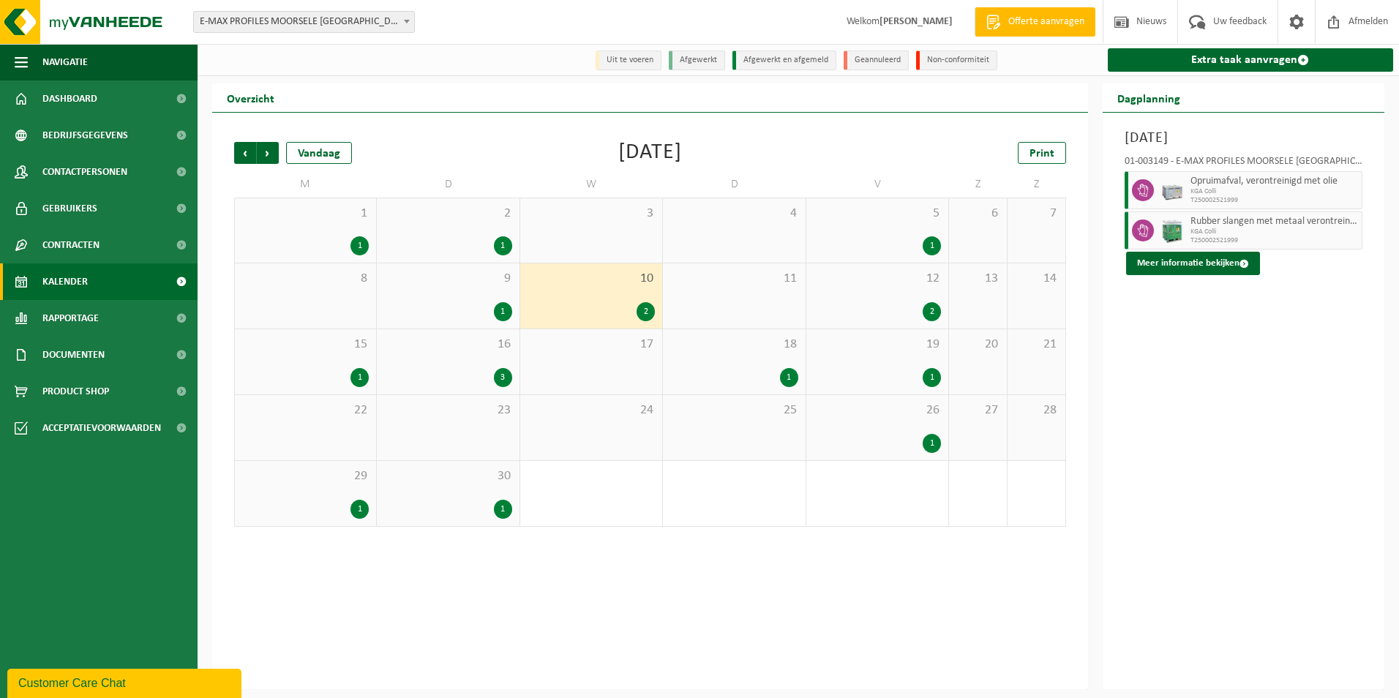
click at [715, 354] on div "18 1" at bounding box center [734, 361] width 142 height 65
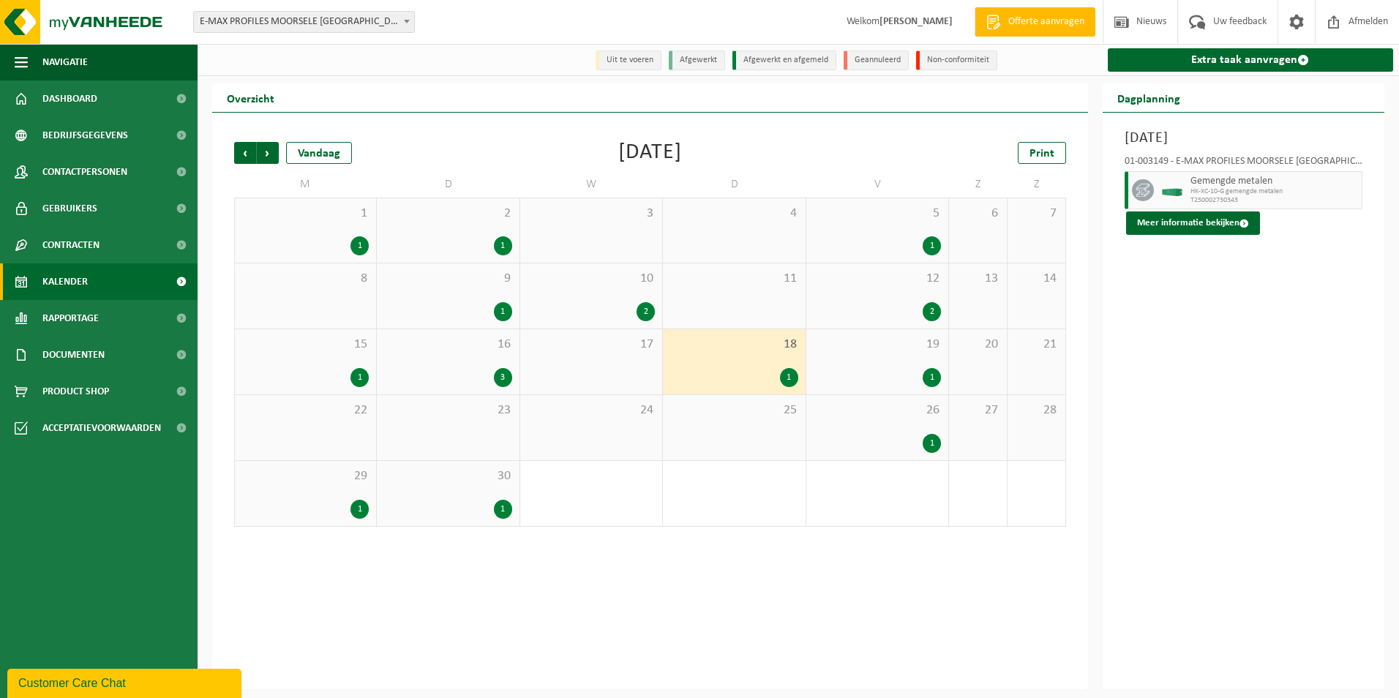
click at [885, 238] on div "1" at bounding box center [877, 245] width 127 height 19
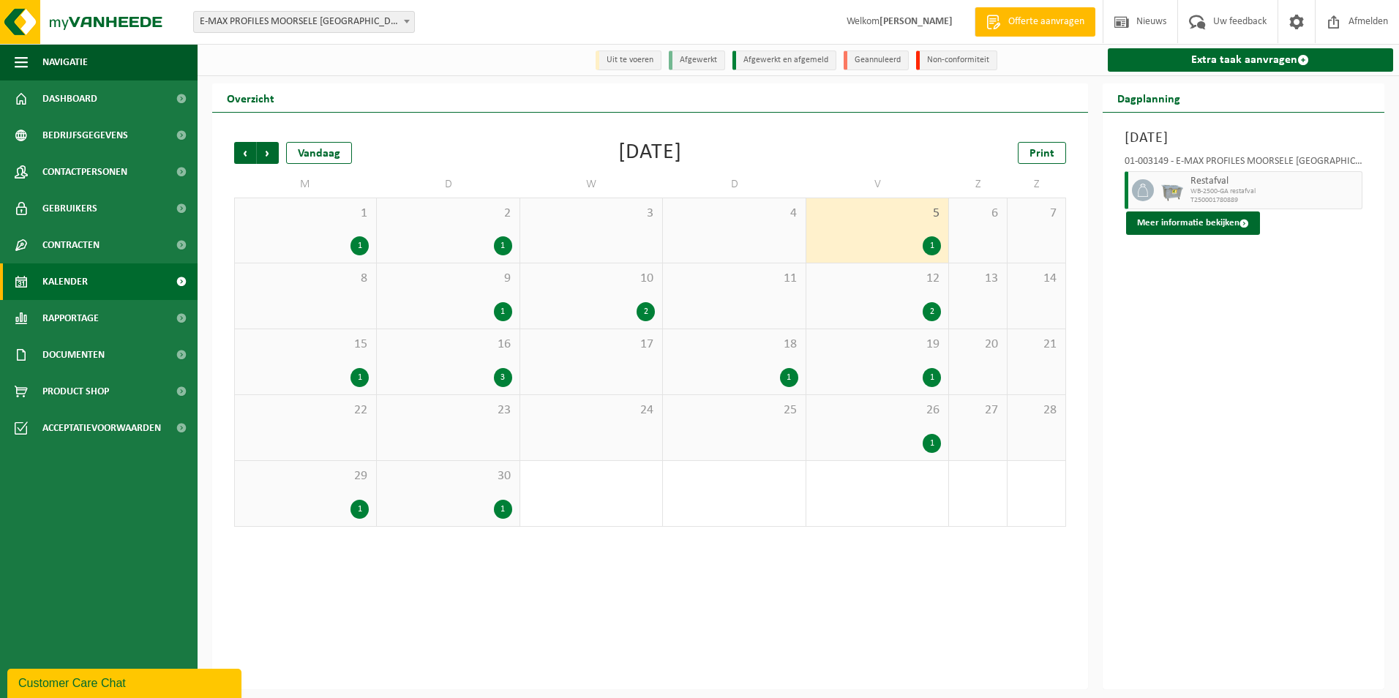
click at [888, 298] on div "12 2" at bounding box center [877, 295] width 142 height 65
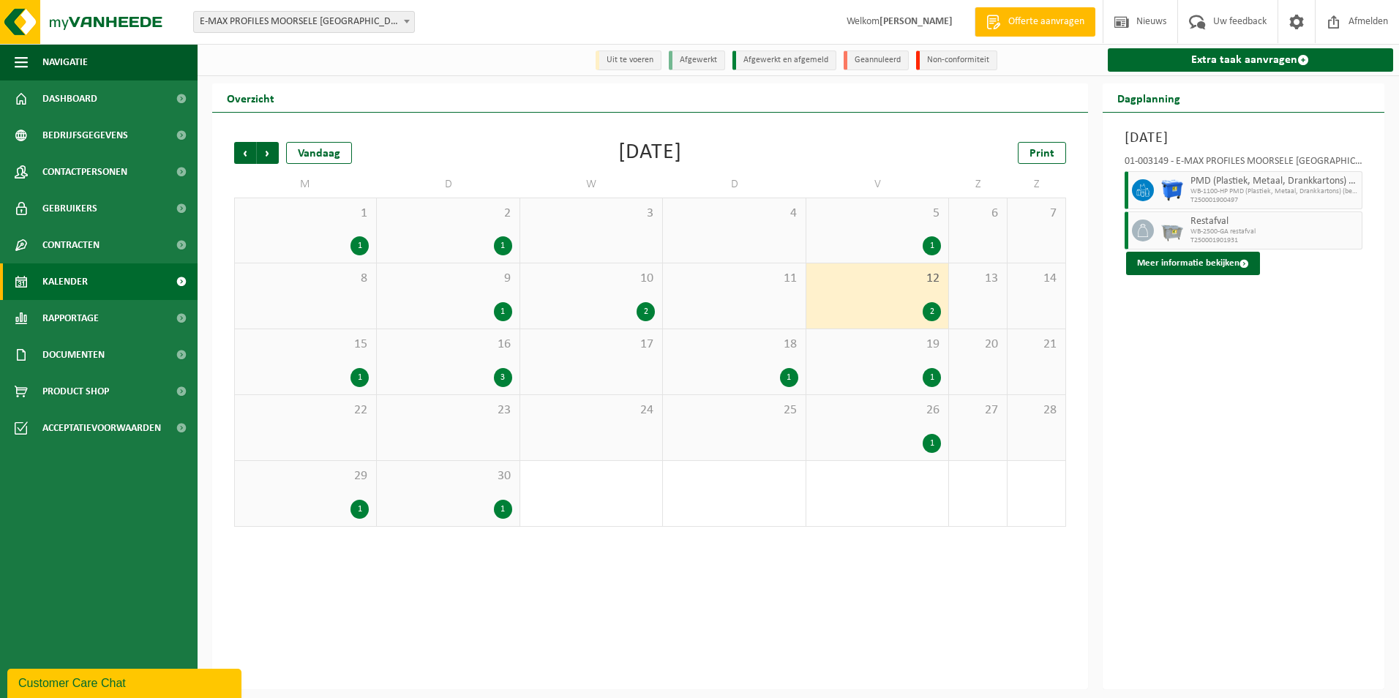
click at [894, 368] on div "19 1" at bounding box center [877, 361] width 142 height 65
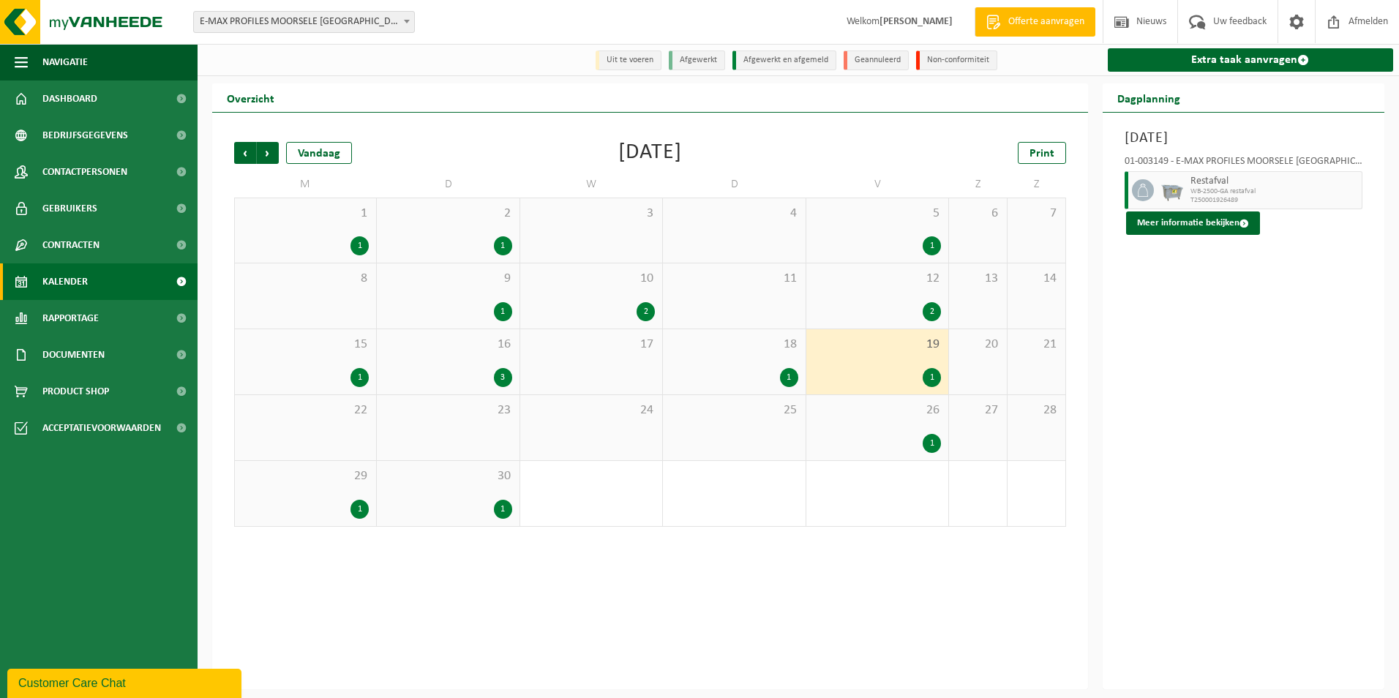
click at [884, 421] on div "26 1" at bounding box center [877, 427] width 142 height 65
